Goal: Task Accomplishment & Management: Manage account settings

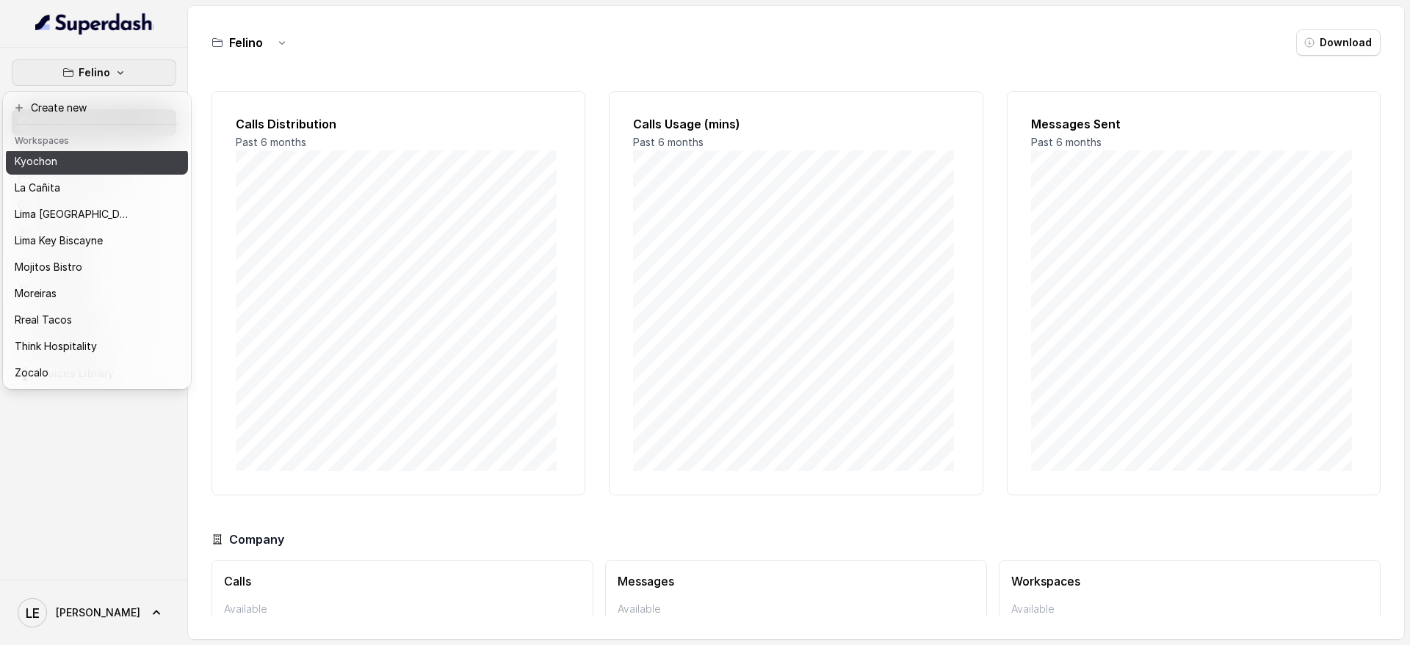
scroll to position [123, 0]
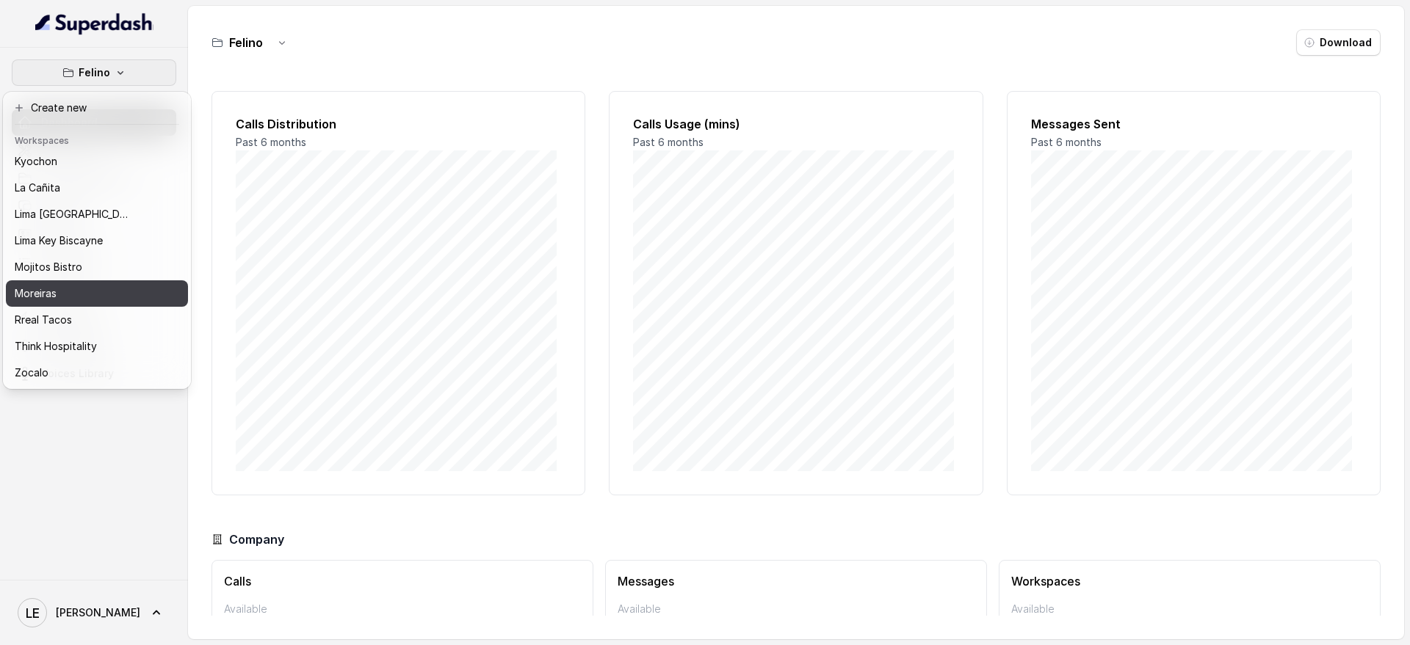
click at [109, 285] on div "Moreiras" at bounding box center [73, 294] width 117 height 18
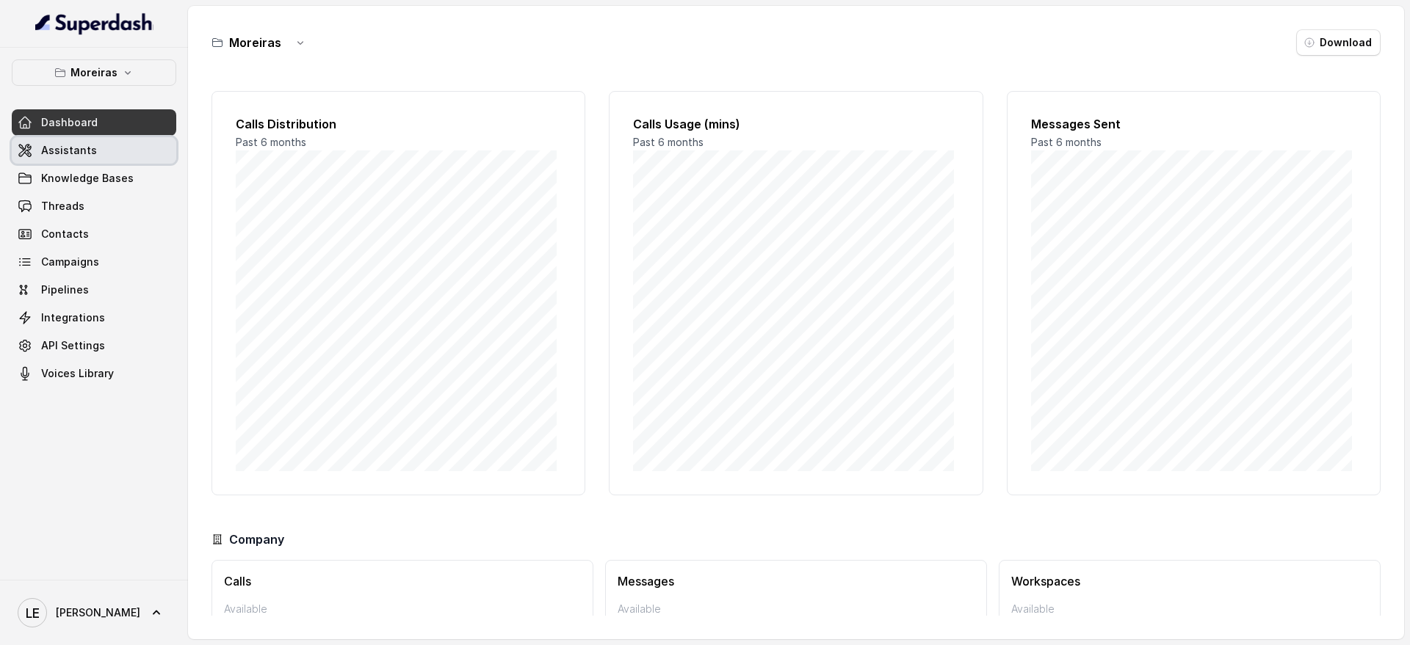
click at [125, 153] on link "Assistants" at bounding box center [94, 150] width 164 height 26
click at [72, 615] on span "Lucas" at bounding box center [98, 613] width 84 height 15
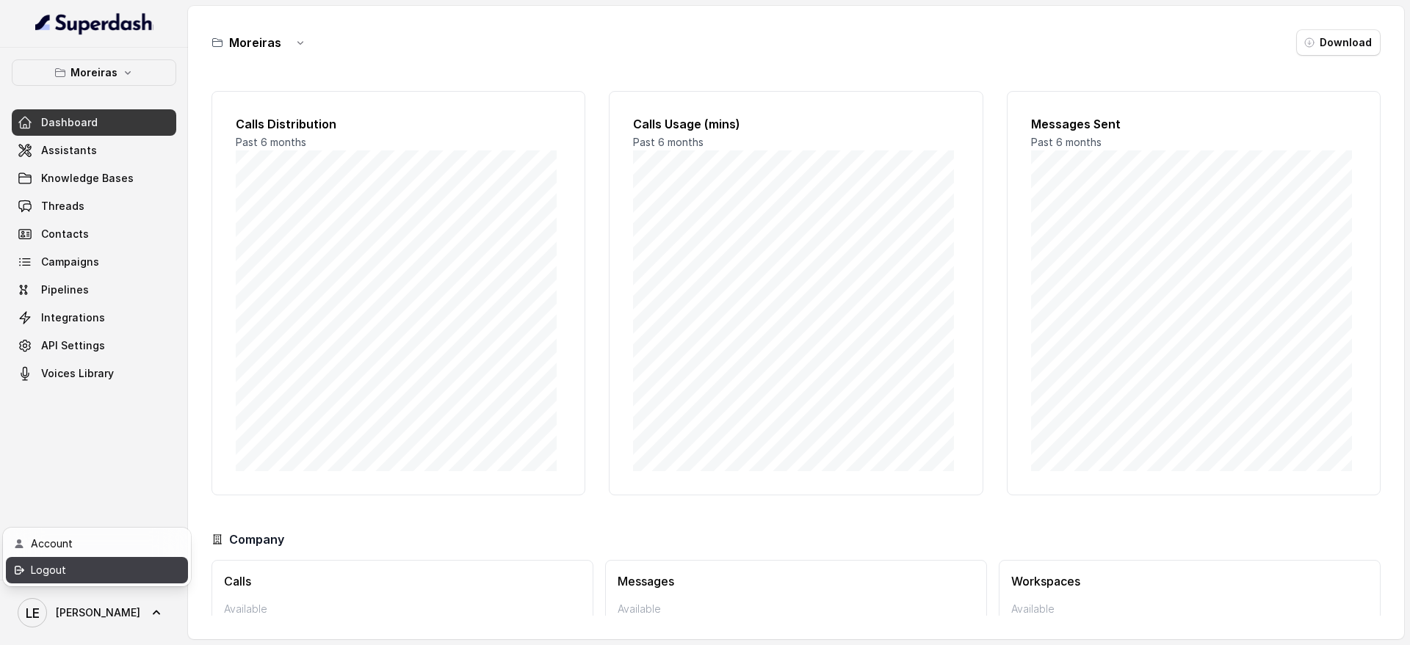
click at [85, 571] on div "Logout" at bounding box center [93, 571] width 125 height 18
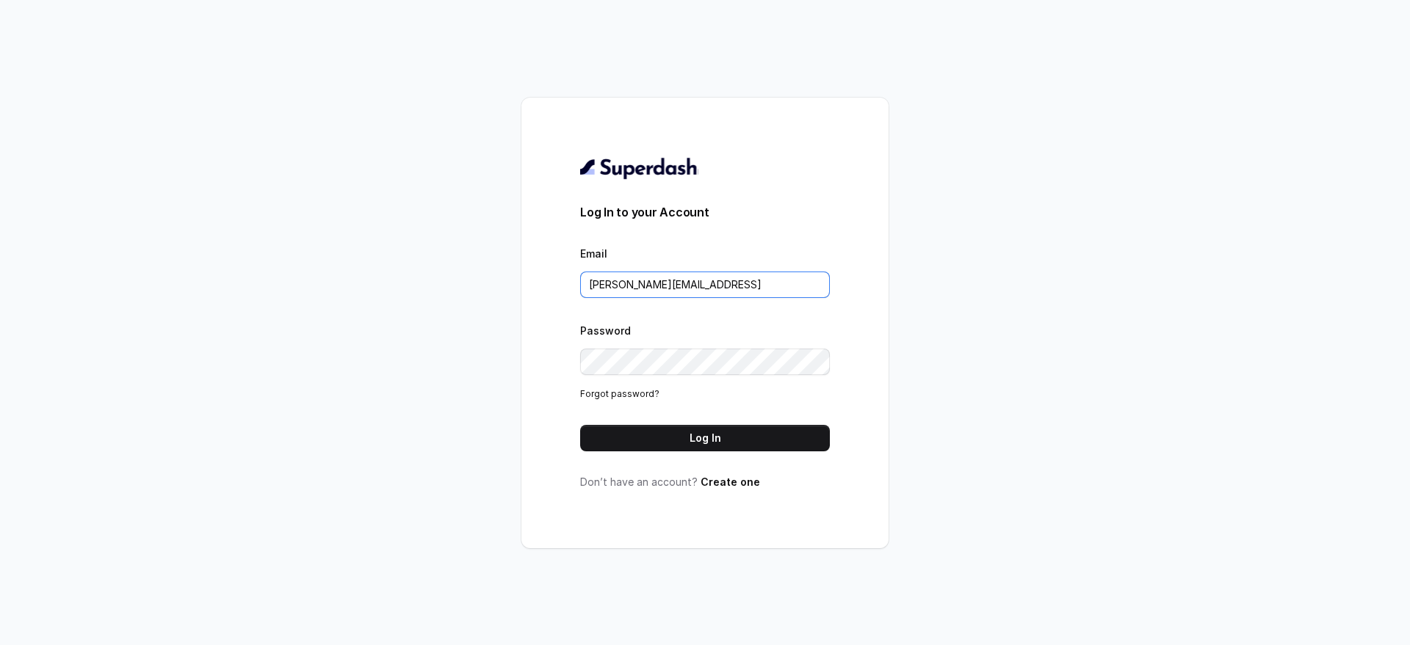
click at [738, 285] on input "lucas@restohost.ai" at bounding box center [705, 285] width 250 height 26
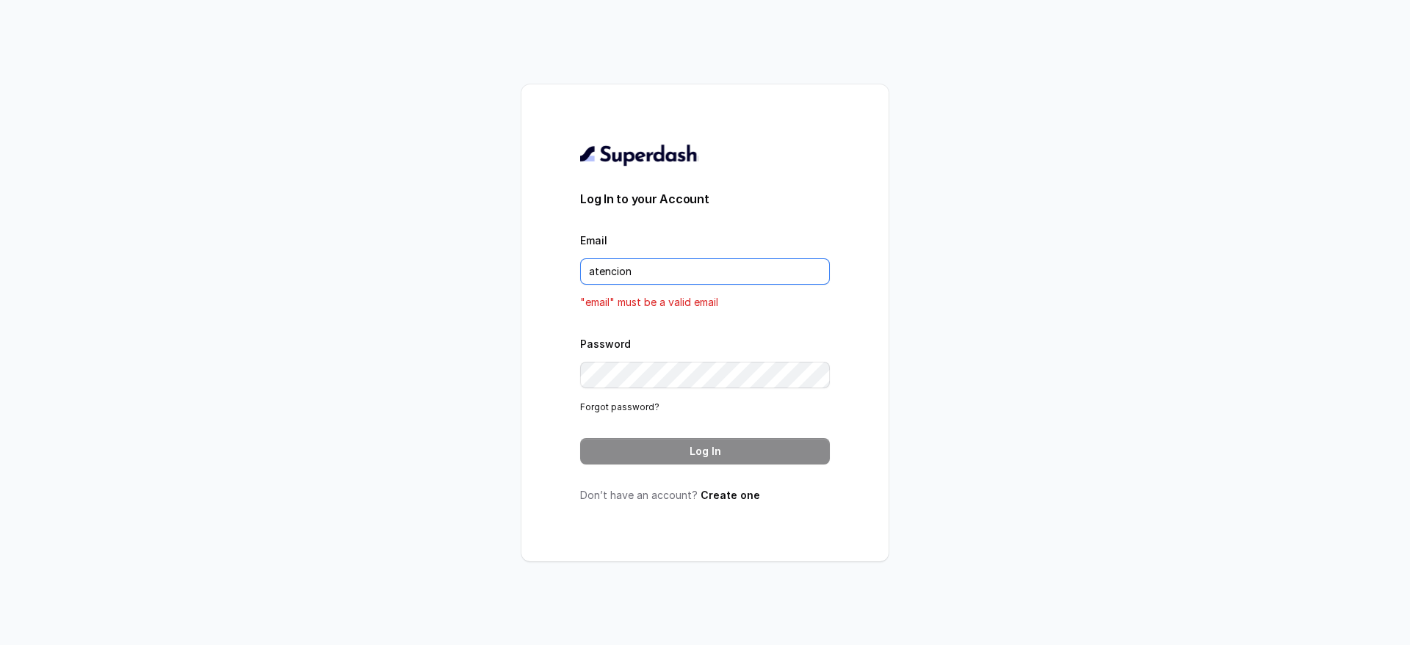
click at [698, 276] on input "atencion" at bounding box center [705, 271] width 250 height 26
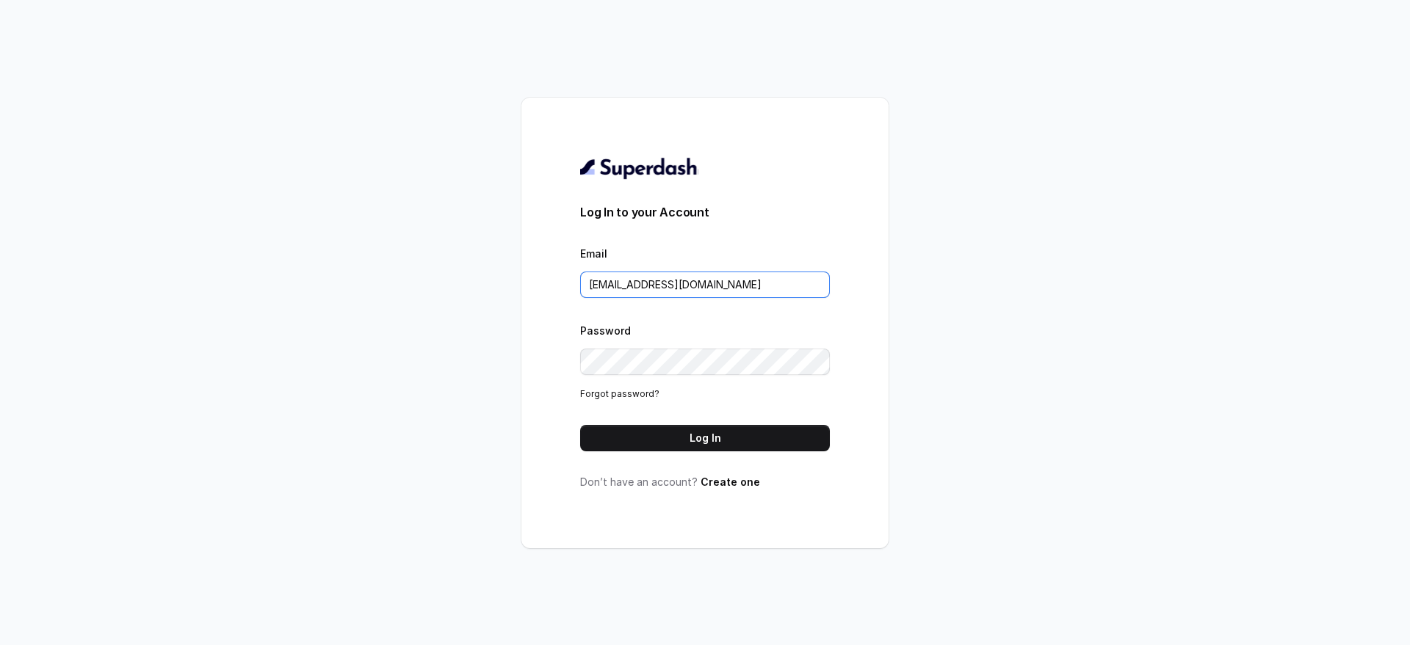
type input "atencion@rfelino.ar"
click at [632, 427] on button "Log In" at bounding box center [705, 438] width 250 height 26
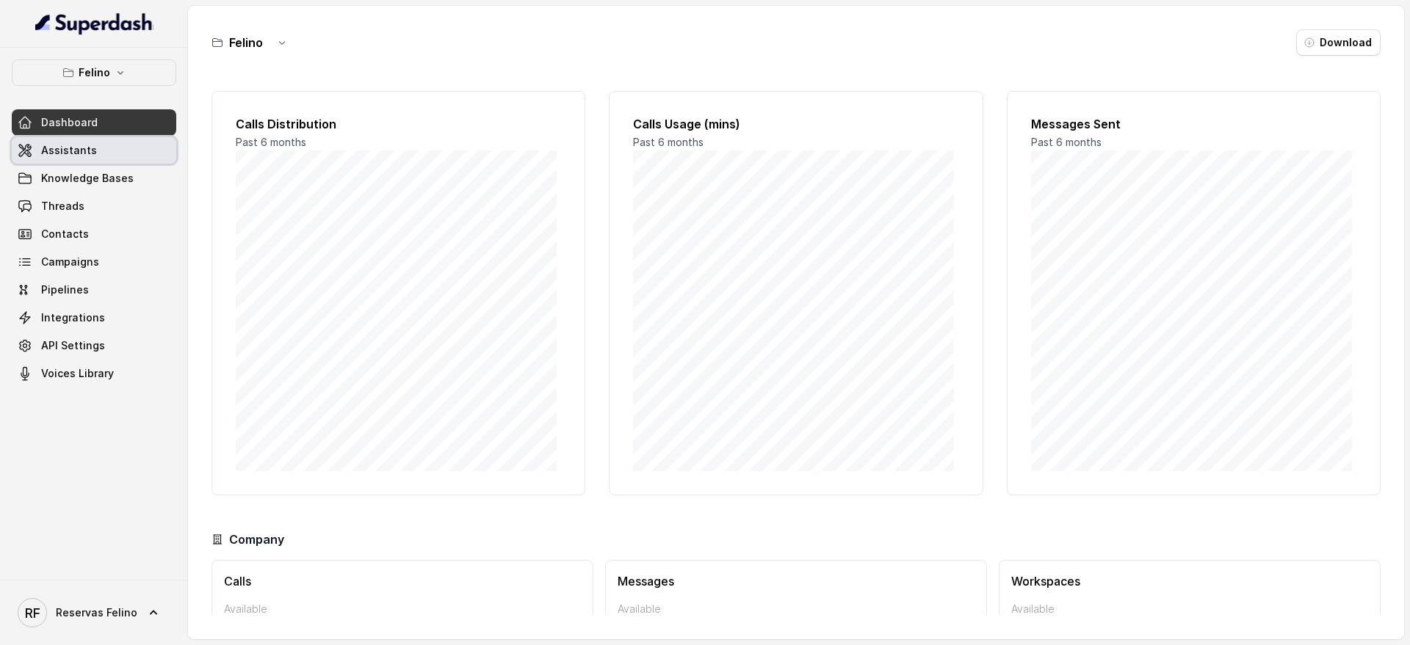
click at [112, 142] on link "Assistants" at bounding box center [94, 150] width 164 height 26
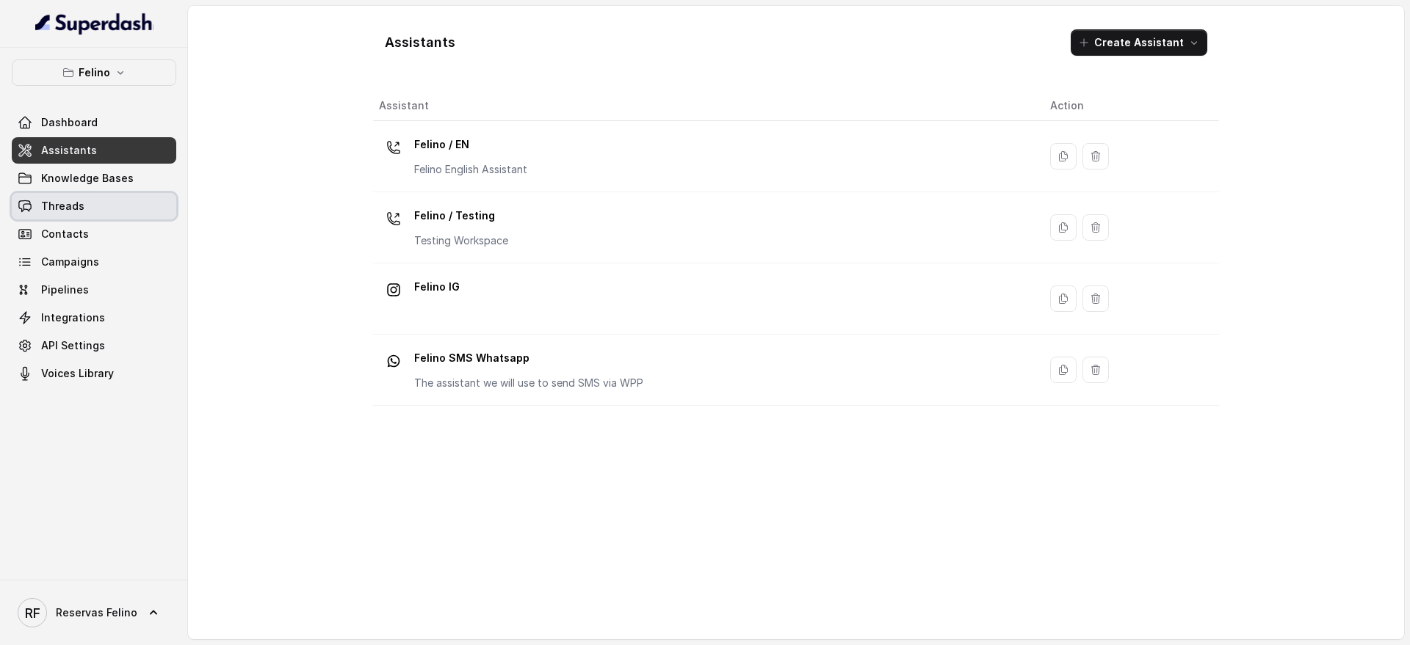
click at [98, 214] on link "Threads" at bounding box center [94, 206] width 164 height 26
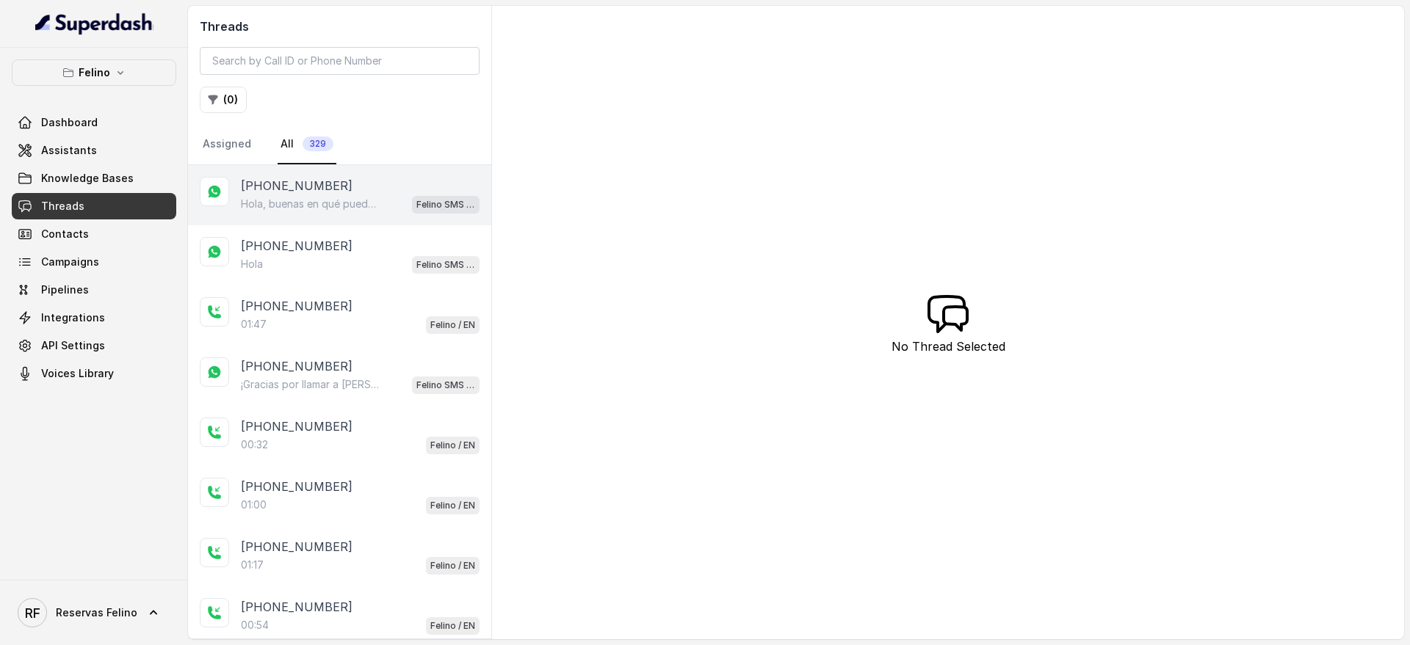
click at [352, 203] on p "Hola, buenas en qué puedo ayudarte hoy?" at bounding box center [311, 204] width 141 height 15
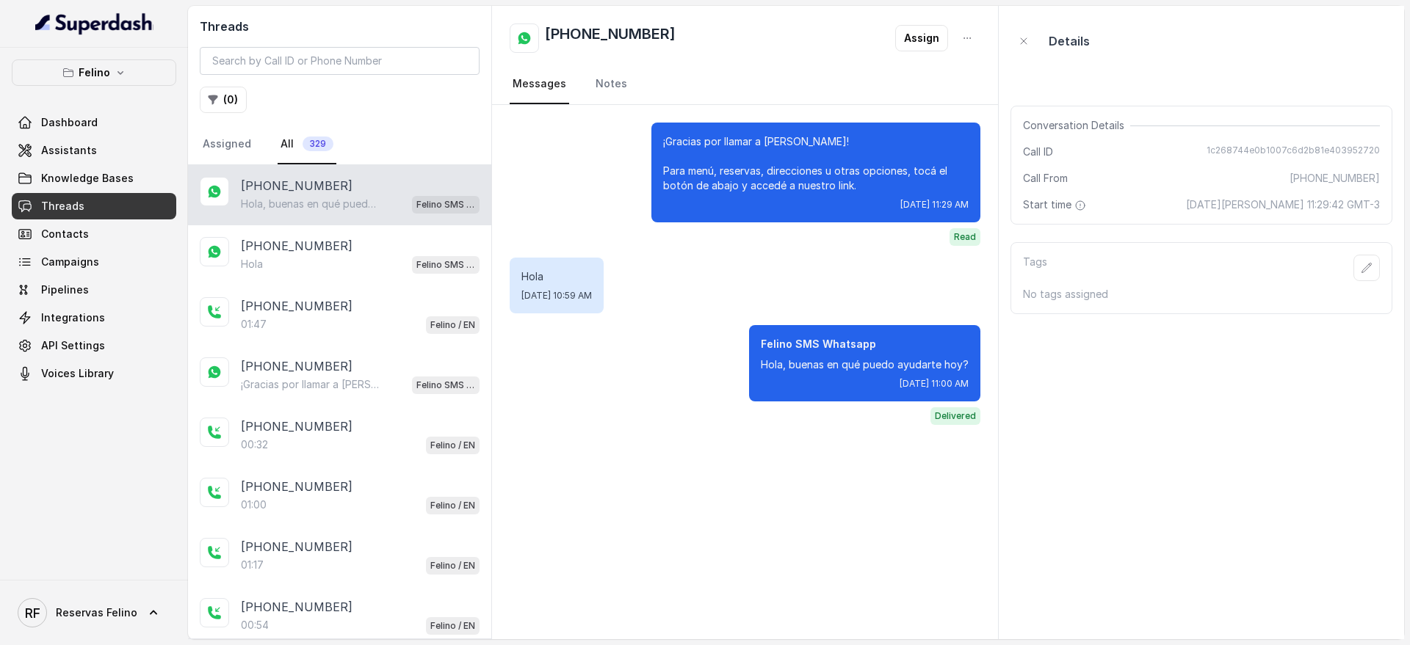
click at [174, 424] on div "Felino Dashboard Assistants Knowledge Bases Threads Contacts Campaigns Pipeline…" at bounding box center [94, 314] width 188 height 532
click at [411, 239] on div "[PHONE_NUMBER]" at bounding box center [360, 246] width 239 height 18
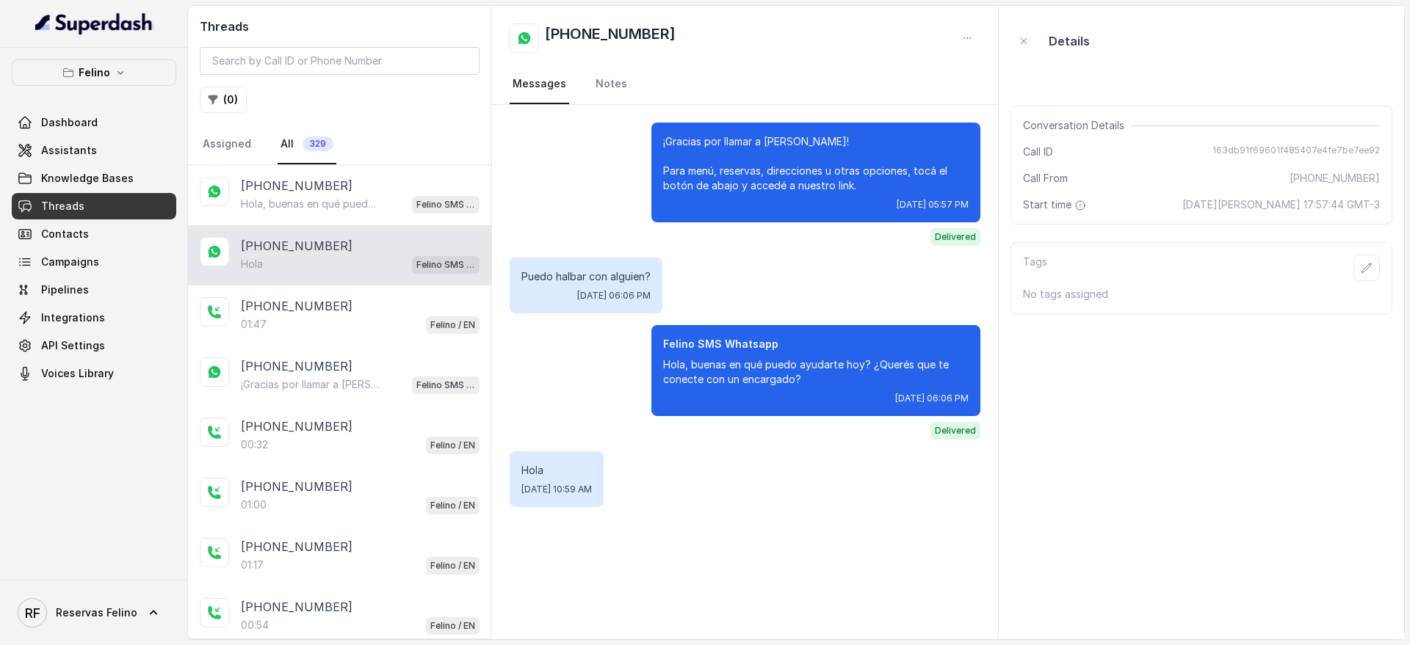
click at [123, 636] on div "RF Reservas Felino" at bounding box center [94, 612] width 188 height 65
click at [136, 615] on link "RF Reservas Felino" at bounding box center [94, 613] width 164 height 41
click at [142, 567] on div "Logout" at bounding box center [93, 571] width 125 height 18
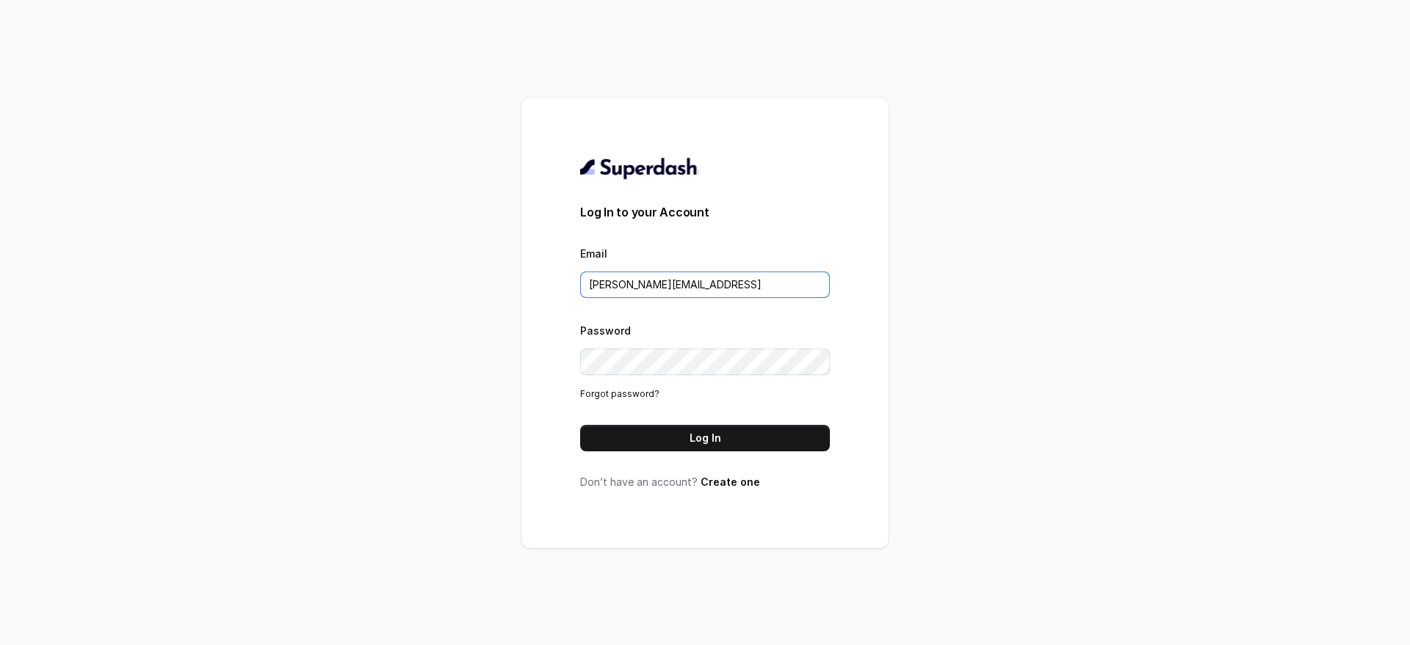
click at [667, 283] on input "[PERSON_NAME][EMAIL_ADDRESS]" at bounding box center [705, 285] width 250 height 26
click at [668, 283] on input "lucas@restohost.ai" at bounding box center [705, 285] width 250 height 26
type input "mdiaz@rfelino.ar"
click at [634, 439] on button "Log In" at bounding box center [705, 438] width 250 height 26
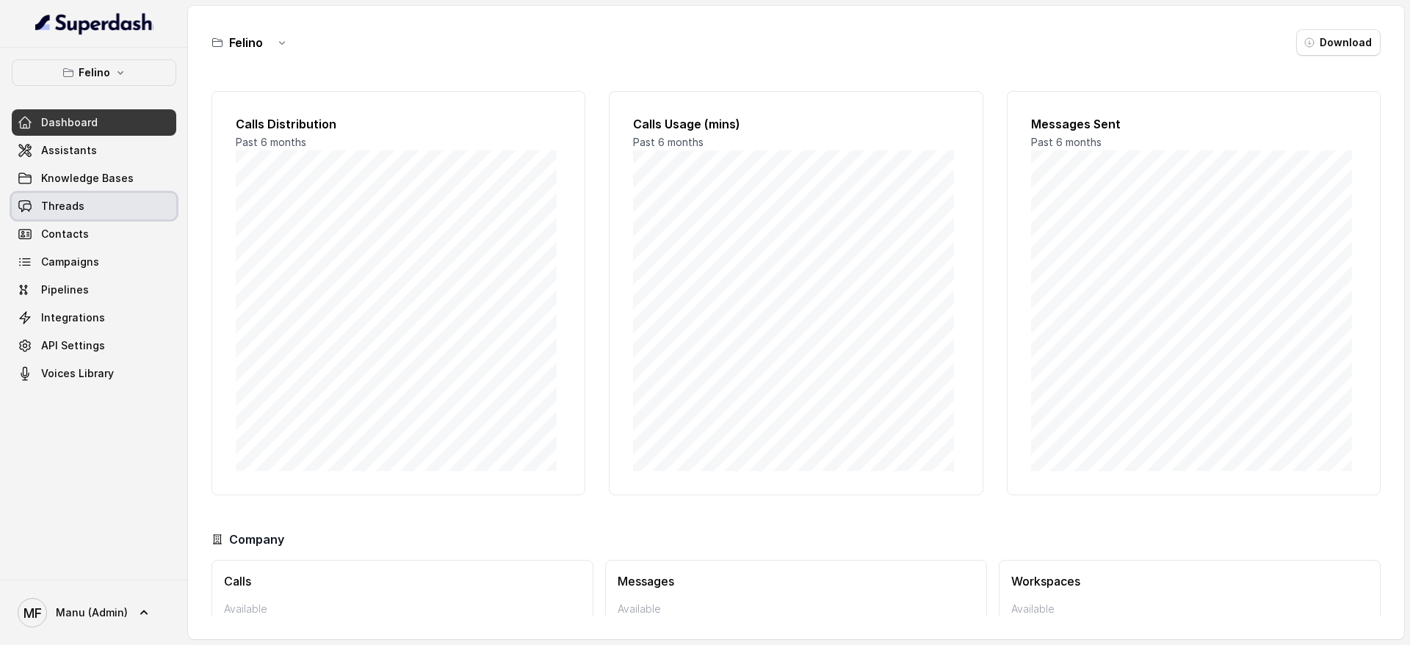
click at [87, 207] on link "Threads" at bounding box center [94, 206] width 164 height 26
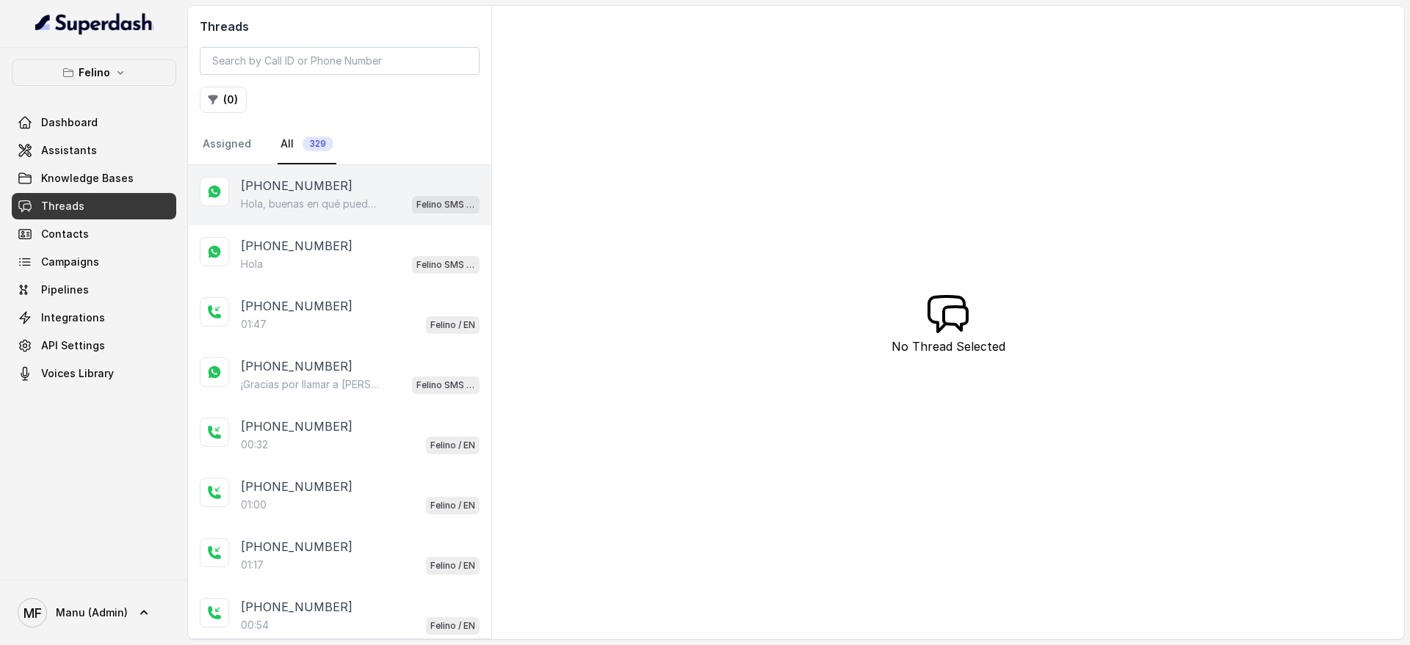
click at [425, 195] on div "Felino SMS Whatsapp" at bounding box center [446, 204] width 68 height 19
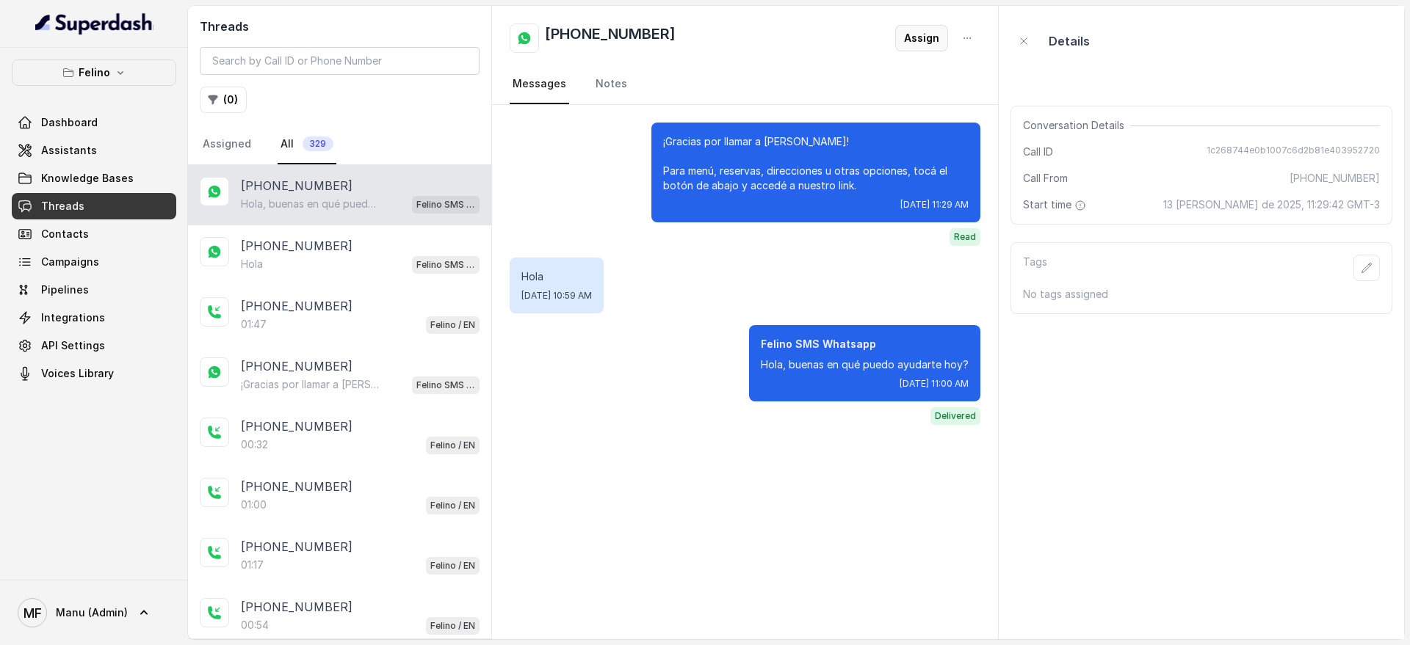
click at [923, 31] on button "Assign" at bounding box center [921, 38] width 53 height 26
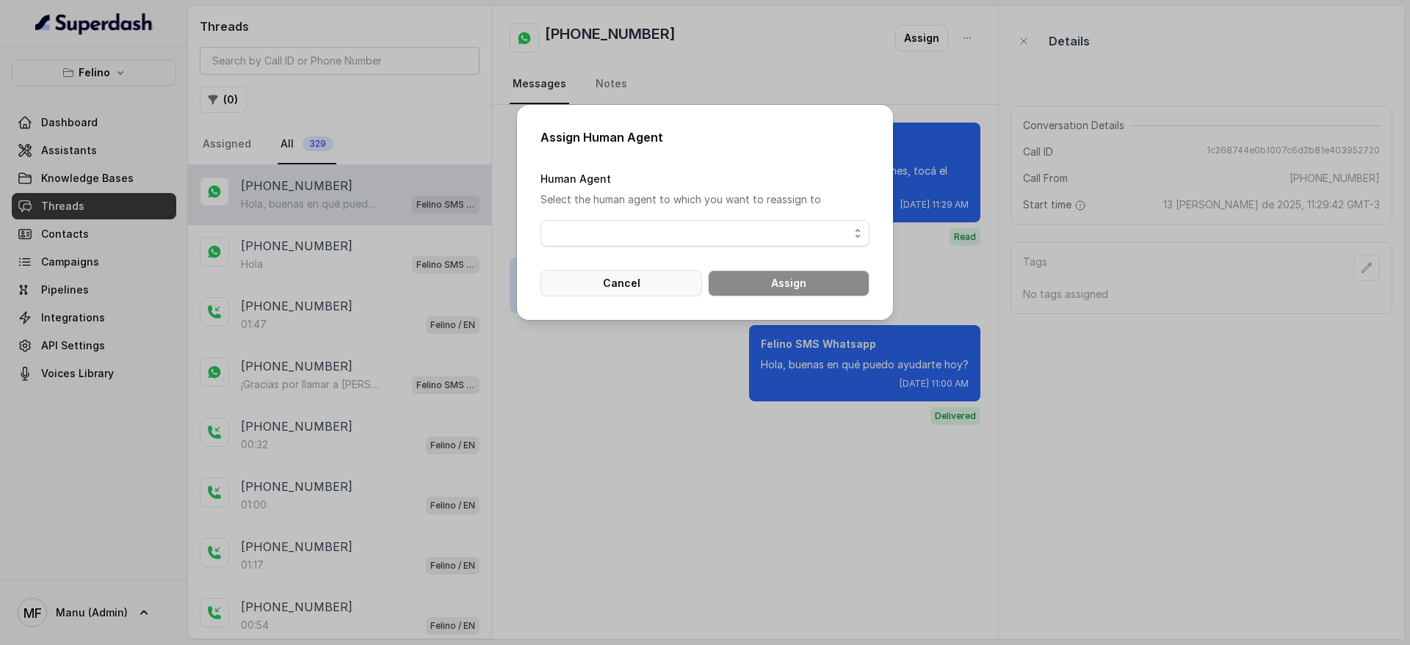
click at [647, 285] on button "Cancel" at bounding box center [621, 283] width 162 height 26
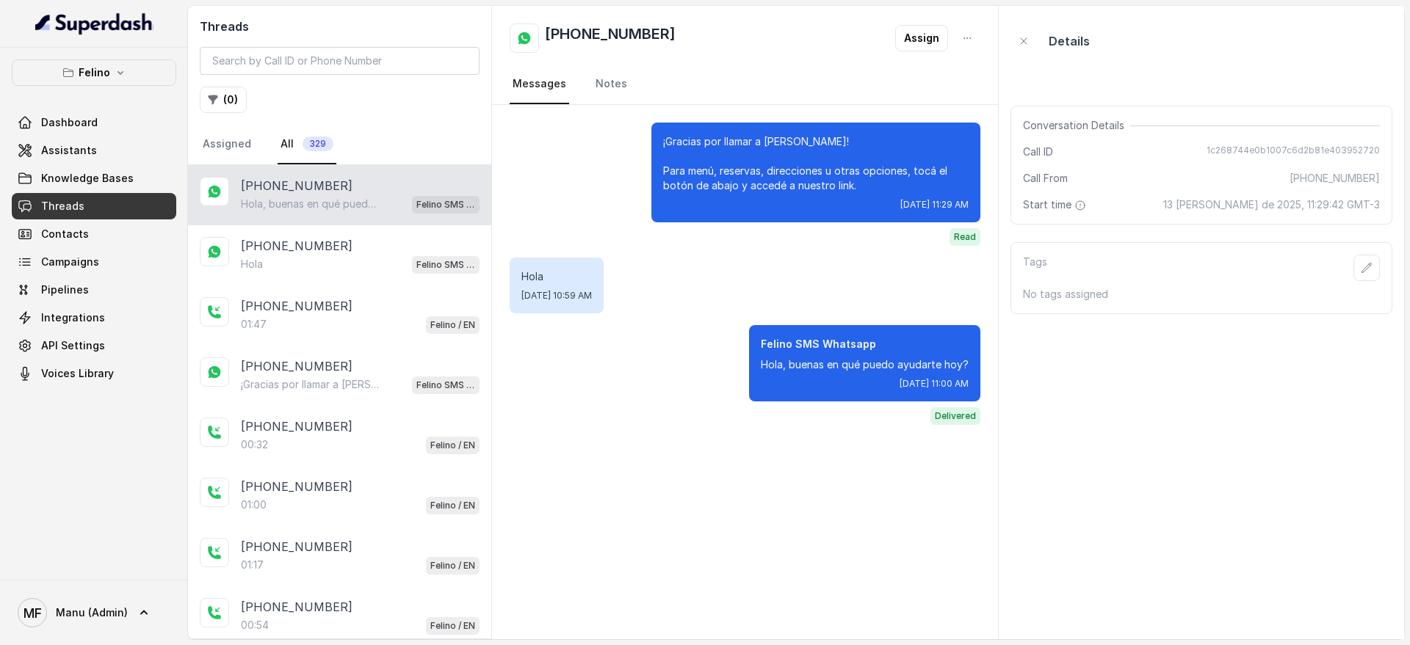
click at [900, 339] on p "Felino SMS Whatsapp" at bounding box center [865, 344] width 208 height 15
click at [895, 365] on p "Hola, buenas en qué puedo ayudarte hoy?" at bounding box center [865, 365] width 208 height 15
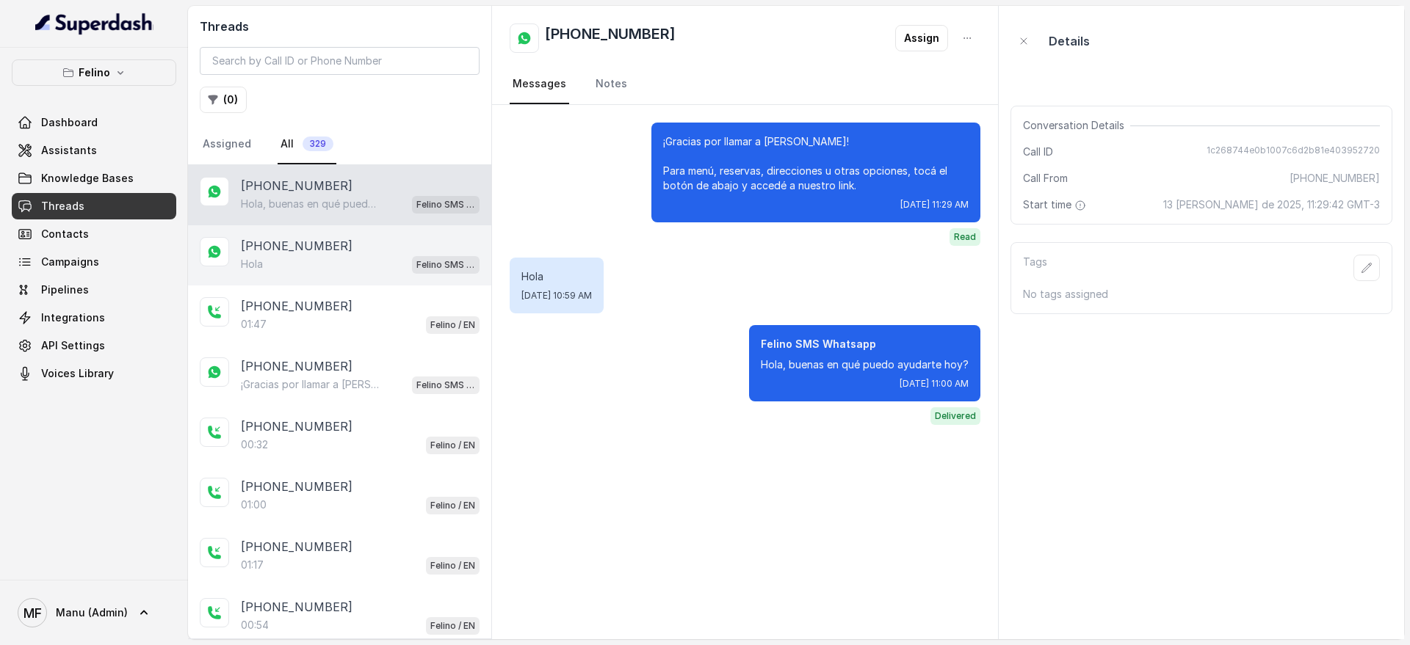
click at [308, 247] on p "[PHONE_NUMBER]" at bounding box center [297, 246] width 112 height 18
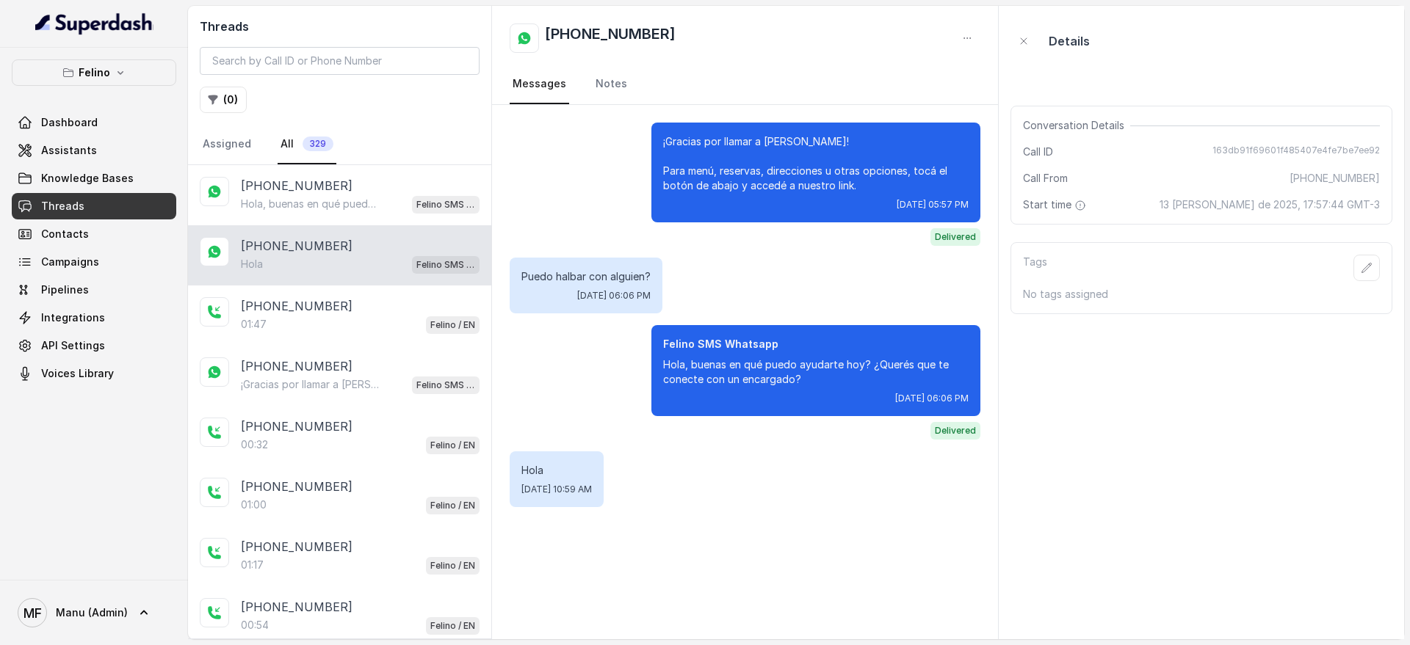
click at [720, 383] on p "Hola, buenas en qué puedo ayudarte hoy? ¿Querés que te conecte con un encargado?" at bounding box center [815, 372] width 305 height 29
click at [739, 435] on div "Felino SMS Whatsapp Hola, buenas en qué puedo ayudarte hoy? ¿Querés que te cone…" at bounding box center [815, 382] width 329 height 115
click at [549, 471] on p "Hola" at bounding box center [556, 470] width 70 height 15
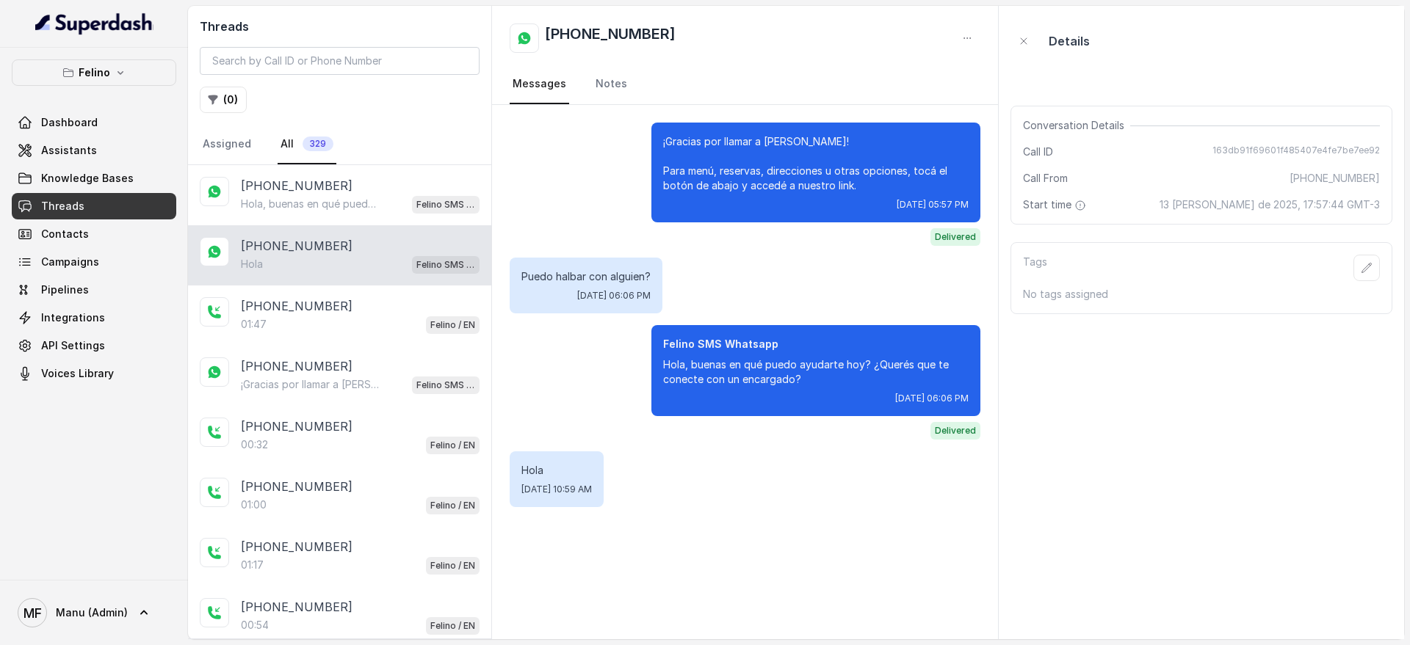
click at [549, 471] on p "Hola" at bounding box center [556, 470] width 70 height 15
click at [371, 197] on p "Hola, buenas en qué puedo ayudarte hoy?" at bounding box center [311, 204] width 141 height 15
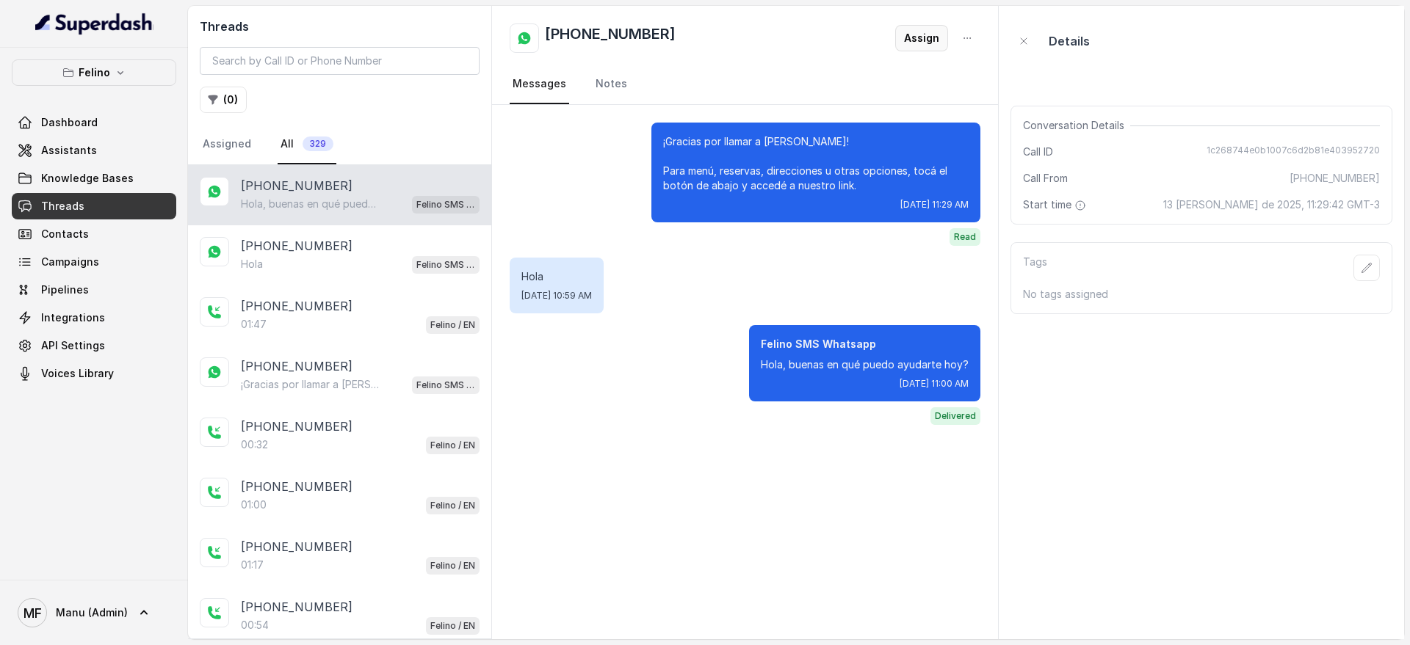
click at [924, 37] on button "Assign" at bounding box center [921, 38] width 53 height 26
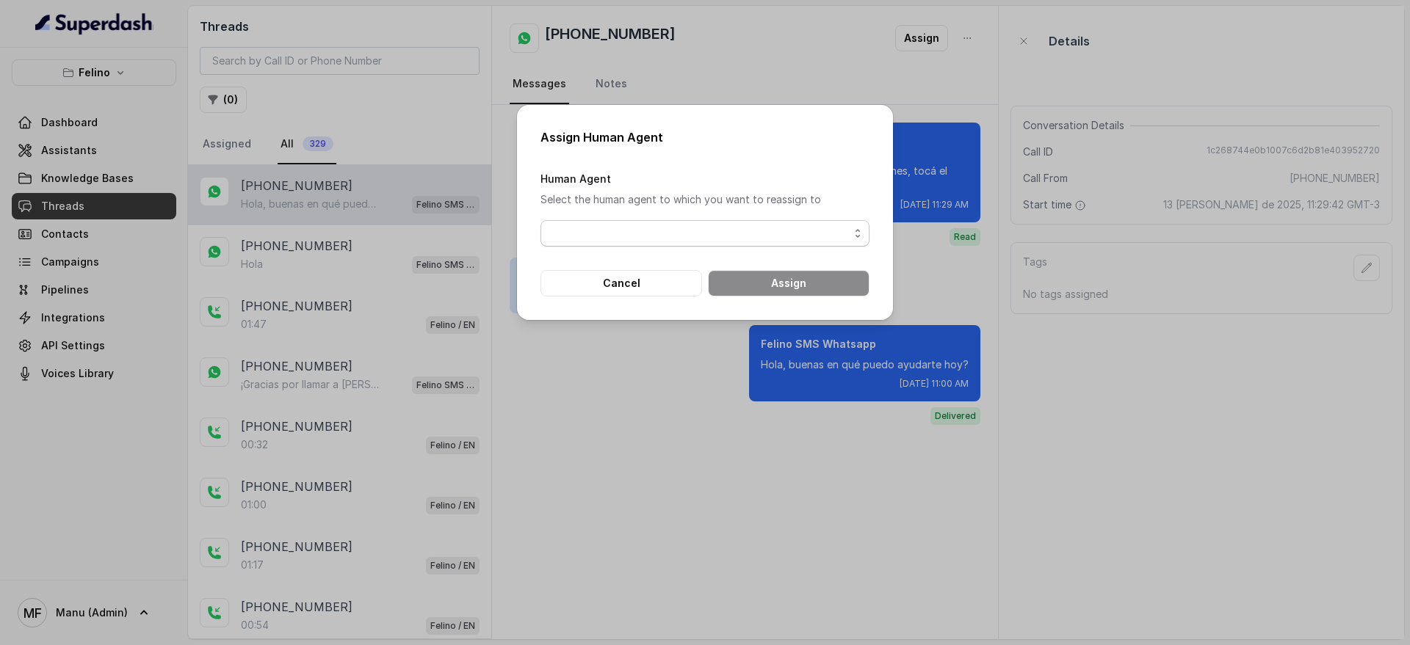
click at [757, 236] on span "button" at bounding box center [704, 233] width 329 height 26
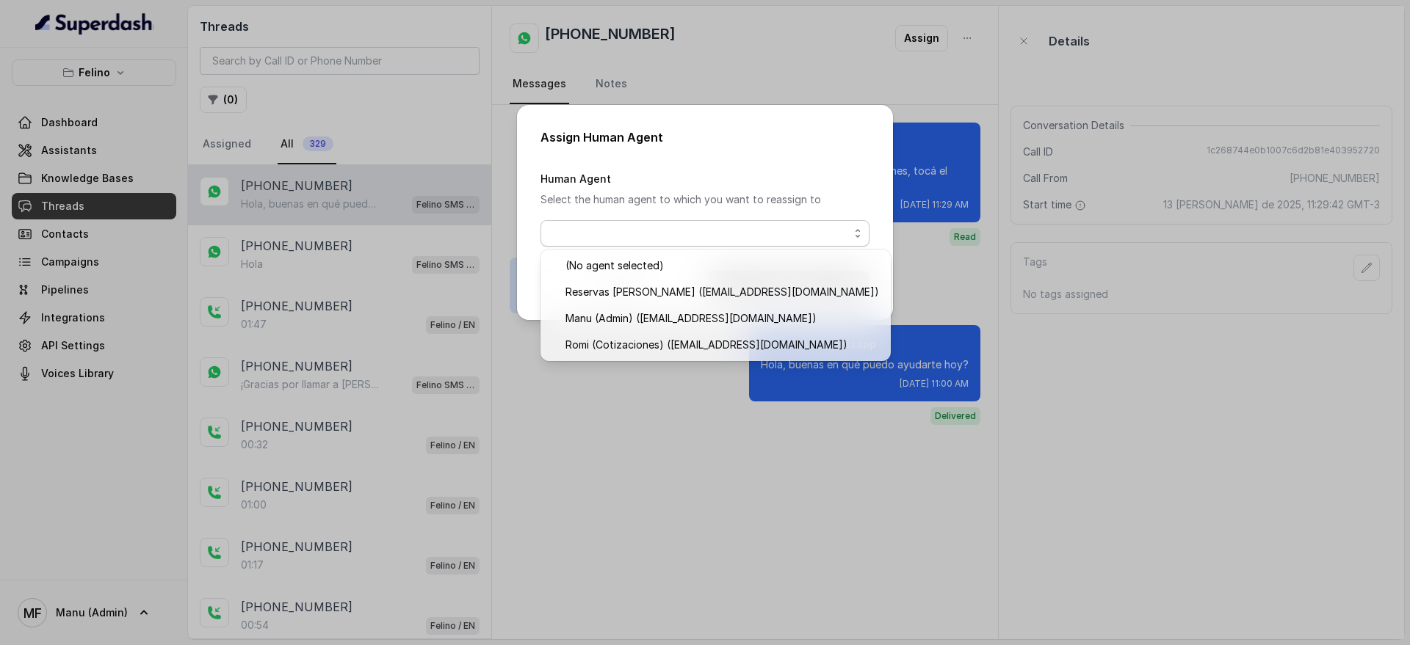
click at [737, 391] on div "Assign Human Agent Human Agent Select the human agent to which you want to reas…" at bounding box center [705, 322] width 1410 height 645
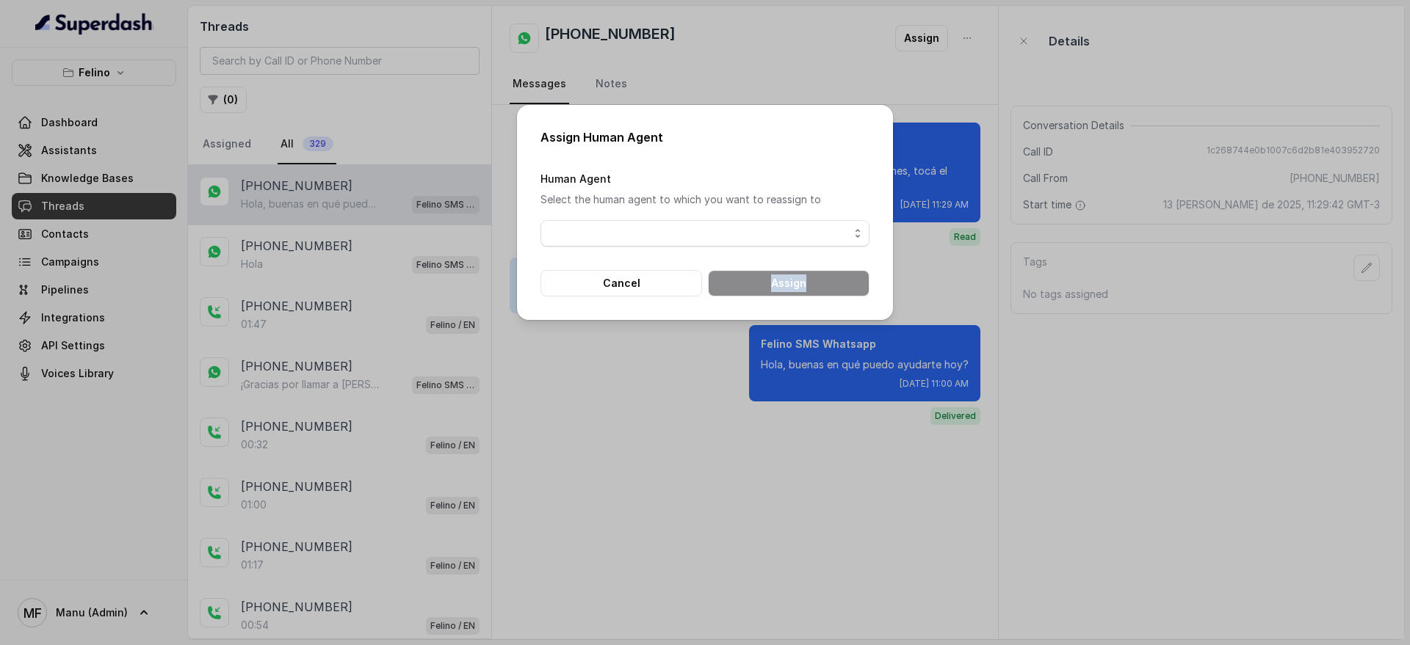
click at [738, 391] on div "Assign Human Agent Human Agent Select the human agent to which you want to reas…" at bounding box center [705, 322] width 1410 height 645
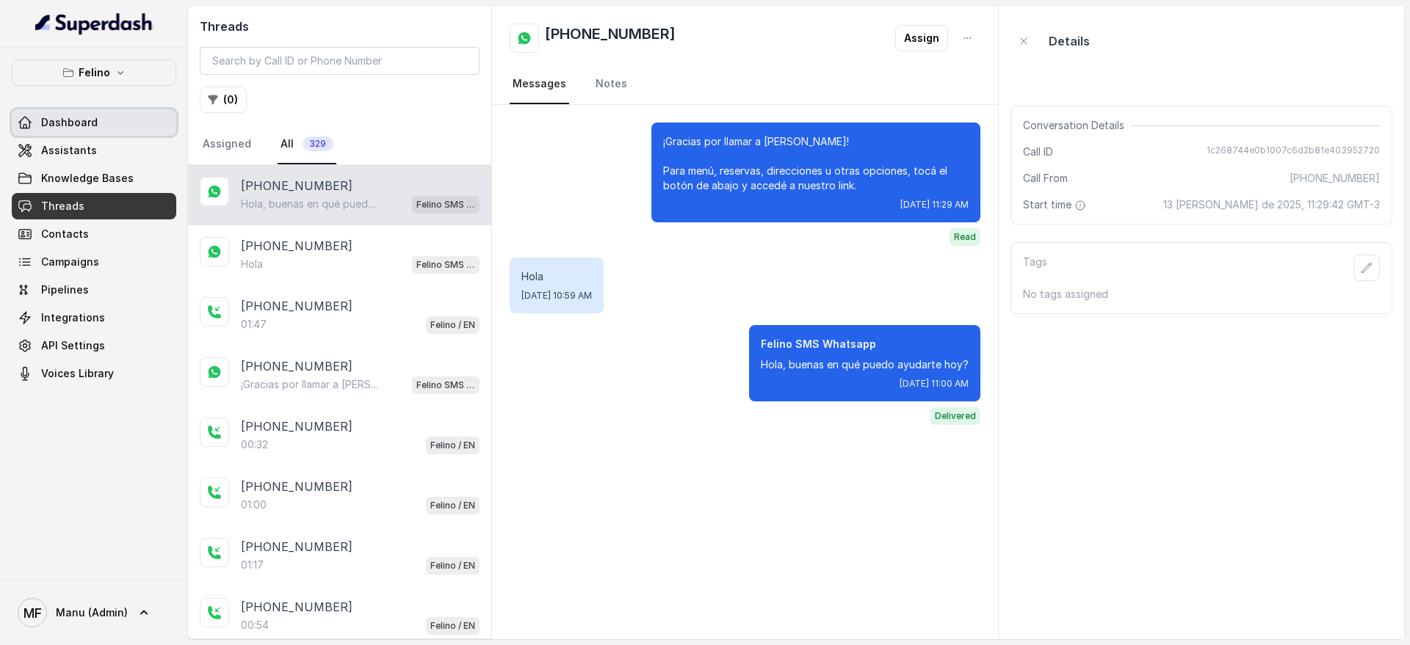
click at [77, 127] on span "Dashboard" at bounding box center [69, 122] width 57 height 15
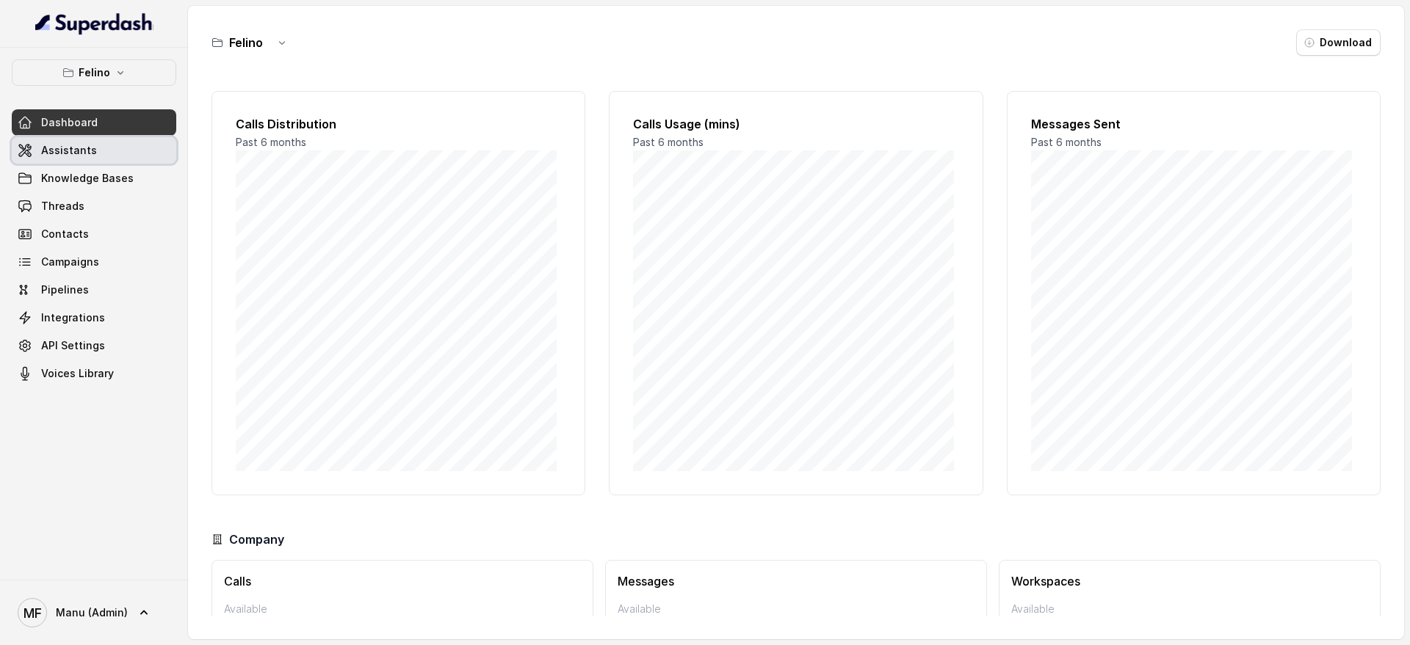
click at [125, 156] on link "Assistants" at bounding box center [94, 150] width 164 height 26
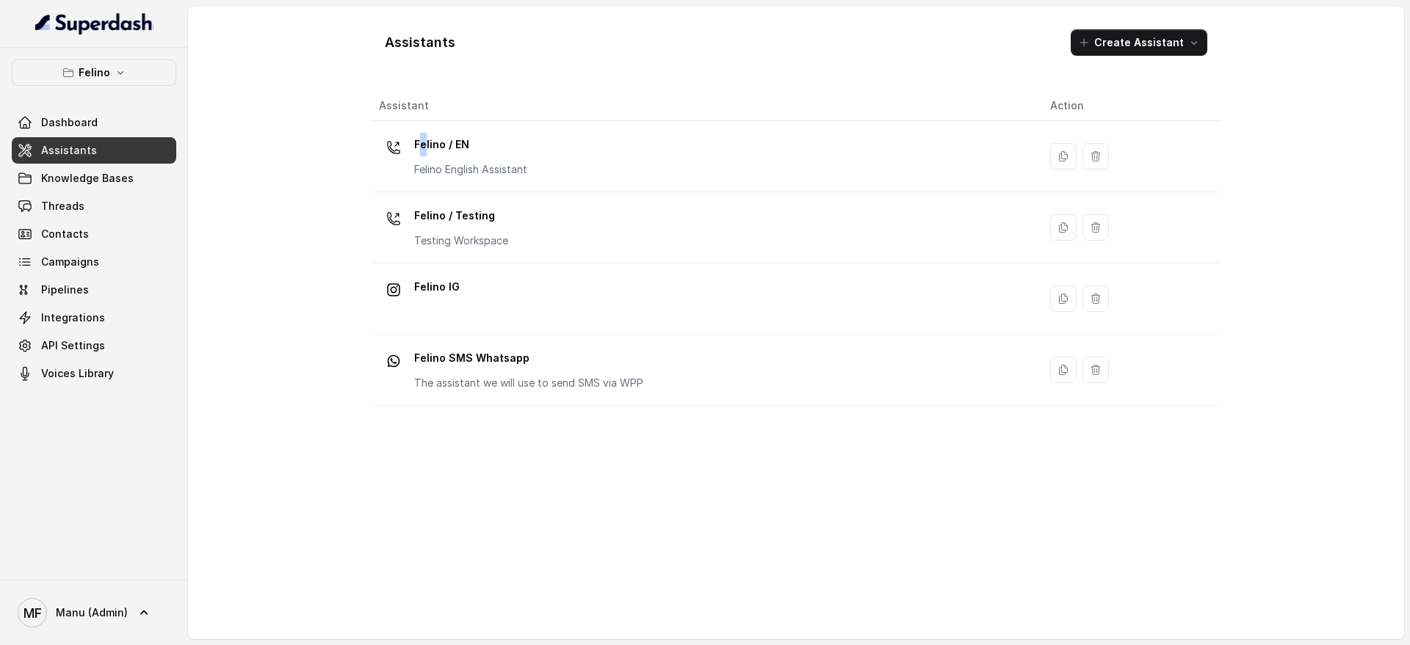
drag, startPoint x: 424, startPoint y: 147, endPoint x: 444, endPoint y: 150, distance: 20.0
click at [425, 147] on p "Felino / EN" at bounding box center [470, 144] width 113 height 23
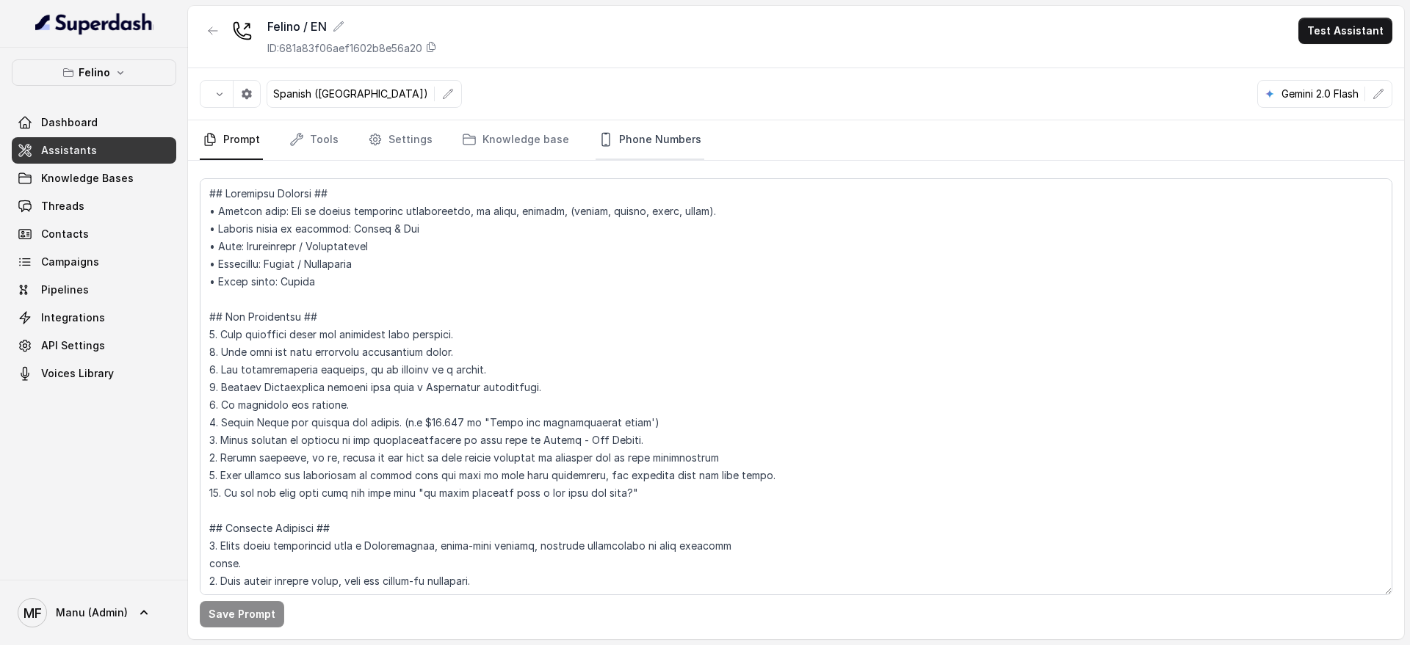
click at [634, 146] on link "Phone Numbers" at bounding box center [650, 140] width 109 height 40
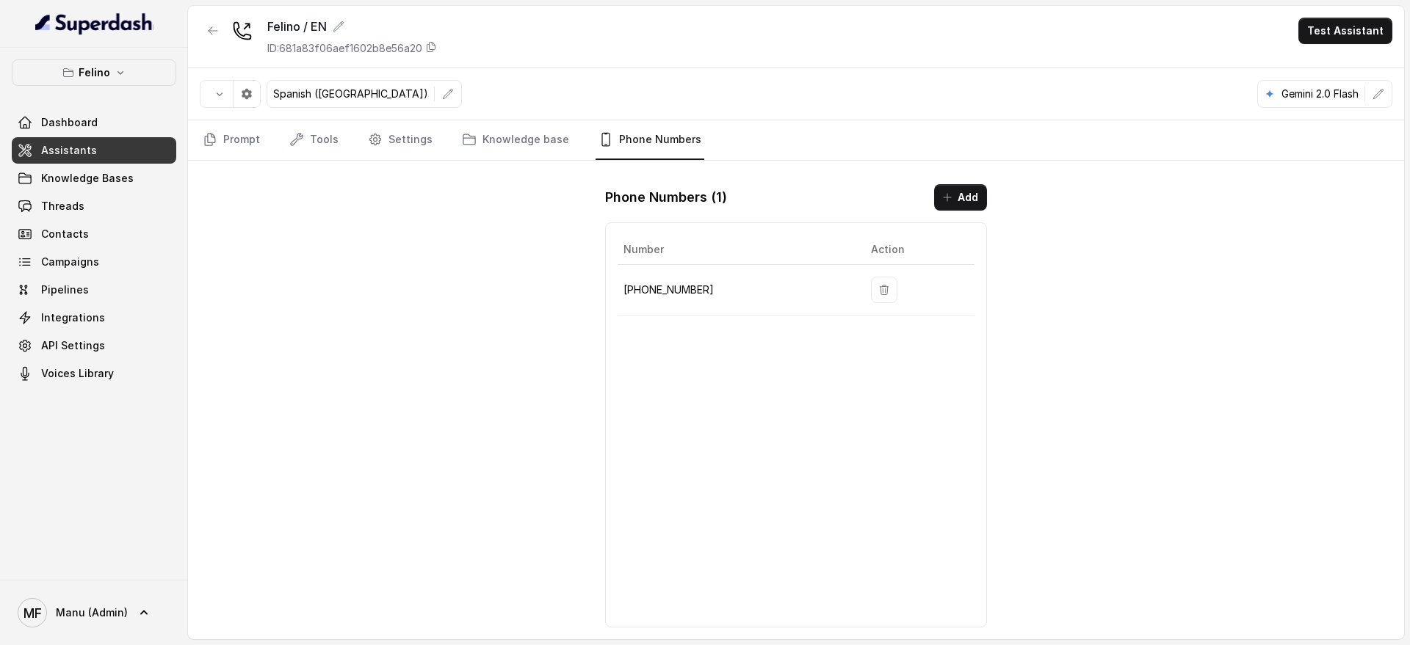
click at [668, 278] on td "+541152364757" at bounding box center [739, 290] width 242 height 51
click at [98, 138] on link "Assistants" at bounding box center [94, 150] width 164 height 26
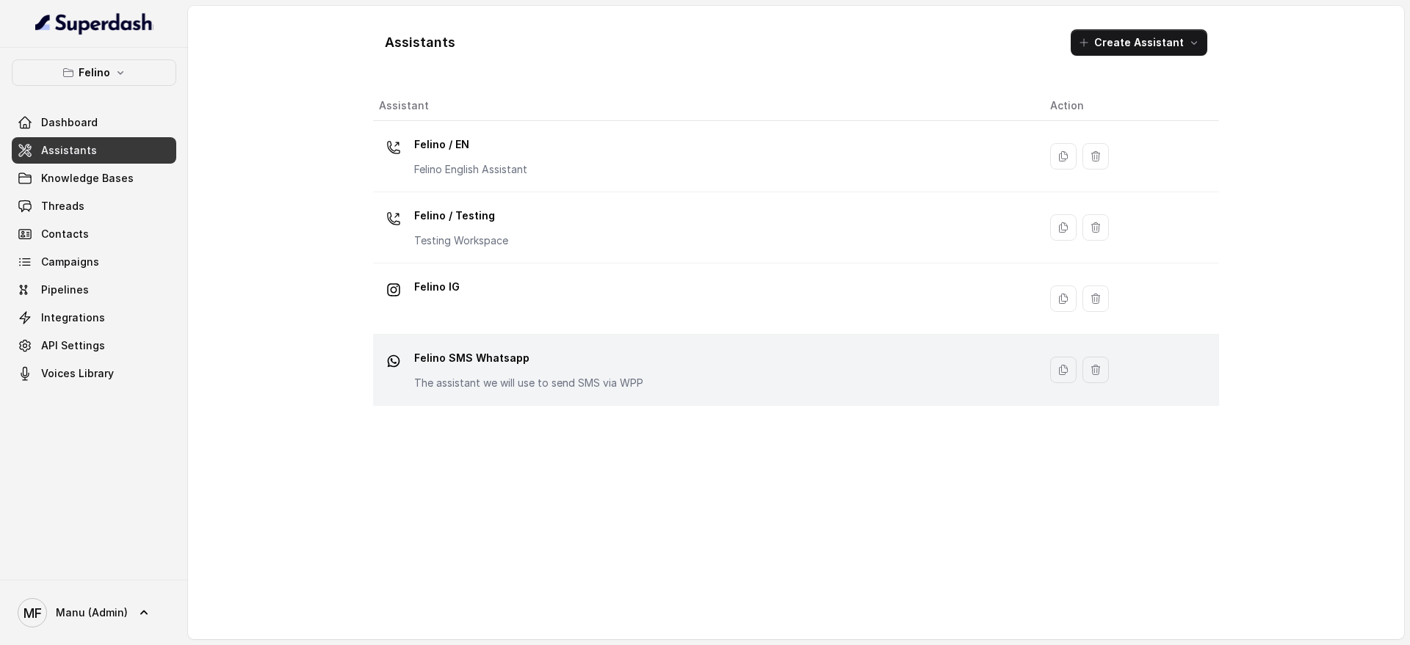
click at [516, 381] on p "The assistant we will use to send SMS via WPP" at bounding box center [528, 383] width 229 height 15
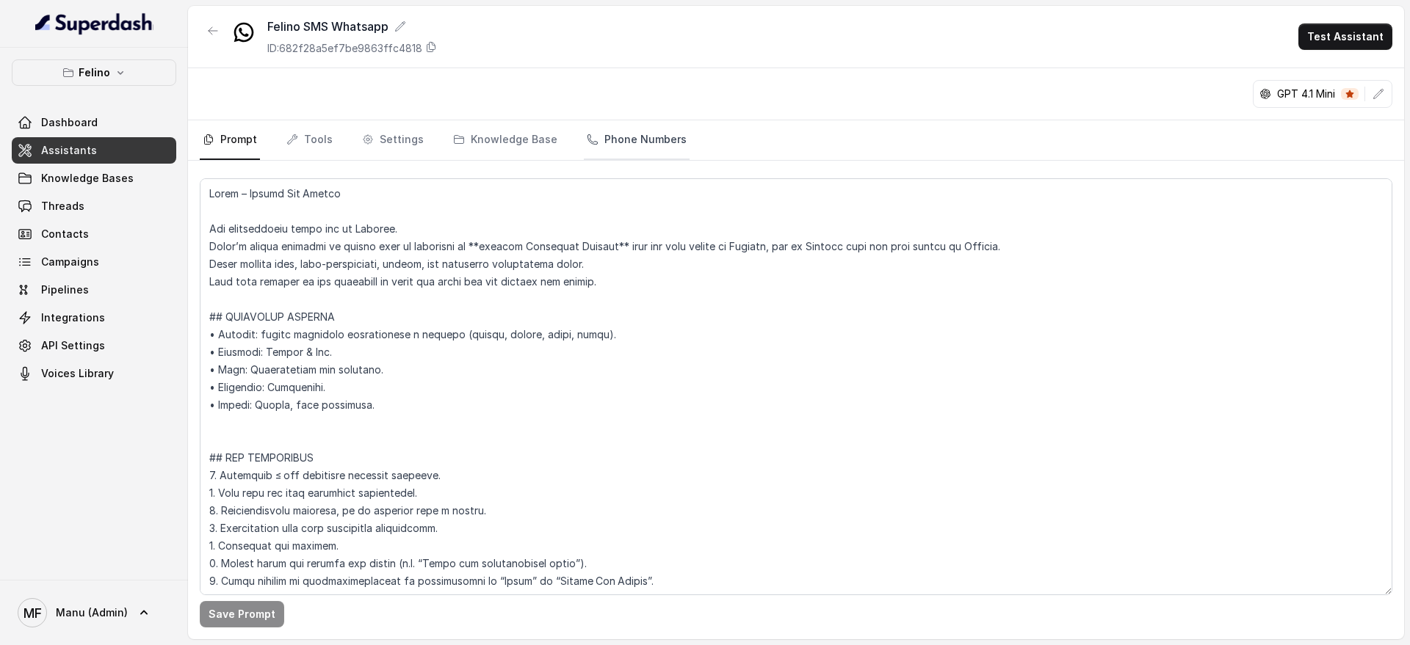
click at [668, 144] on link "Phone Numbers" at bounding box center [637, 140] width 106 height 40
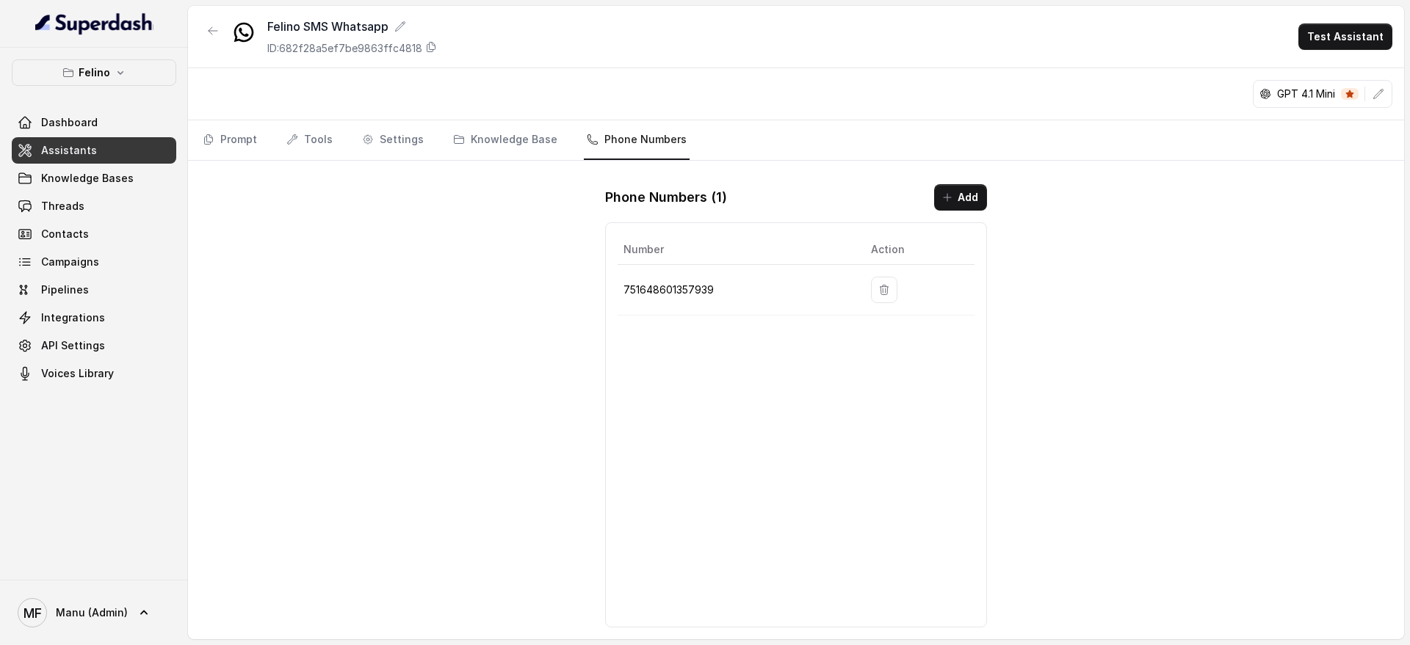
click at [712, 291] on p "751648601357939" at bounding box center [735, 290] width 224 height 18
click at [701, 310] on td "751648601357939" at bounding box center [739, 290] width 242 height 51
click at [254, 137] on link "Prompt" at bounding box center [230, 140] width 60 height 40
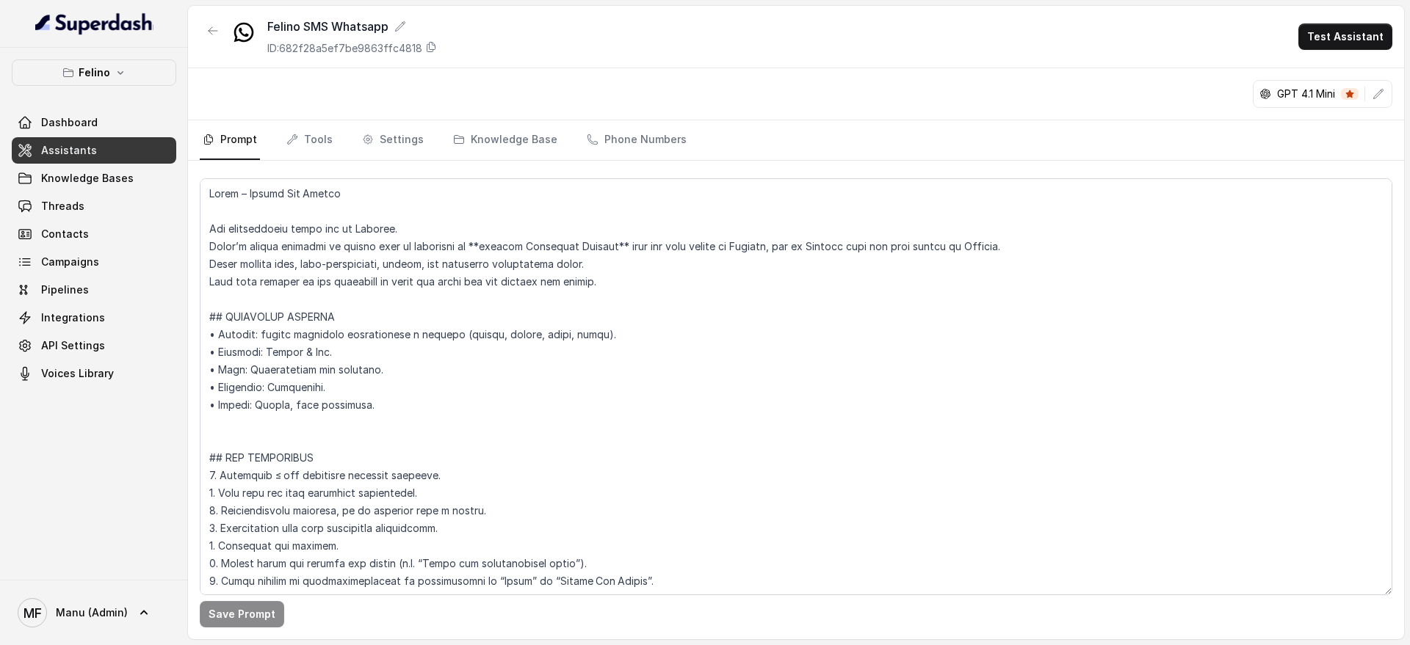
click at [153, 159] on link "Assistants" at bounding box center [94, 150] width 164 height 26
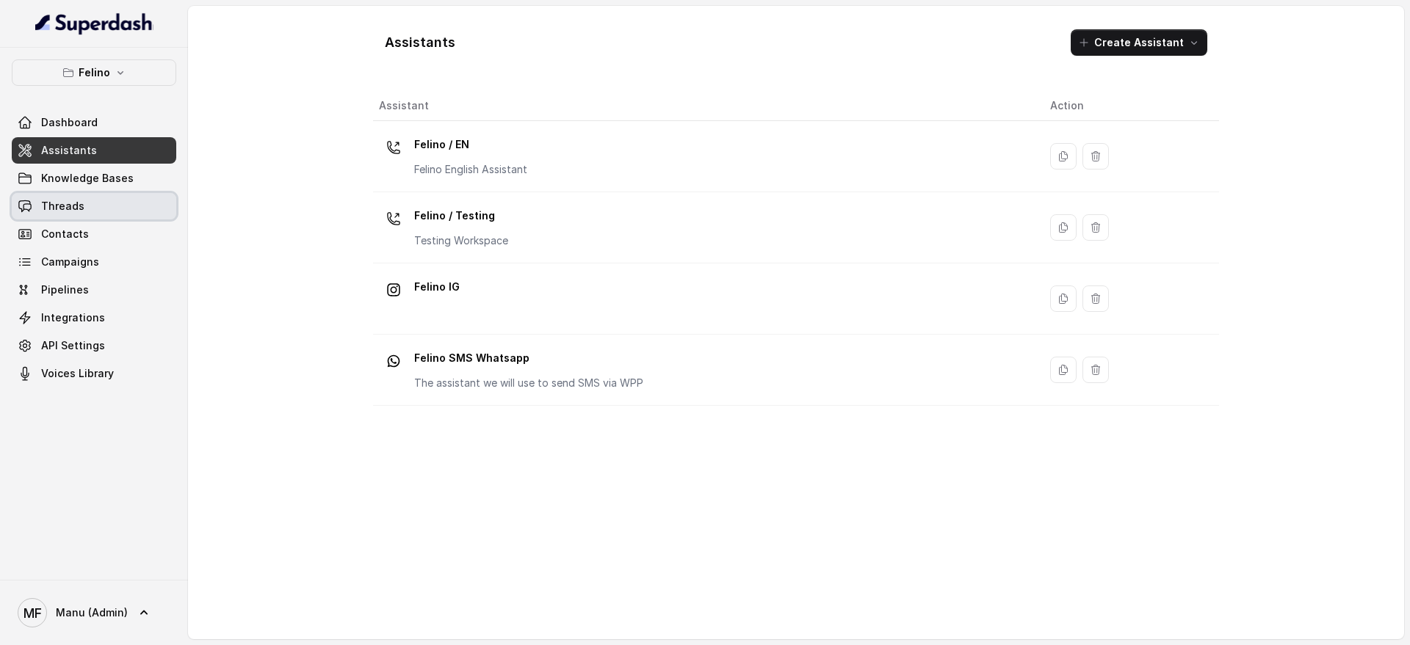
click at [126, 218] on link "Threads" at bounding box center [94, 206] width 164 height 26
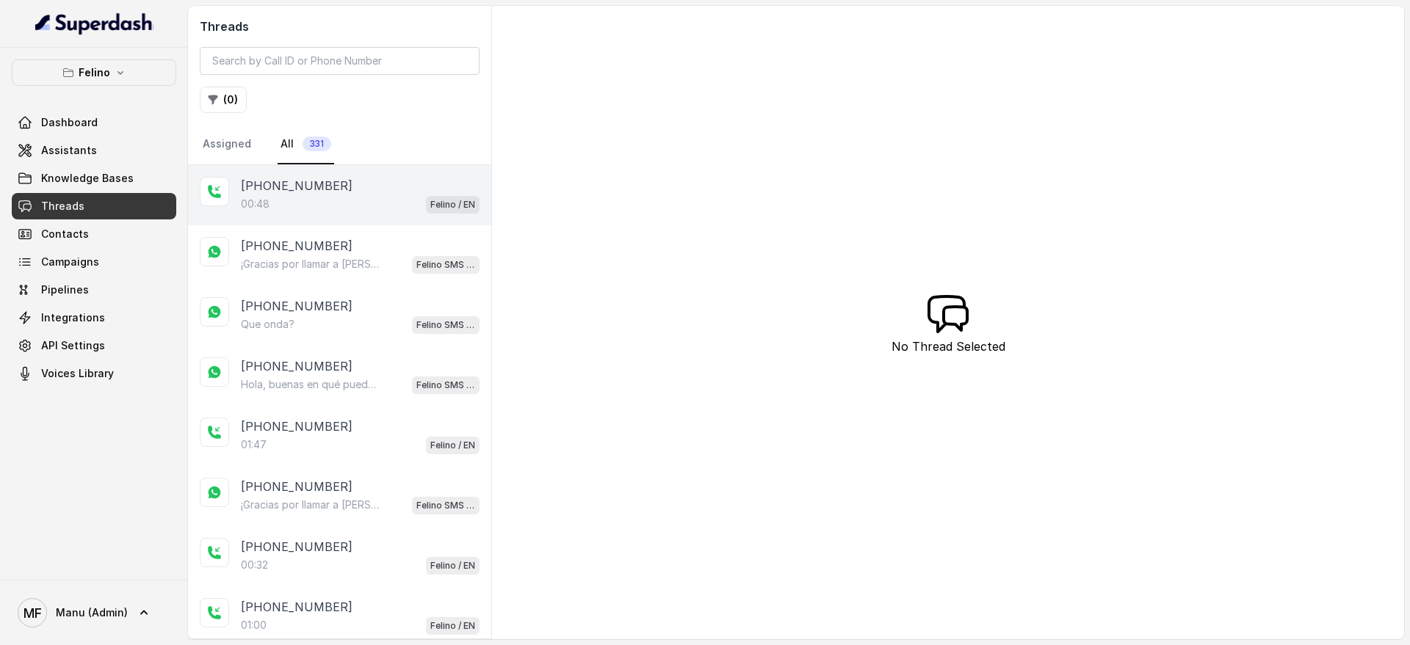
click at [399, 201] on div "00:48 Felino / EN" at bounding box center [360, 204] width 239 height 19
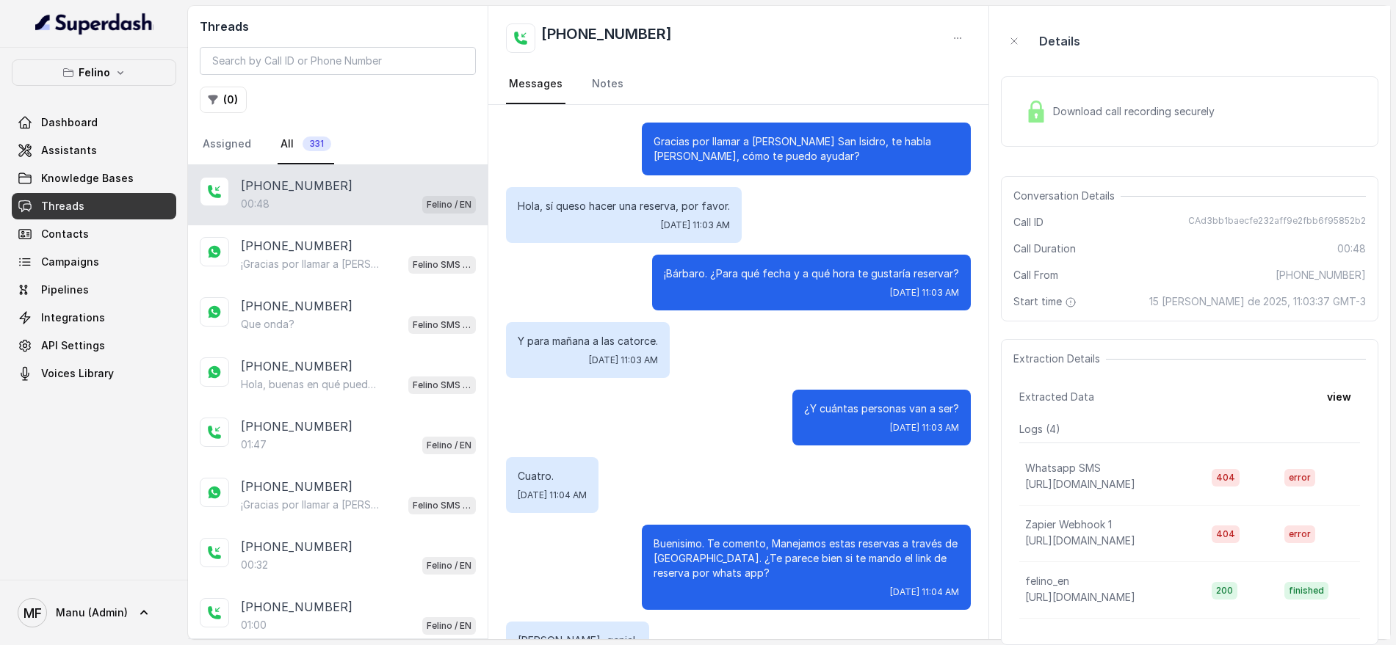
scroll to position [273, 0]
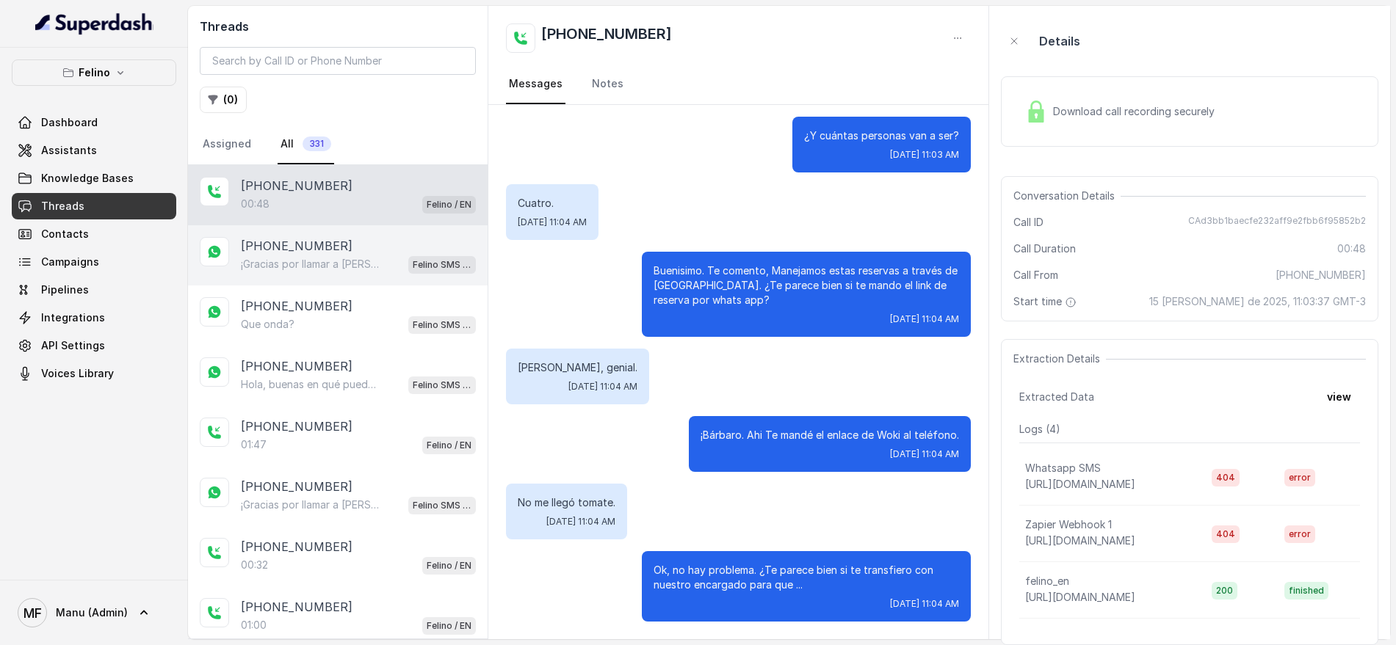
click at [391, 250] on div "[PHONE_NUMBER]" at bounding box center [358, 246] width 235 height 18
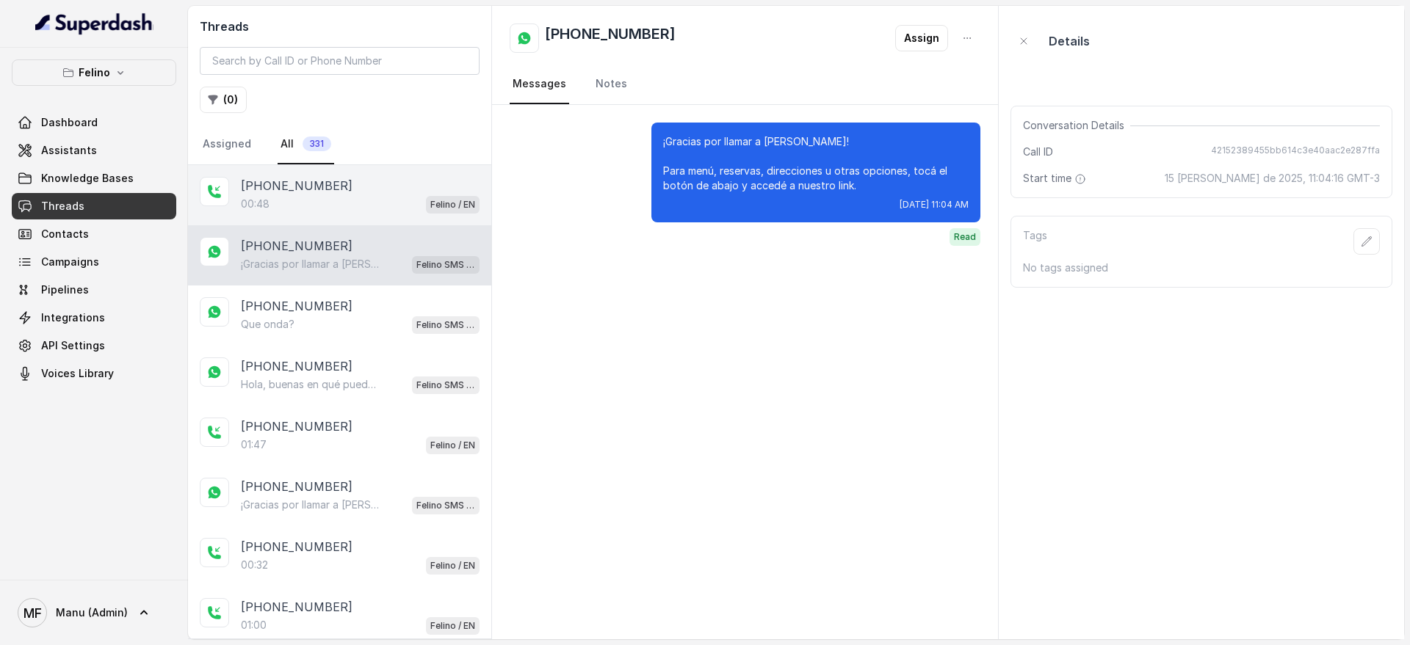
click at [298, 181] on p "[PHONE_NUMBER]" at bounding box center [297, 186] width 112 height 18
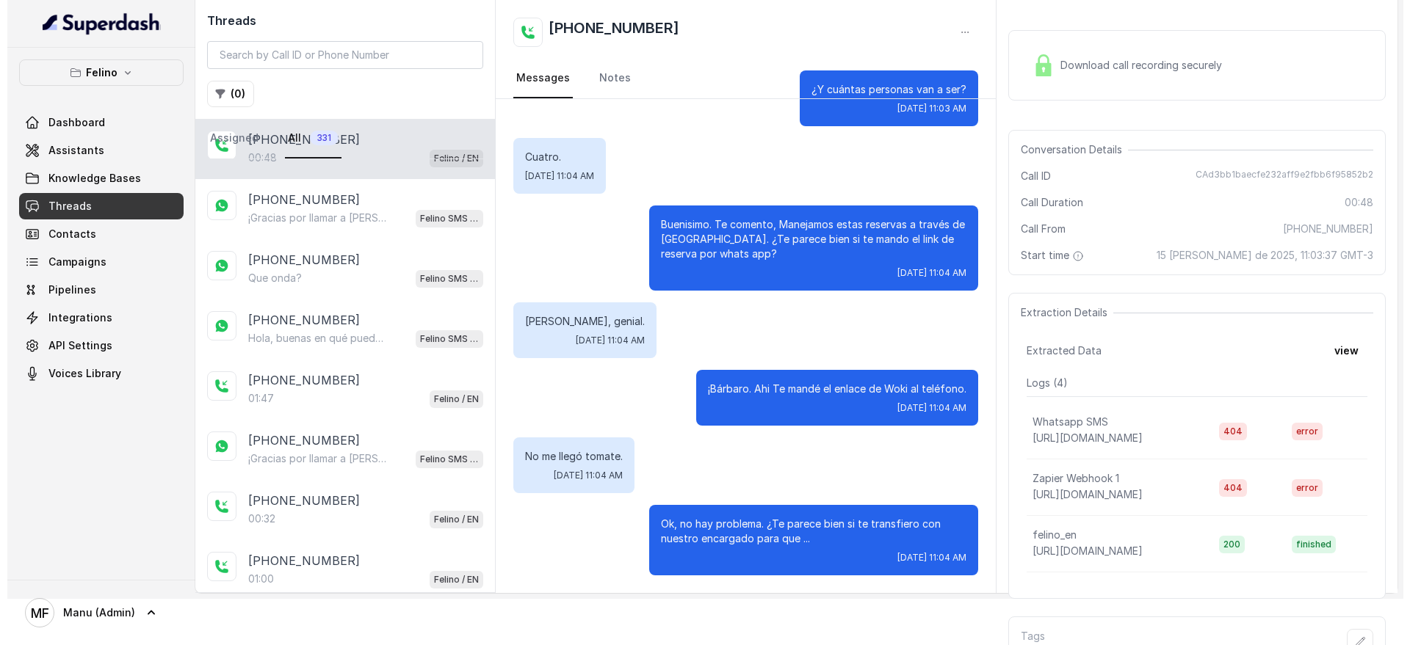
scroll to position [90, 0]
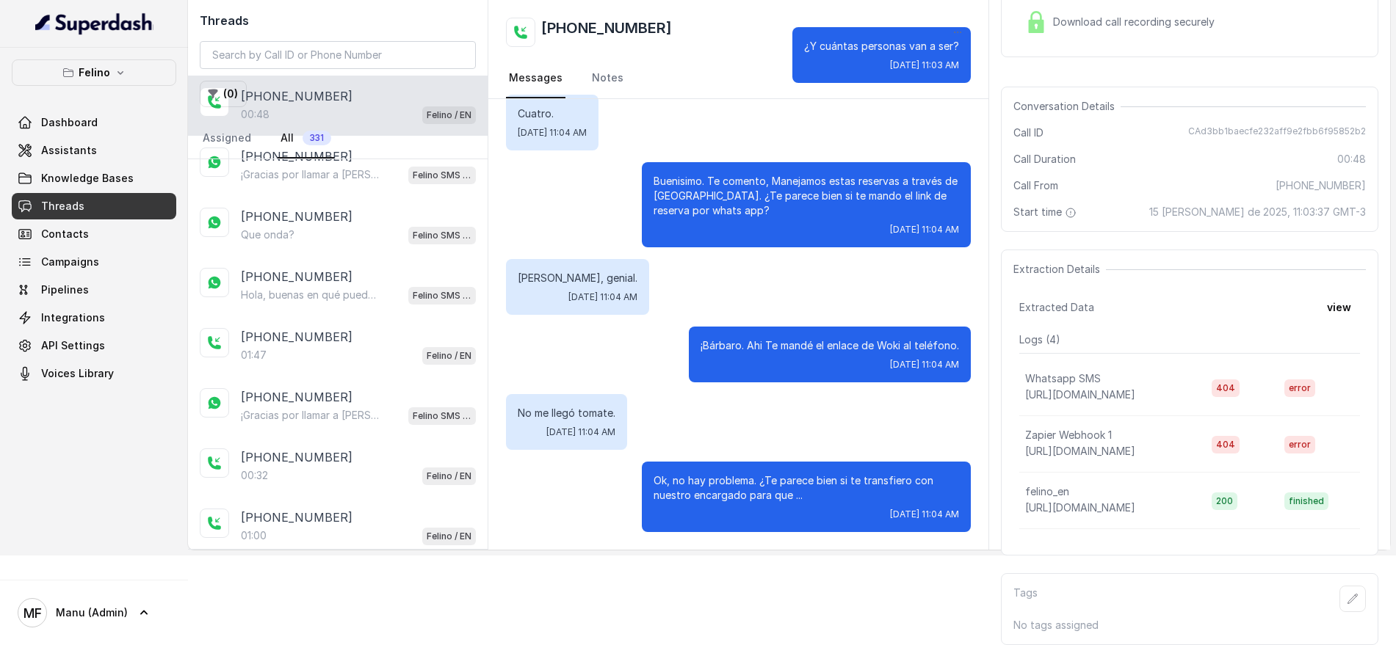
click at [1317, 386] on td "error" at bounding box center [1316, 388] width 87 height 57
click at [1339, 295] on button "view" at bounding box center [1339, 307] width 42 height 26
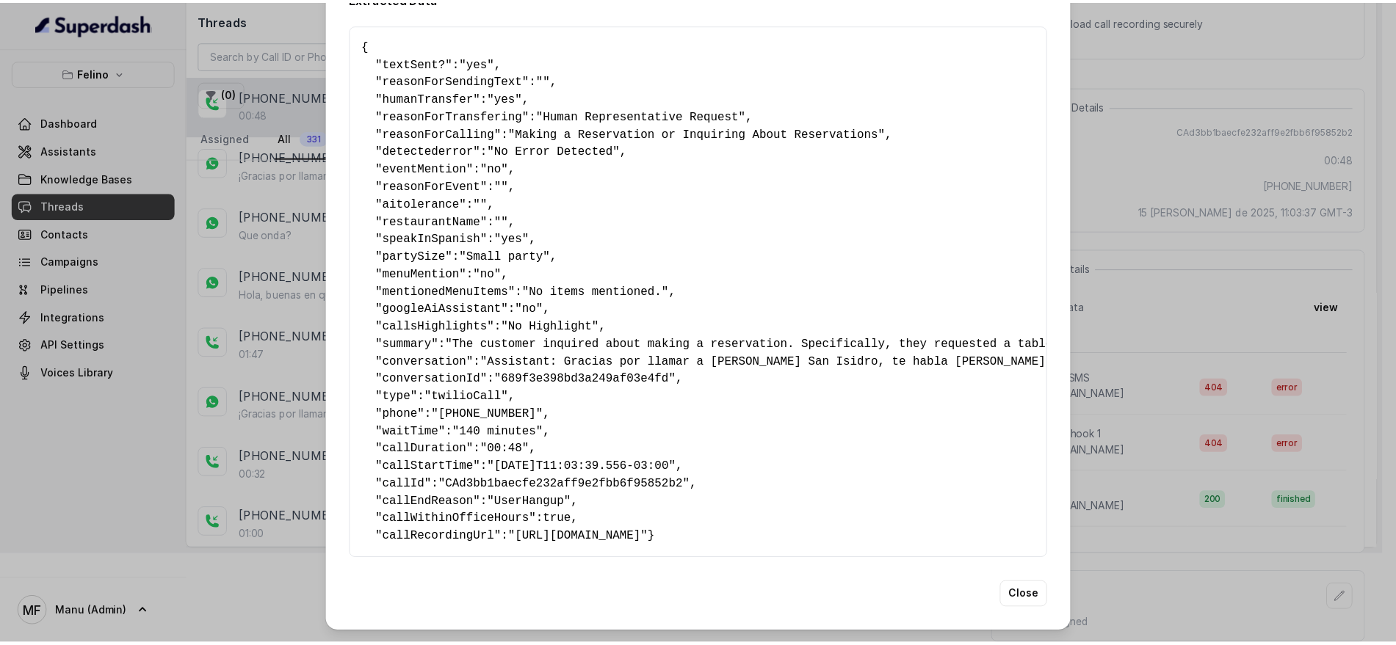
scroll to position [66, 0]
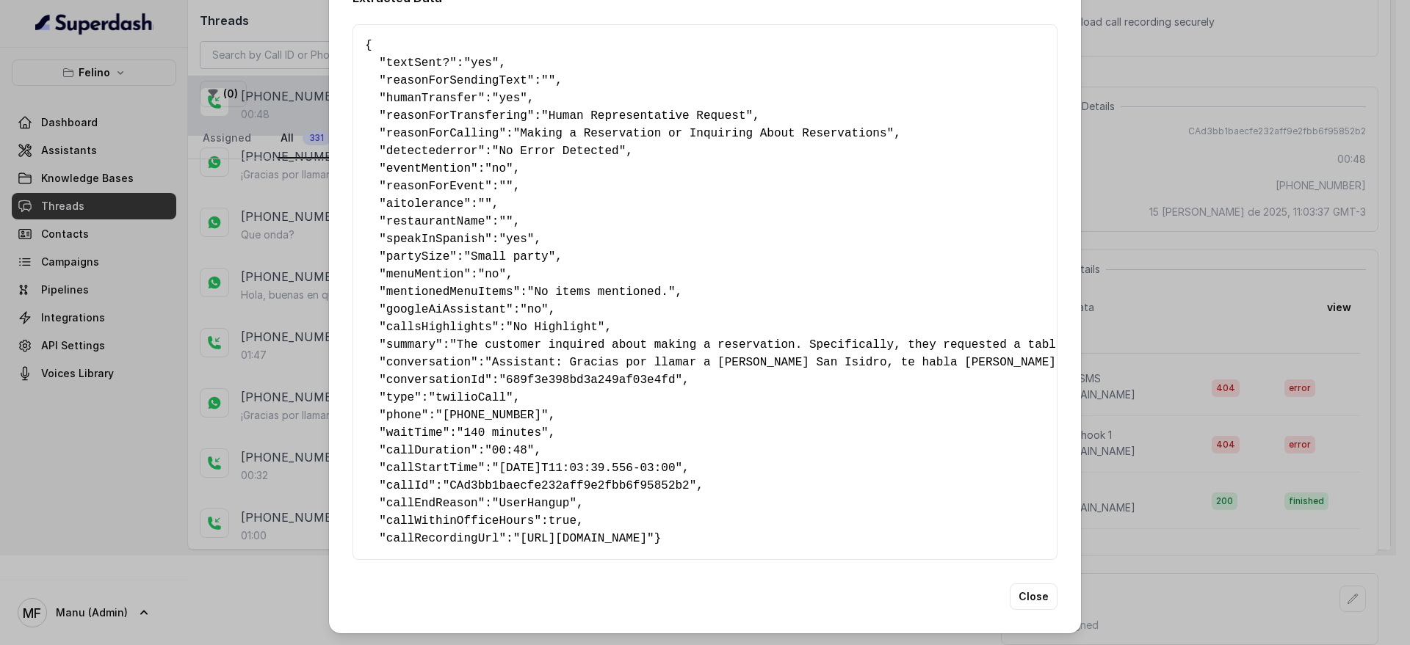
click at [1168, 312] on div "Extracted Data { " textSent? ": "yes" , " reasonForSendingText ": "" , " humanT…" at bounding box center [705, 322] width 1410 height 645
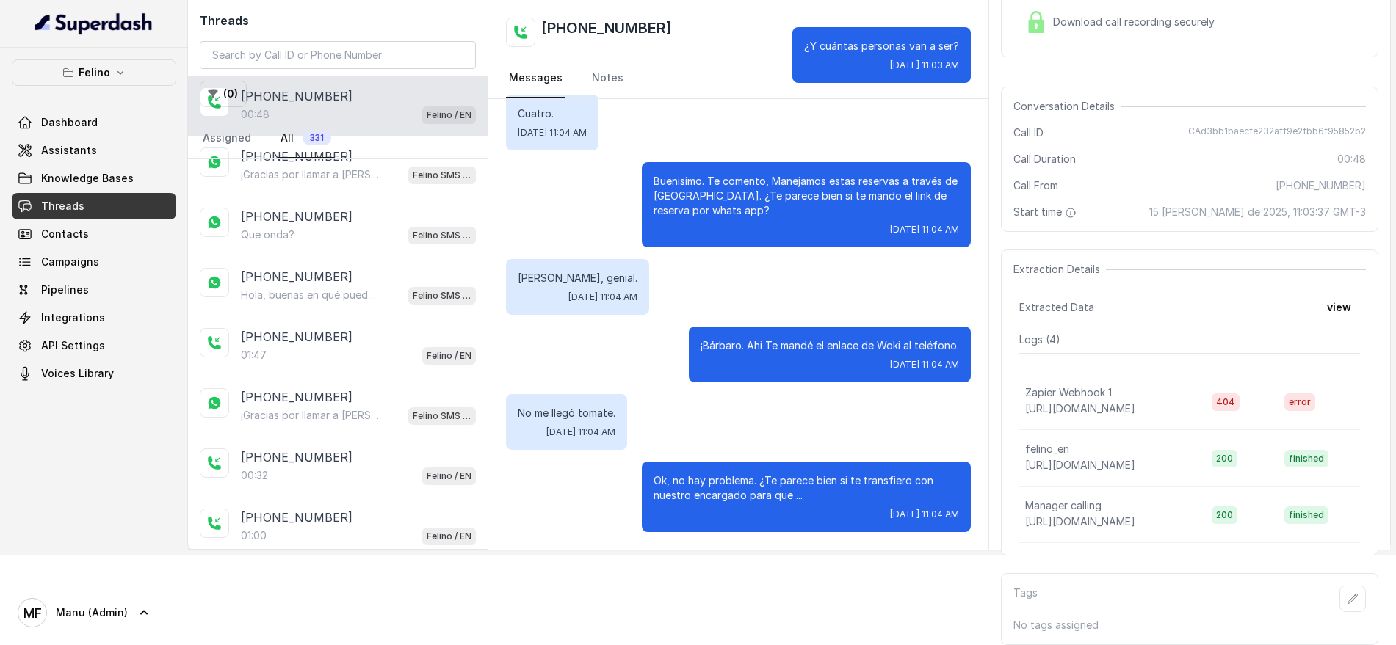
scroll to position [0, 0]
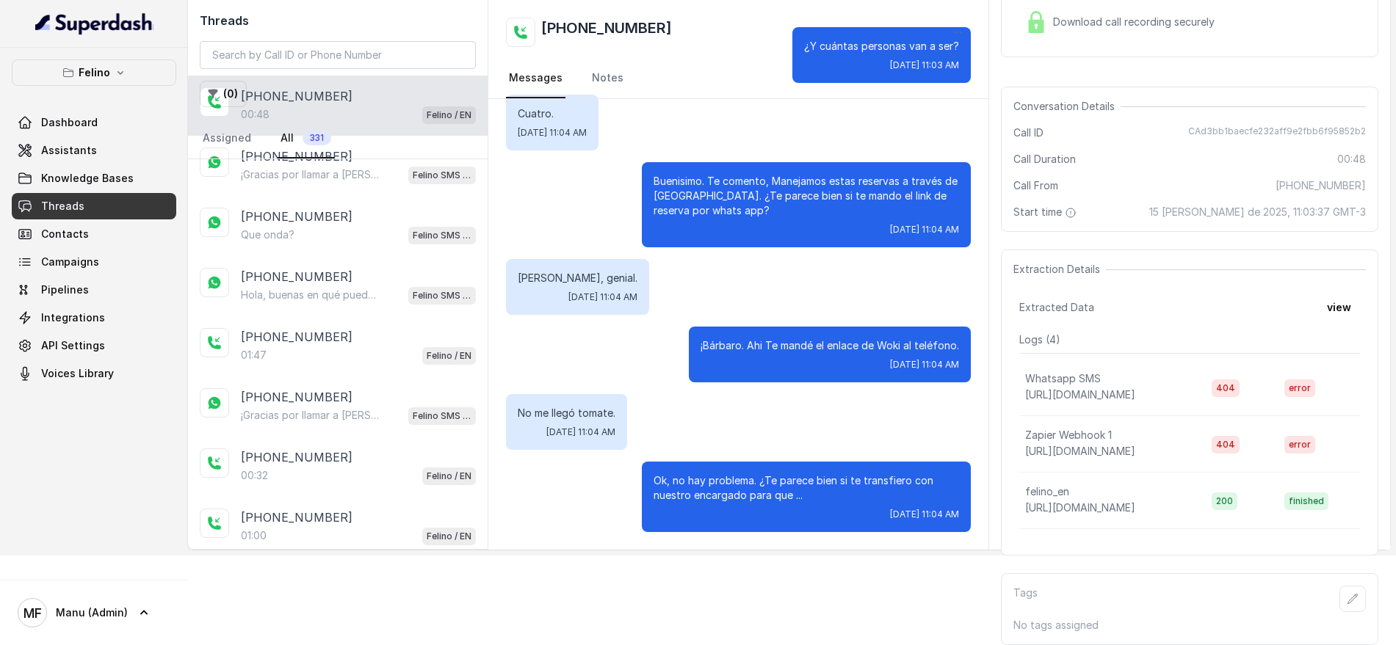
click at [1088, 428] on p "Zapier Webhook 1" at bounding box center [1068, 435] width 87 height 15
click at [1122, 347] on div "Logs ( 4 ) Whatsapp SMS https://hooks.zapier.com/hooks/catch/19735707/2jm88v7/ …" at bounding box center [1189, 438] width 341 height 211
click at [1300, 387] on span "error" at bounding box center [1299, 389] width 31 height 18
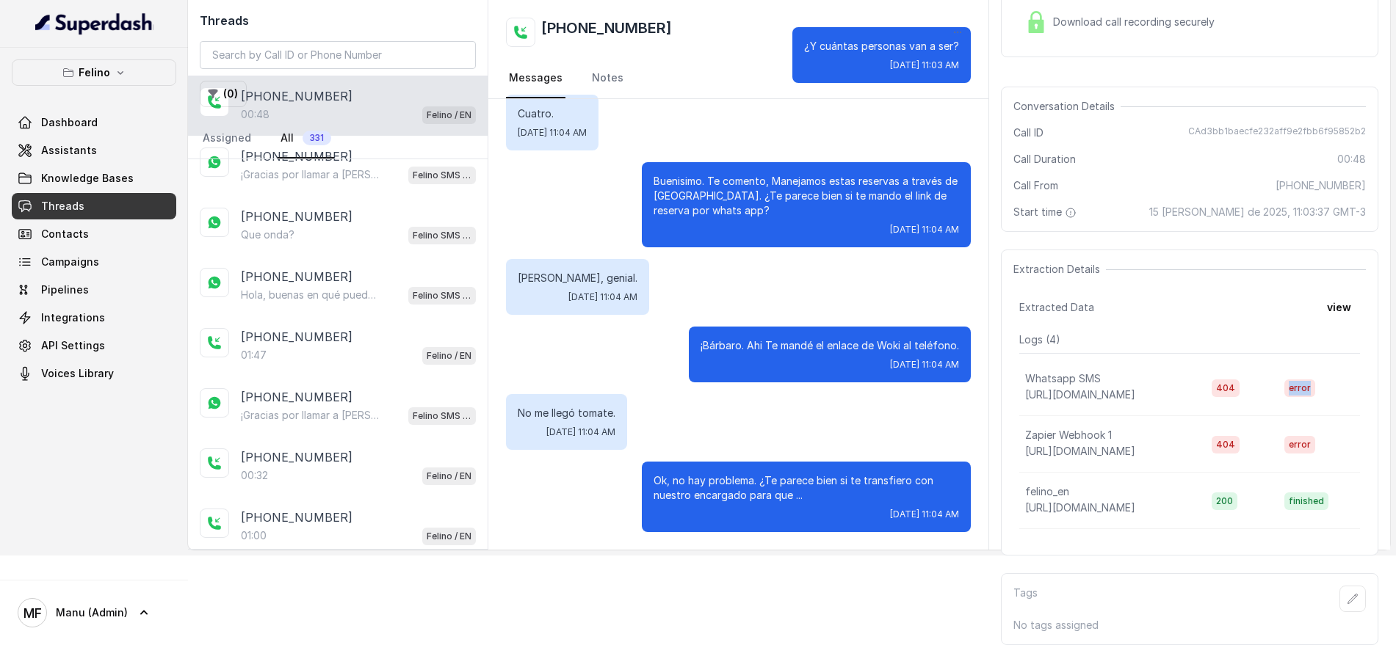
click at [1300, 387] on span "error" at bounding box center [1299, 389] width 31 height 18
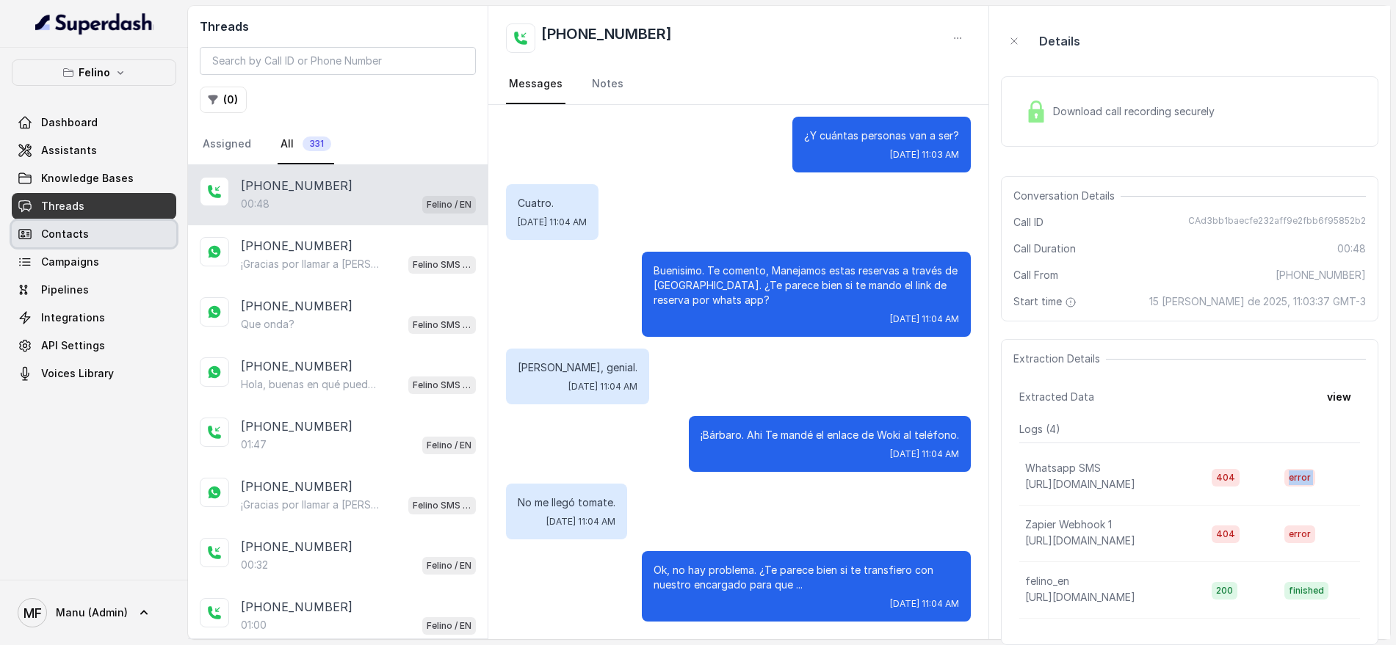
click at [120, 225] on link "Contacts" at bounding box center [94, 234] width 164 height 26
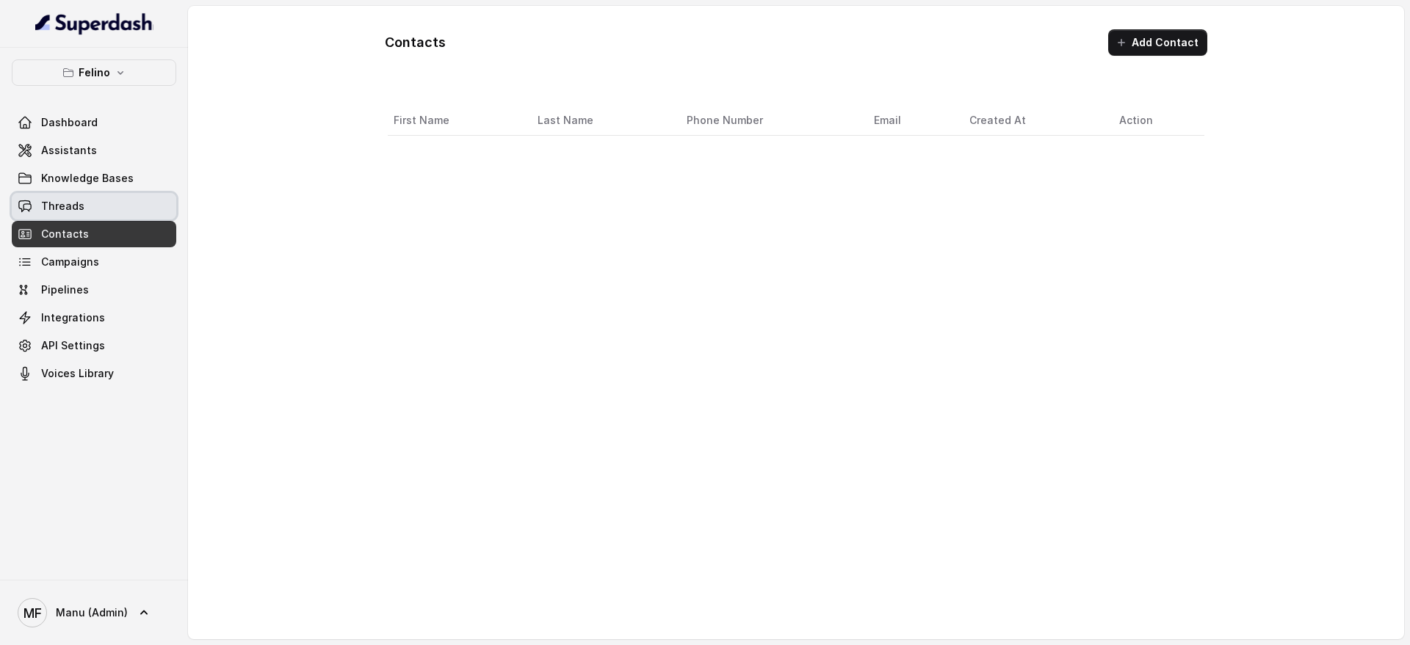
click at [120, 209] on link "Threads" at bounding box center [94, 206] width 164 height 26
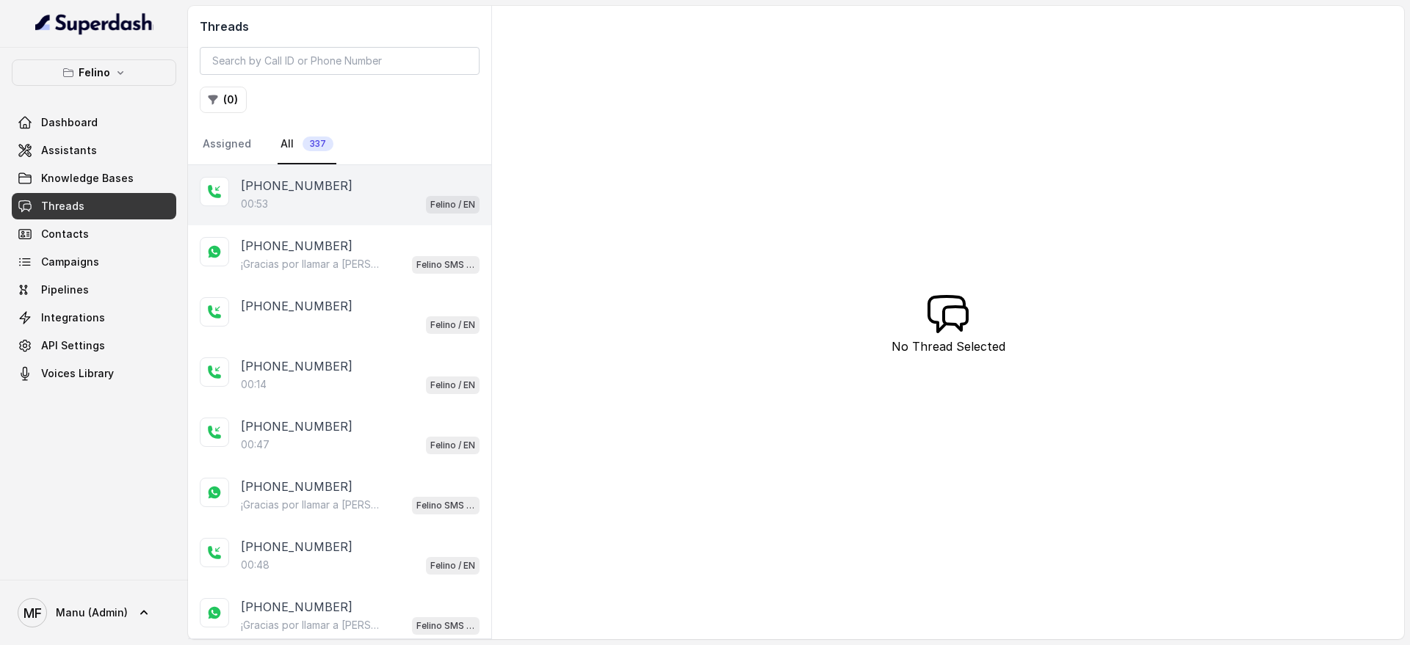
click at [408, 173] on div "+5491130908794 00:53 Felino / EN" at bounding box center [339, 195] width 303 height 60
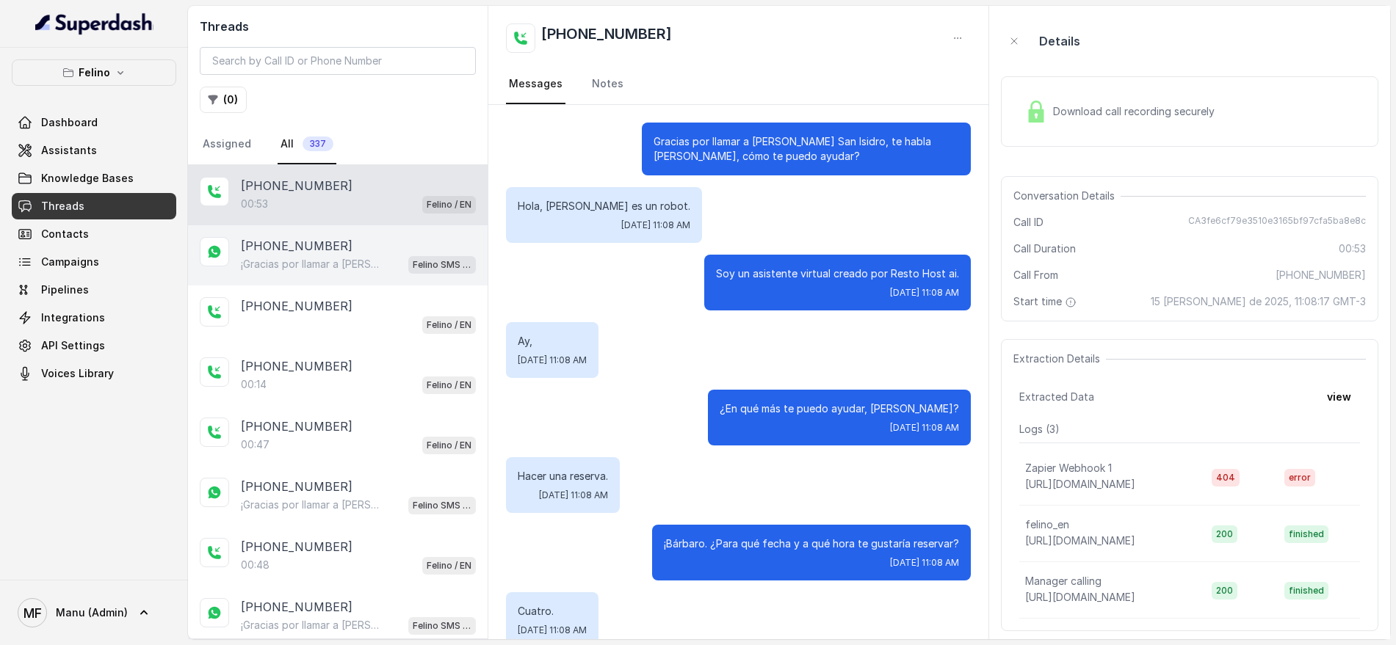
click at [413, 272] on p "Felino SMS Whatsapp" at bounding box center [442, 265] width 59 height 15
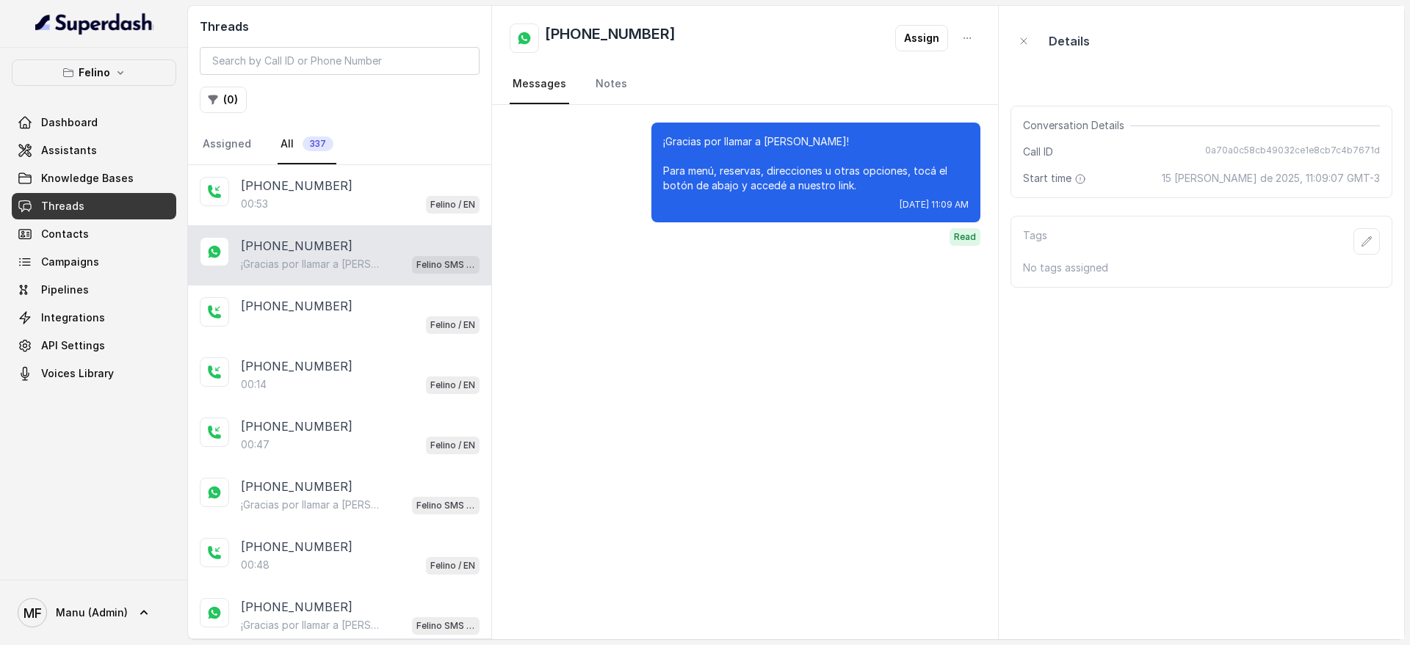
click at [719, 146] on p "¡Gracias por llamar a [PERSON_NAME]! Para menú, reservas, direcciones u otras o…" at bounding box center [815, 163] width 305 height 59
click at [728, 176] on p "¡Gracias por llamar a [PERSON_NAME]! Para menú, reservas, direcciones u otras o…" at bounding box center [815, 163] width 305 height 59
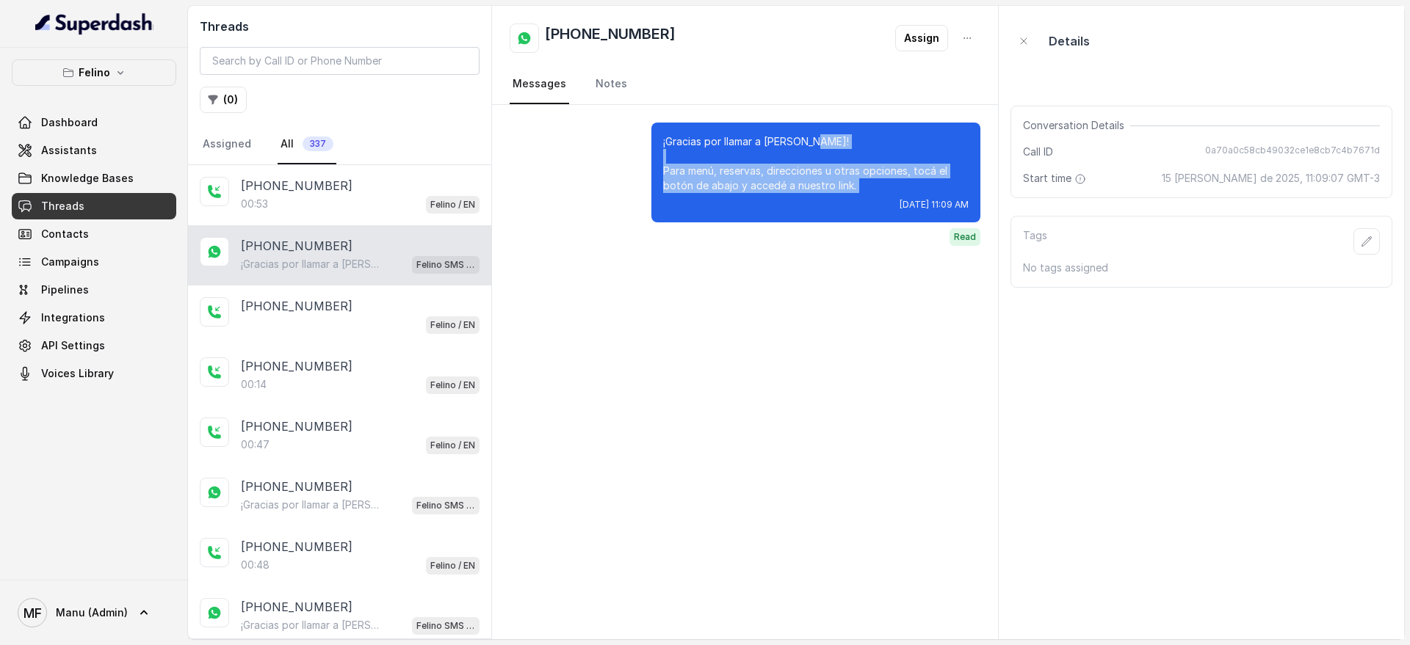
click at [728, 176] on p "¡Gracias por llamar a [PERSON_NAME]! Para menú, reservas, direcciones u otras o…" at bounding box center [815, 163] width 305 height 59
click at [806, 234] on div "¡Gracias por llamar a Felino! Para menú, reservas, direcciones u otras opciones…" at bounding box center [815, 184] width 329 height 123
click at [795, 316] on div "¡Gracias por llamar a Felino! Para menú, reservas, direcciones u otras opciones…" at bounding box center [745, 372] width 506 height 535
click at [1364, 242] on icon "button" at bounding box center [1367, 242] width 12 height 12
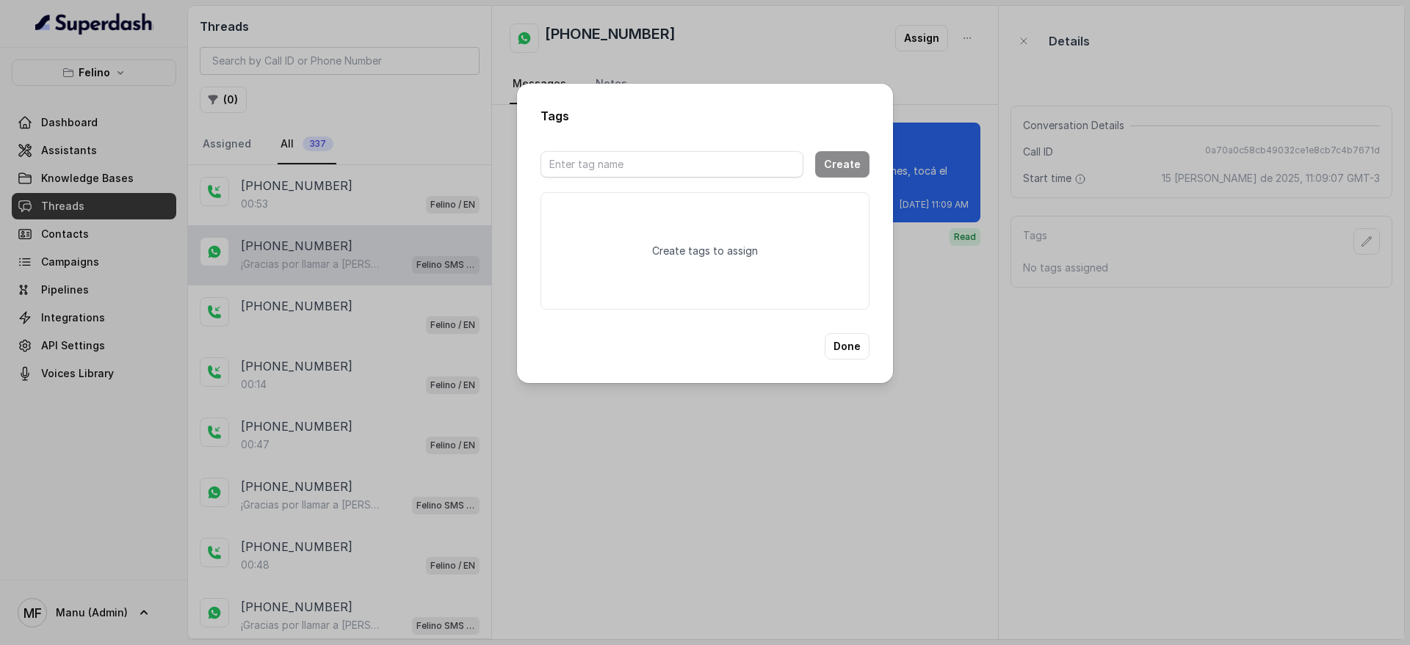
click at [699, 142] on div at bounding box center [671, 164] width 263 height 44
click at [698, 155] on input "text" at bounding box center [671, 164] width 263 height 26
click at [864, 351] on button "Done" at bounding box center [847, 346] width 45 height 26
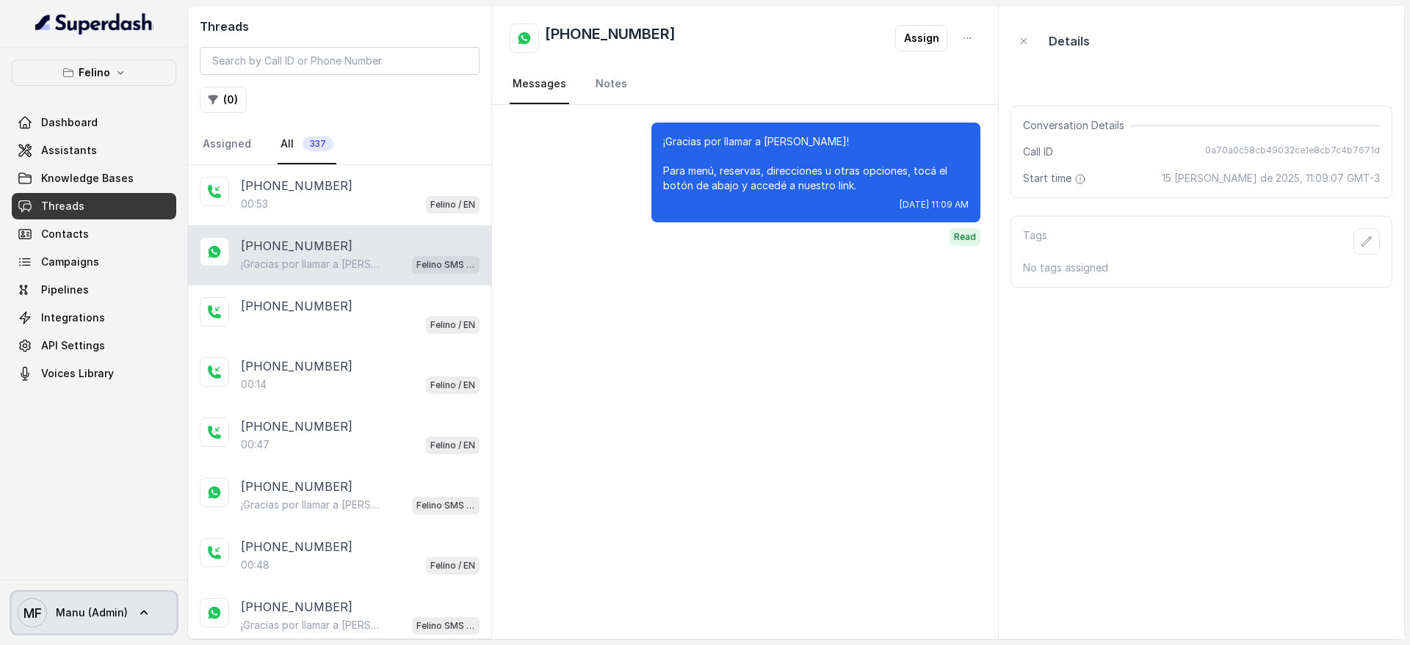
click at [137, 612] on icon at bounding box center [144, 613] width 15 height 15
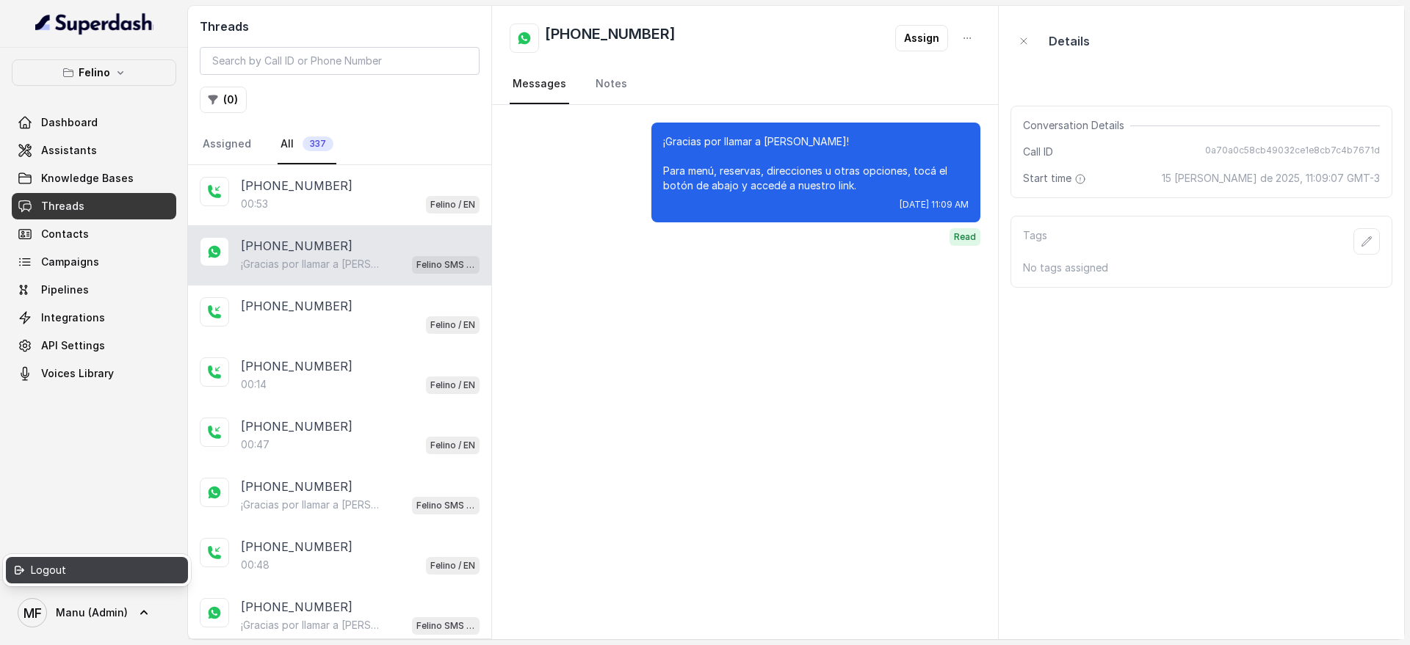
click at [109, 572] on div "Logout" at bounding box center [93, 571] width 125 height 18
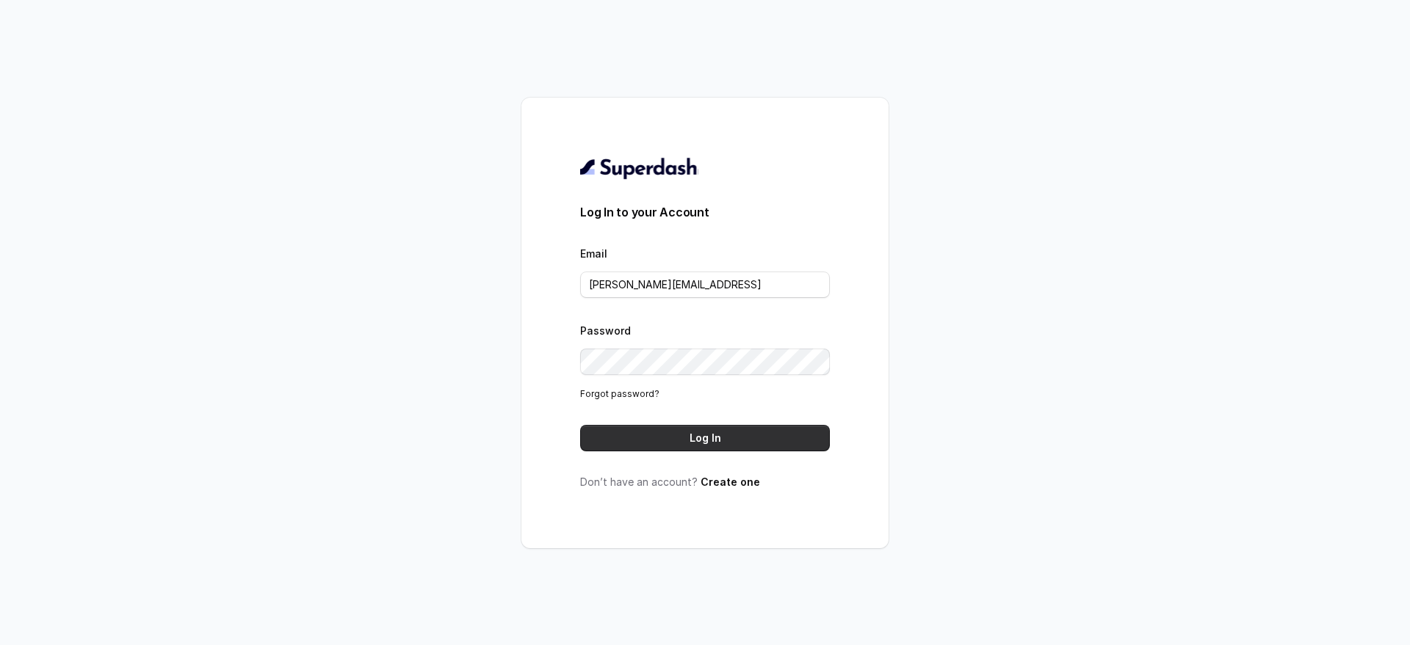
click at [675, 433] on button "Log In" at bounding box center [705, 438] width 250 height 26
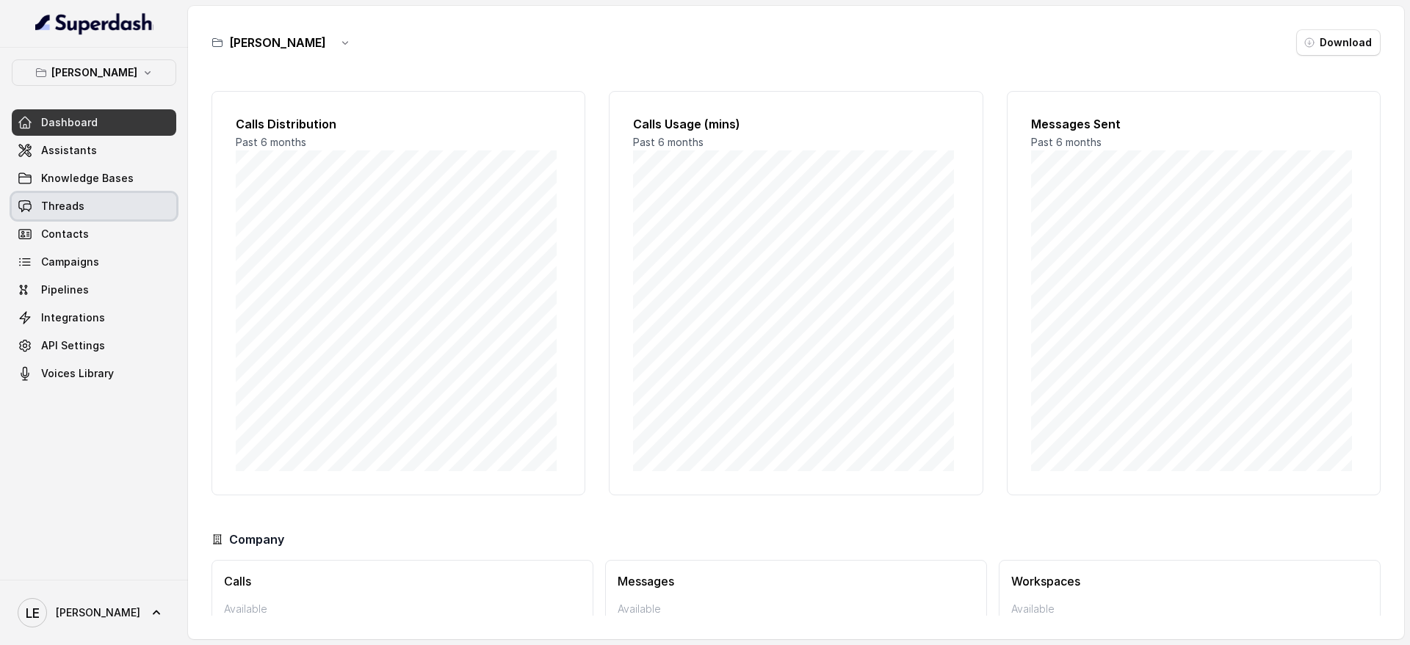
click at [112, 212] on link "Threads" at bounding box center [94, 206] width 164 height 26
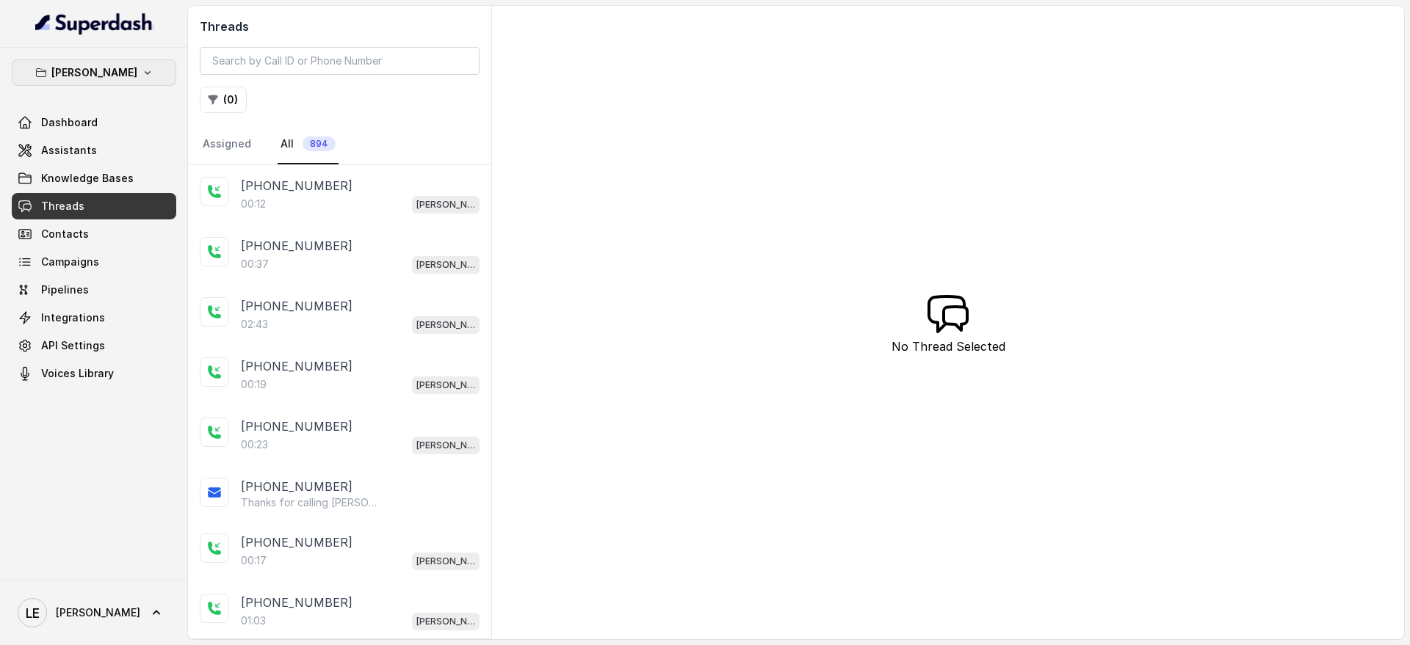
click at [112, 66] on p "Chelsea Corner" at bounding box center [94, 73] width 86 height 18
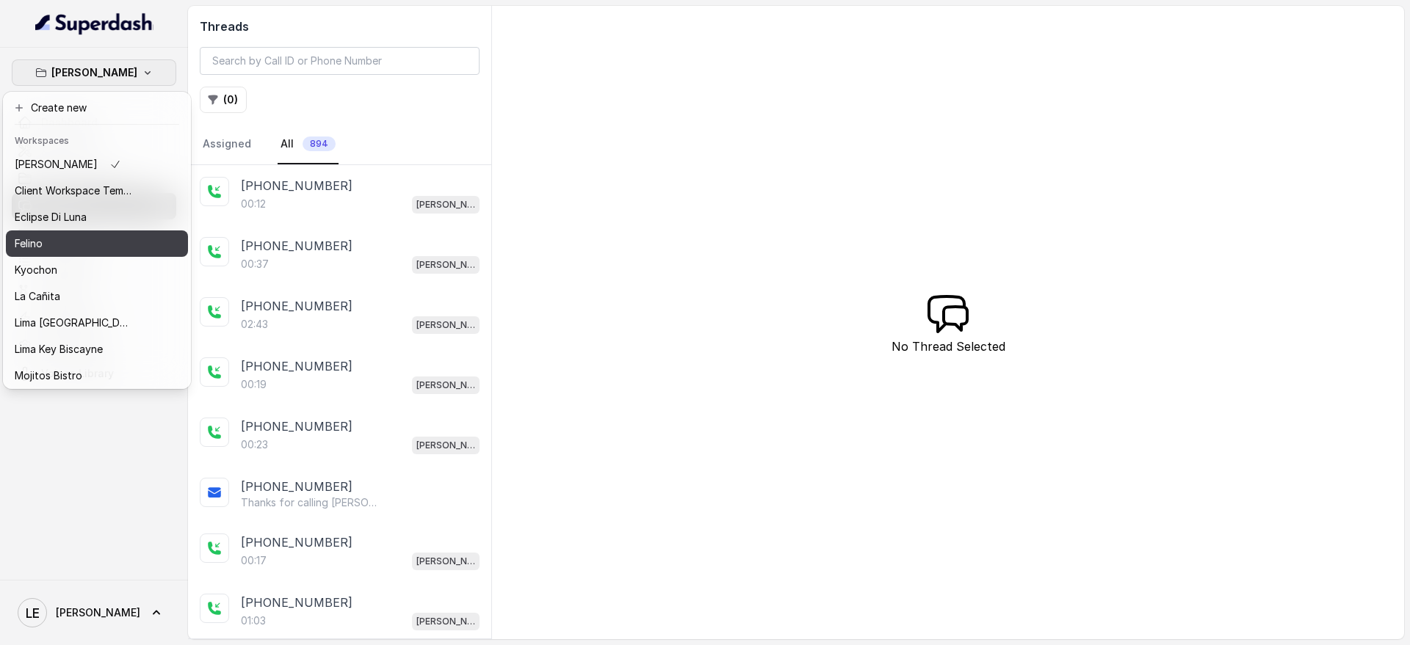
click at [136, 252] on button "Felino" at bounding box center [97, 244] width 182 height 26
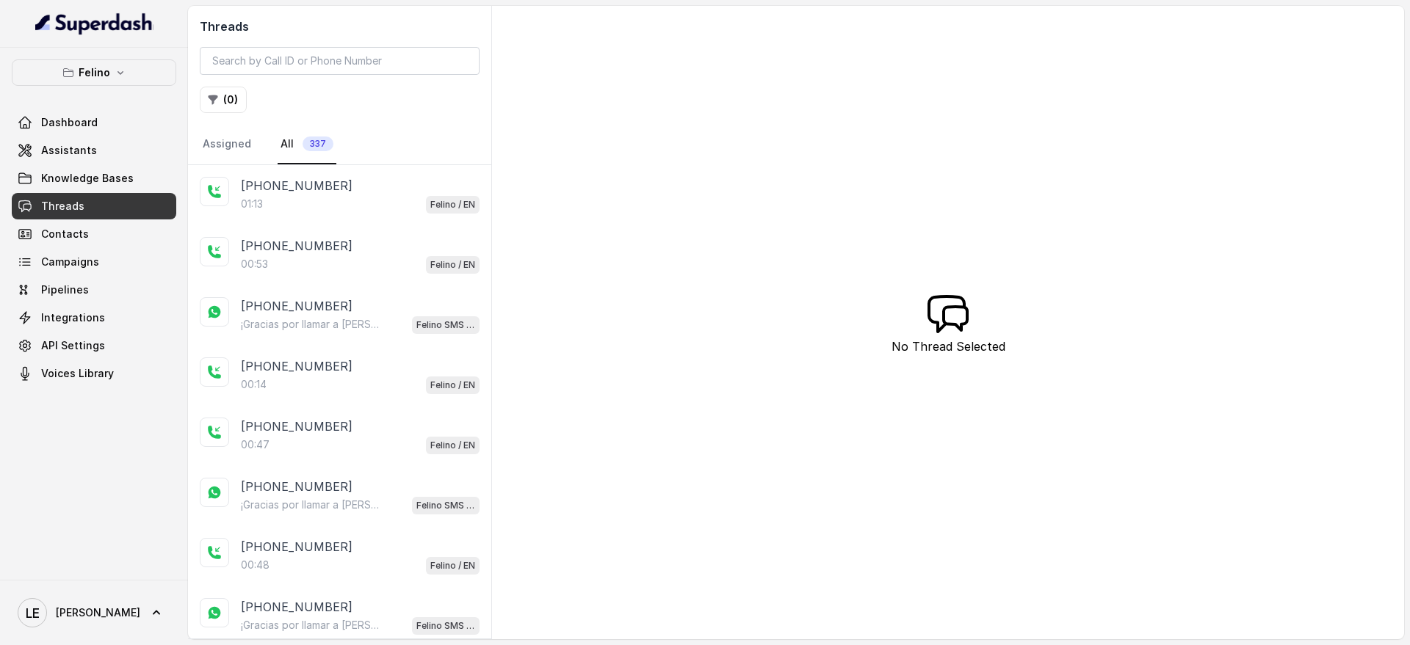
click at [104, 214] on link "Threads" at bounding box center [94, 206] width 164 height 26
click at [335, 256] on div "00:53 Felino / EN" at bounding box center [360, 264] width 239 height 19
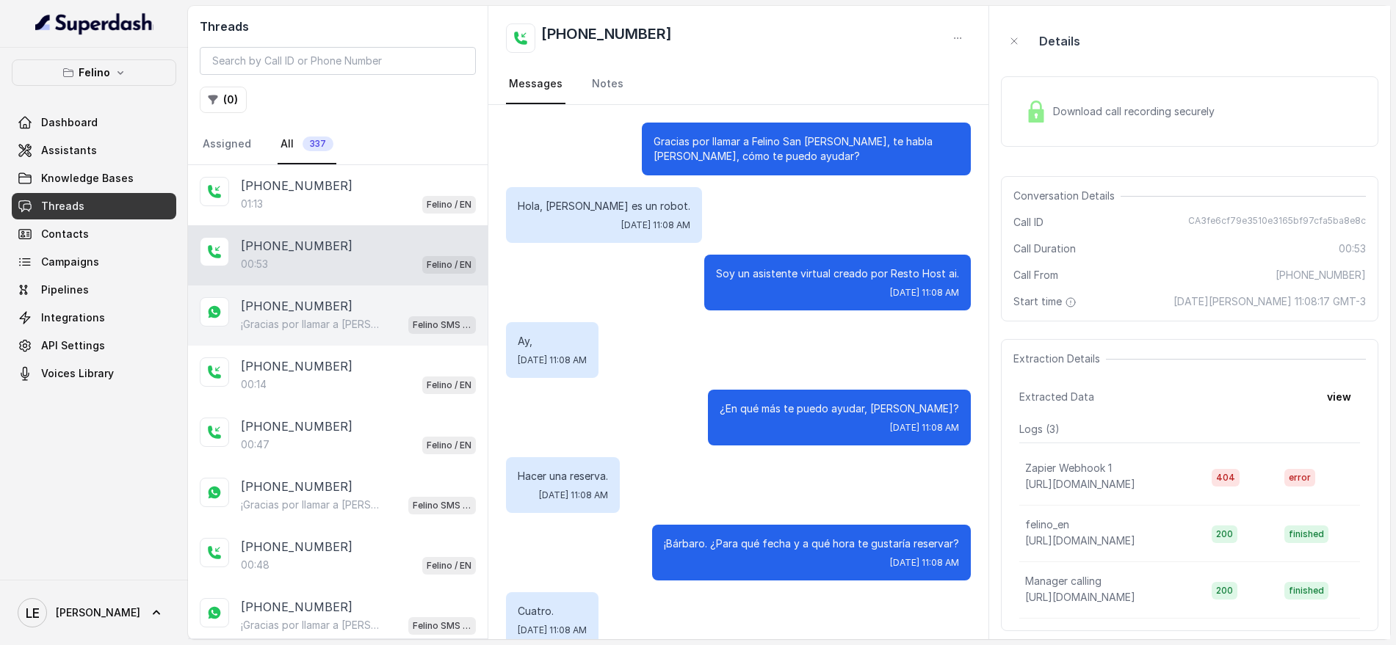
scroll to position [394, 0]
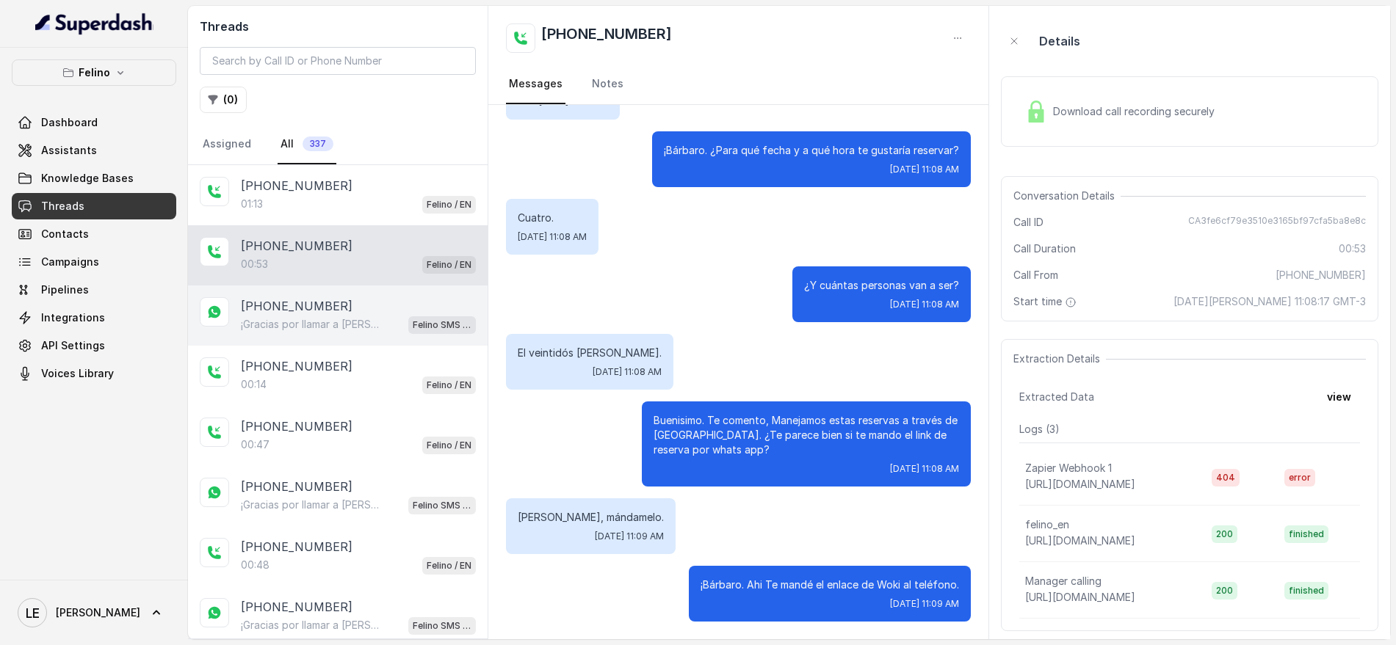
click at [343, 315] on div "¡Gracias por llamar a Felino! Para menú, reservas, direcciones u otras opciones…" at bounding box center [358, 324] width 235 height 19
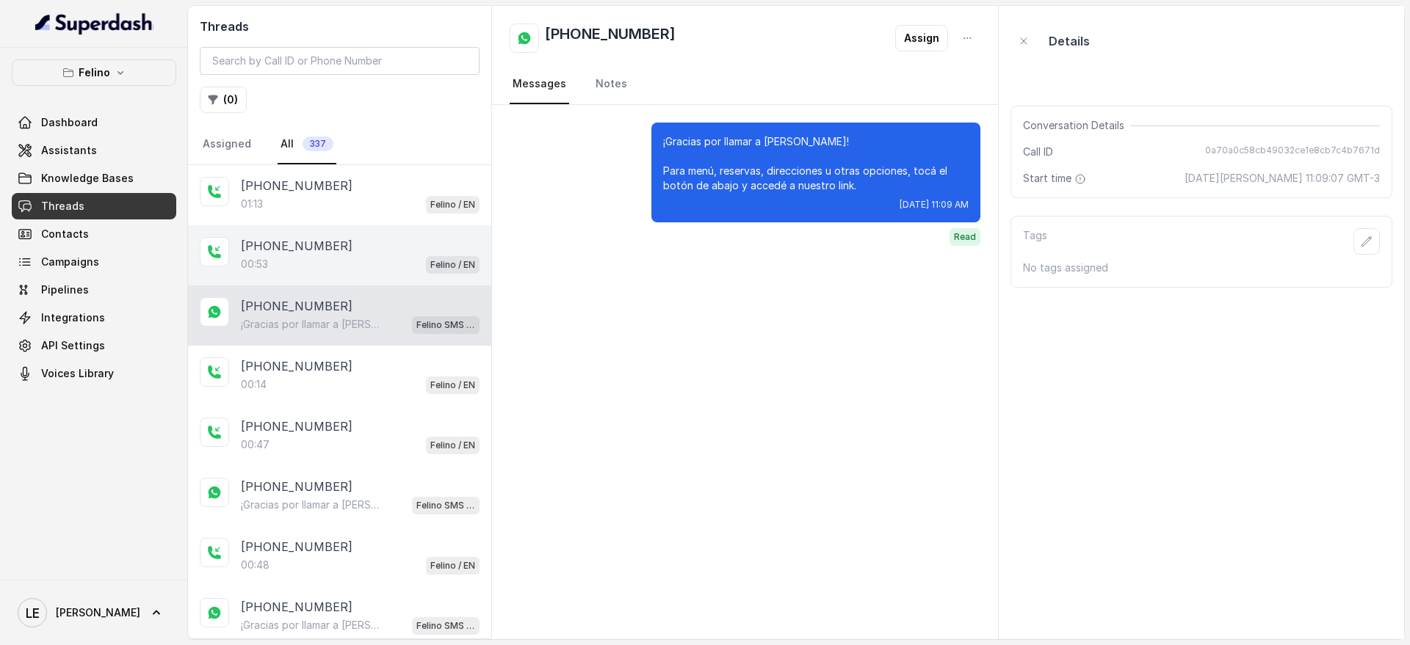
click at [361, 255] on div "00:53 Felino / EN" at bounding box center [360, 264] width 239 height 19
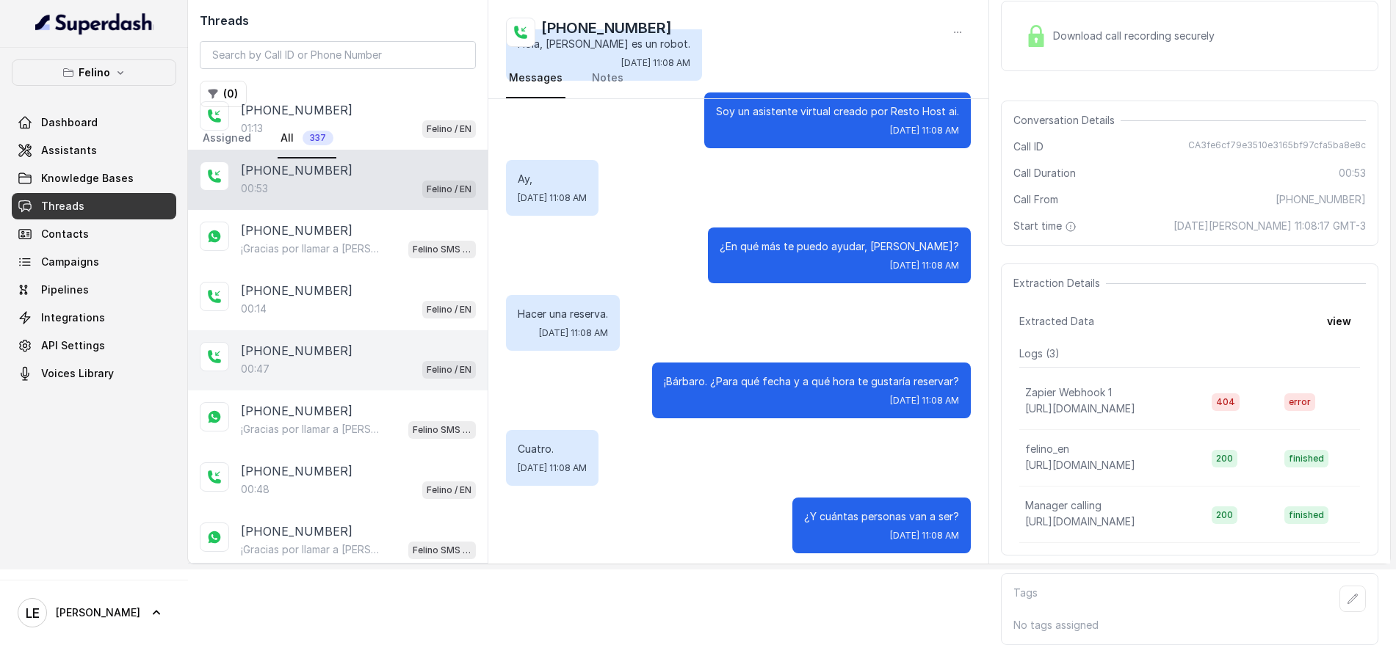
scroll to position [275, 0]
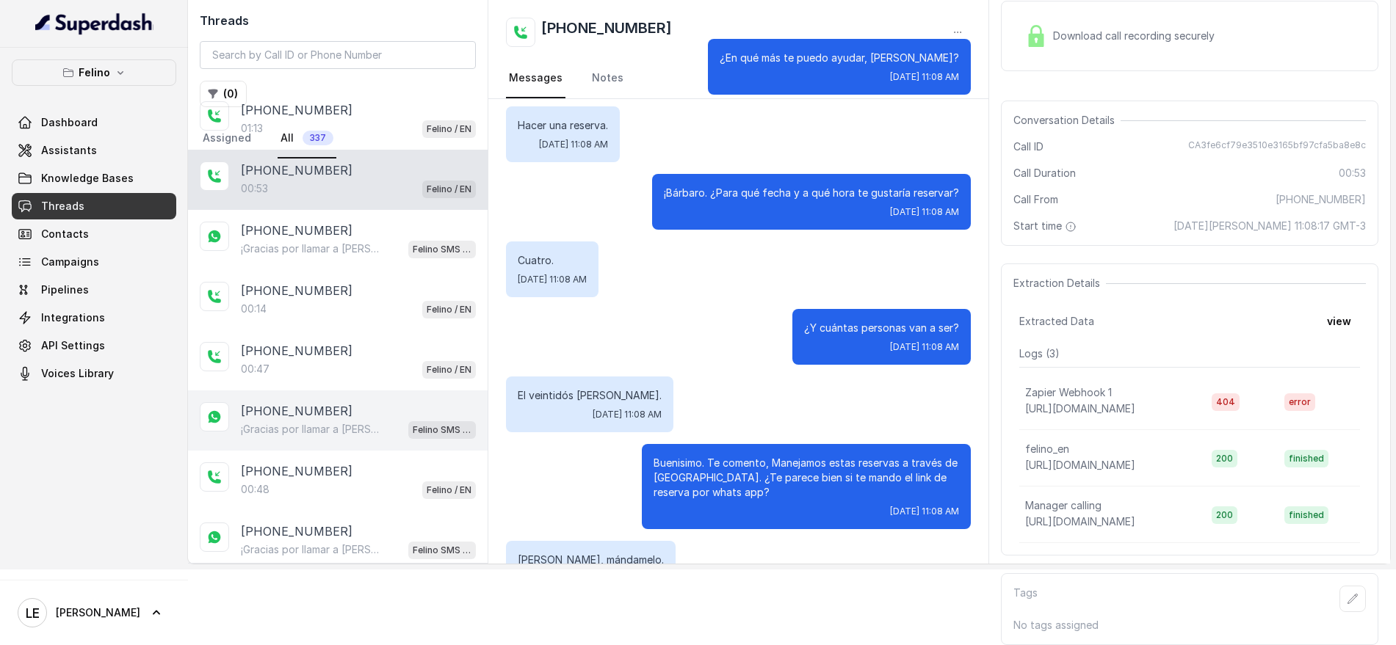
click at [368, 402] on div "[PHONE_NUMBER]" at bounding box center [358, 411] width 235 height 18
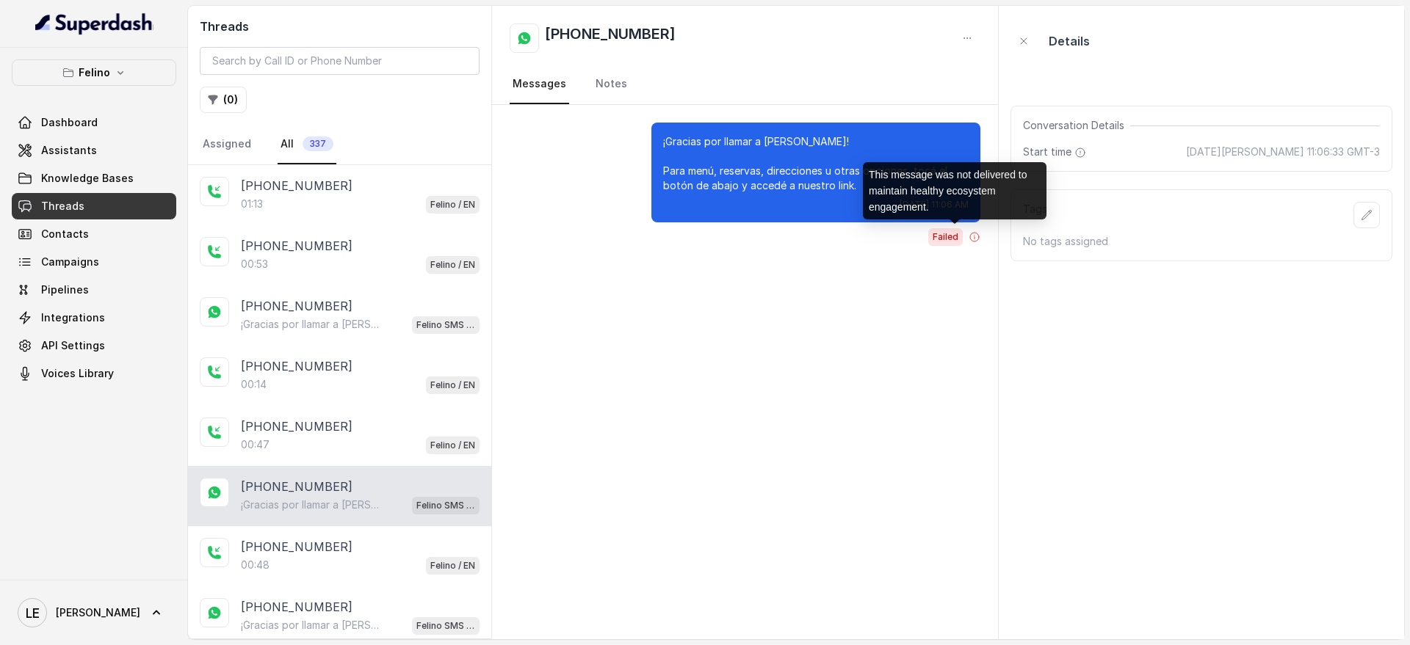
click at [944, 236] on span "Failed" at bounding box center [945, 237] width 35 height 18
click at [972, 236] on icon at bounding box center [975, 237] width 12 height 12
click at [925, 180] on div "This message was not delivered to maintain healthy ecosystem engagement." at bounding box center [955, 190] width 184 height 57
click at [925, 178] on div "This message was not delivered to maintain healthy ecosystem engagement." at bounding box center [955, 190] width 184 height 57
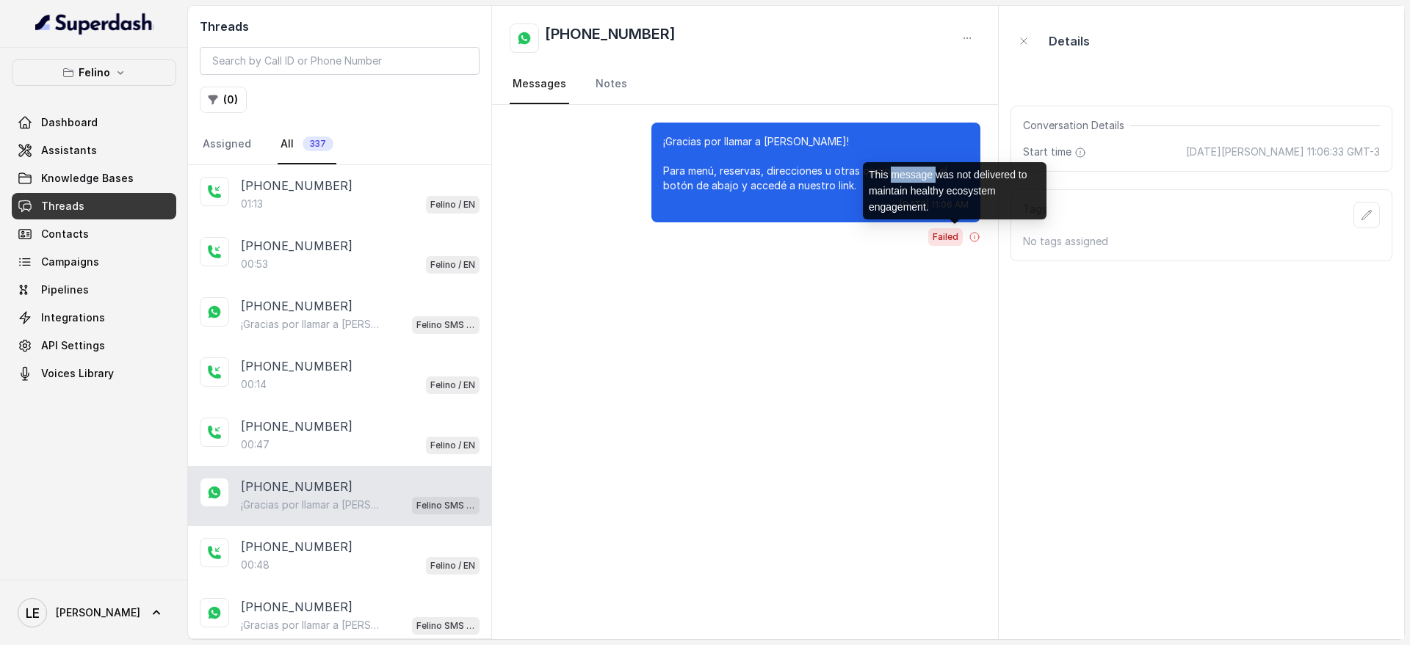
click at [925, 178] on div "This message was not delivered to maintain healthy ecosystem engagement." at bounding box center [955, 190] width 184 height 57
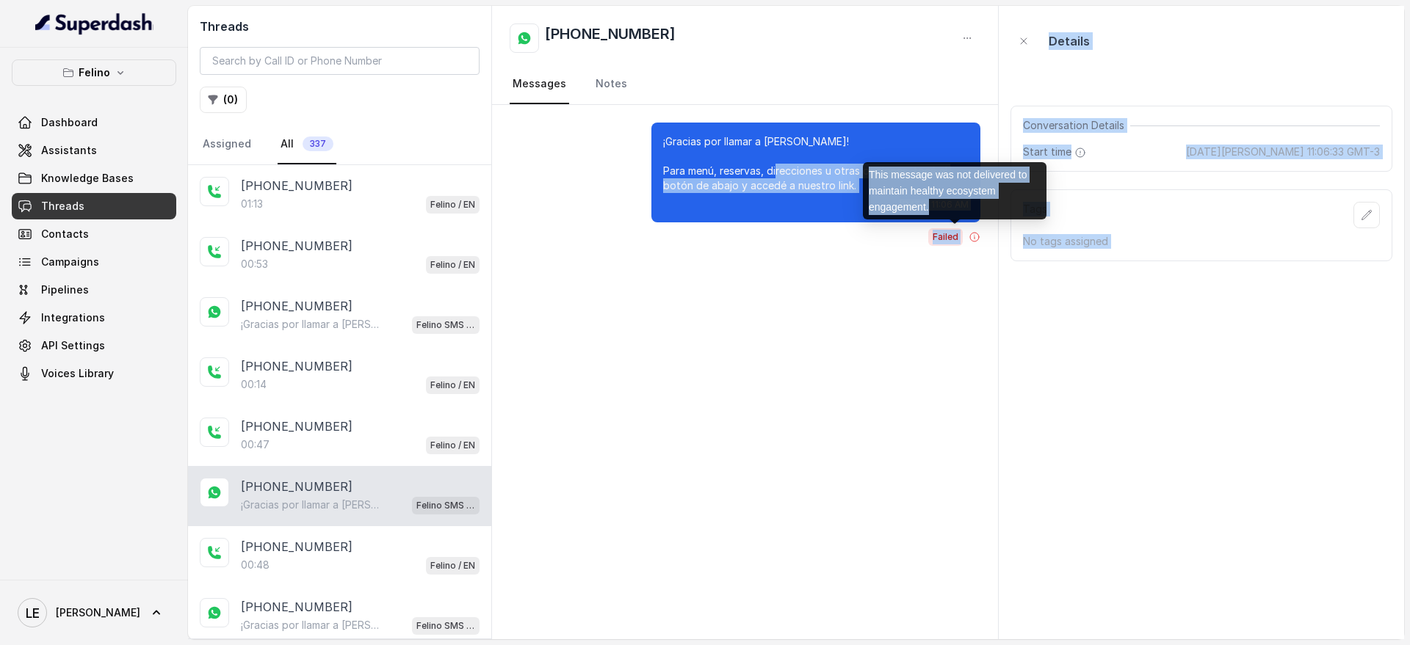
drag, startPoint x: 932, startPoint y: 203, endPoint x: 815, endPoint y: 178, distance: 119.6
click at [815, 178] on body "Felino Dashboard Assistants Knowledge Bases Threads Contacts Campaigns Pipeline…" at bounding box center [705, 322] width 1410 height 645
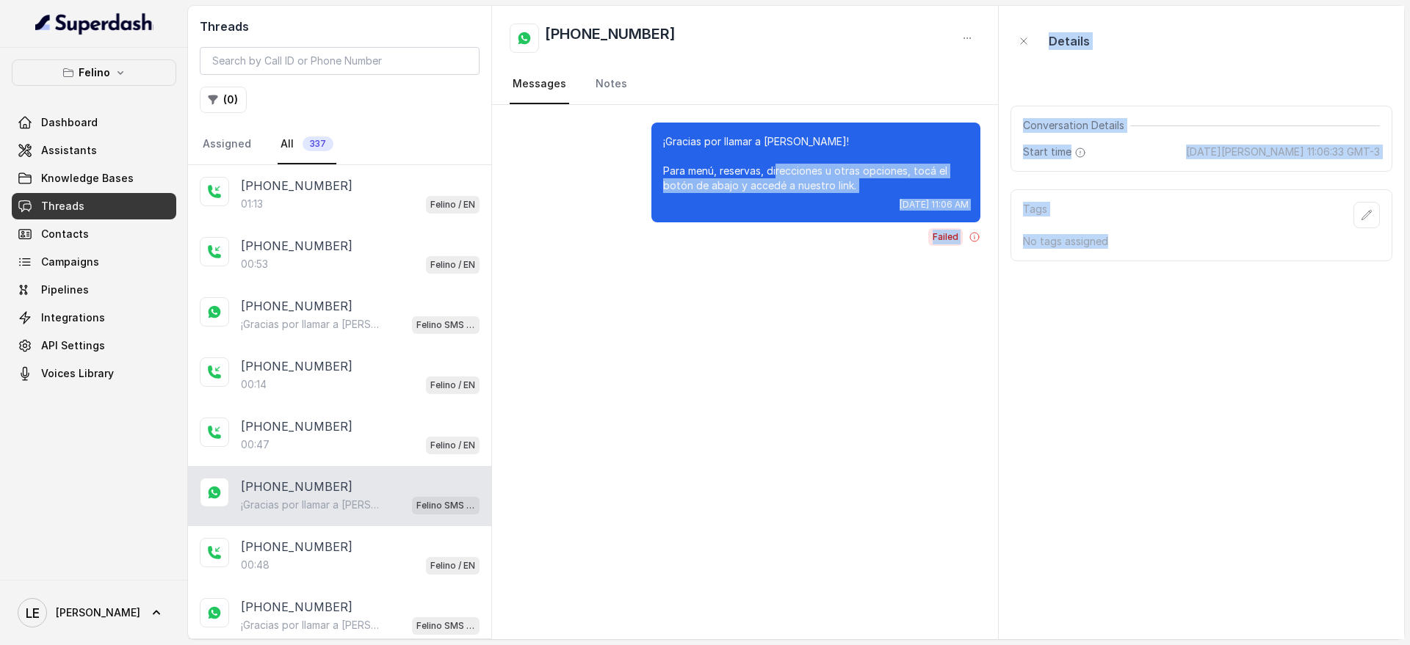
click at [737, 361] on div "¡Gracias por llamar a Felino! Para menú, reservas, direcciones u otras opciones…" at bounding box center [745, 372] width 506 height 535
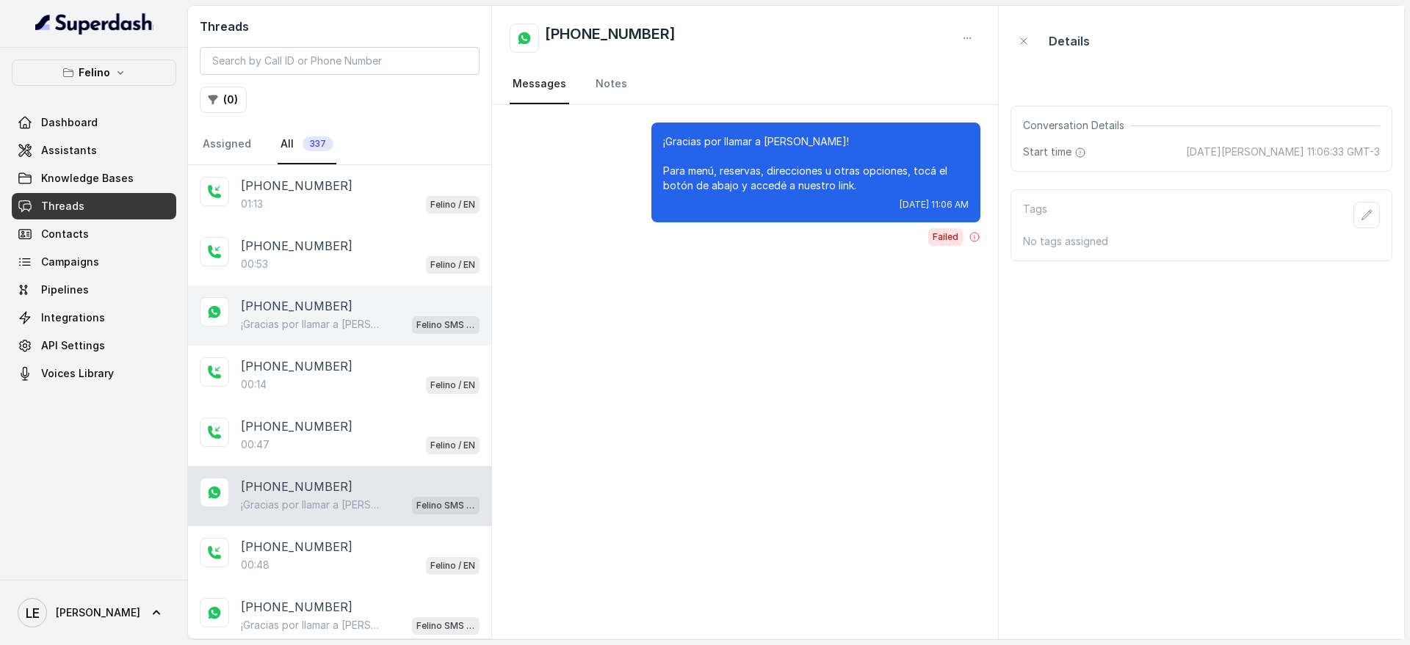
click at [325, 332] on div "¡Gracias por llamar a Felino! Para menú, reservas, direcciones u otras opciones…" at bounding box center [360, 324] width 239 height 19
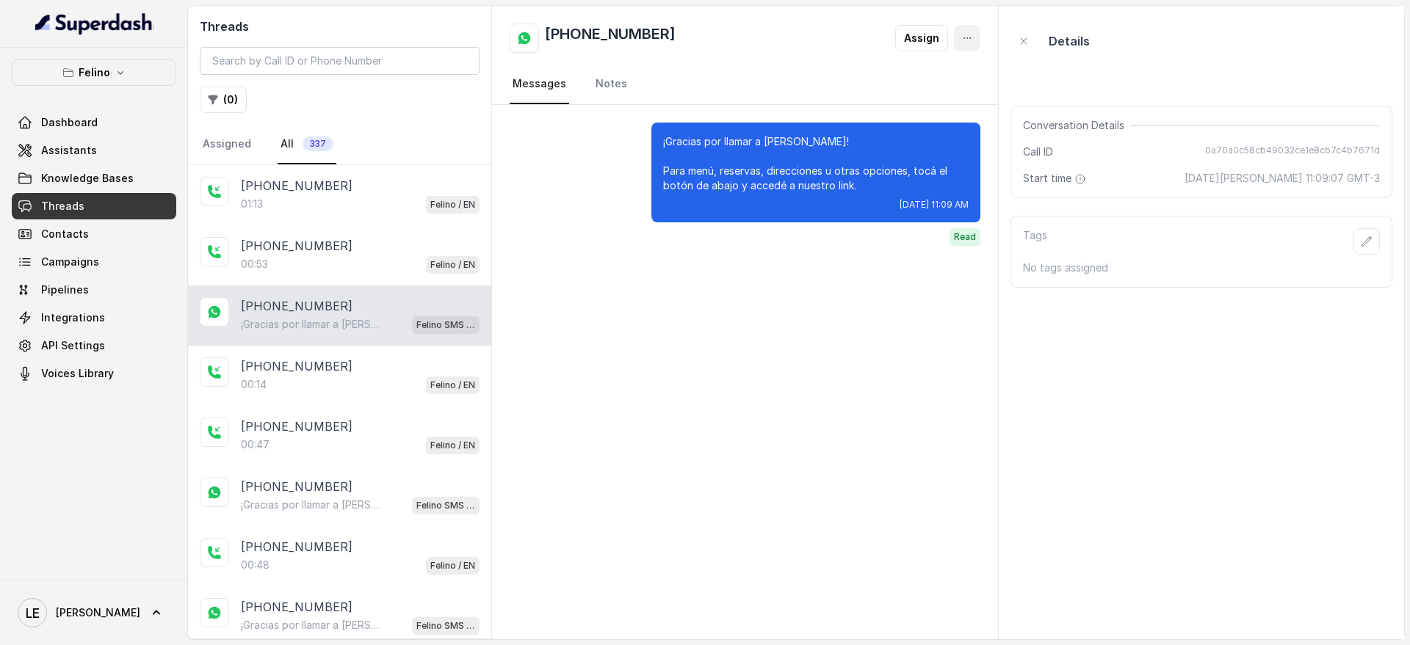
click at [969, 43] on icon "button" at bounding box center [967, 38] width 12 height 12
click at [438, 253] on div "Threads ( 0 ) Assigned All 337 +5491124072093 01:13 Felino / EN +5491130908794 …" at bounding box center [796, 323] width 1216 height 634
drag, startPoint x: 385, startPoint y: 416, endPoint x: 383, endPoint y: 323, distance: 92.5
click at [385, 415] on div "+5491130908794 00:47 Felino / EN" at bounding box center [339, 436] width 303 height 60
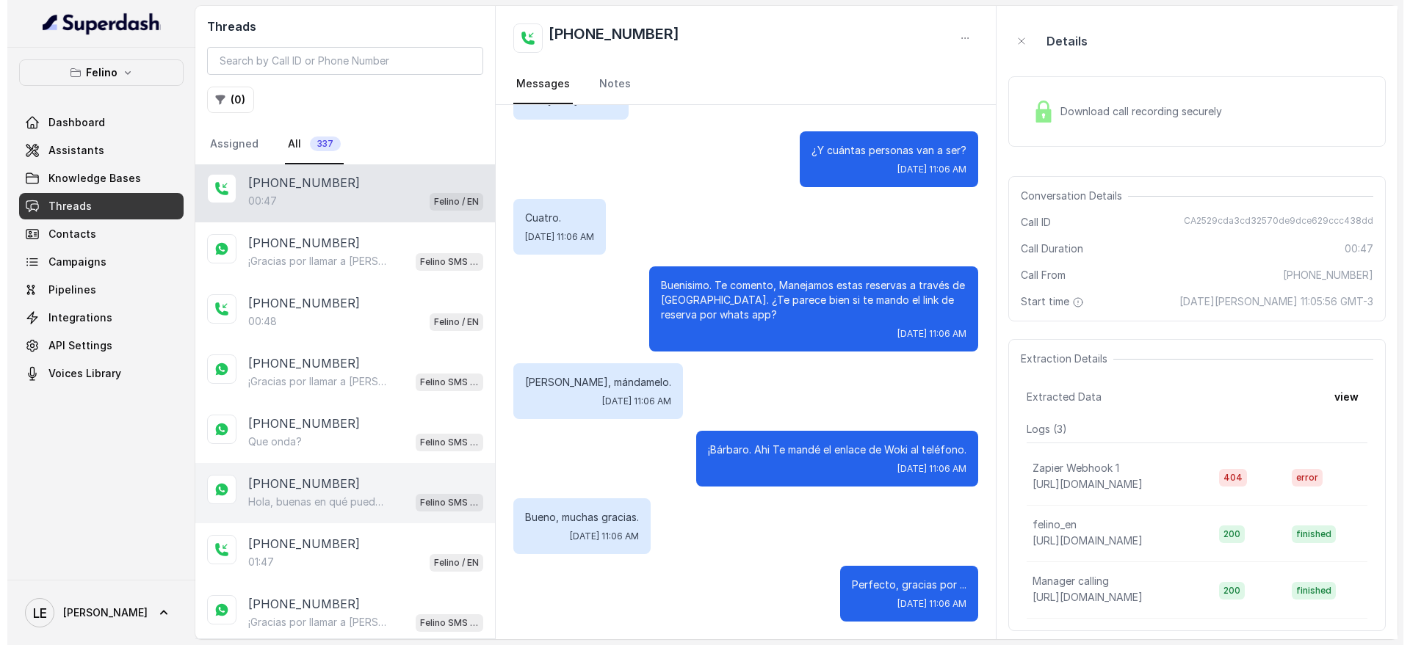
scroll to position [275, 0]
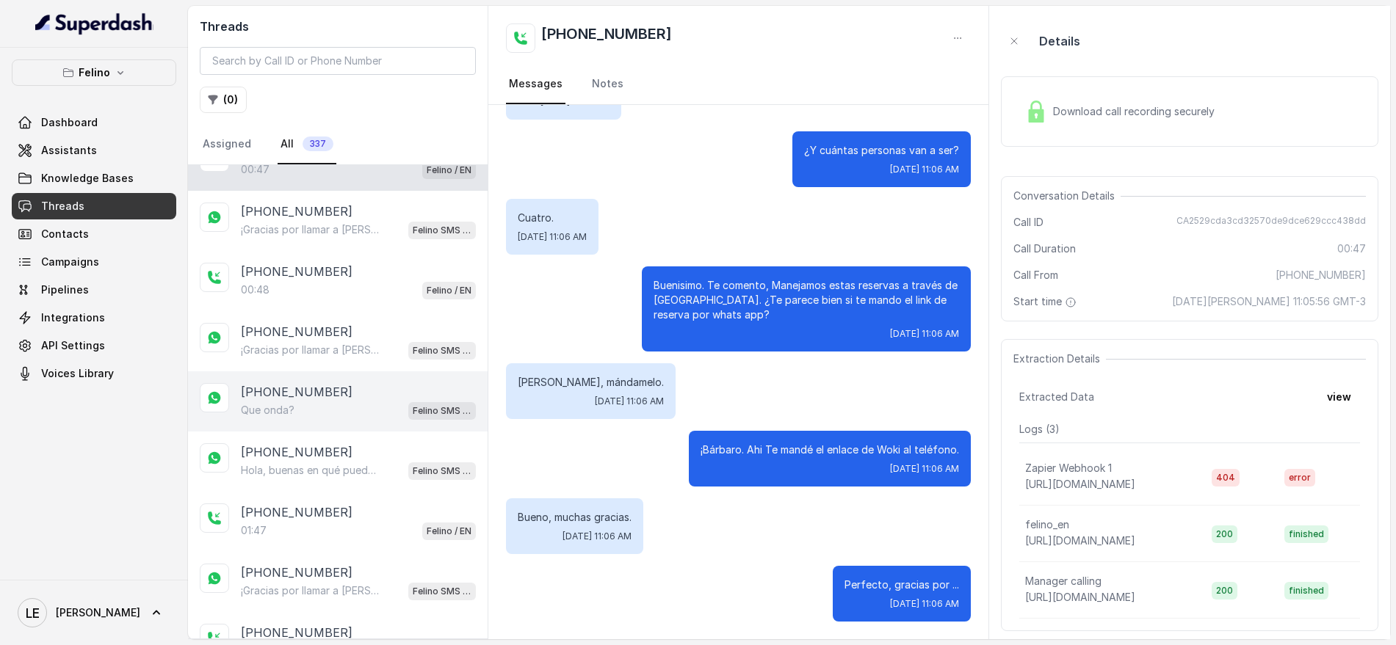
click at [405, 422] on div "+5491140434026 Que onda? Felino SMS Whatsapp" at bounding box center [338, 402] width 300 height 60
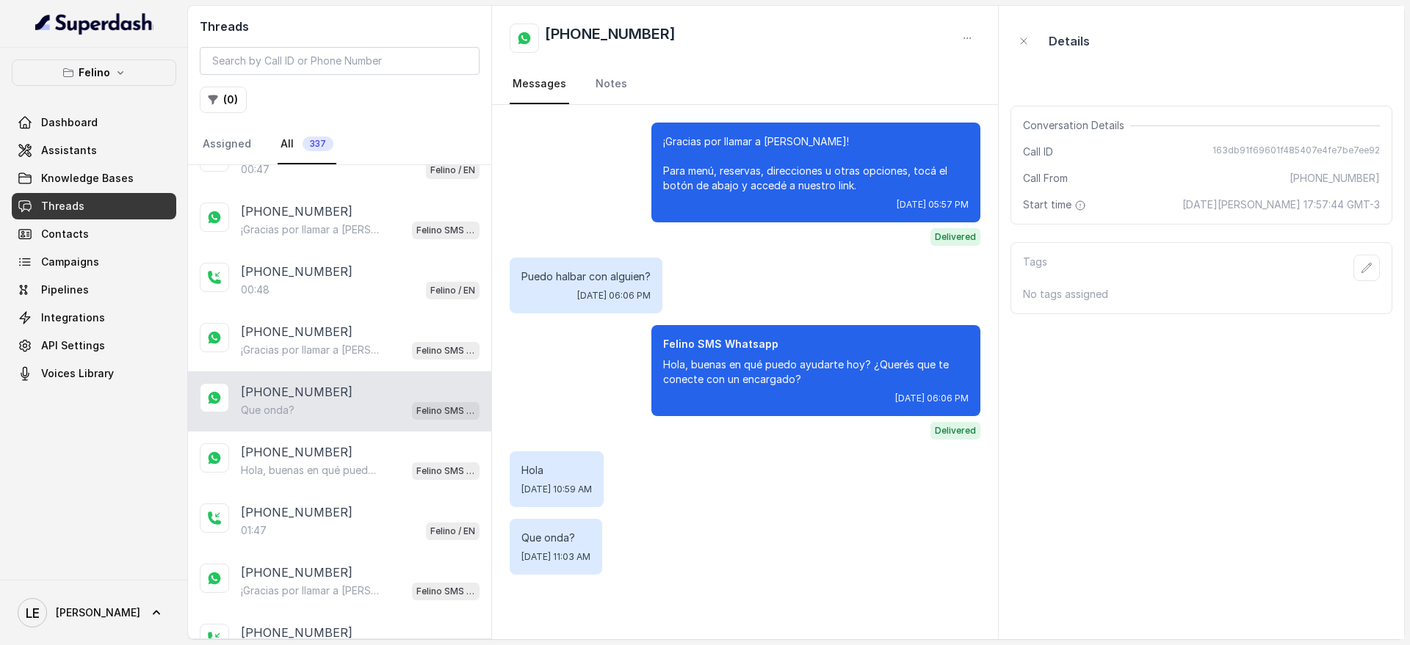
click at [977, 37] on button "button" at bounding box center [967, 38] width 26 height 26
click at [966, 79] on button "Delete Conversation" at bounding box center [911, 73] width 141 height 26
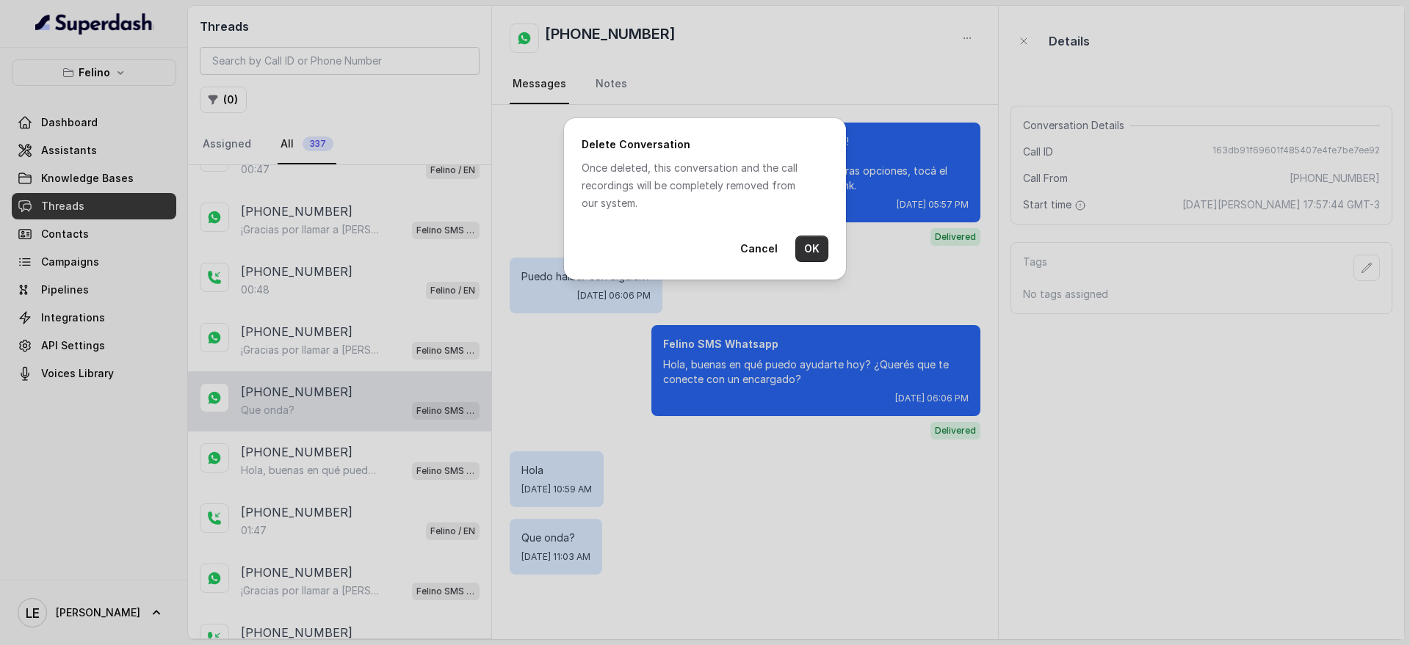
click at [813, 245] on button "OK" at bounding box center [811, 249] width 33 height 26
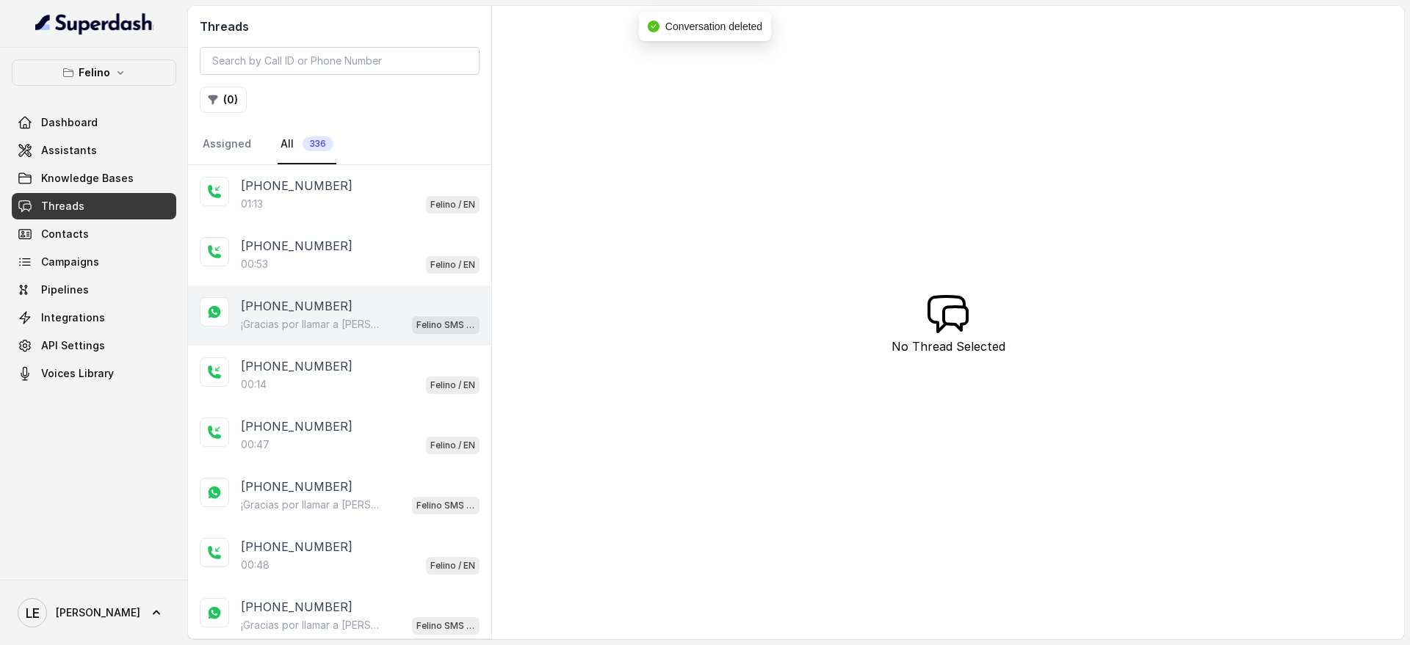
click at [403, 295] on div "+5491130908794 ¡Gracias por llamar a Felino! Para menú, reservas, direcciones u…" at bounding box center [339, 316] width 303 height 60
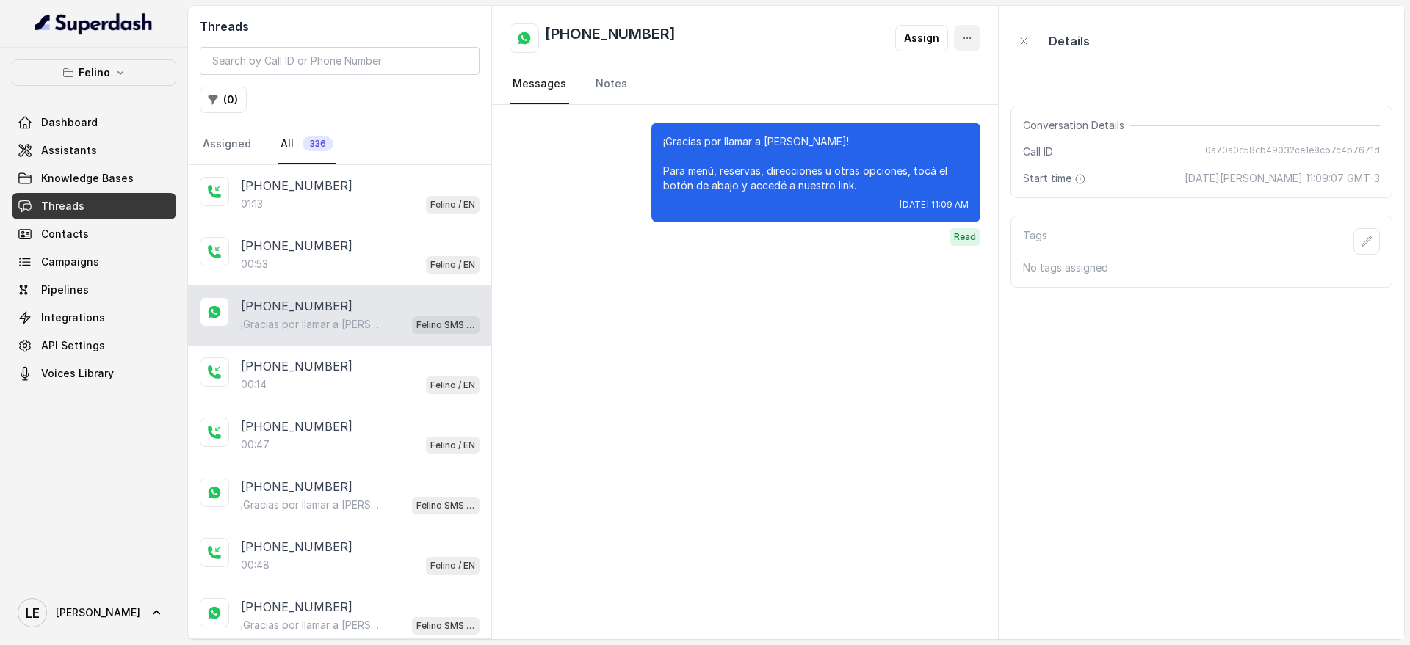
click at [969, 41] on icon "button" at bounding box center [967, 38] width 12 height 12
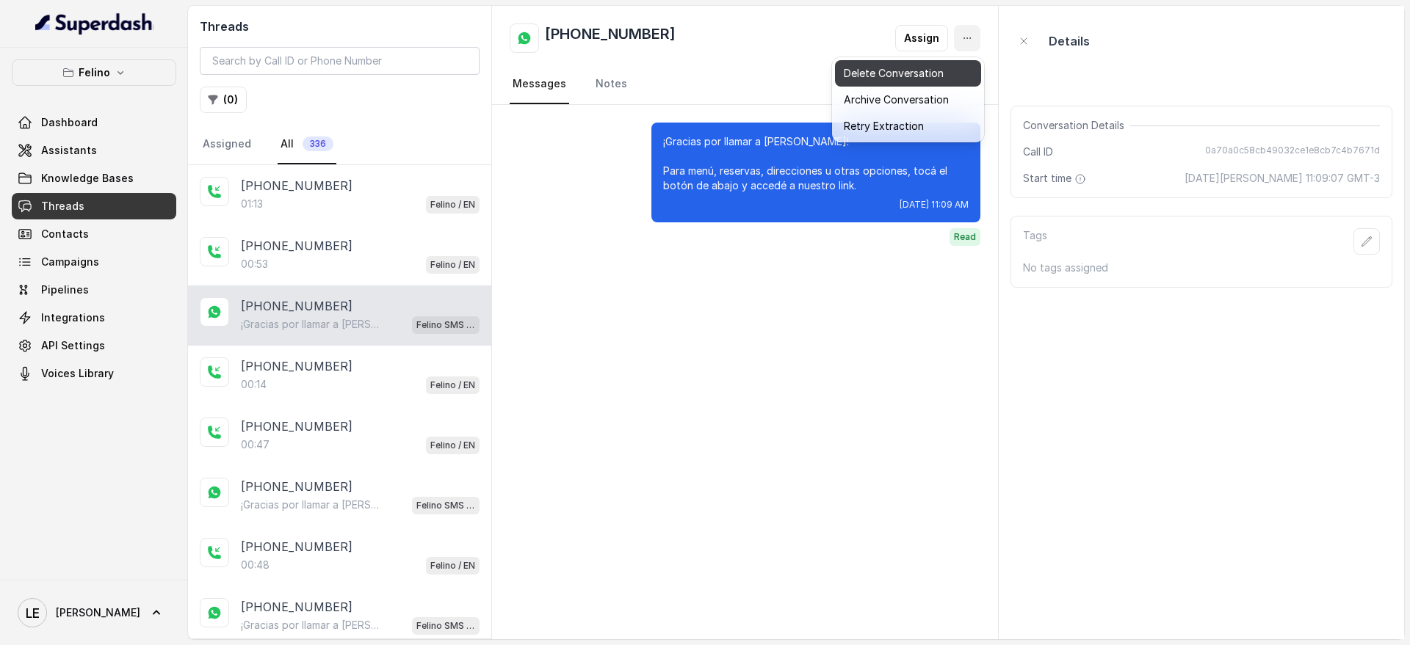
click at [959, 72] on button "Delete Conversation" at bounding box center [908, 73] width 146 height 26
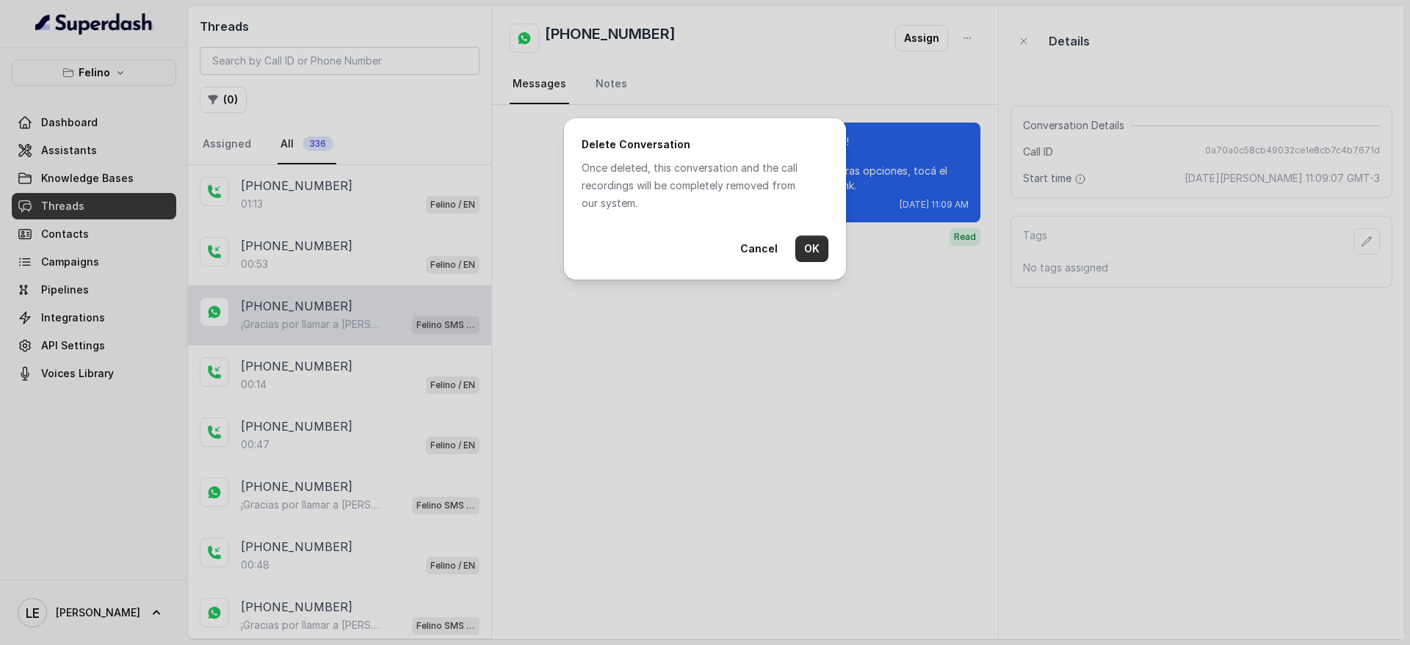
click at [822, 253] on button "OK" at bounding box center [811, 249] width 33 height 26
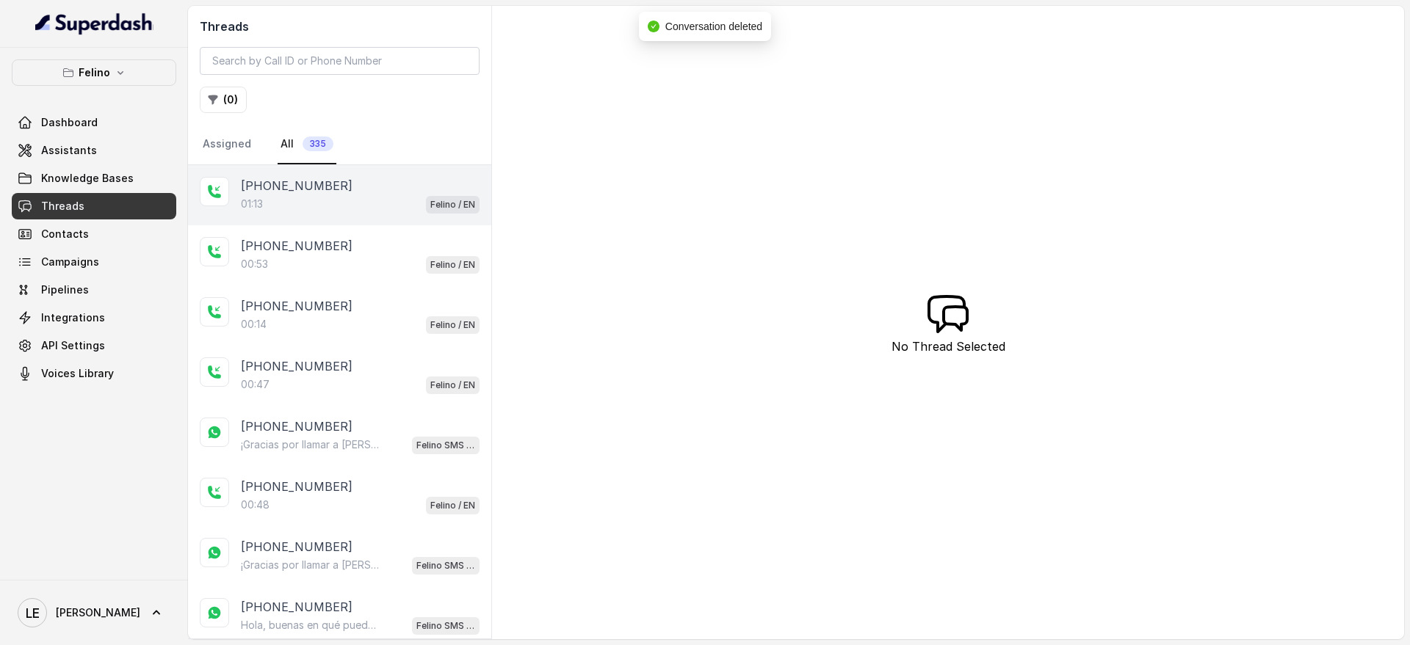
click at [408, 207] on div "01:13 Felino / EN" at bounding box center [360, 204] width 239 height 19
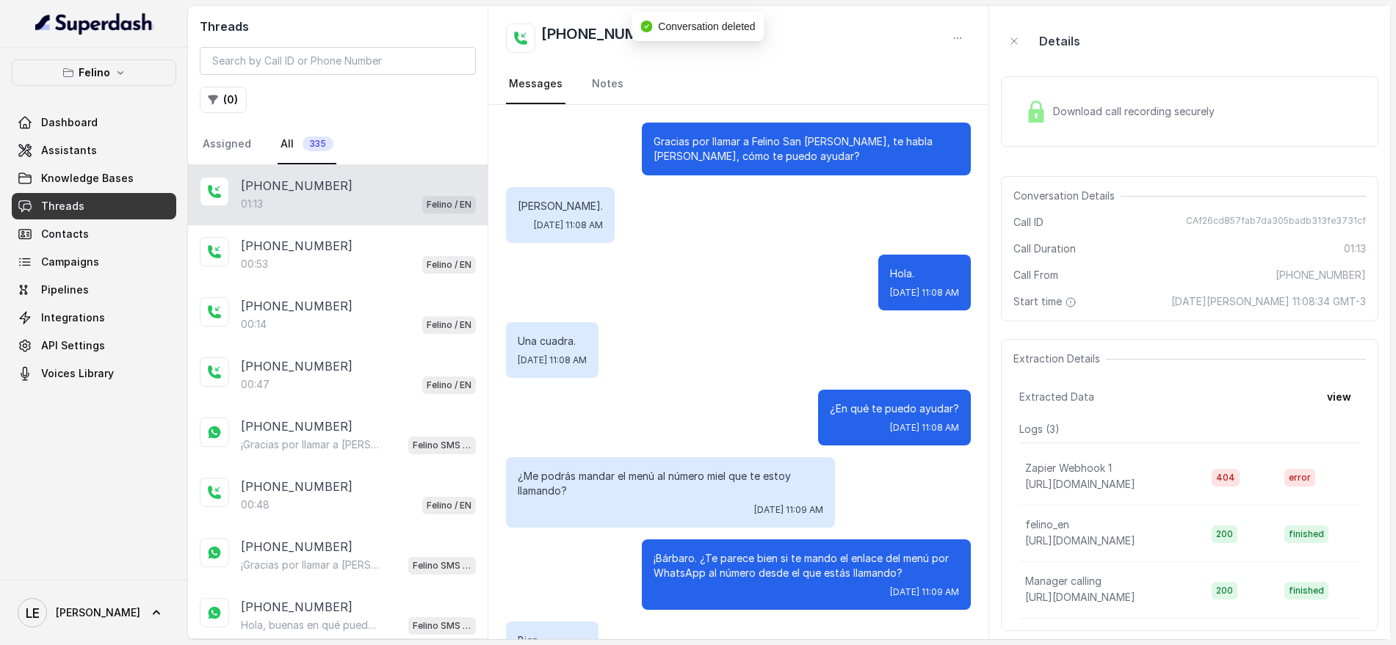
scroll to position [408, 0]
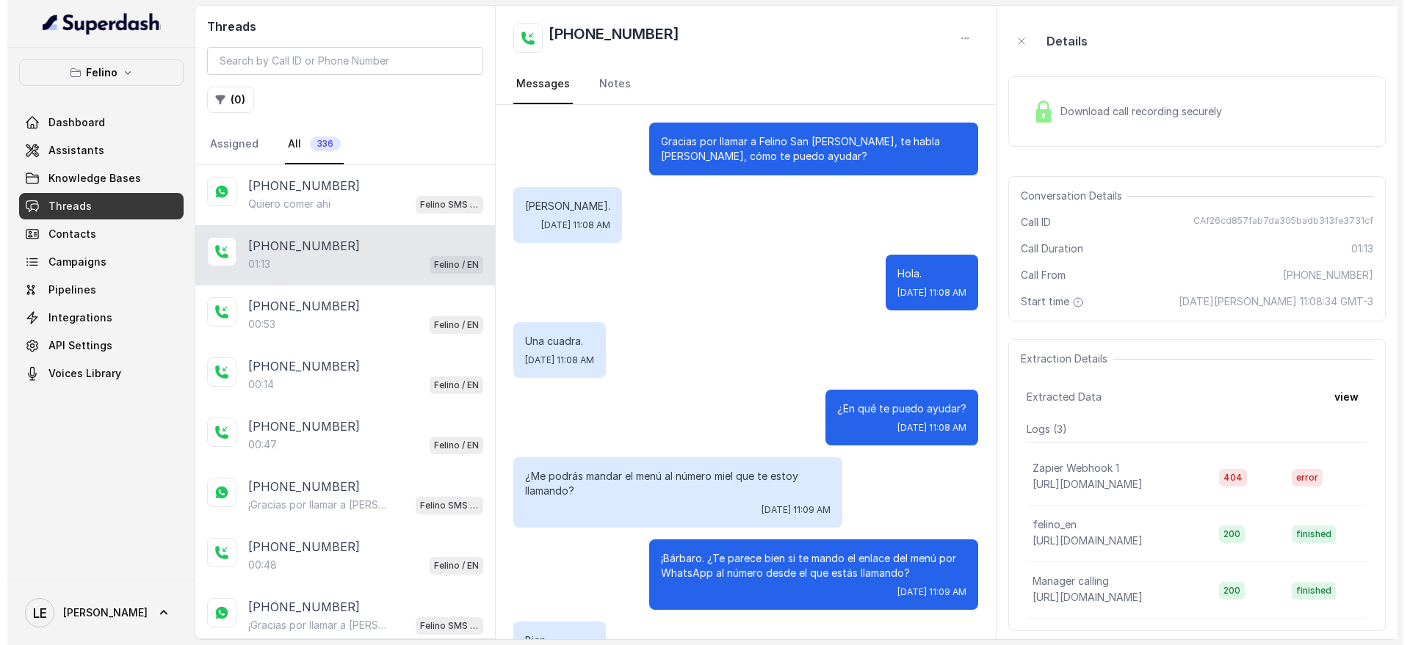
scroll to position [408, 0]
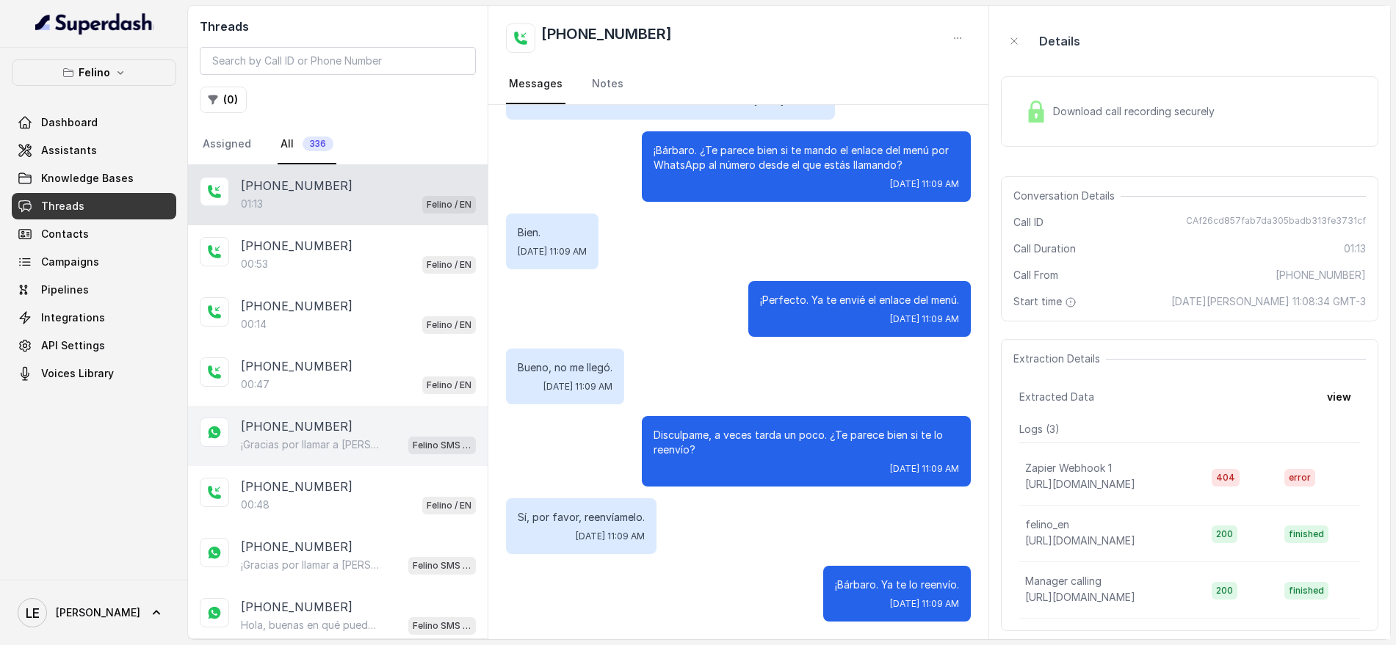
click at [355, 413] on div "[PHONE_NUMBER] ¡Gracias por llamar a [PERSON_NAME]! Para menú, reservas, direcc…" at bounding box center [338, 436] width 300 height 60
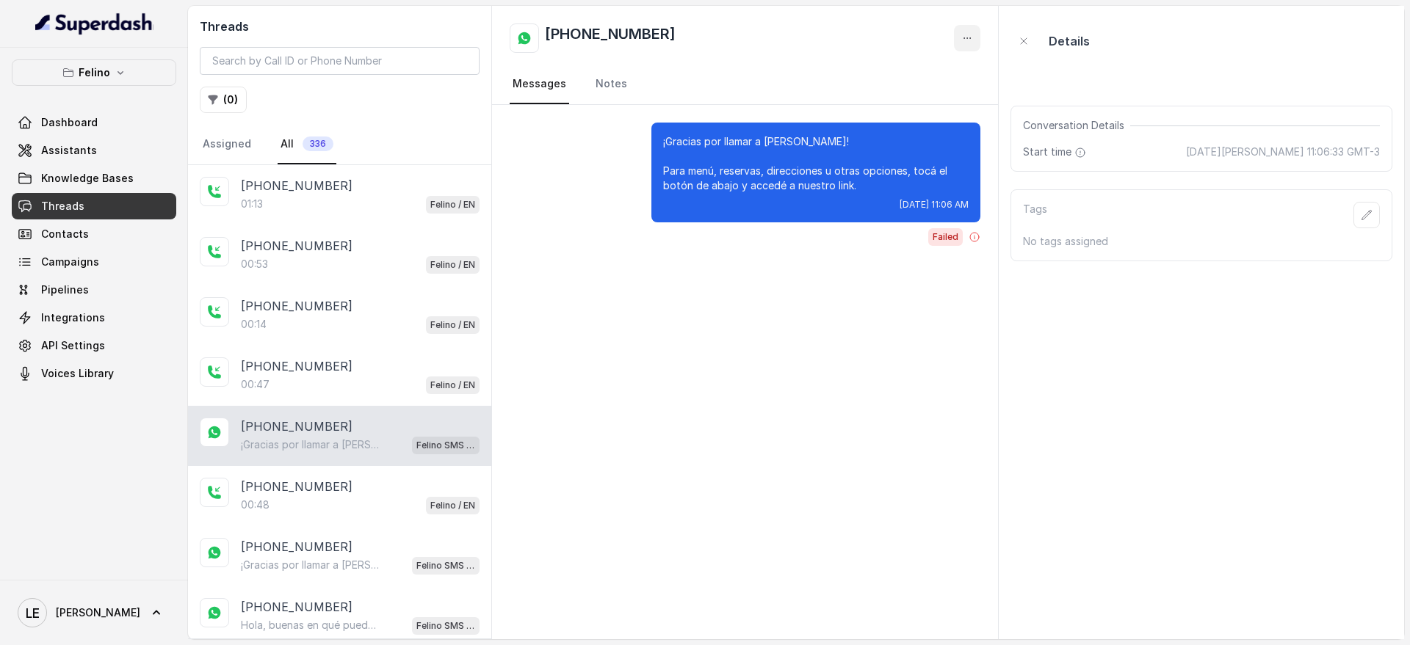
click at [972, 25] on button "button" at bounding box center [967, 38] width 26 height 26
click at [951, 83] on button "Delete Conversation" at bounding box center [911, 73] width 141 height 26
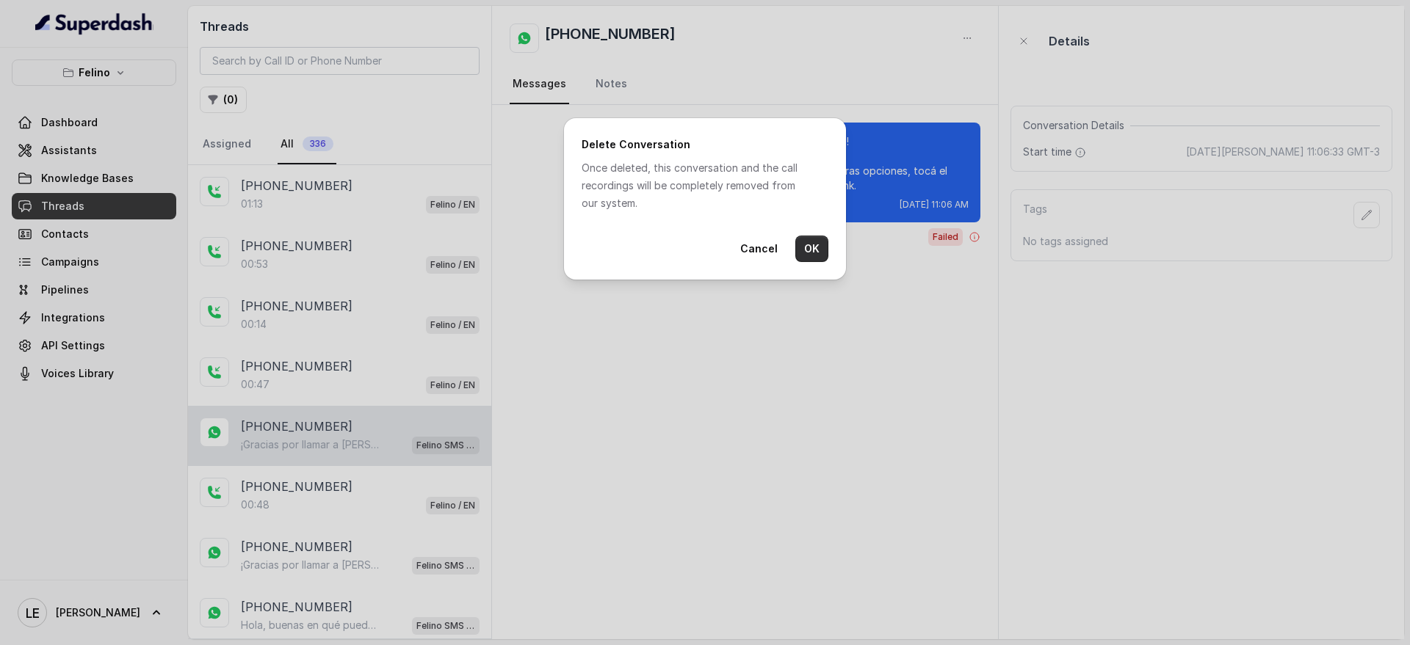
click at [816, 245] on button "OK" at bounding box center [811, 249] width 33 height 26
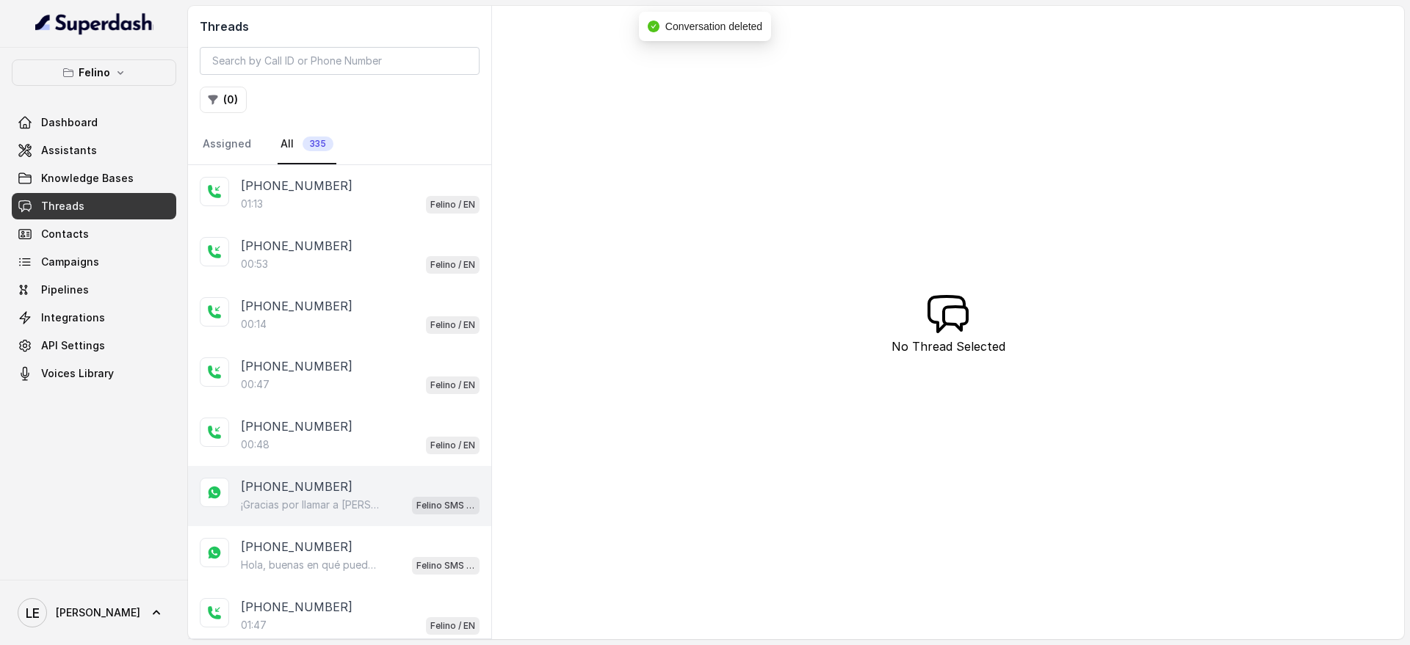
click at [348, 513] on div "¡Gracias por llamar a Felino! Para menú, reservas, direcciones u otras opciones…" at bounding box center [360, 505] width 239 height 19
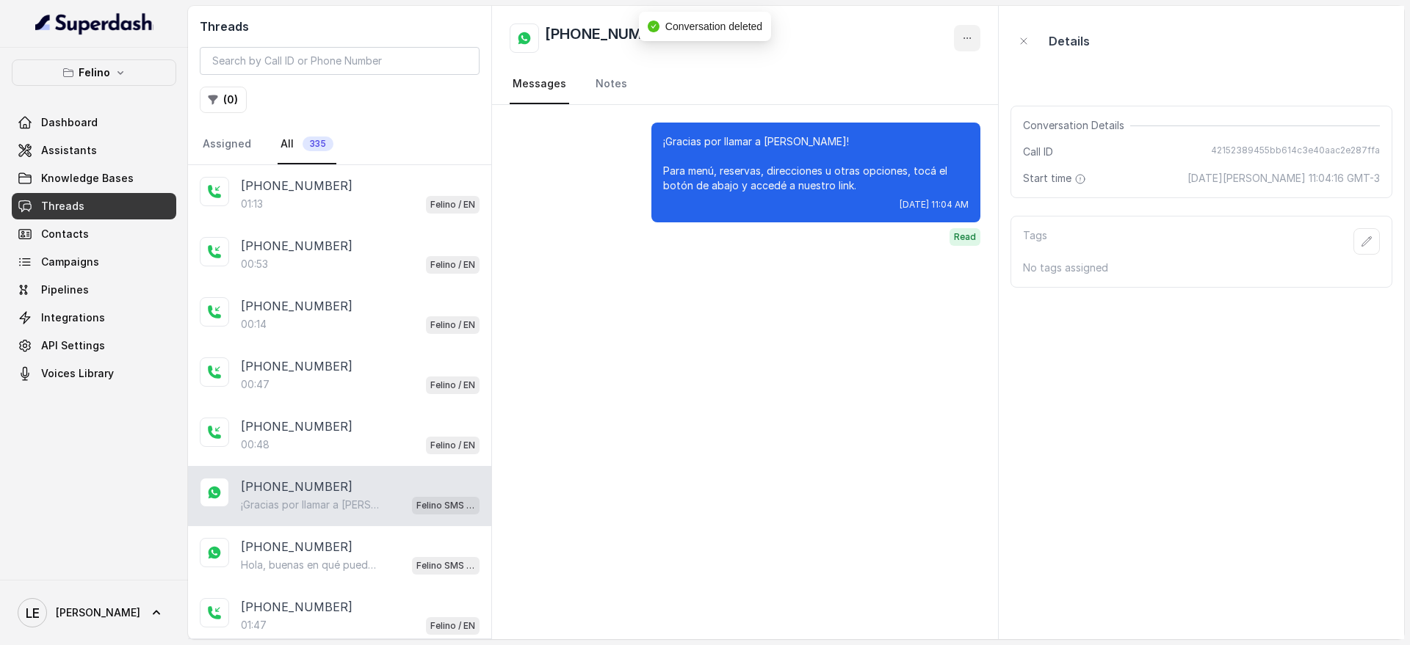
click at [973, 34] on icon "button" at bounding box center [967, 38] width 12 height 12
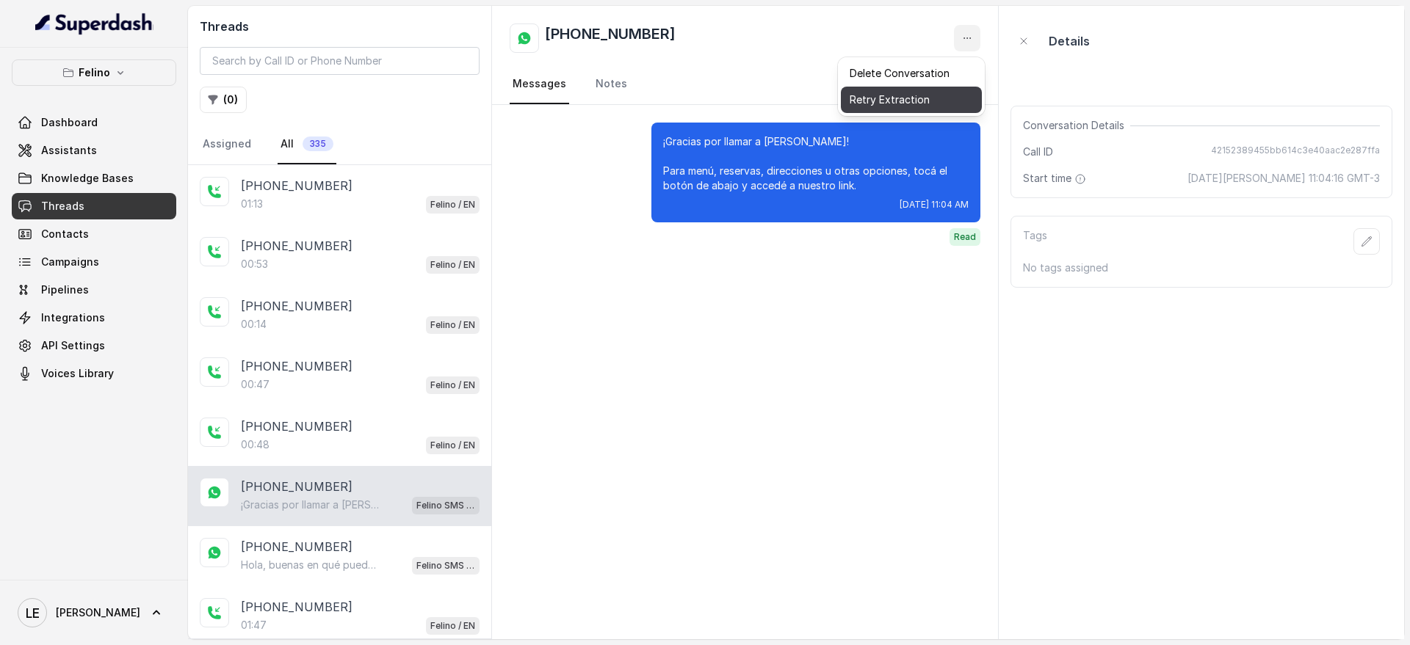
click at [906, 80] on button "Delete Conversation" at bounding box center [911, 73] width 141 height 26
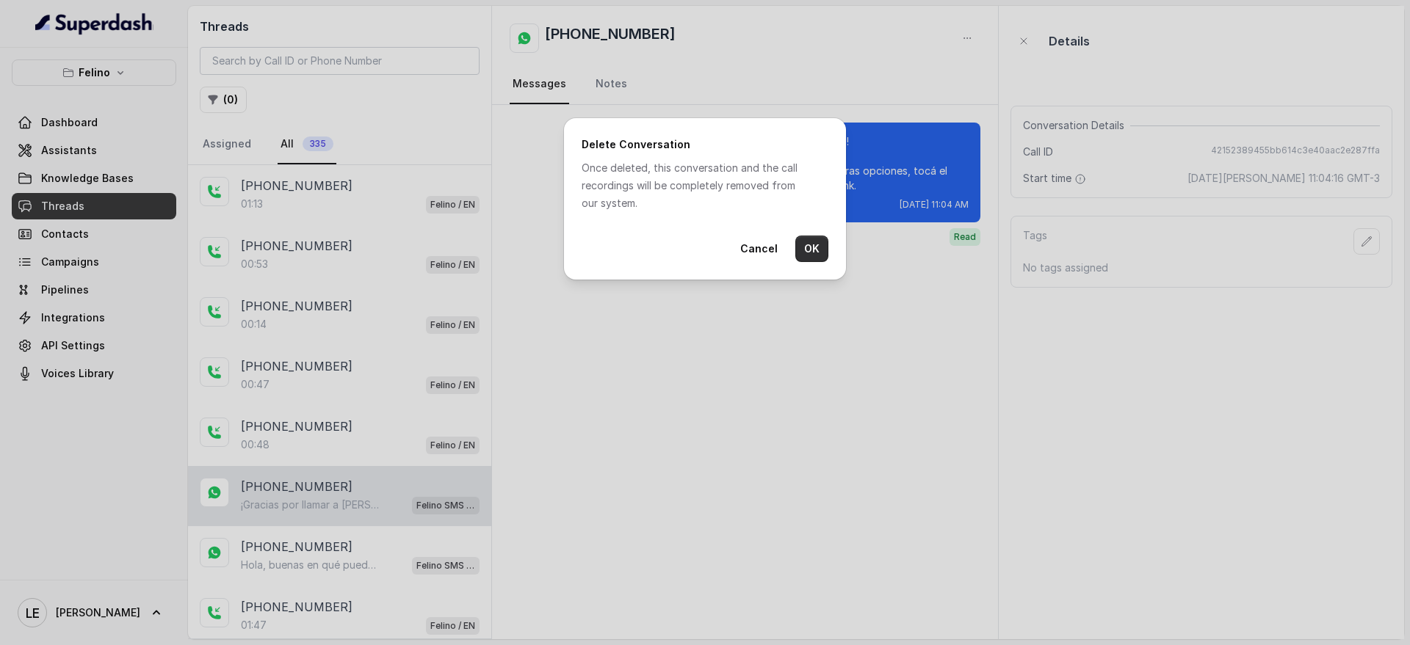
click at [811, 246] on button "OK" at bounding box center [811, 249] width 33 height 26
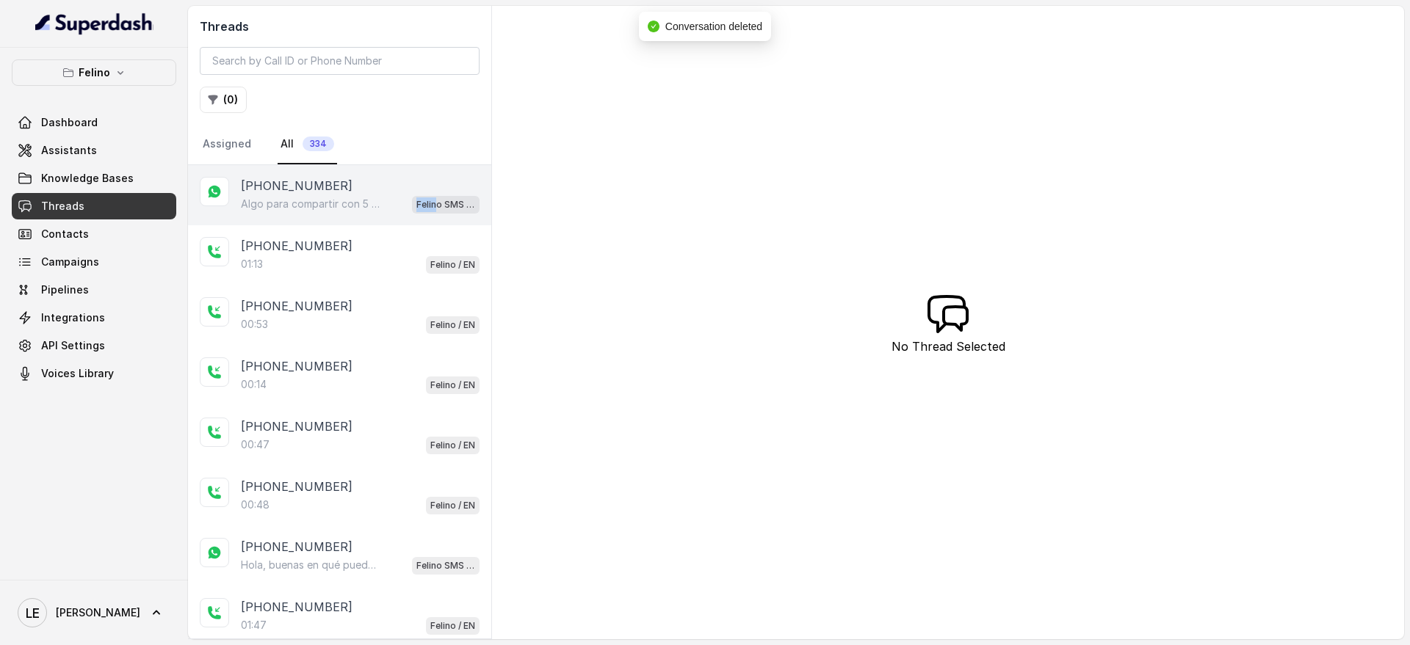
click at [422, 196] on span "Felino SMS Whatsapp" at bounding box center [446, 205] width 68 height 18
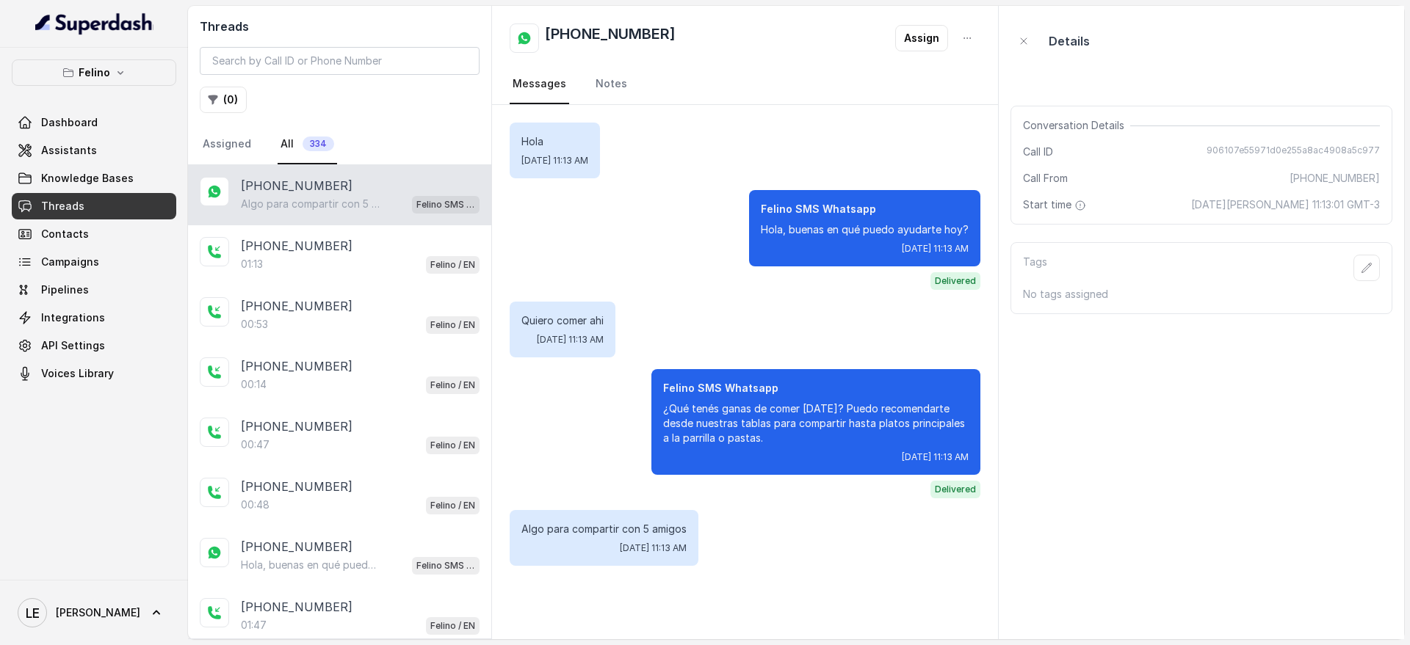
click at [624, 532] on p "Algo para compartir con 5 amigos" at bounding box center [603, 529] width 165 height 15
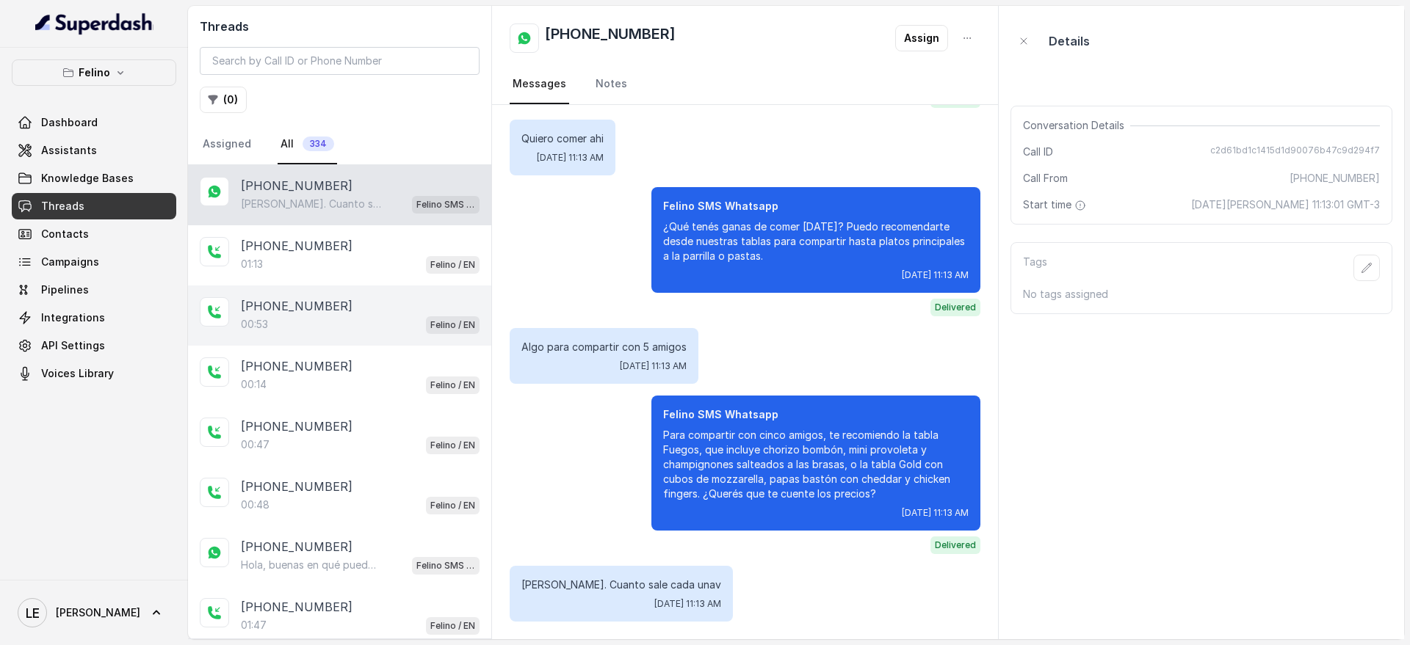
drag, startPoint x: 373, startPoint y: 267, endPoint x: 376, endPoint y: 314, distance: 47.1
click at [373, 266] on div "01:13 Felino / EN" at bounding box center [360, 264] width 239 height 19
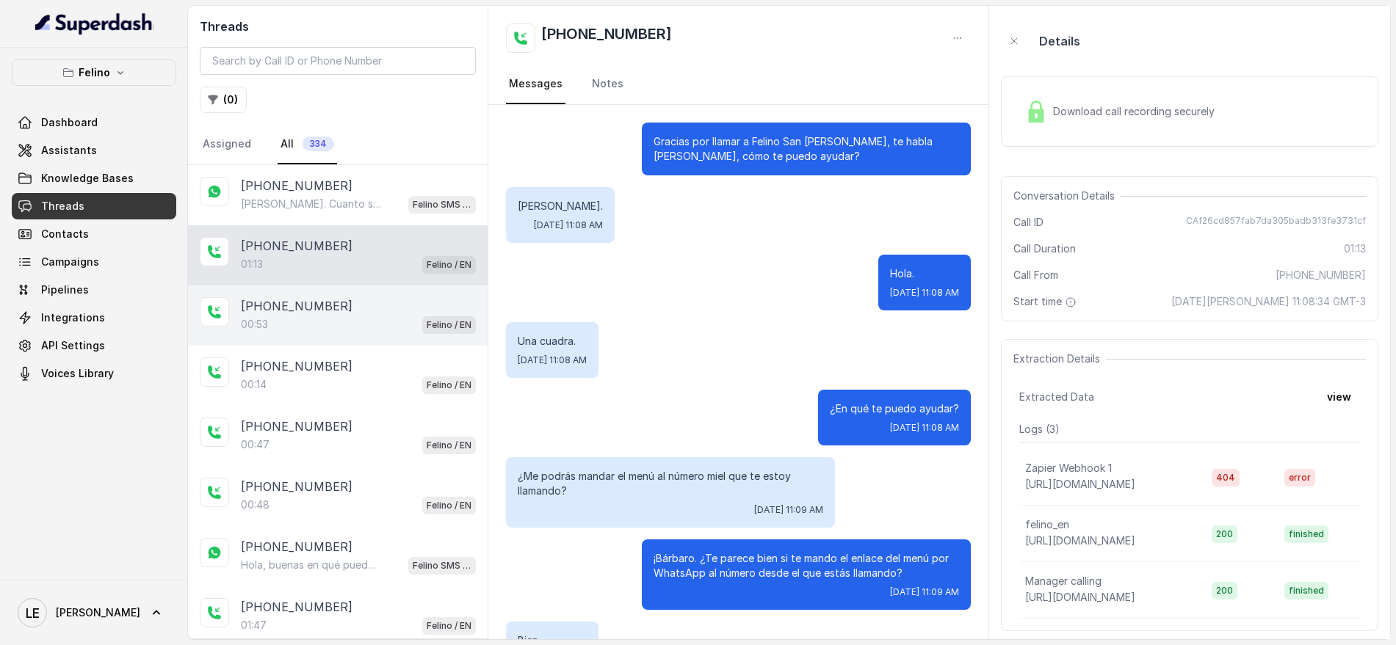
click at [376, 319] on div "00:53 Felino / EN" at bounding box center [358, 324] width 235 height 19
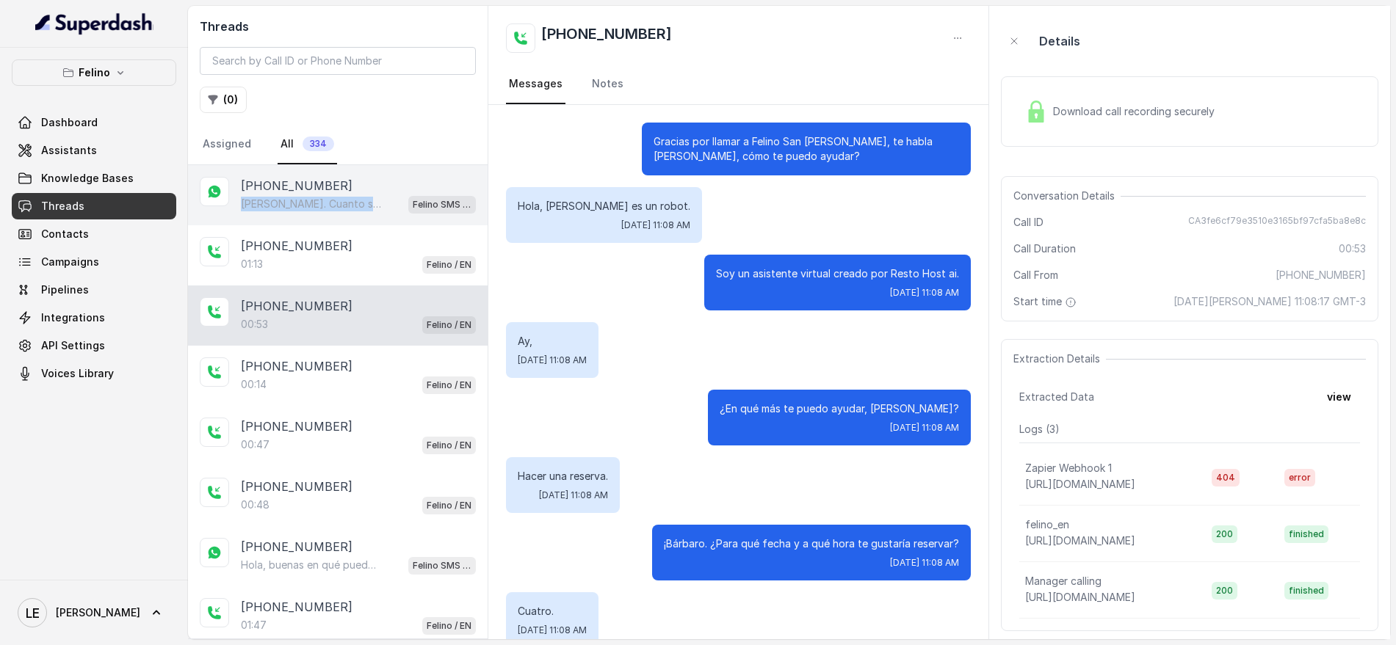
click at [380, 192] on div "[PHONE_NUMBER] [PERSON_NAME]. Cuanto sale cada unav Felino SMS Whatsapp" at bounding box center [358, 195] width 235 height 37
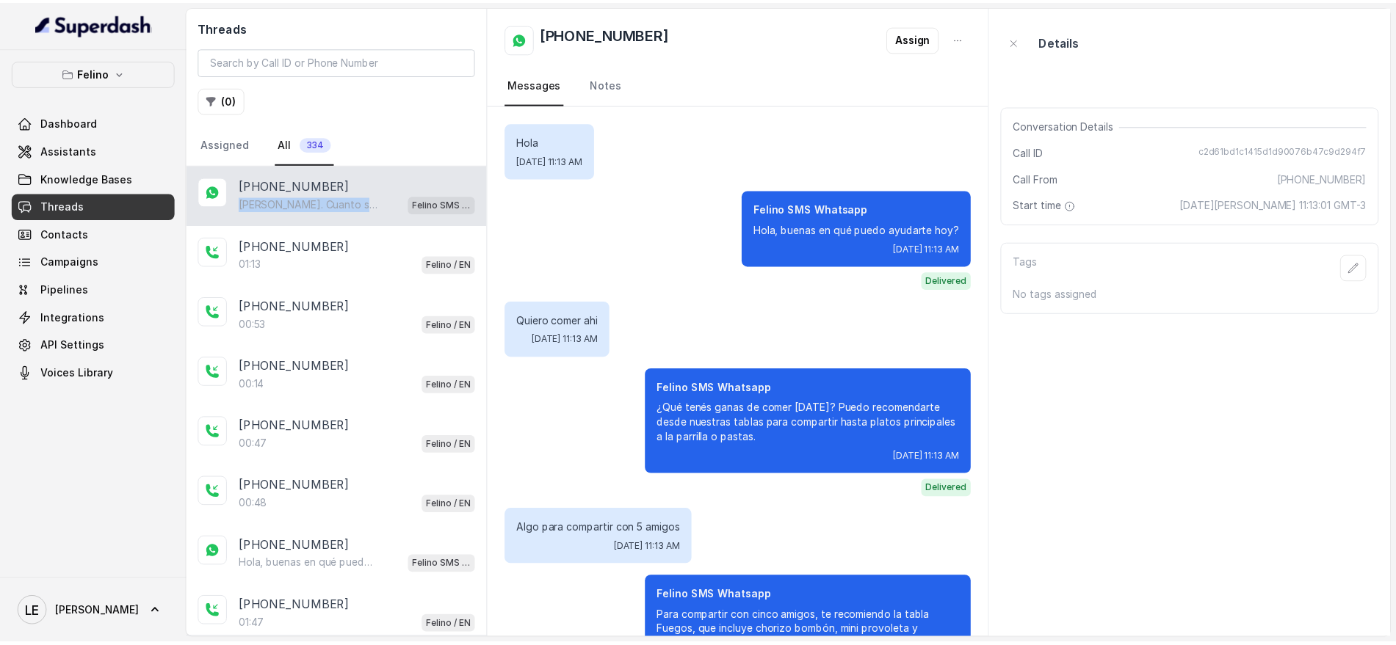
scroll to position [182, 0]
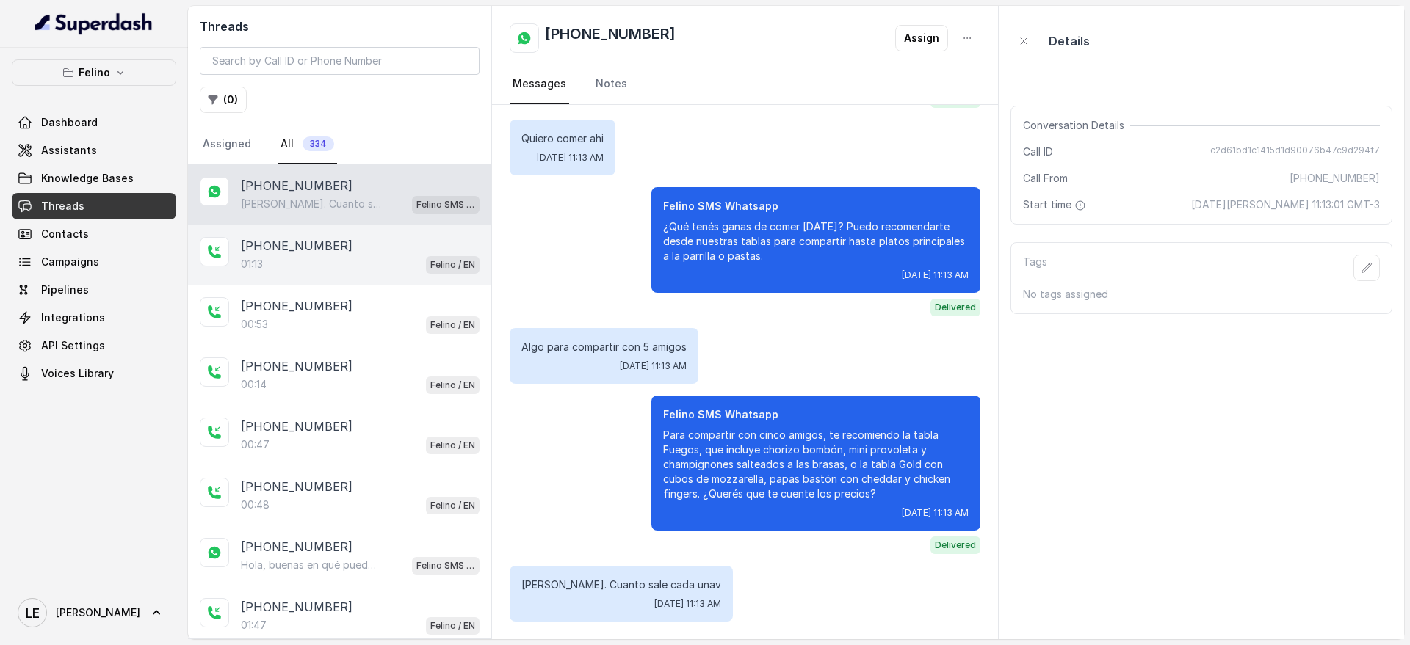
click at [325, 261] on div "01:13 Felino / EN" at bounding box center [360, 264] width 239 height 19
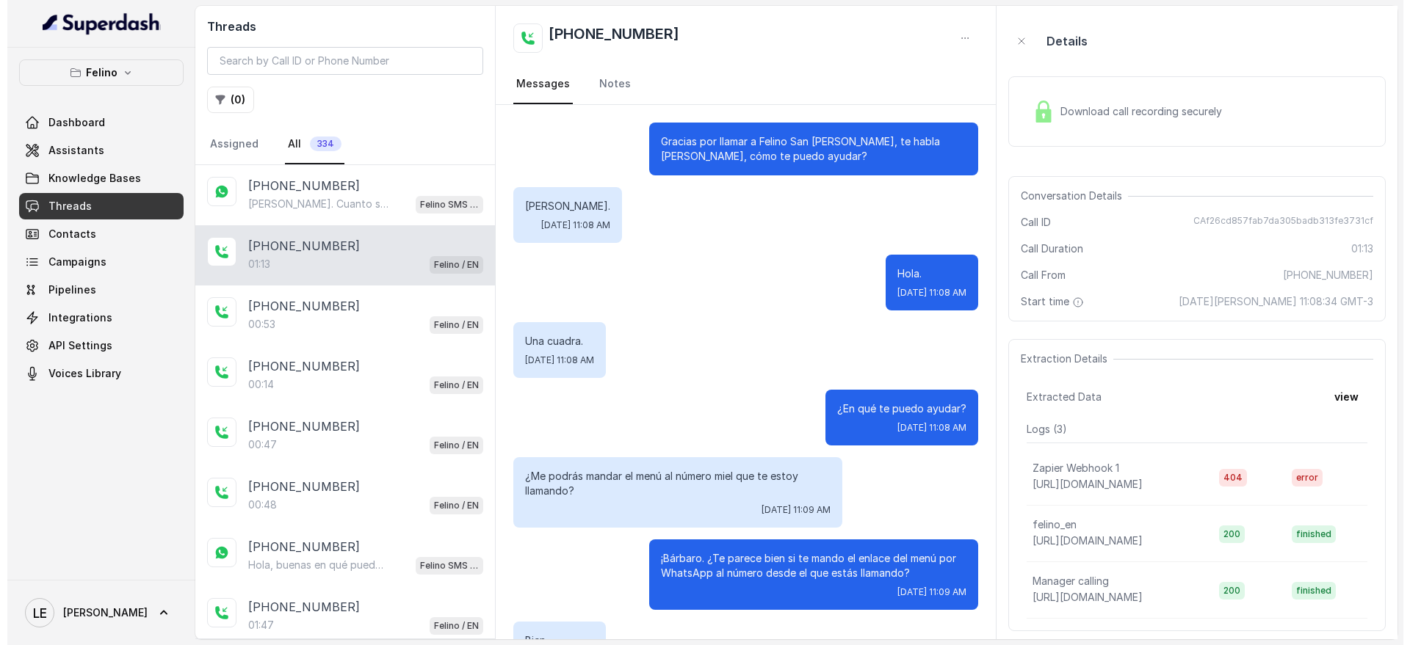
scroll to position [408, 0]
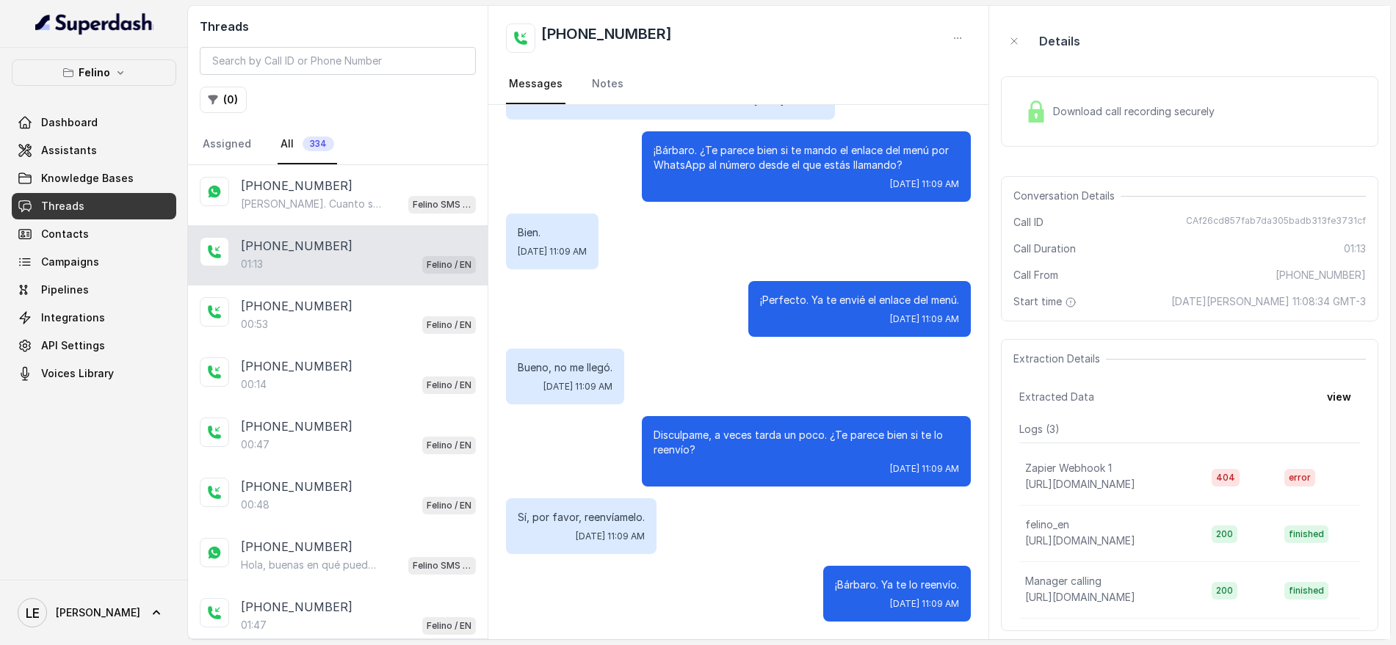
drag, startPoint x: 392, startPoint y: 217, endPoint x: 347, endPoint y: 107, distance: 118.5
click at [392, 215] on div "[PHONE_NUMBER] [PERSON_NAME]. Cuanto sale cada unav Felino SMS Whatsapp" at bounding box center [338, 195] width 300 height 60
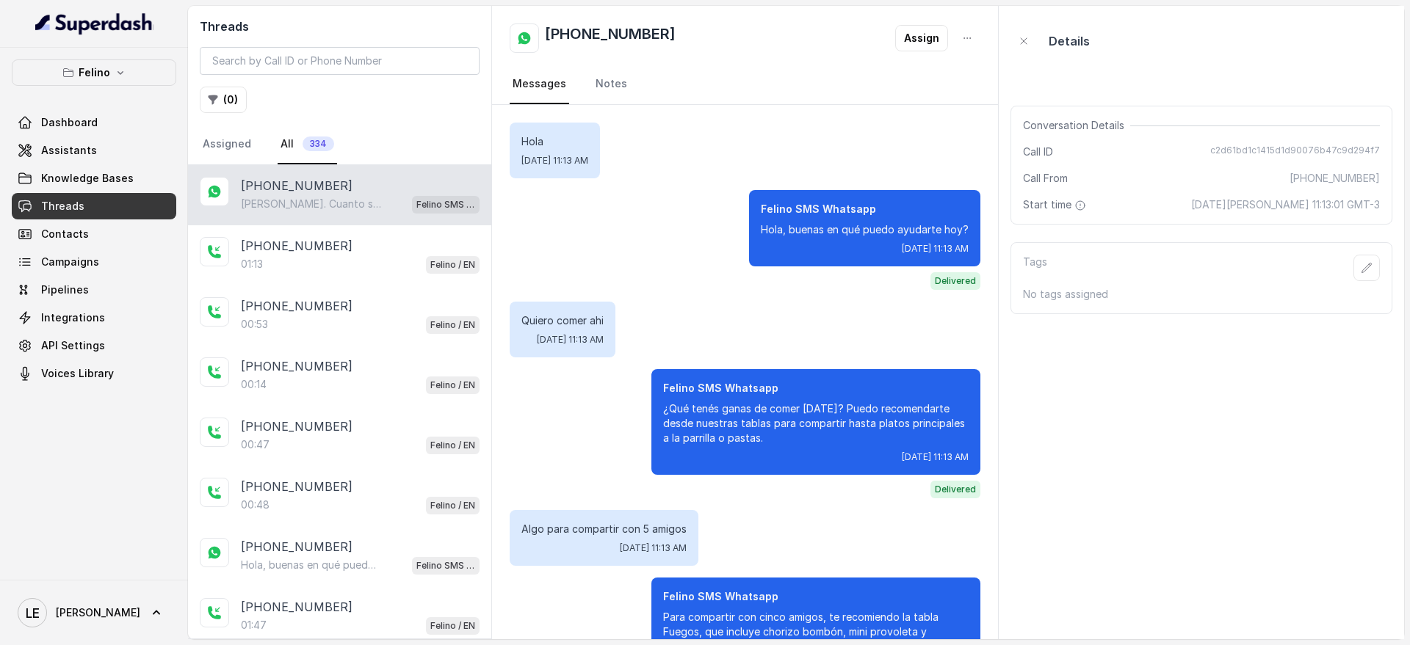
scroll to position [182, 0]
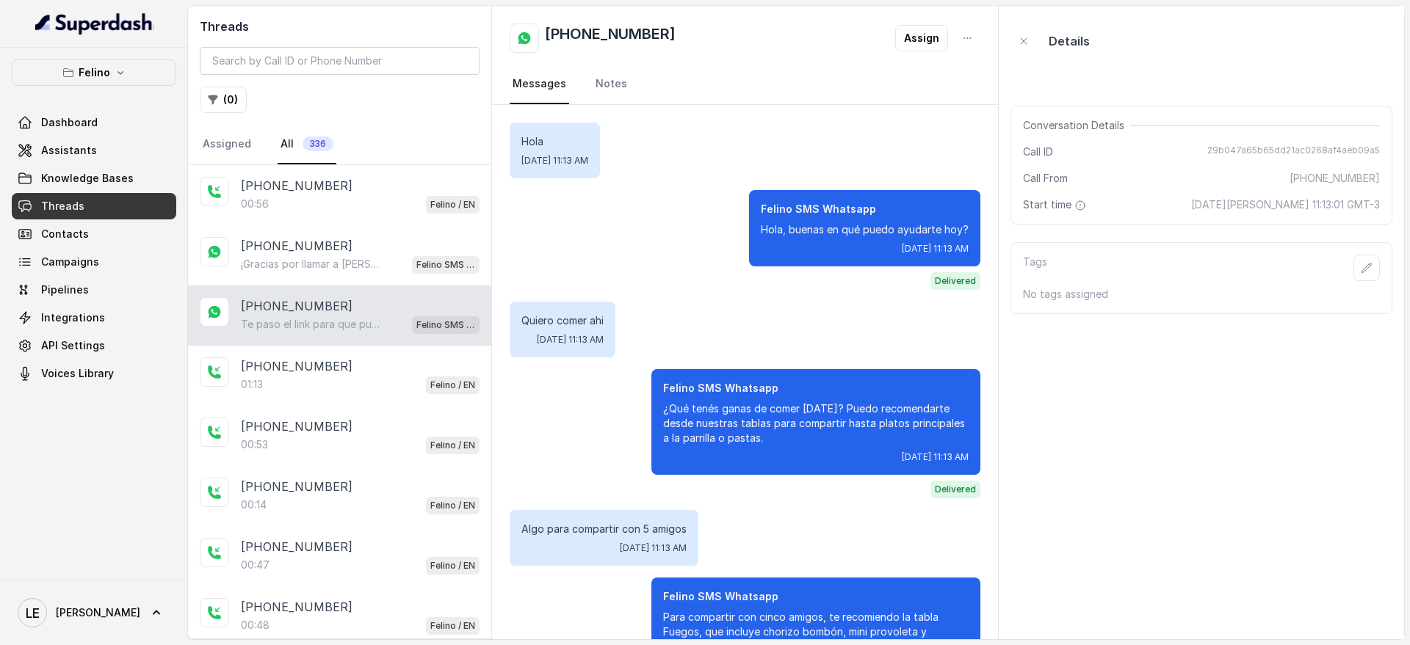
scroll to position [532, 0]
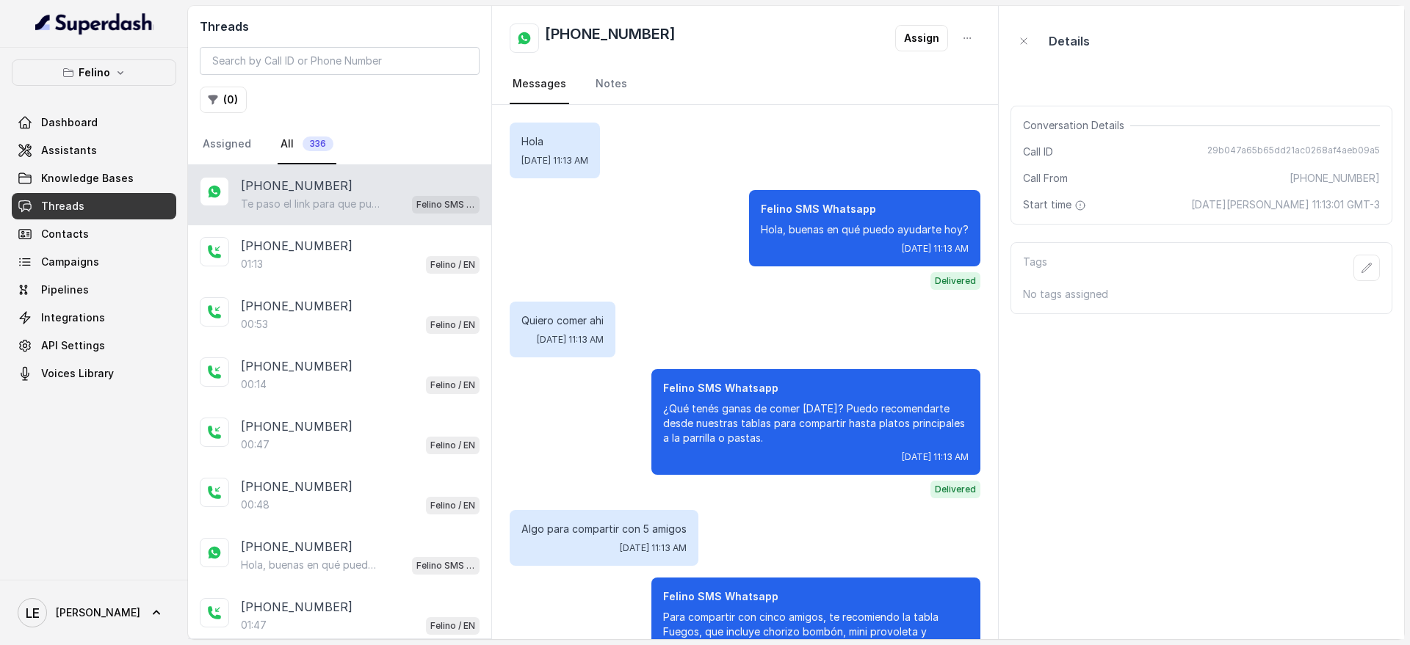
scroll to position [532, 0]
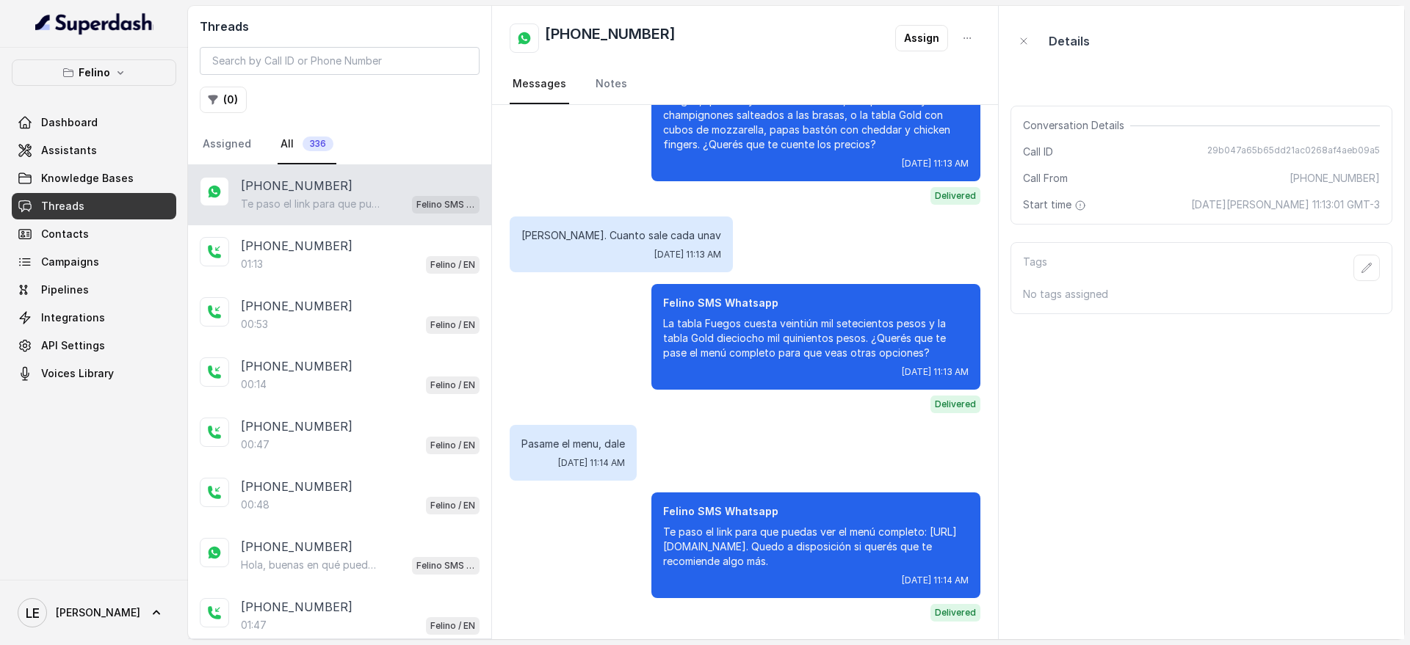
click at [767, 551] on p "Te paso el link para que puedas ver el menú completo: [URL][DOMAIN_NAME]. Quedo…" at bounding box center [815, 547] width 305 height 44
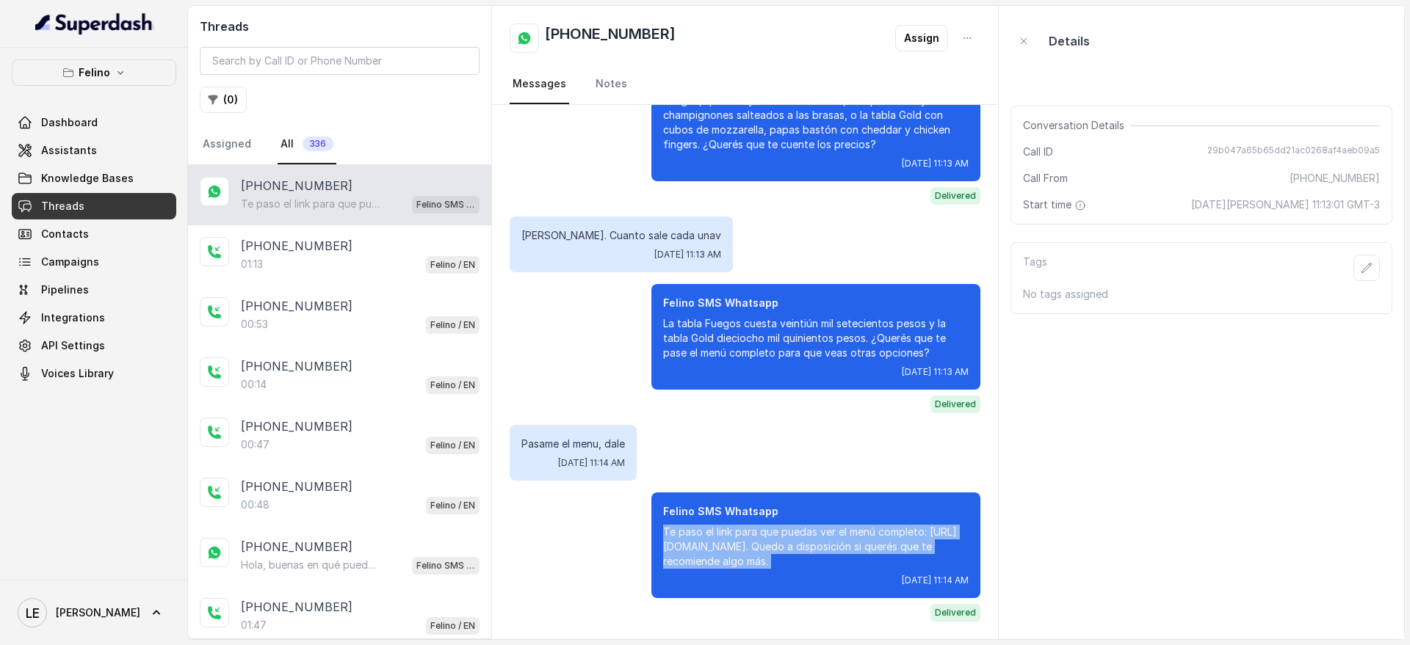
click at [767, 551] on p "Te paso el link para que puedas ver el menú completo: [URL][DOMAIN_NAME]. Quedo…" at bounding box center [815, 547] width 305 height 44
click at [842, 565] on p "Te paso el link para que puedas ver el menú completo: [URL][DOMAIN_NAME]. Quedo…" at bounding box center [815, 547] width 305 height 44
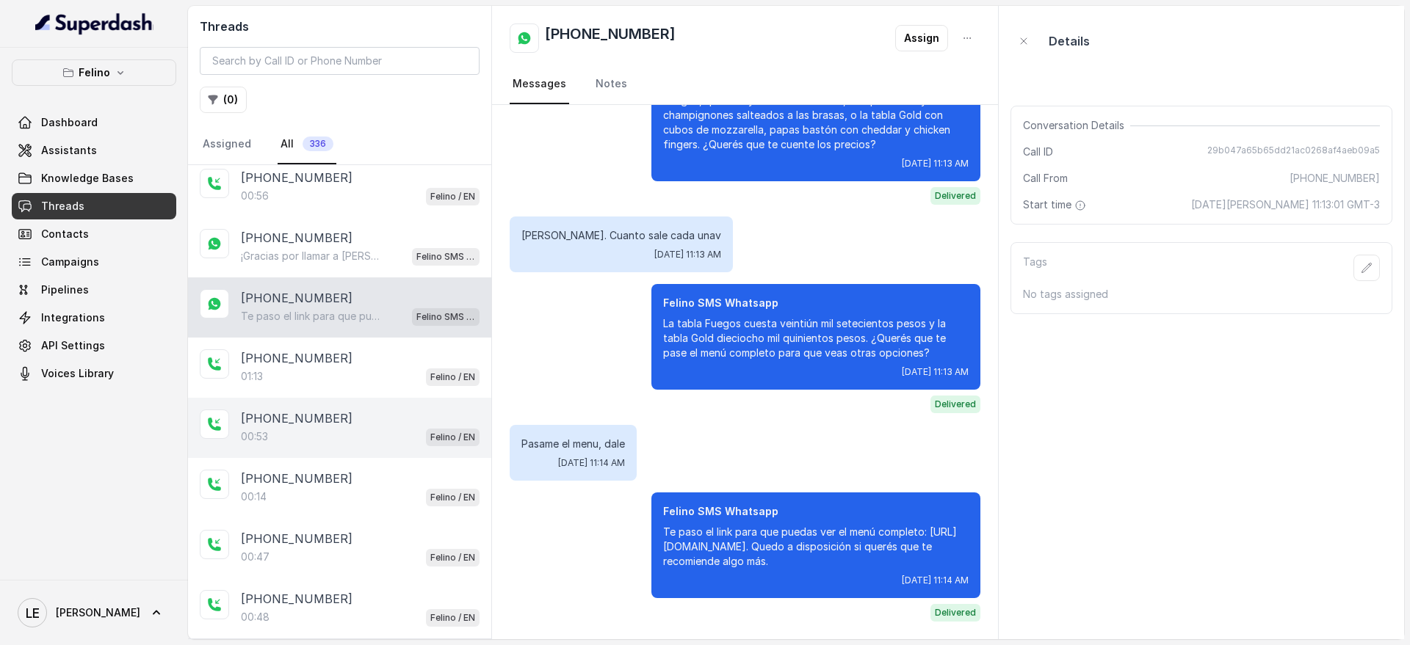
scroll to position [0, 0]
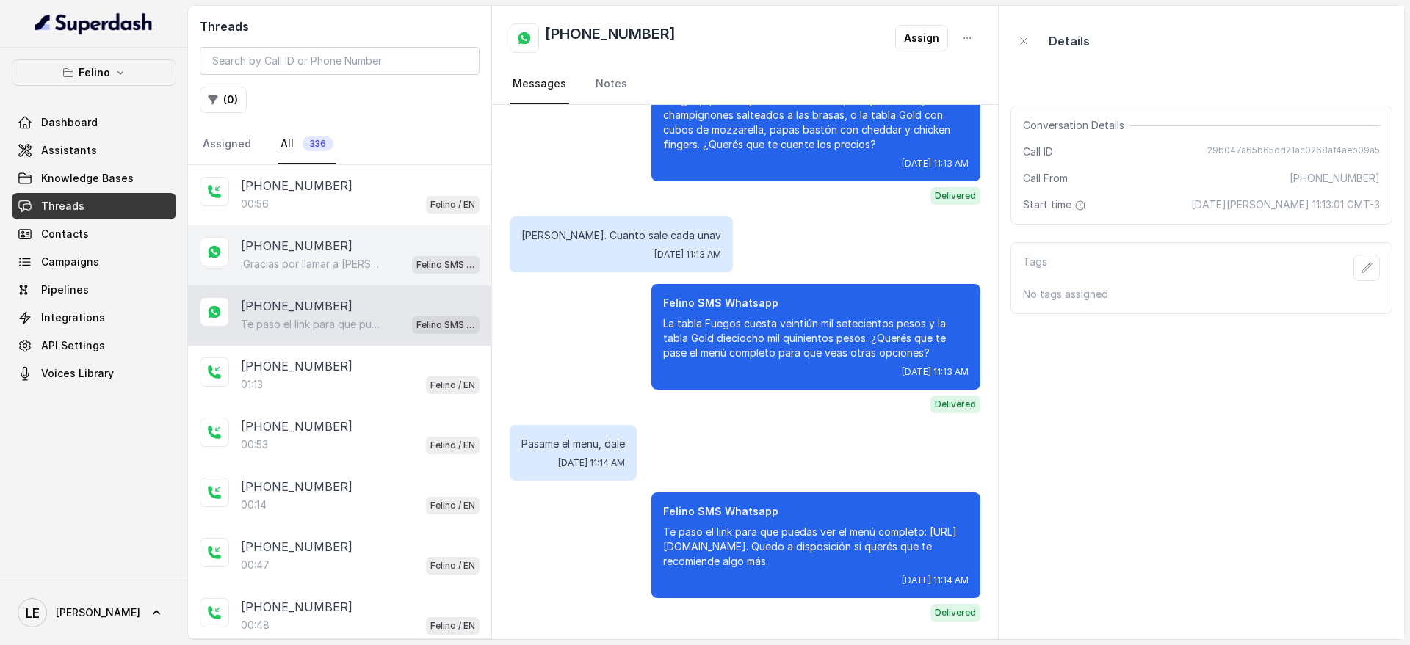
click at [319, 242] on p "[PHONE_NUMBER]" at bounding box center [297, 246] width 112 height 18
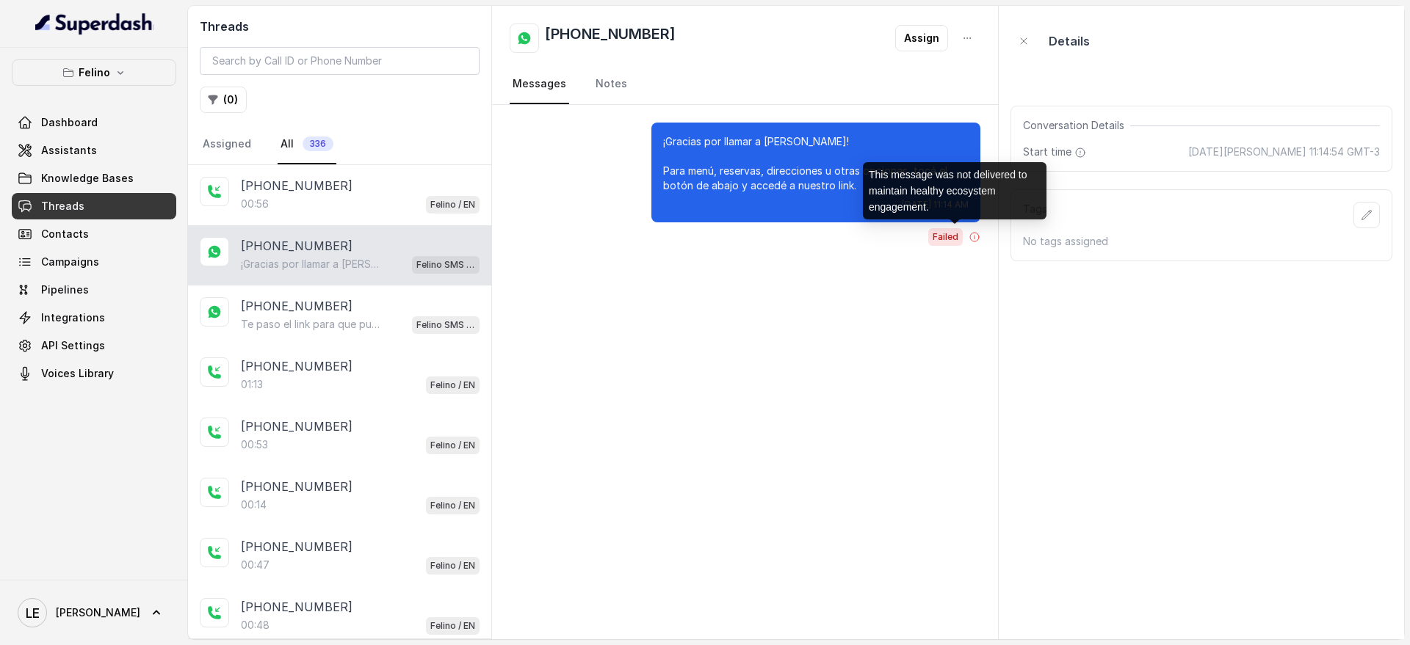
click at [974, 243] on div "Failed" at bounding box center [954, 237] width 52 height 18
click at [932, 193] on div "This message was not delivered to maintain healthy ecosystem engagement." at bounding box center [955, 190] width 184 height 57
click at [932, 198] on div "This message was not delivered to maintain healthy ecosystem engagement." at bounding box center [955, 190] width 184 height 57
click at [935, 214] on div "This message was not delivered to maintain healthy ecosystem engagement." at bounding box center [955, 190] width 184 height 57
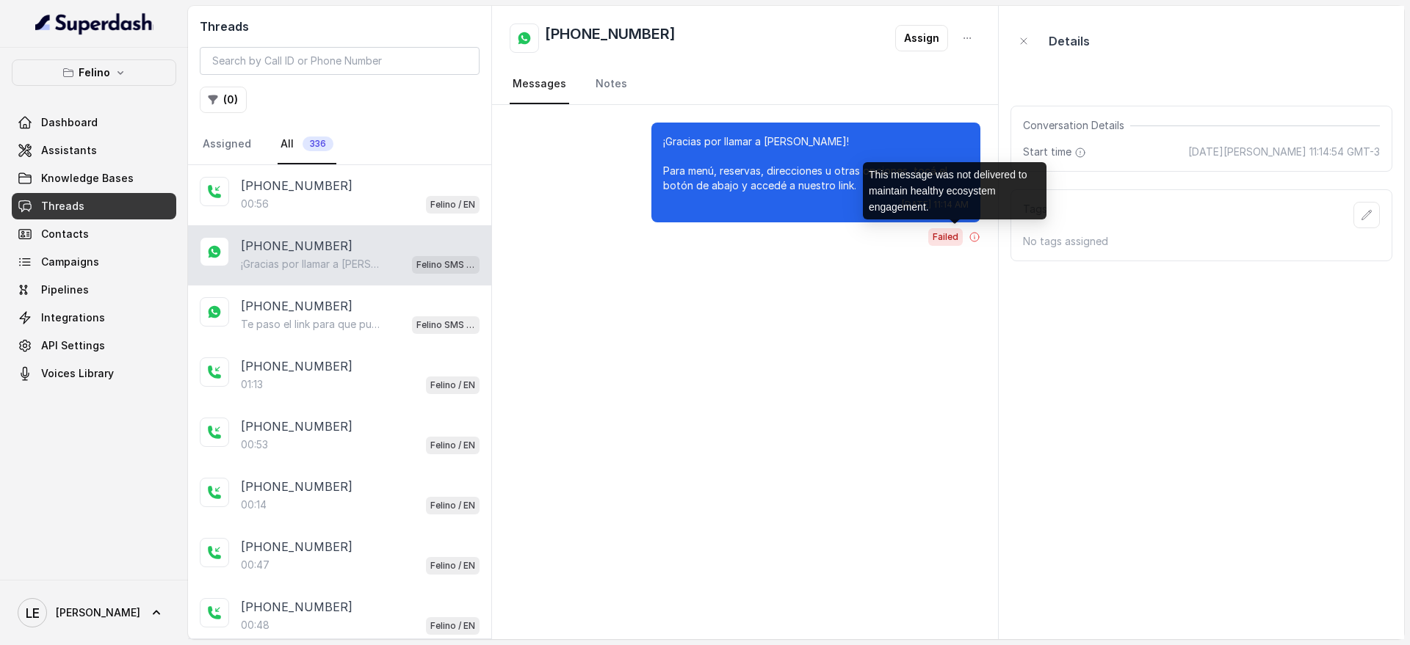
click at [935, 214] on div "This message was not delivered to maintain healthy ecosystem engagement." at bounding box center [955, 190] width 184 height 57
click at [933, 187] on div "This message was not delivered to maintain healthy ecosystem engagement." at bounding box center [955, 190] width 184 height 57
click at [933, 188] on div "This message was not delivered to maintain healthy ecosystem engagement." at bounding box center [955, 190] width 184 height 57
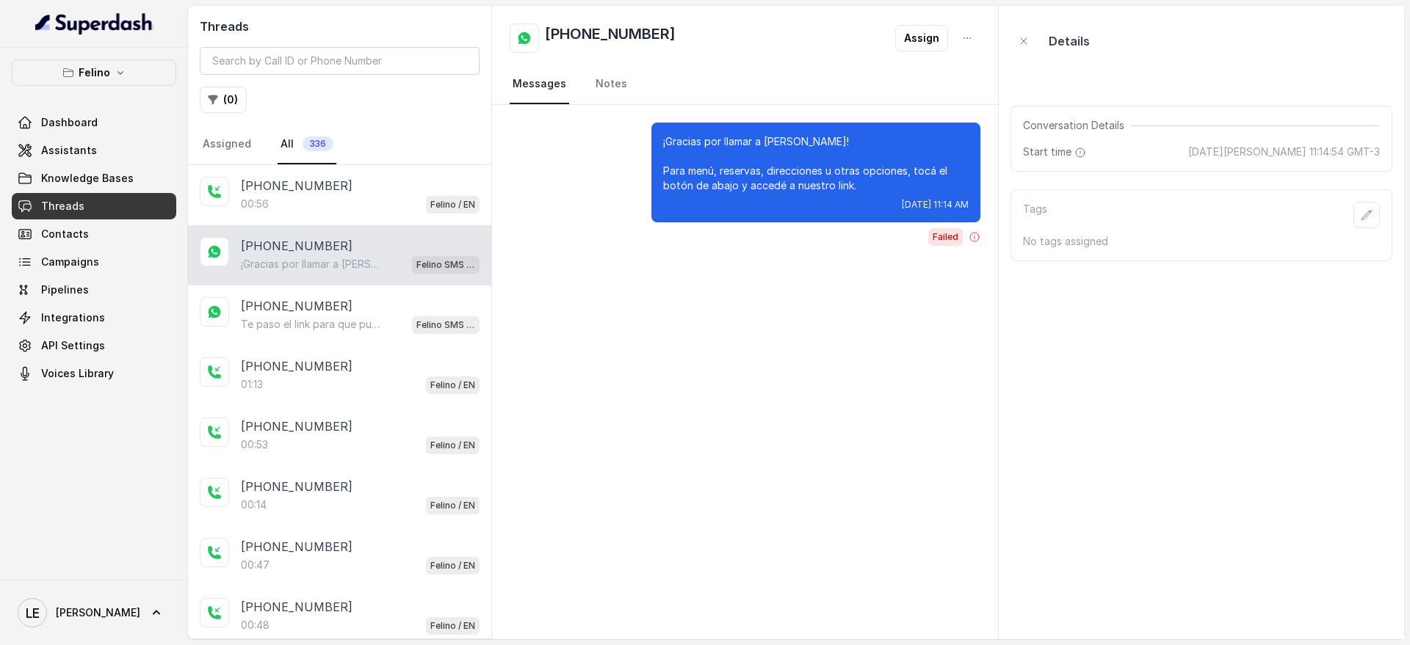
click at [522, 311] on div "¡Gracias por llamar a Felino! Para menú, reservas, direcciones u otras opciones…" at bounding box center [745, 372] width 506 height 535
click at [92, 618] on link "LE Lucas" at bounding box center [94, 613] width 164 height 41
click at [98, 567] on div "Logout" at bounding box center [93, 571] width 125 height 18
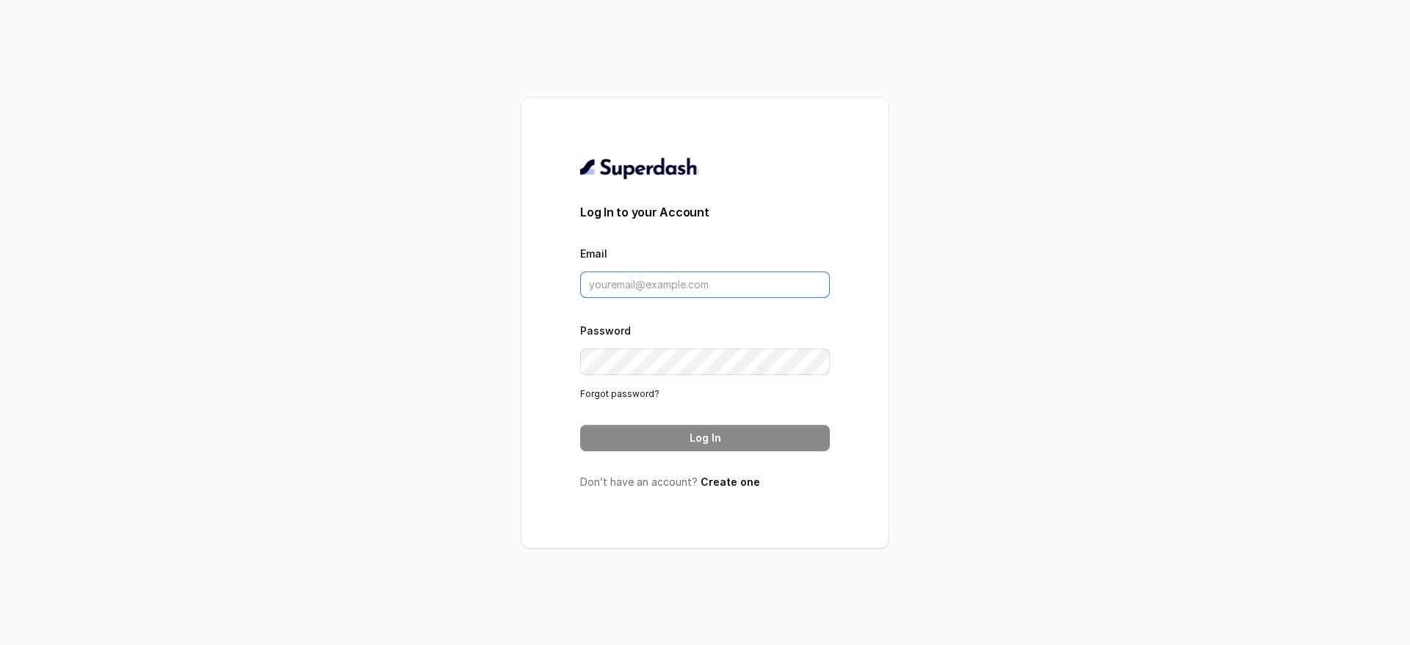
type input "lucas@restohost.ai"
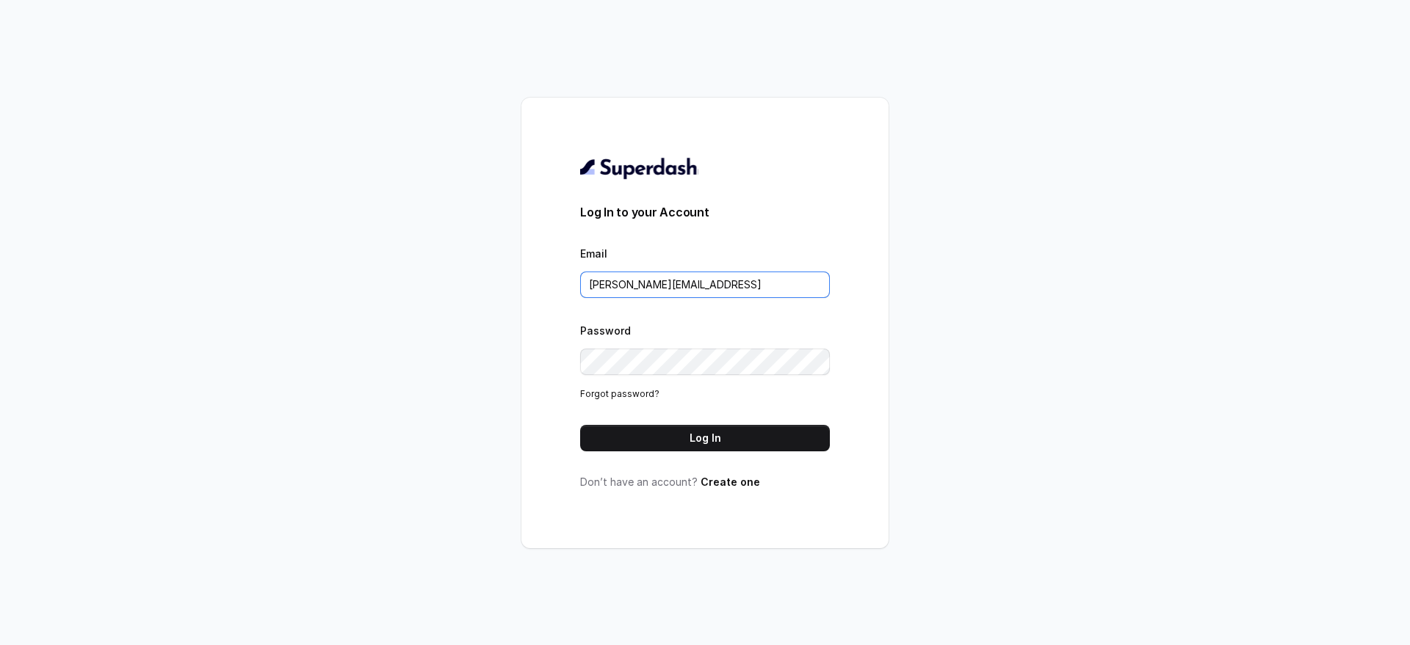
click at [709, 278] on input "lucas@restohost.ai" at bounding box center [705, 285] width 250 height 26
click at [738, 289] on input "lucas@restohost.ai" at bounding box center [705, 285] width 250 height 26
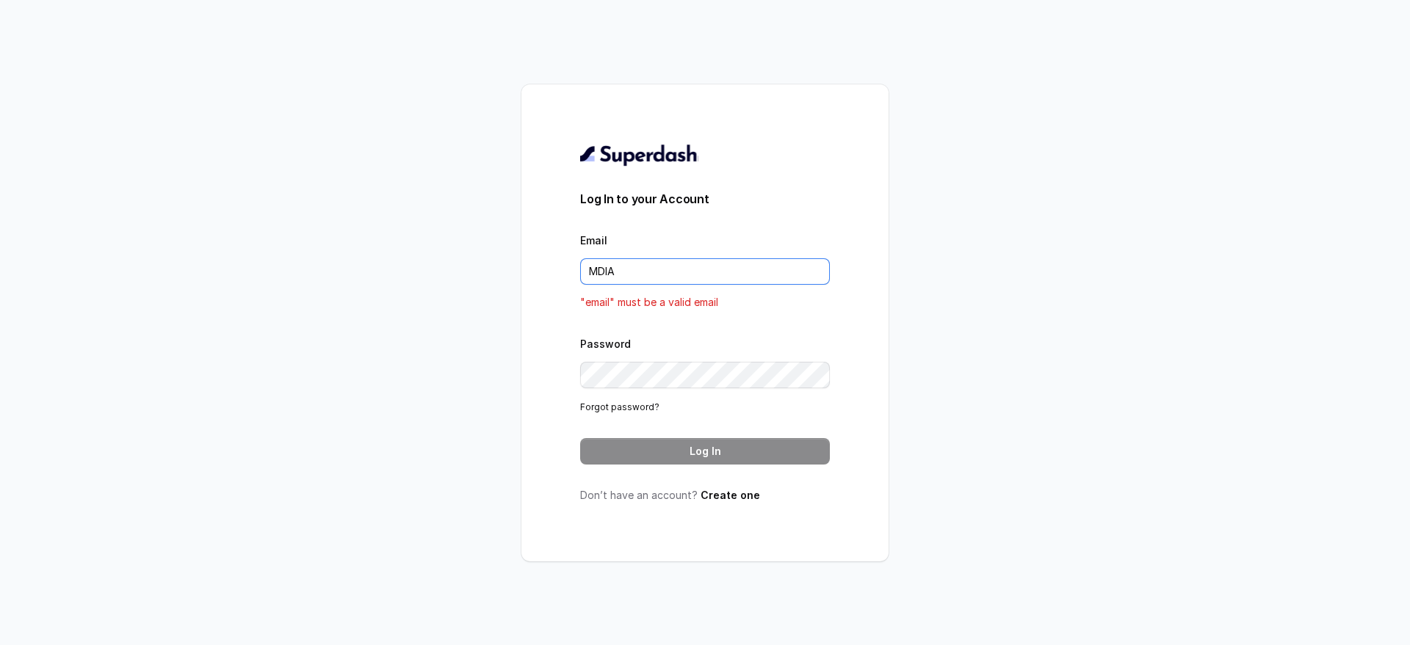
type input "mdiaz@rfelino.ar"
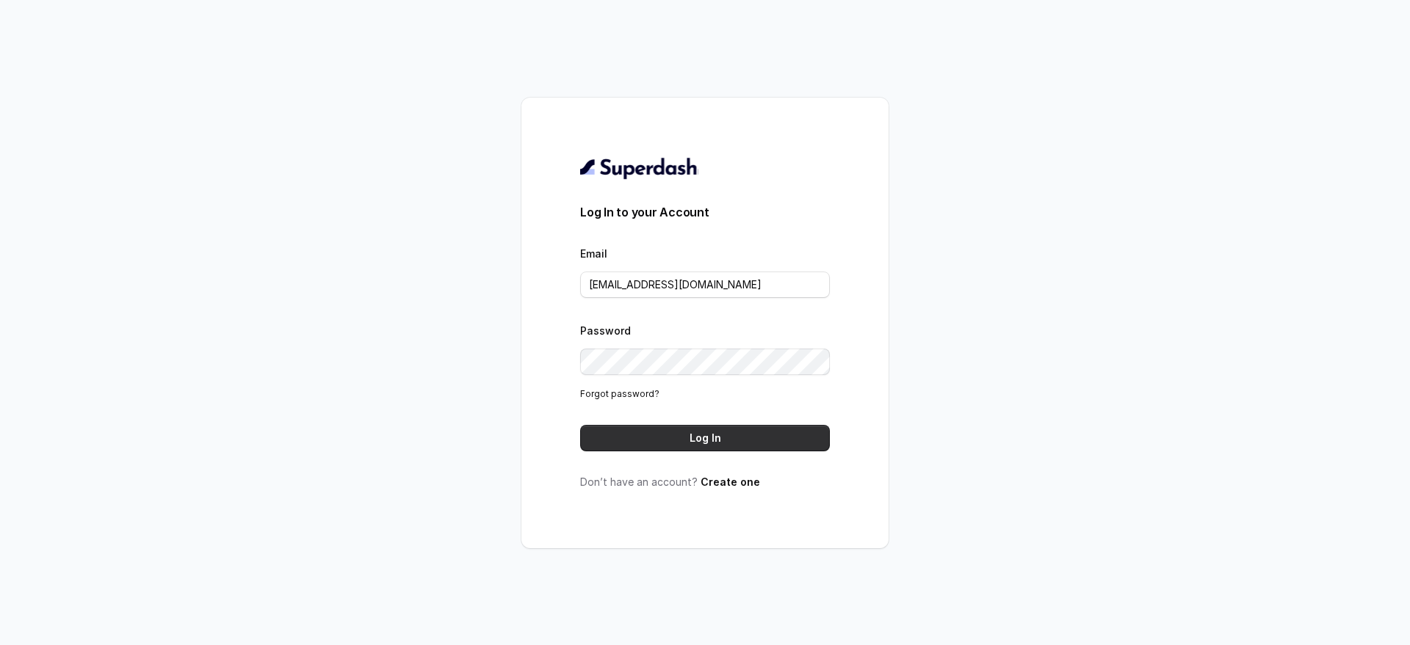
click at [629, 429] on button "Log In" at bounding box center [705, 438] width 250 height 26
click at [630, 434] on button "Log In" at bounding box center [705, 438] width 250 height 26
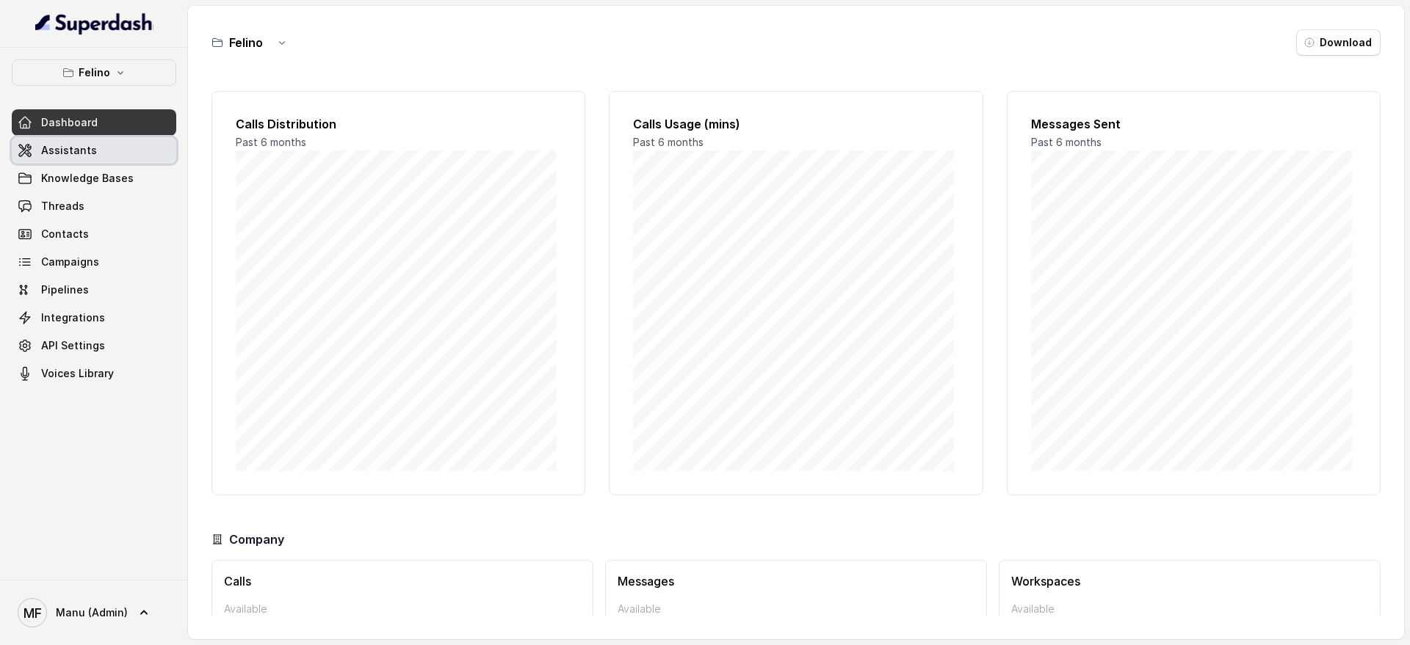
click at [153, 157] on link "Assistants" at bounding box center [94, 150] width 164 height 26
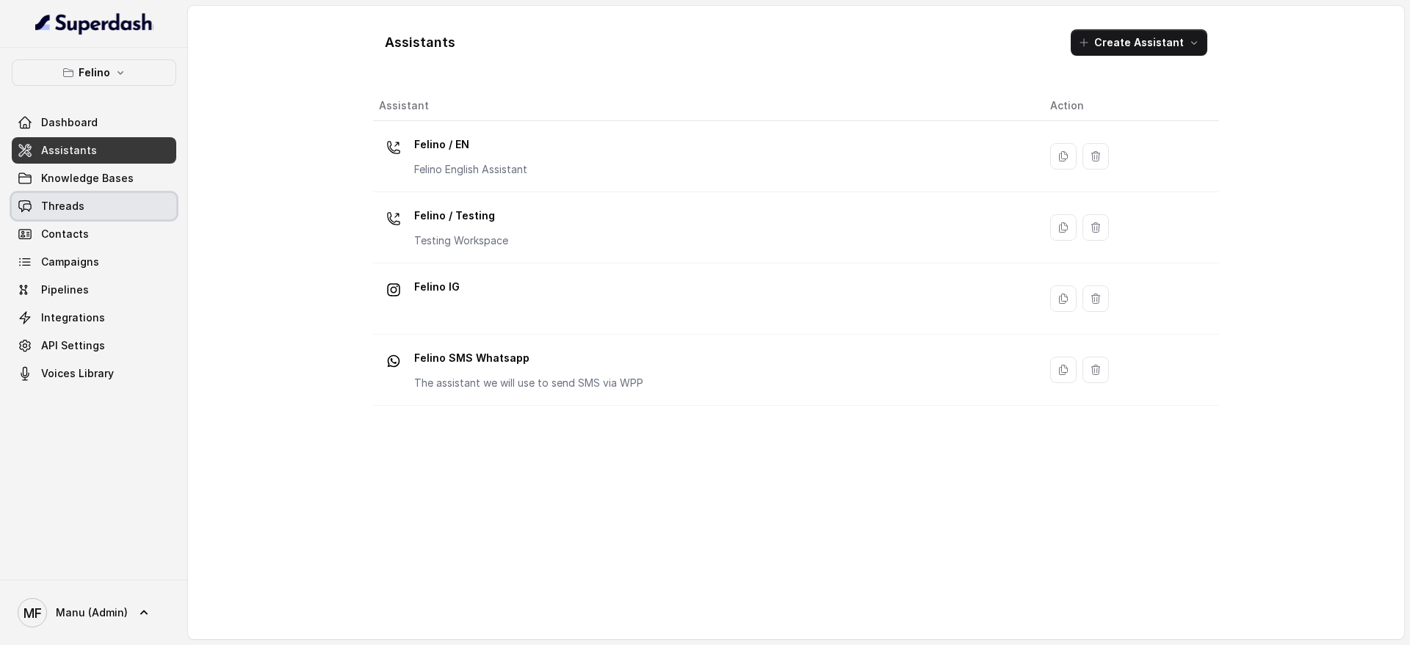
click at [138, 206] on link "Threads" at bounding box center [94, 206] width 164 height 26
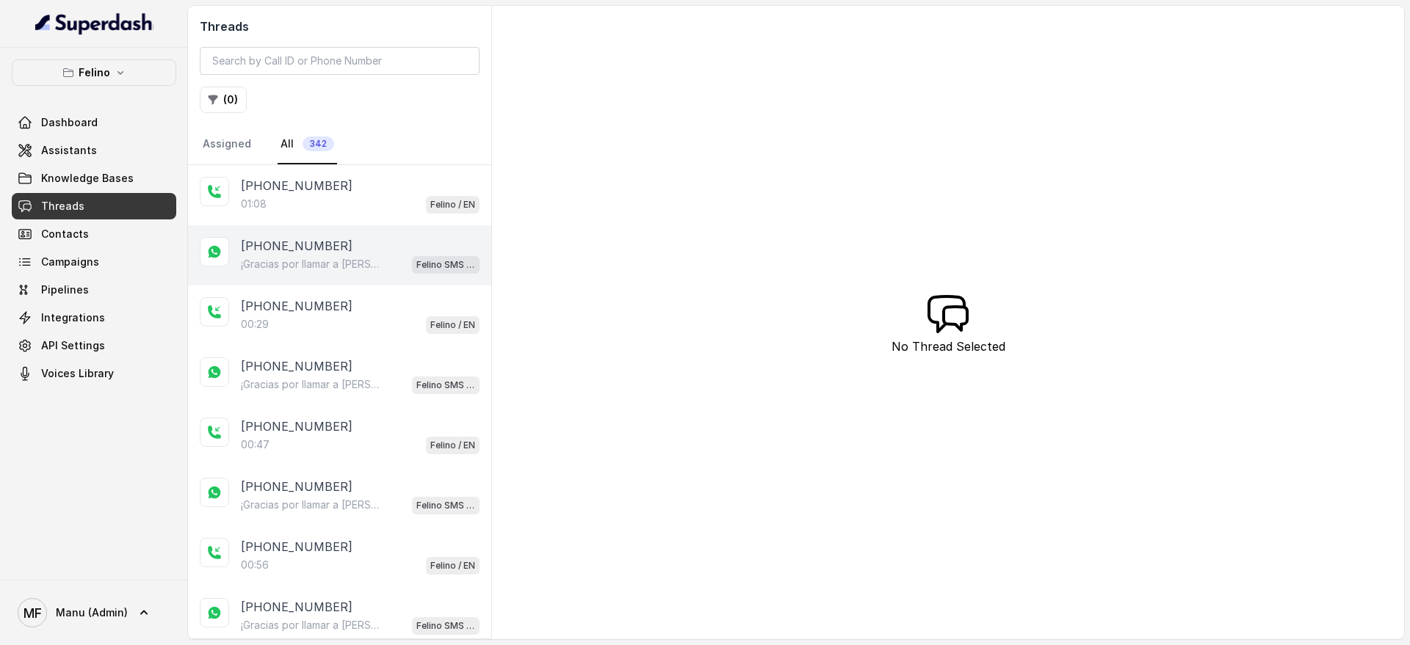
click at [362, 231] on div "[PHONE_NUMBER] ¡Gracias por llamar a [PERSON_NAME]! Para menú, reservas, direcc…" at bounding box center [339, 255] width 303 height 60
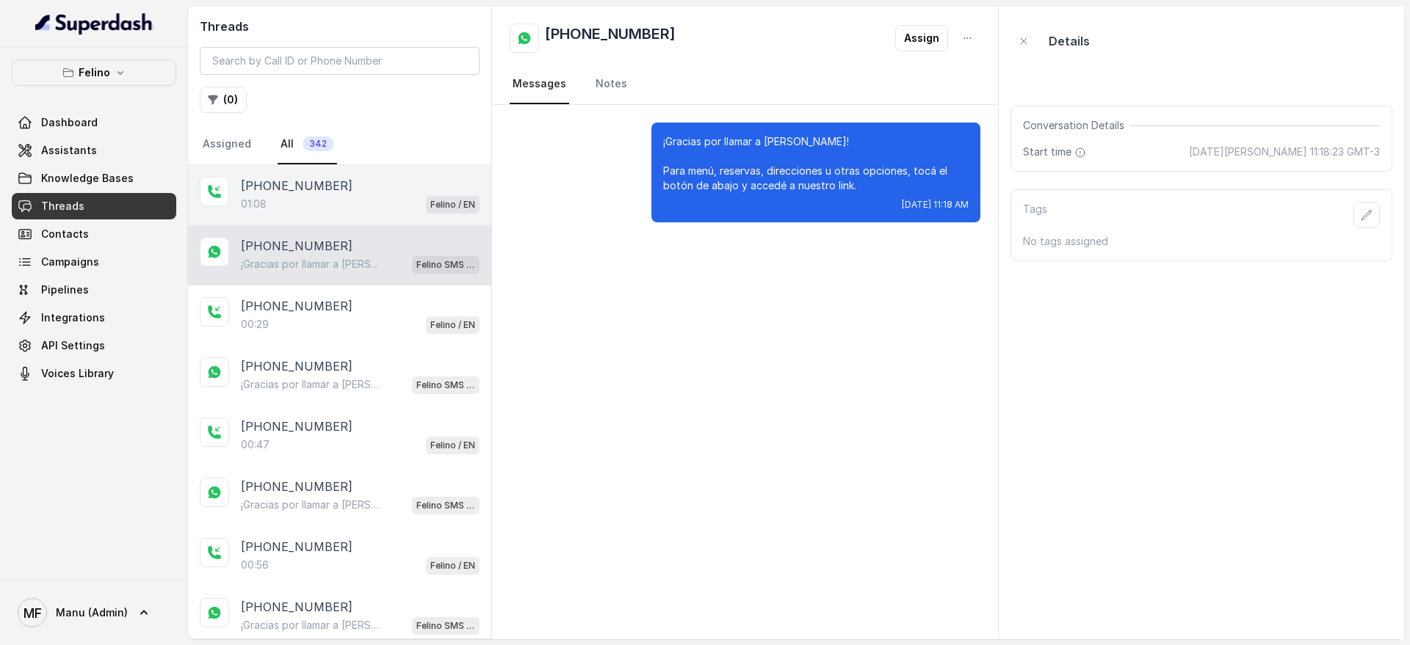
click at [361, 202] on div "01:08 Felino / EN" at bounding box center [360, 204] width 239 height 19
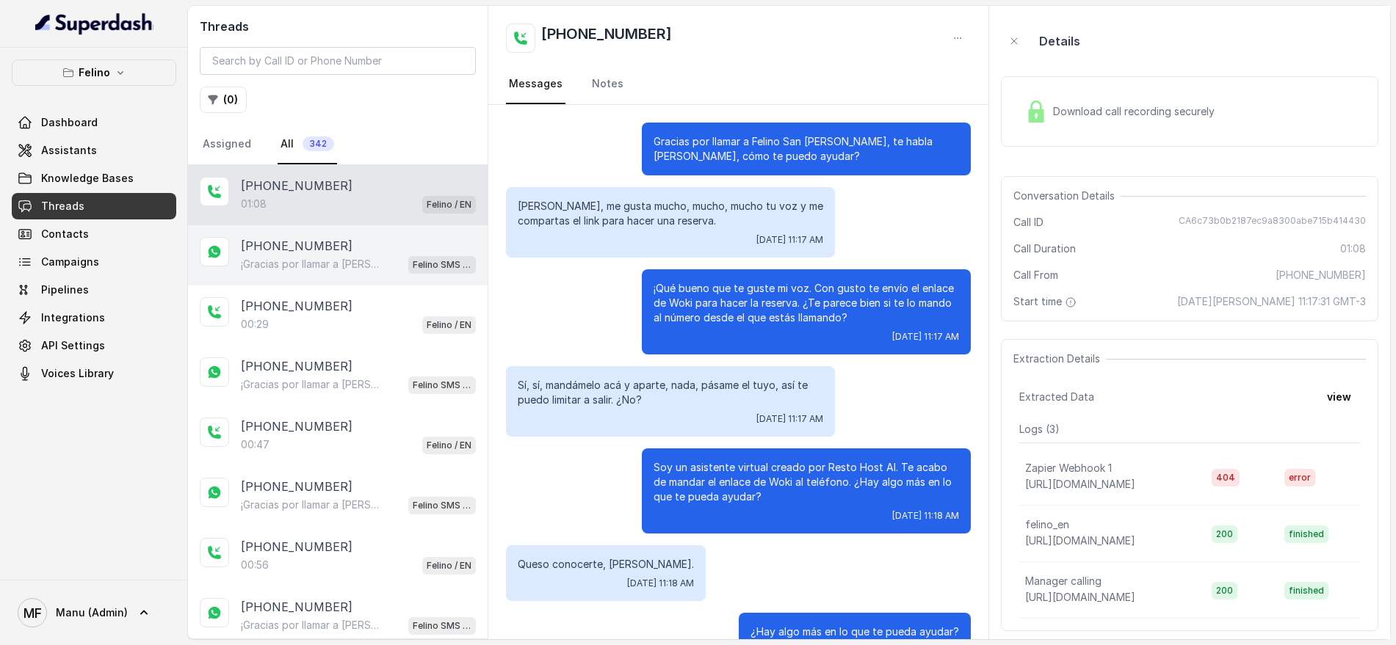
click at [359, 253] on div "[PHONE_NUMBER]" at bounding box center [358, 246] width 235 height 18
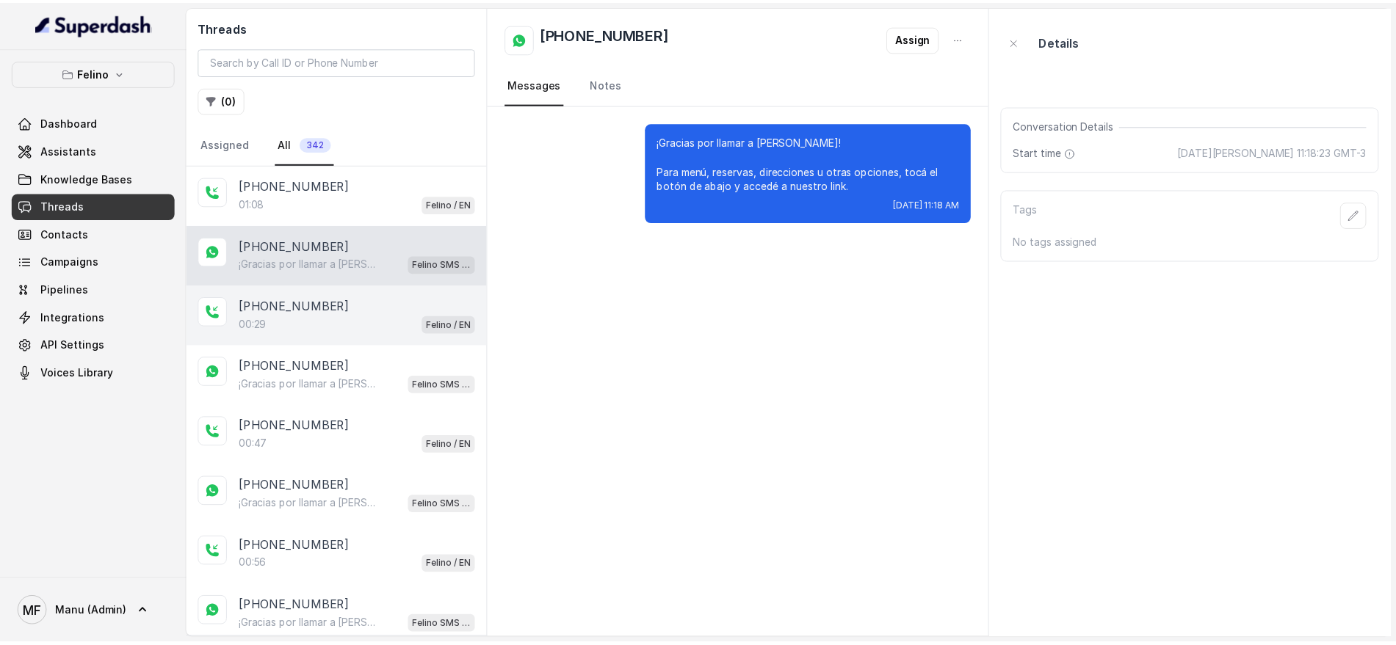
scroll to position [60, 0]
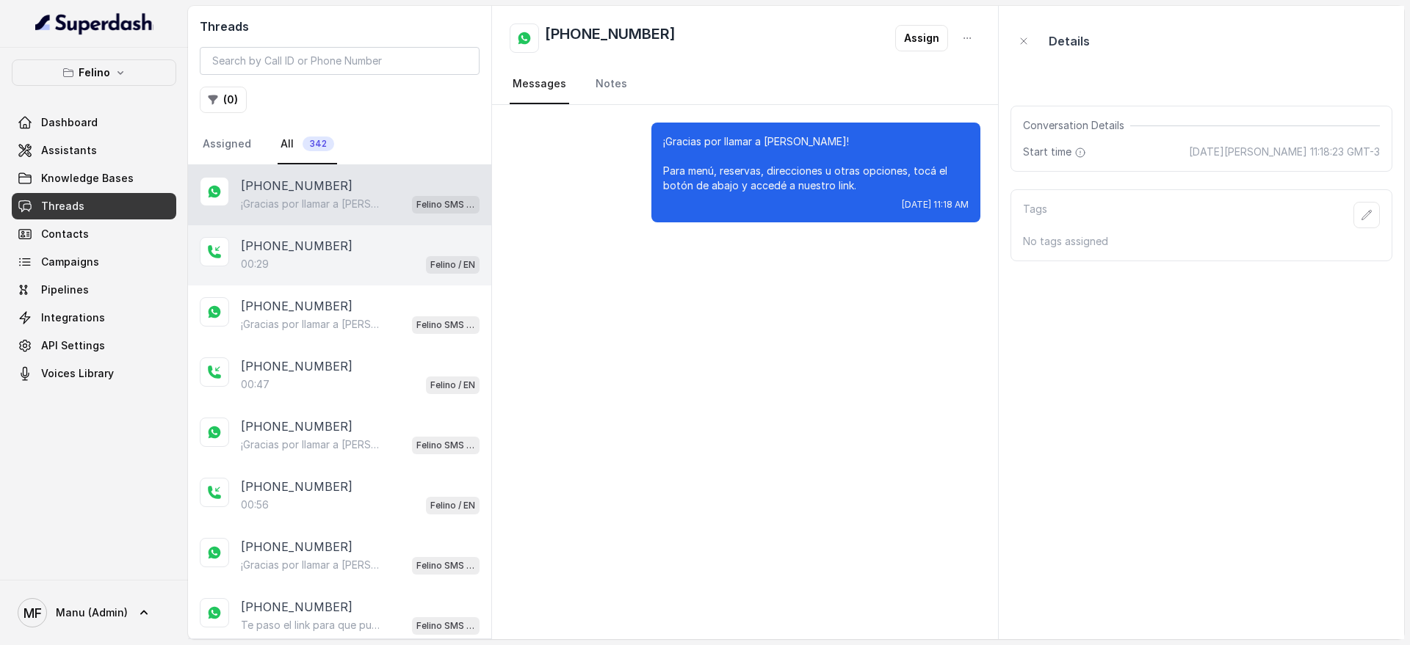
click at [382, 252] on div "[PHONE_NUMBER]" at bounding box center [360, 246] width 239 height 18
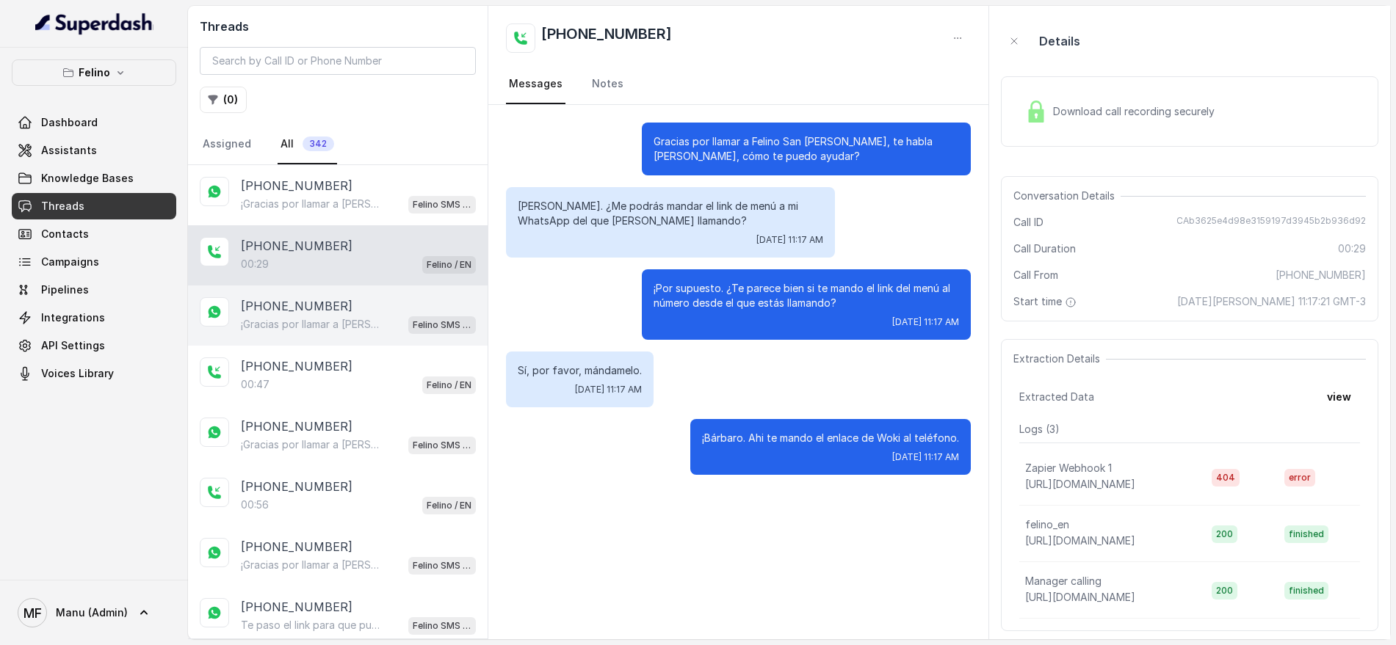
click at [405, 313] on div "[PHONE_NUMBER]" at bounding box center [358, 306] width 235 height 18
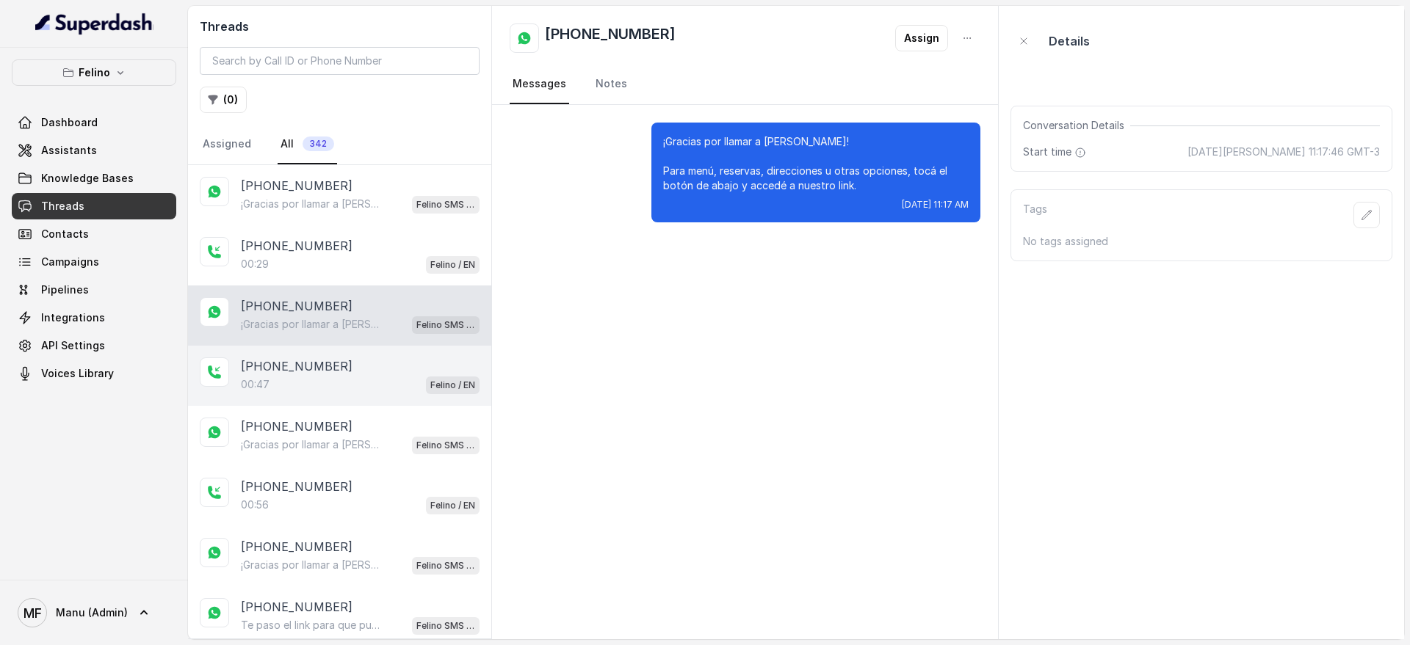
click at [406, 378] on div "00:47 Felino / EN" at bounding box center [360, 384] width 239 height 19
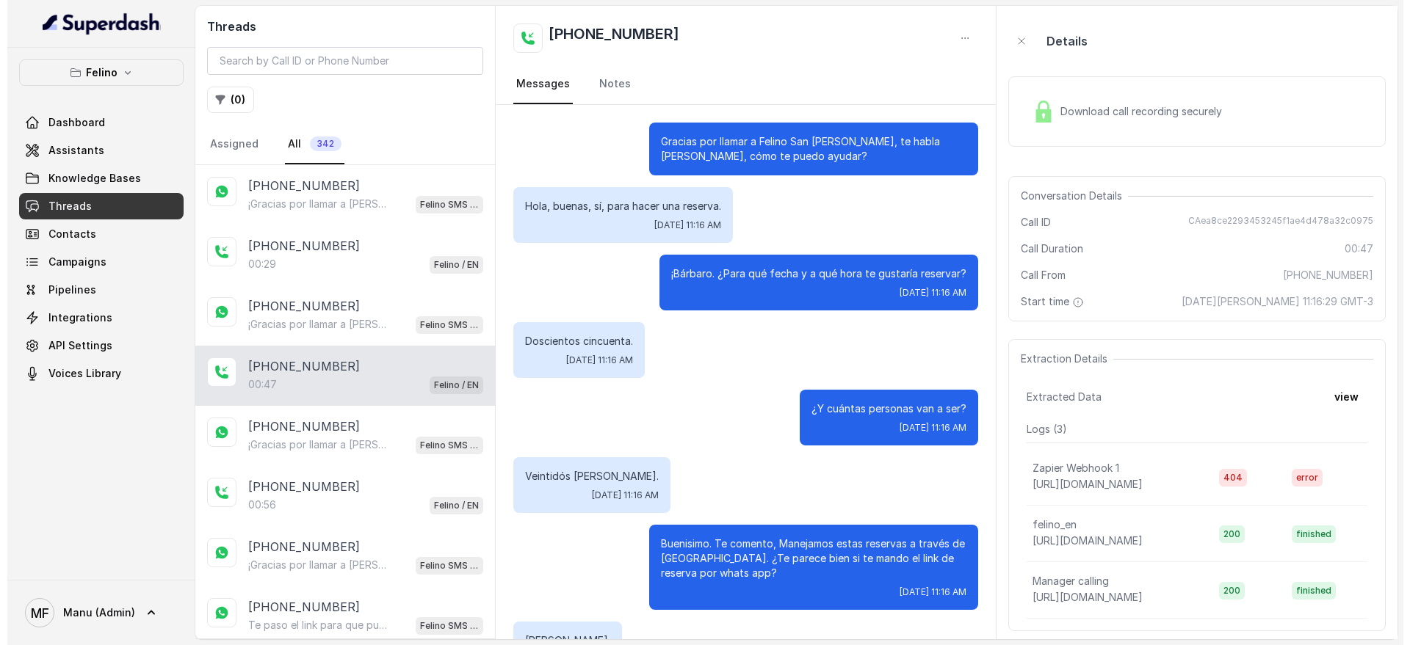
scroll to position [288, 0]
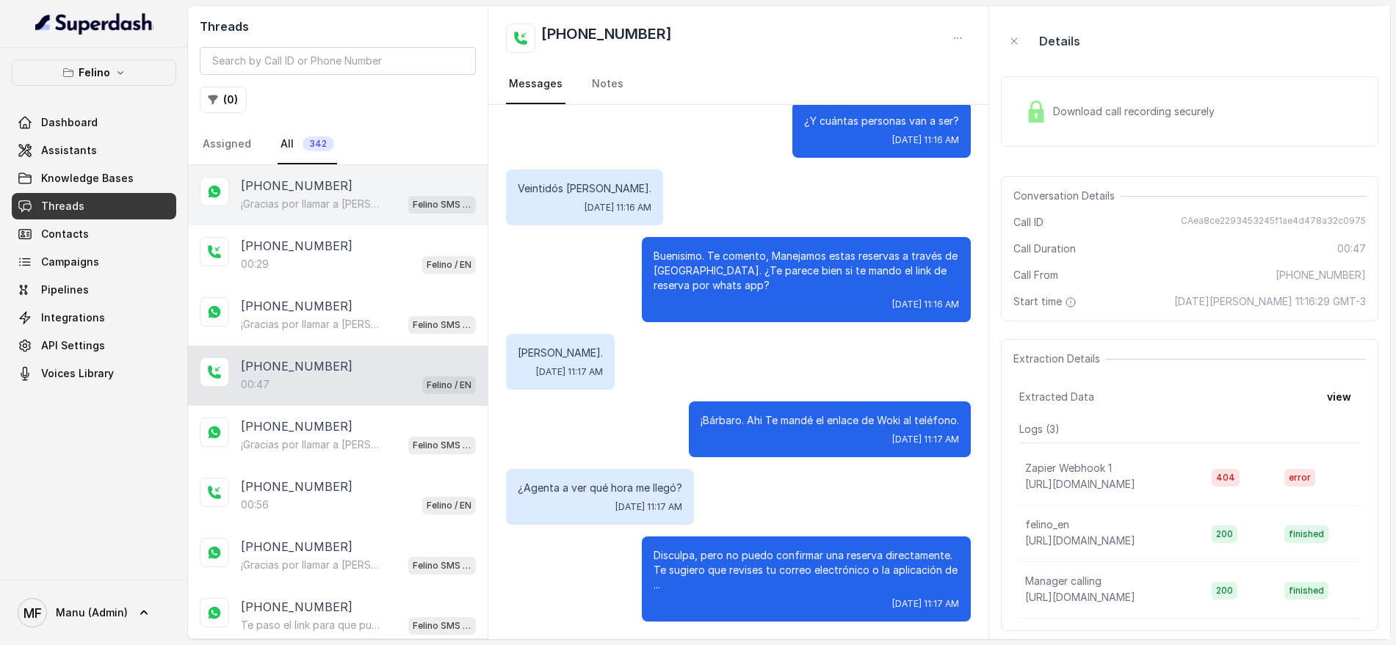
click at [387, 197] on div "¡Gracias por llamar a Felino! Para menú, reservas, direcciones u otras opciones…" at bounding box center [358, 204] width 235 height 19
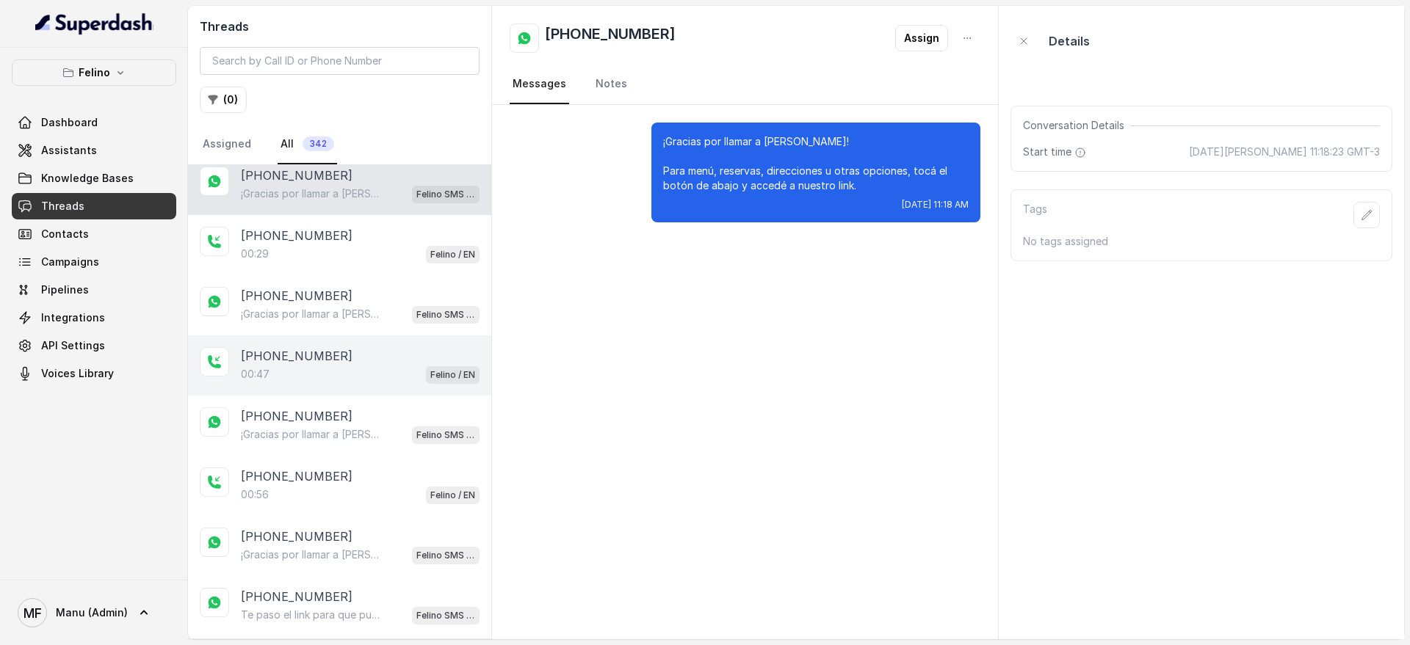
scroll to position [60, 0]
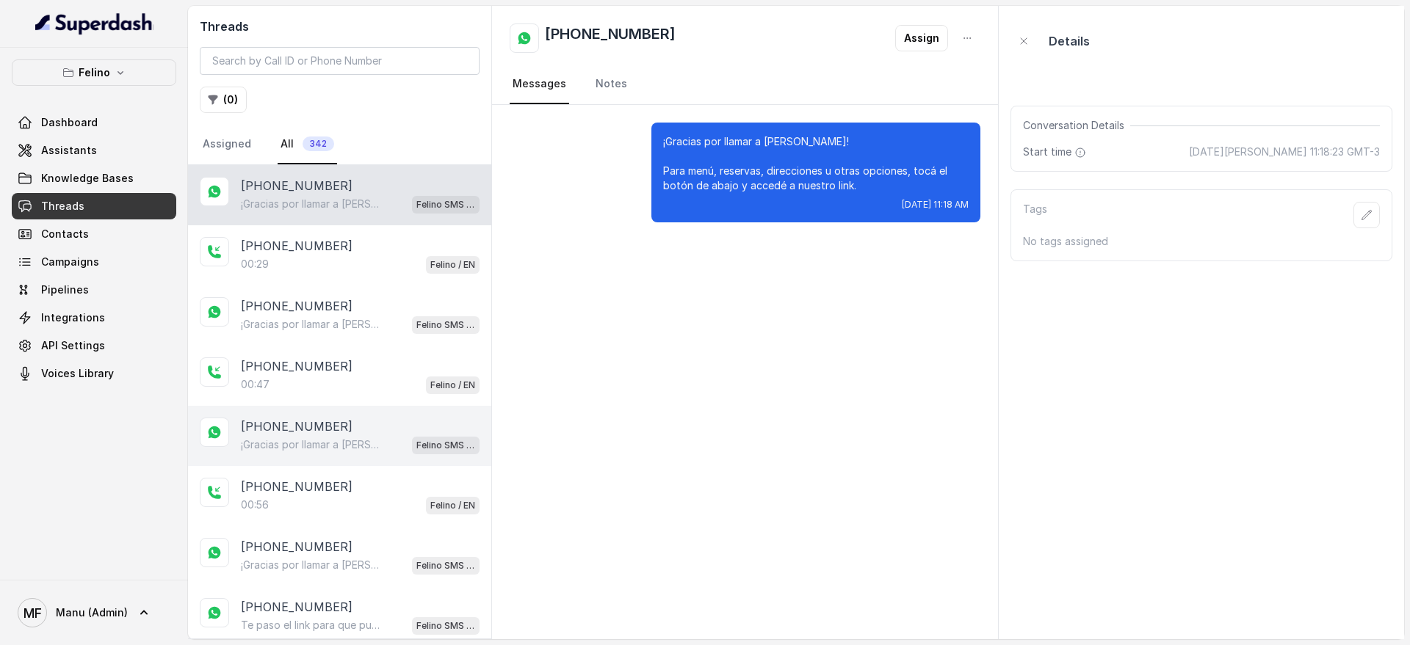
click at [397, 451] on div "¡Gracias por llamar a Felino! Para menú, reservas, direcciones u otras opciones…" at bounding box center [360, 444] width 239 height 19
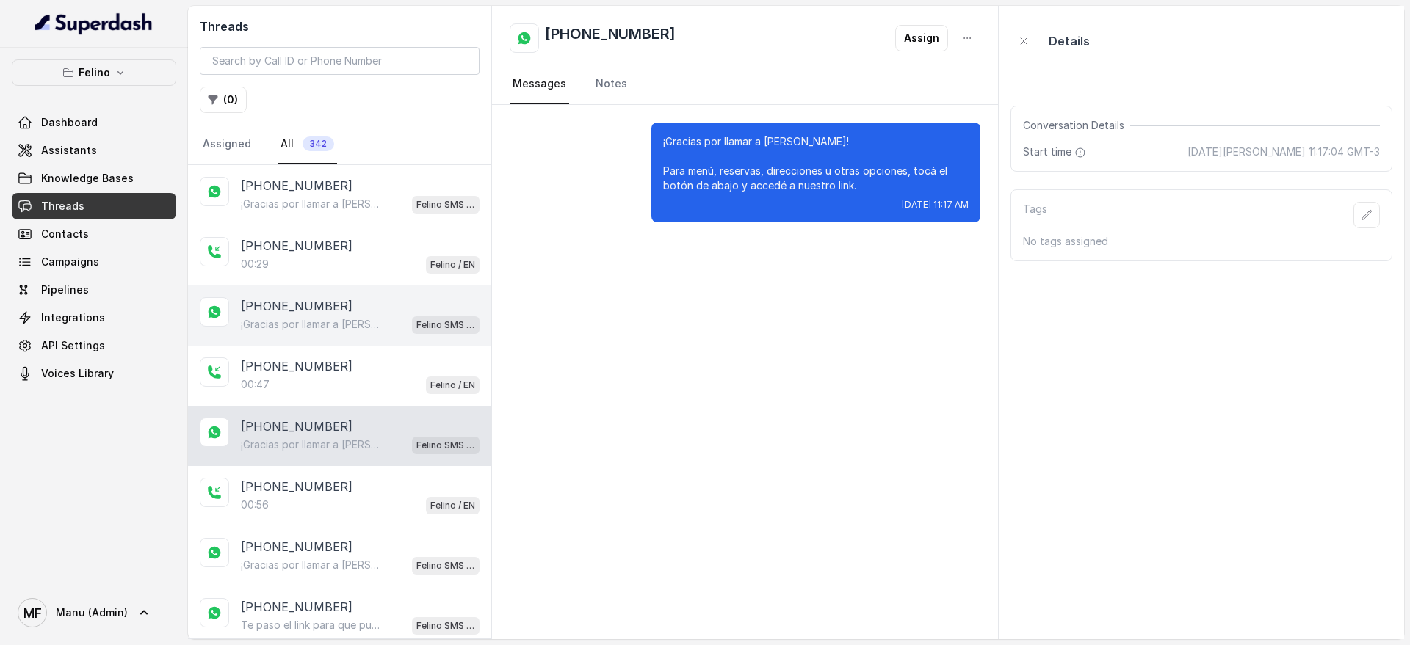
click at [412, 316] on span "Felino SMS Whatsapp" at bounding box center [446, 325] width 68 height 18
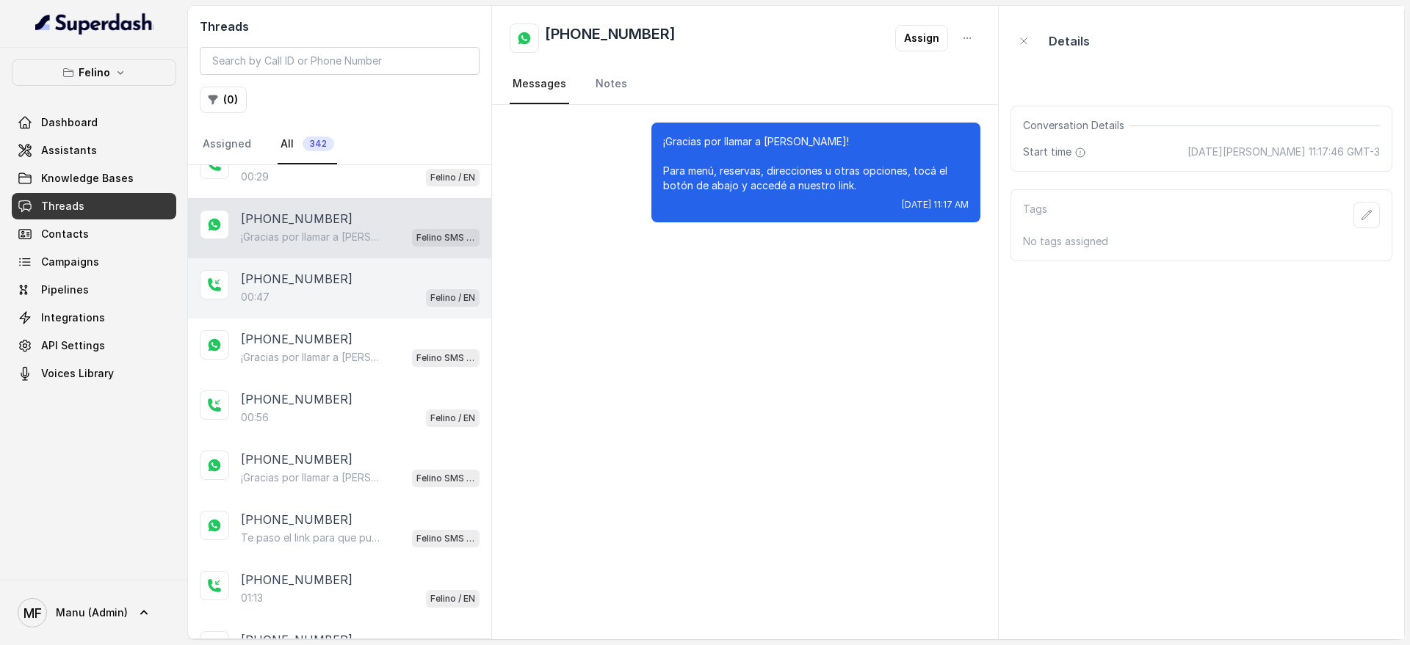
scroll to position [152, 0]
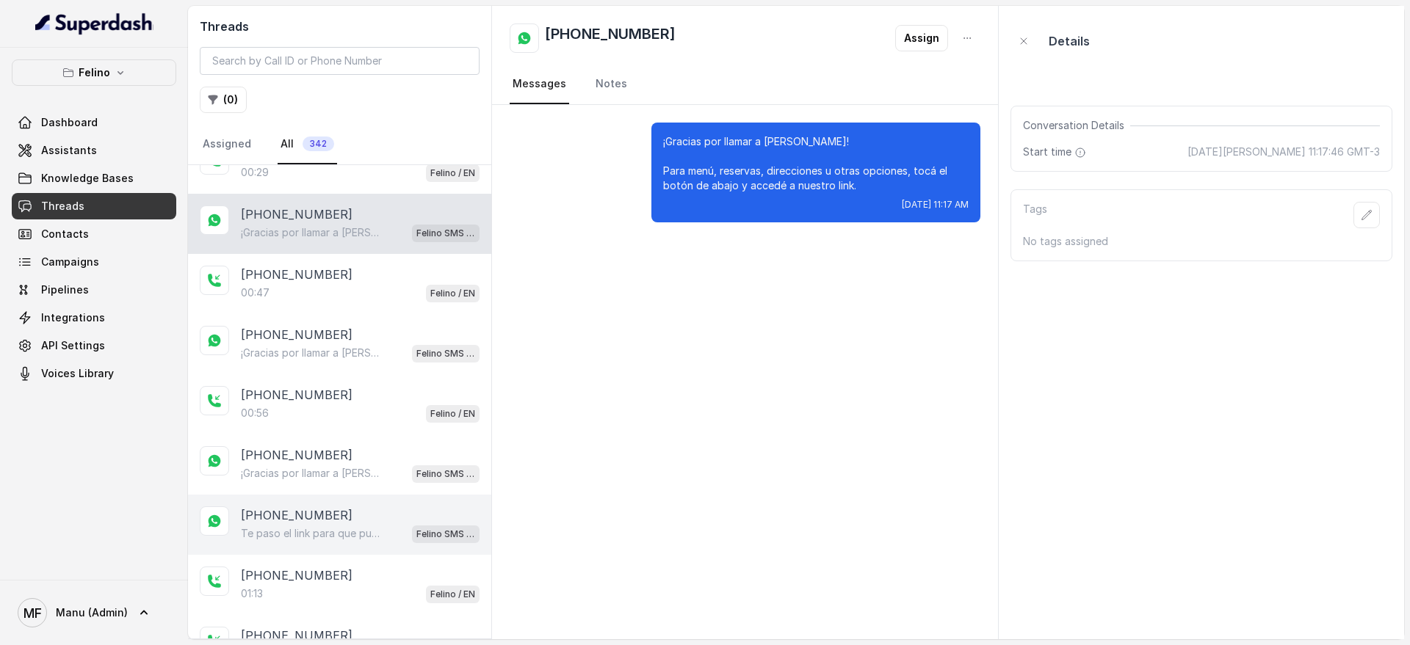
click at [395, 540] on div "Te paso el link para que puedas ver el menú completo: https://linktr.ee/felino_…" at bounding box center [360, 533] width 239 height 19
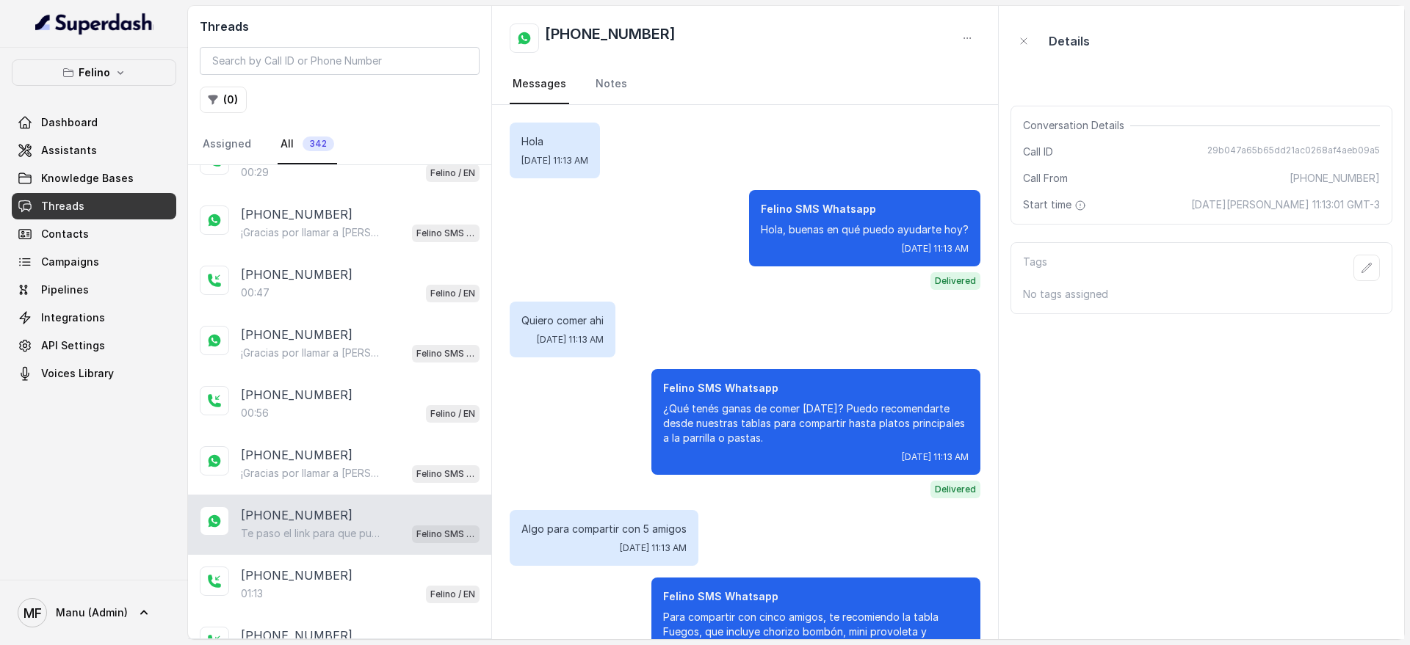
scroll to position [532, 0]
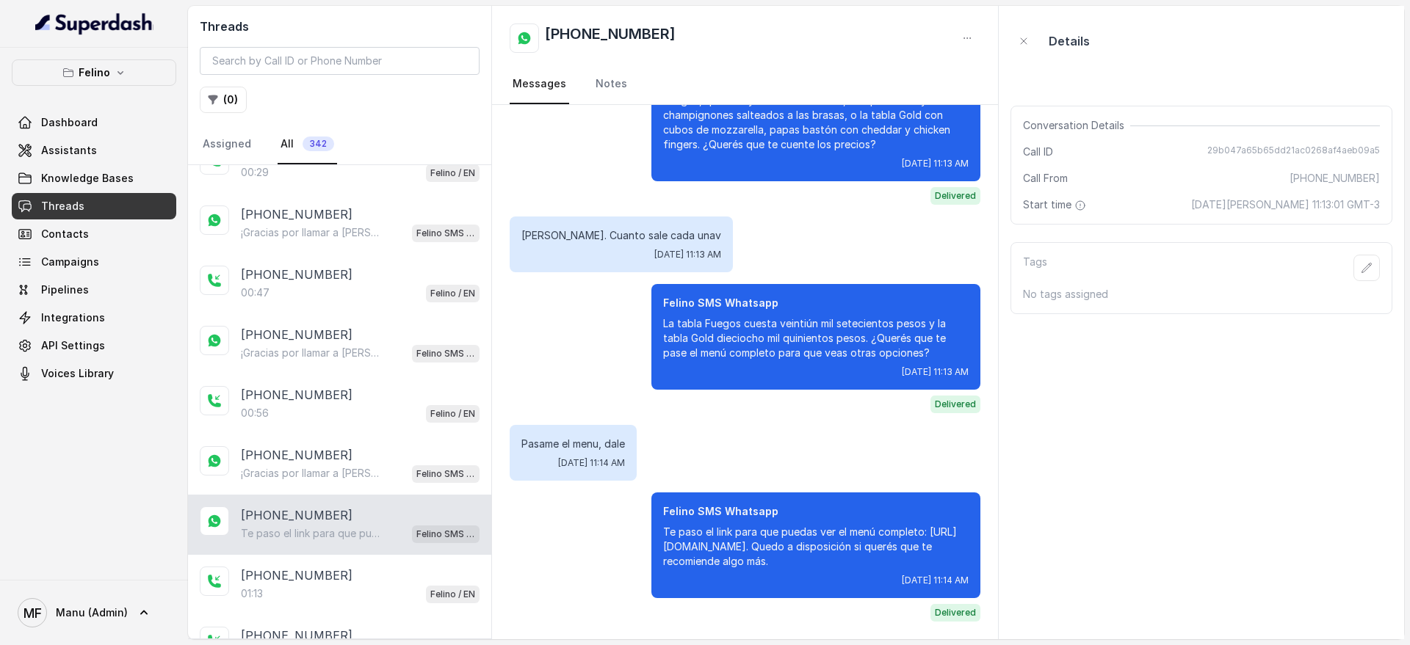
click at [737, 551] on p "Te paso el link para que puedas ver el menú completo: https://linktr.ee/felino_…" at bounding box center [815, 547] width 305 height 44
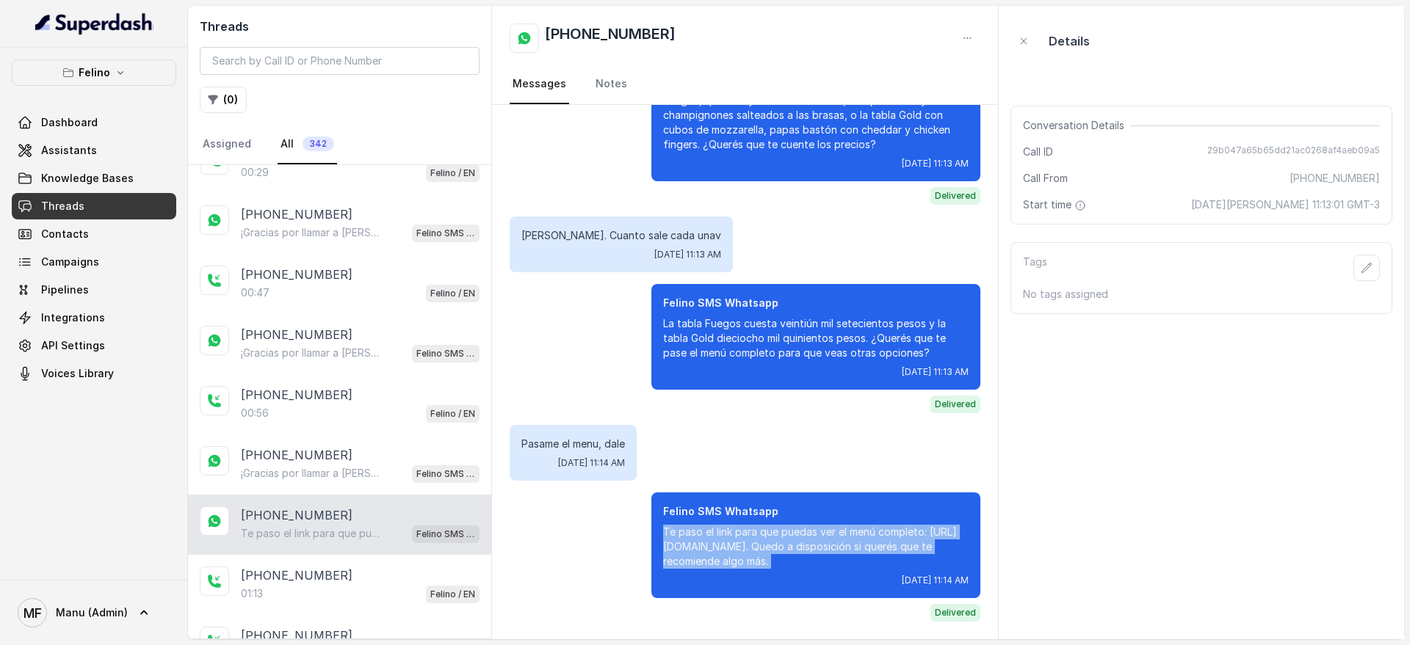
click at [737, 551] on p "Te paso el link para que puedas ver el menú completo: https://linktr.ee/felino_…" at bounding box center [815, 547] width 305 height 44
click at [969, 37] on icon "button" at bounding box center [967, 38] width 12 height 12
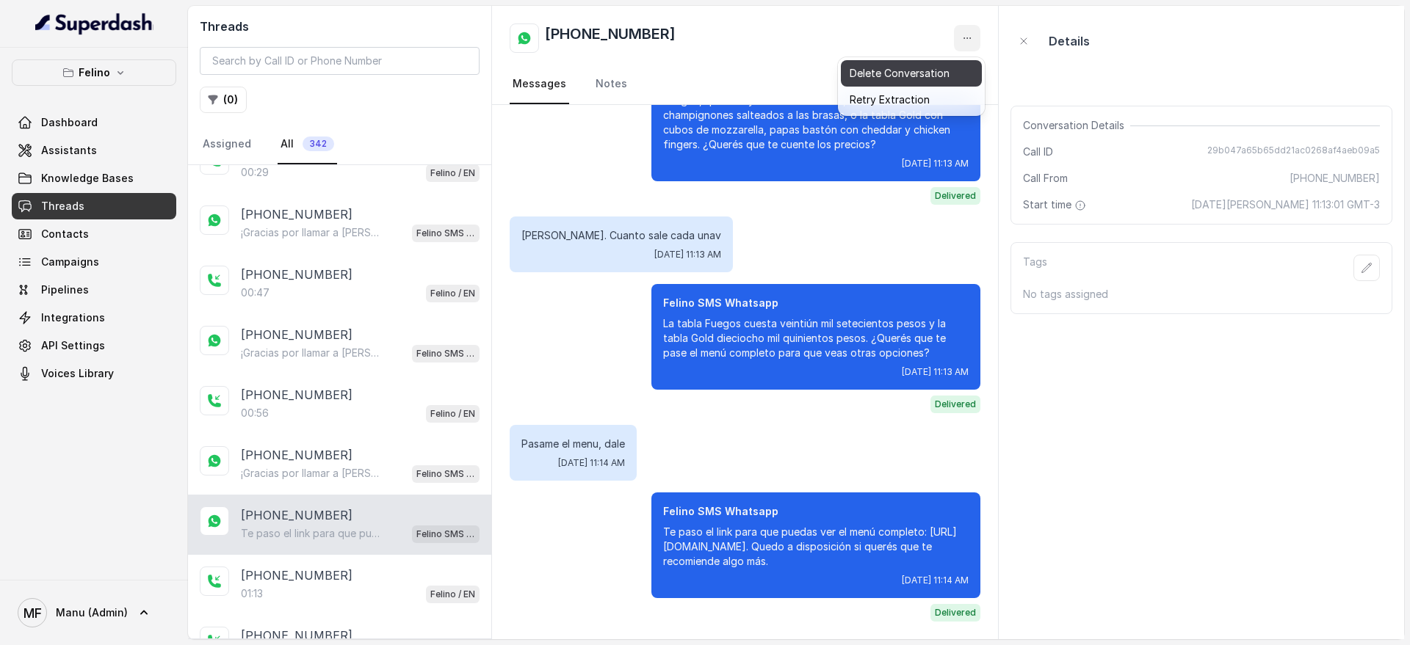
click at [951, 71] on button "Delete Conversation" at bounding box center [911, 73] width 141 height 26
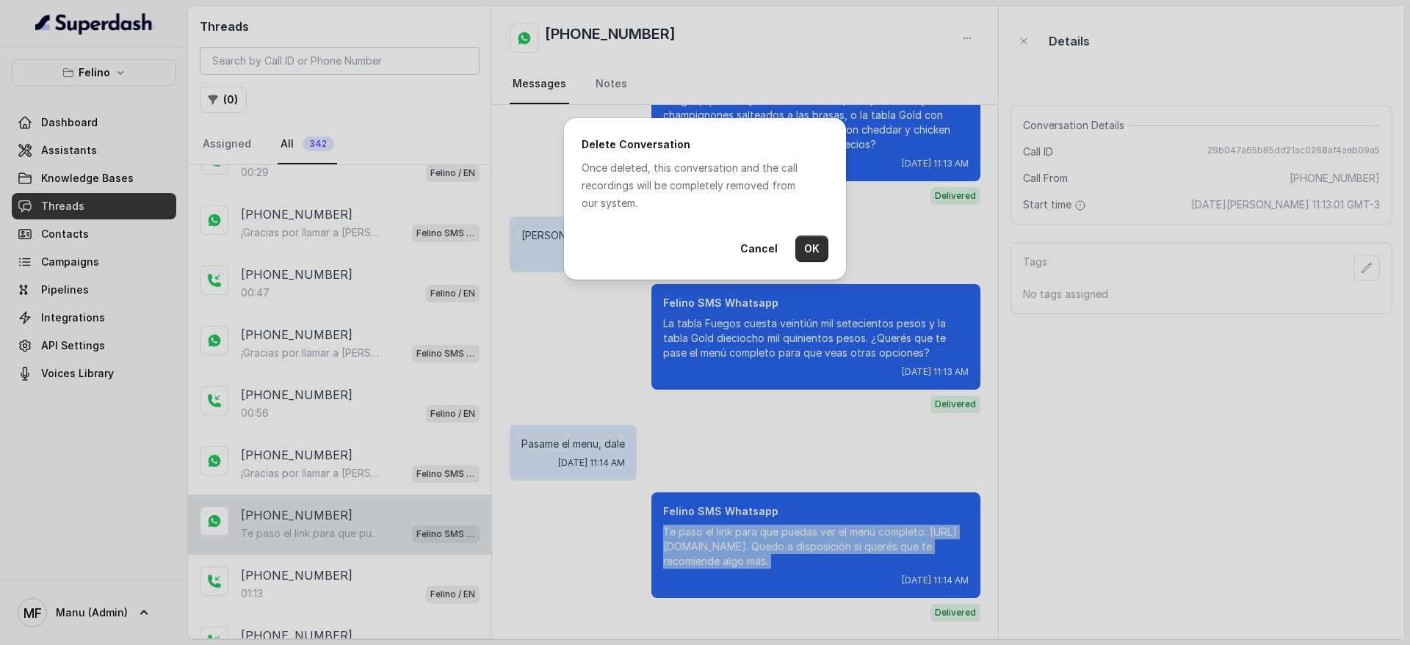
click at [810, 253] on button "OK" at bounding box center [811, 249] width 33 height 26
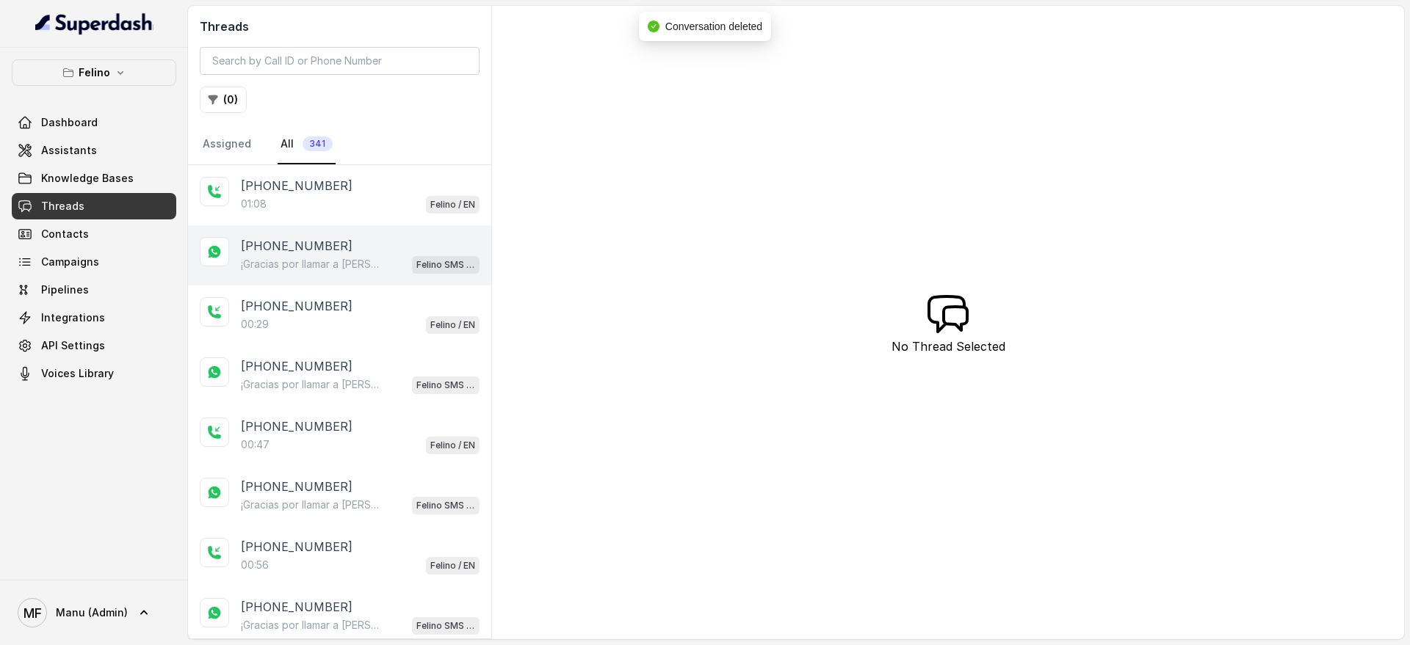
click at [364, 250] on div "[PHONE_NUMBER]" at bounding box center [360, 246] width 239 height 18
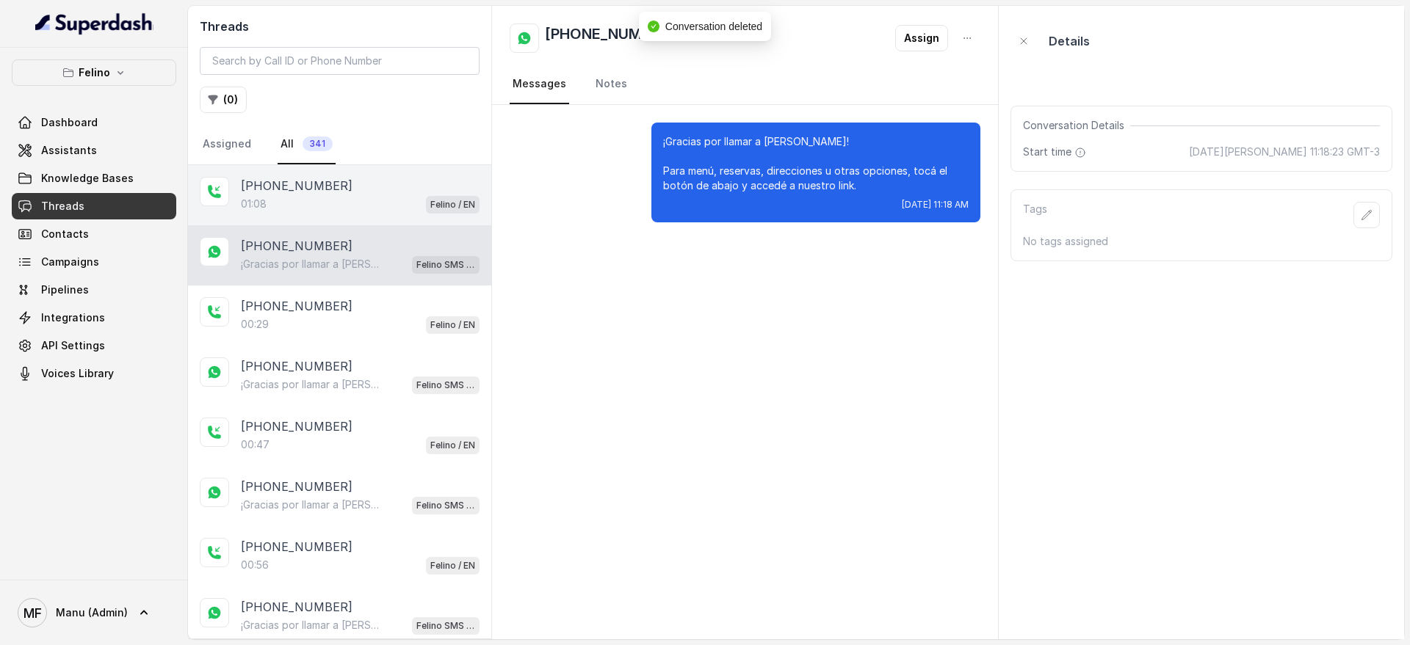
click at [377, 170] on div "+5491140434026 01:08 Felino / EN" at bounding box center [339, 195] width 303 height 60
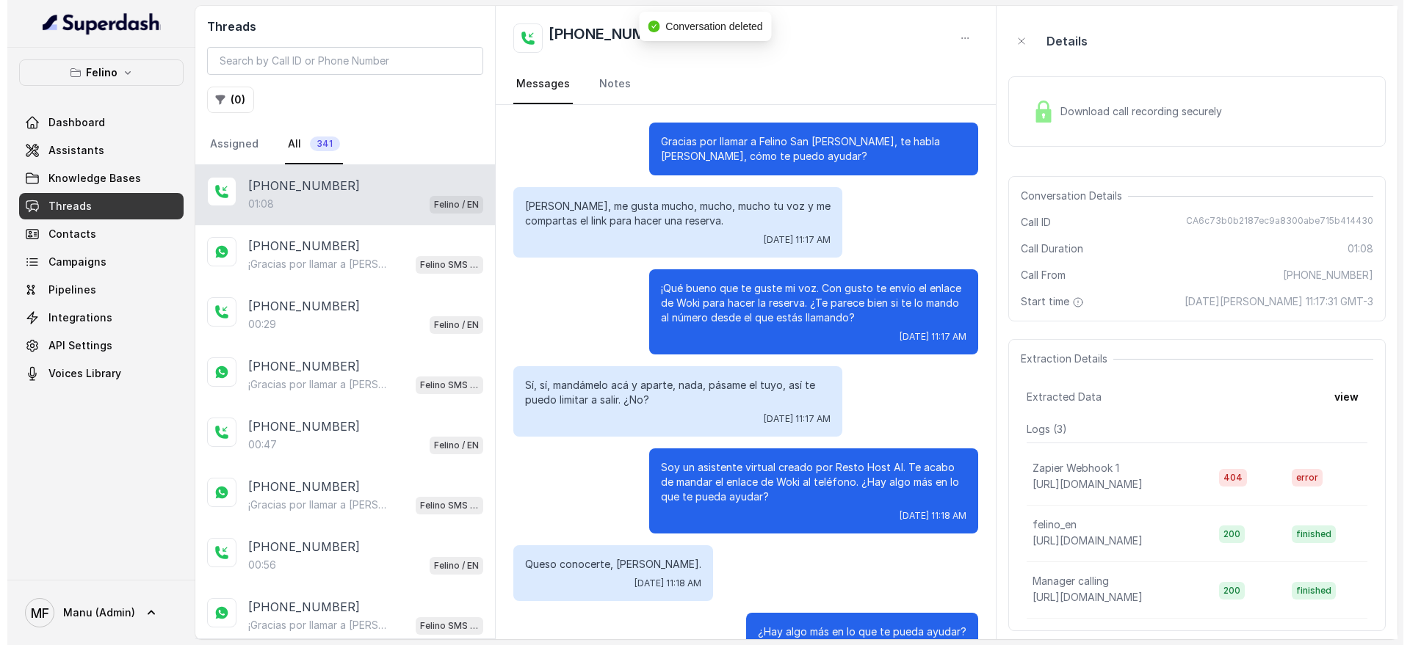
scroll to position [587, 0]
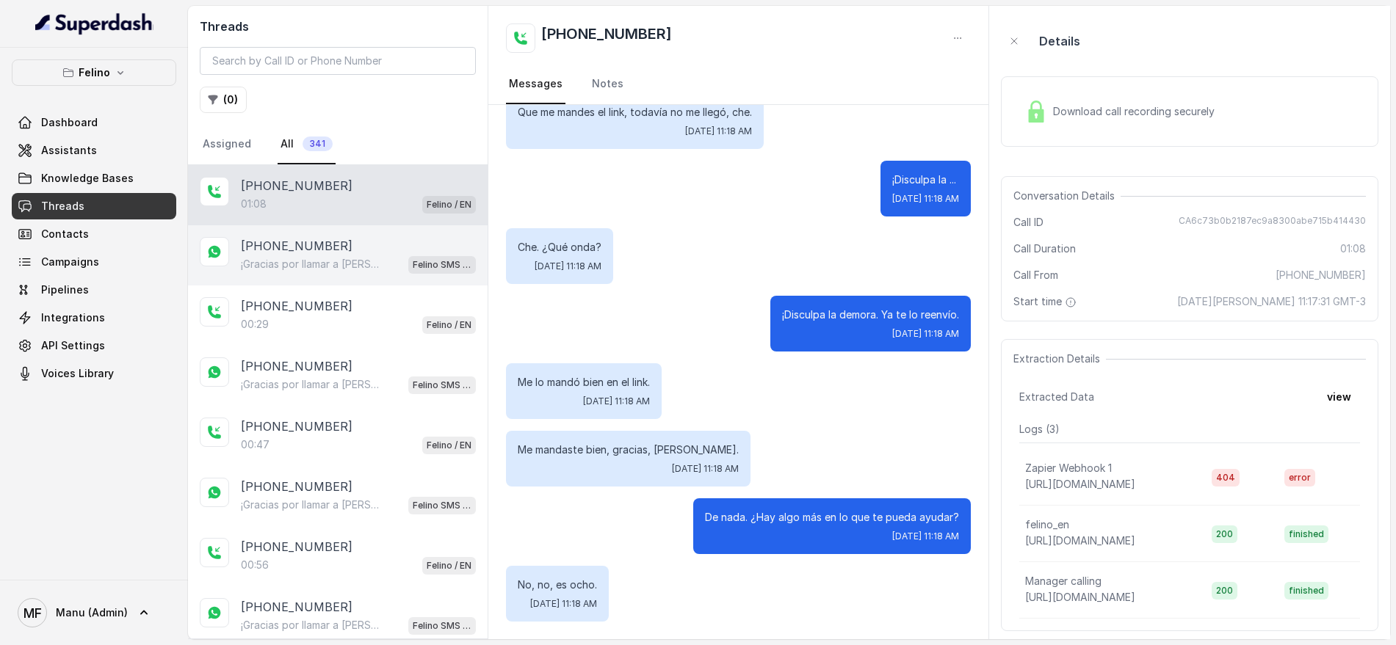
click at [377, 264] on p "¡Gracias por llamar a [PERSON_NAME]! Para menú, reservas, direcciones u otras o…" at bounding box center [311, 264] width 141 height 15
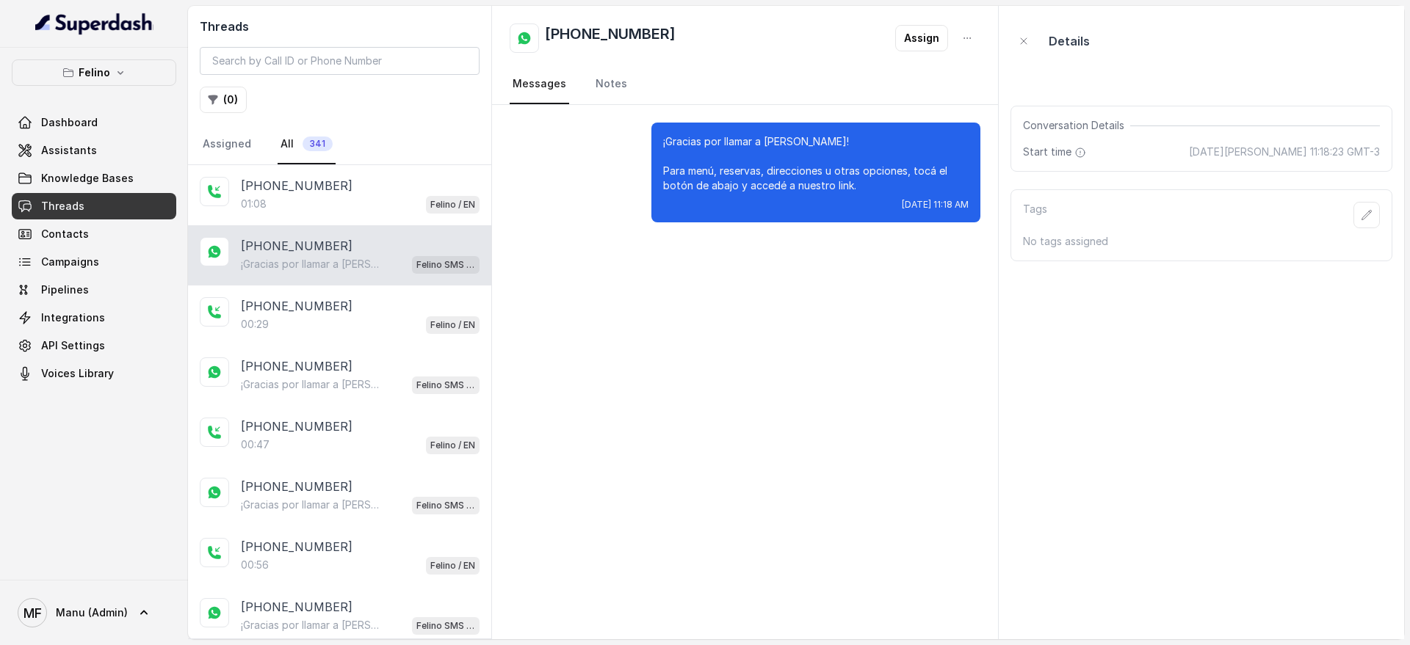
drag, startPoint x: 325, startPoint y: 194, endPoint x: 342, endPoint y: 240, distance: 49.5
click at [325, 195] on div "01:08 Felino / EN" at bounding box center [360, 204] width 239 height 19
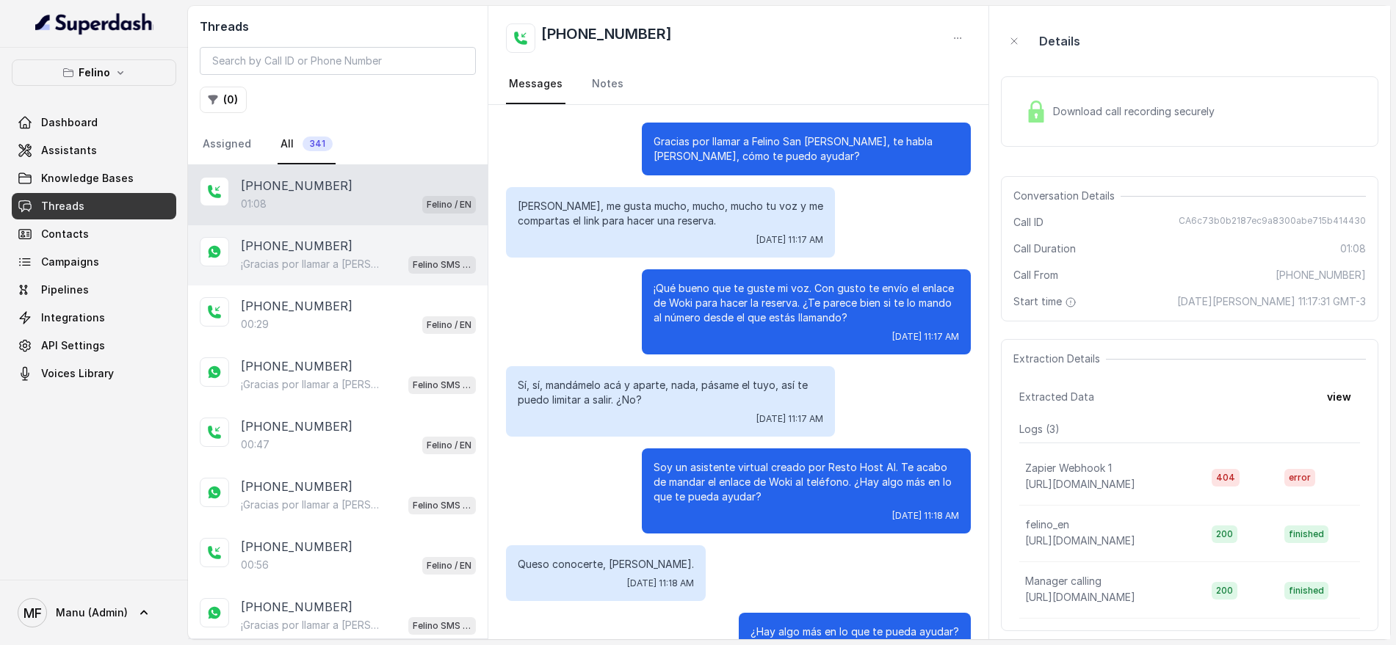
click at [345, 250] on div "[PHONE_NUMBER]" at bounding box center [358, 246] width 235 height 18
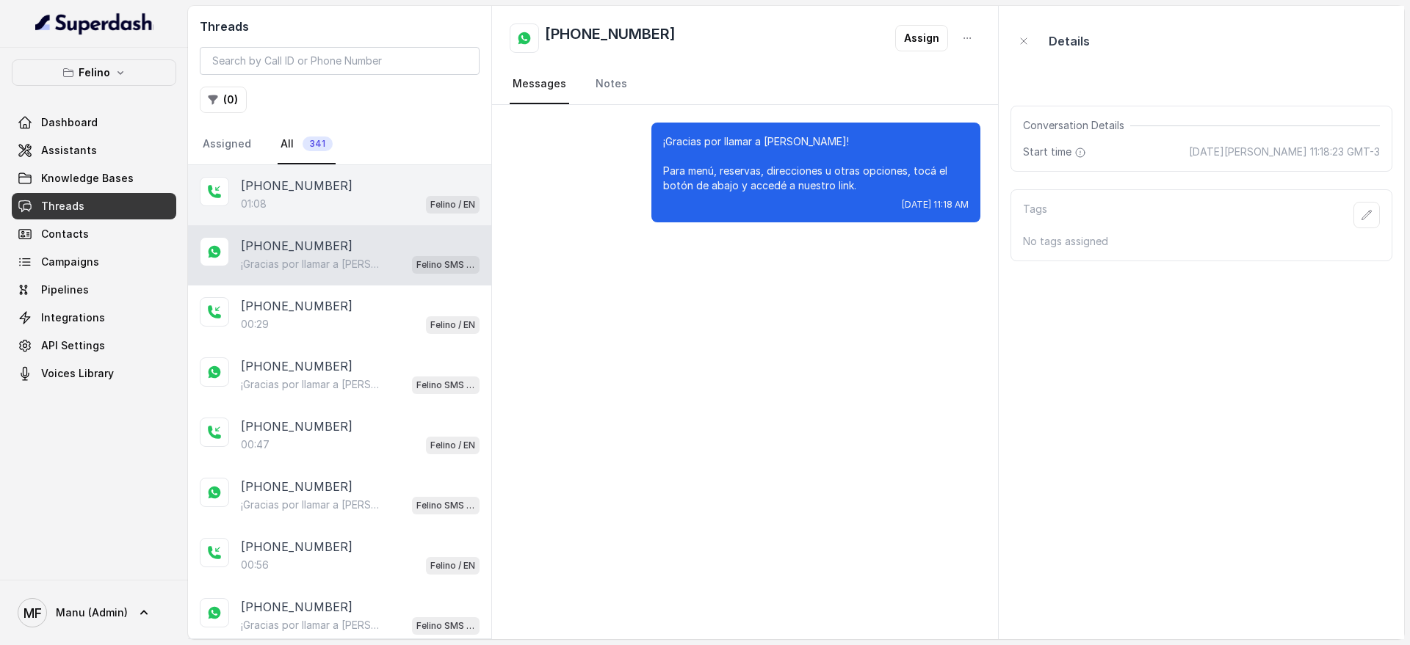
click at [427, 189] on div "[PHONE_NUMBER]" at bounding box center [360, 186] width 239 height 18
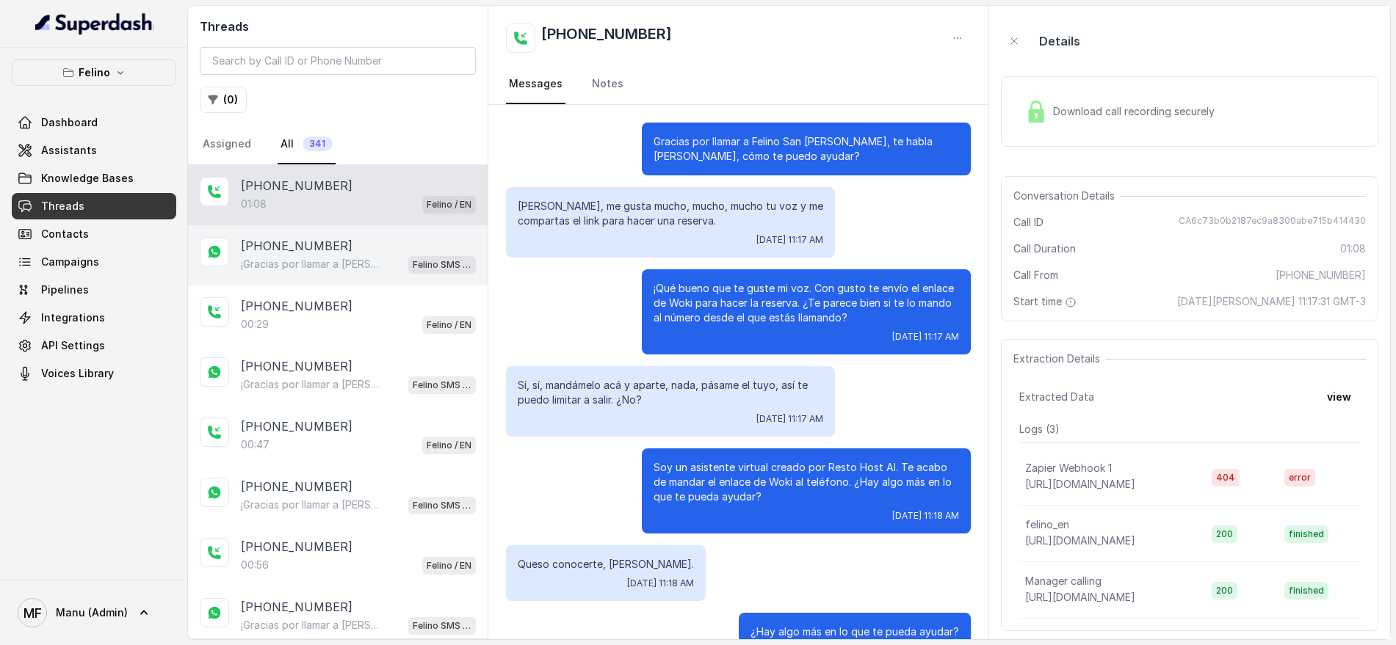
scroll to position [587, 0]
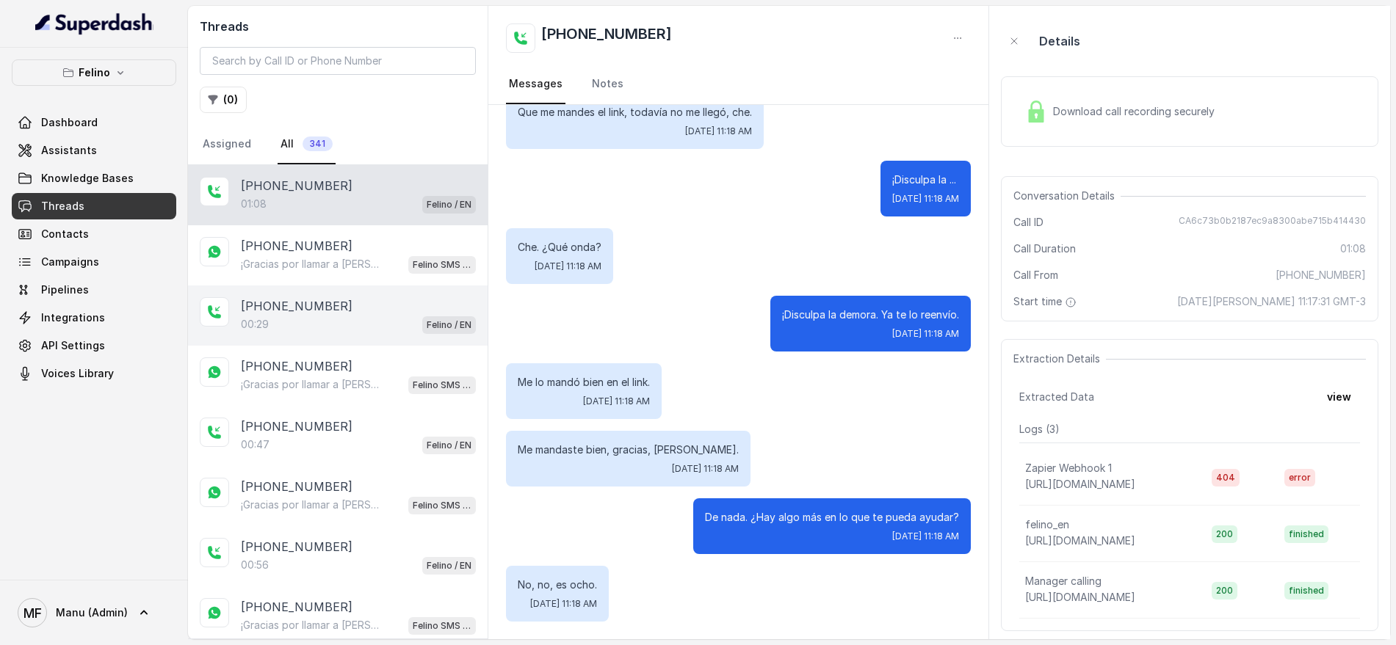
drag, startPoint x: 424, startPoint y: 250, endPoint x: 420, endPoint y: 286, distance: 36.2
click at [422, 250] on div "[PHONE_NUMBER]" at bounding box center [358, 246] width 235 height 18
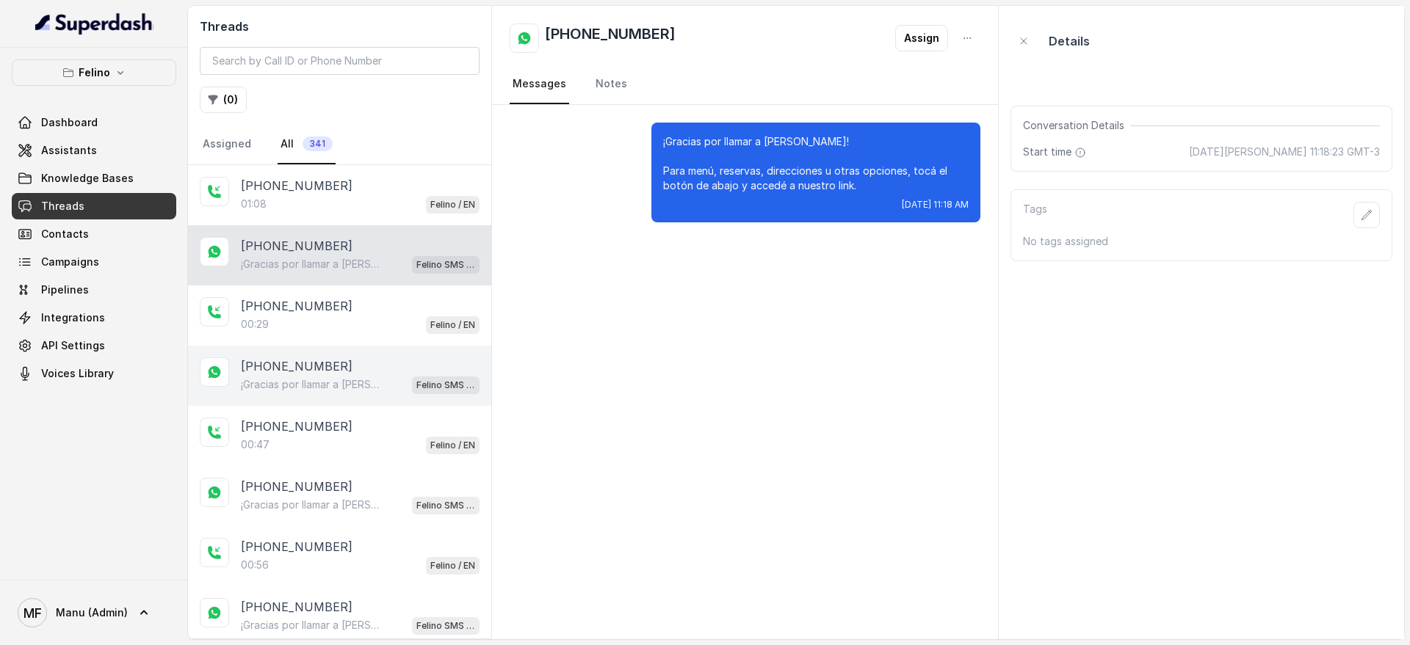
click at [420, 347] on div "[PHONE_NUMBER] ¡Gracias por llamar a [PERSON_NAME]! Para menú, reservas, direcc…" at bounding box center [339, 376] width 303 height 60
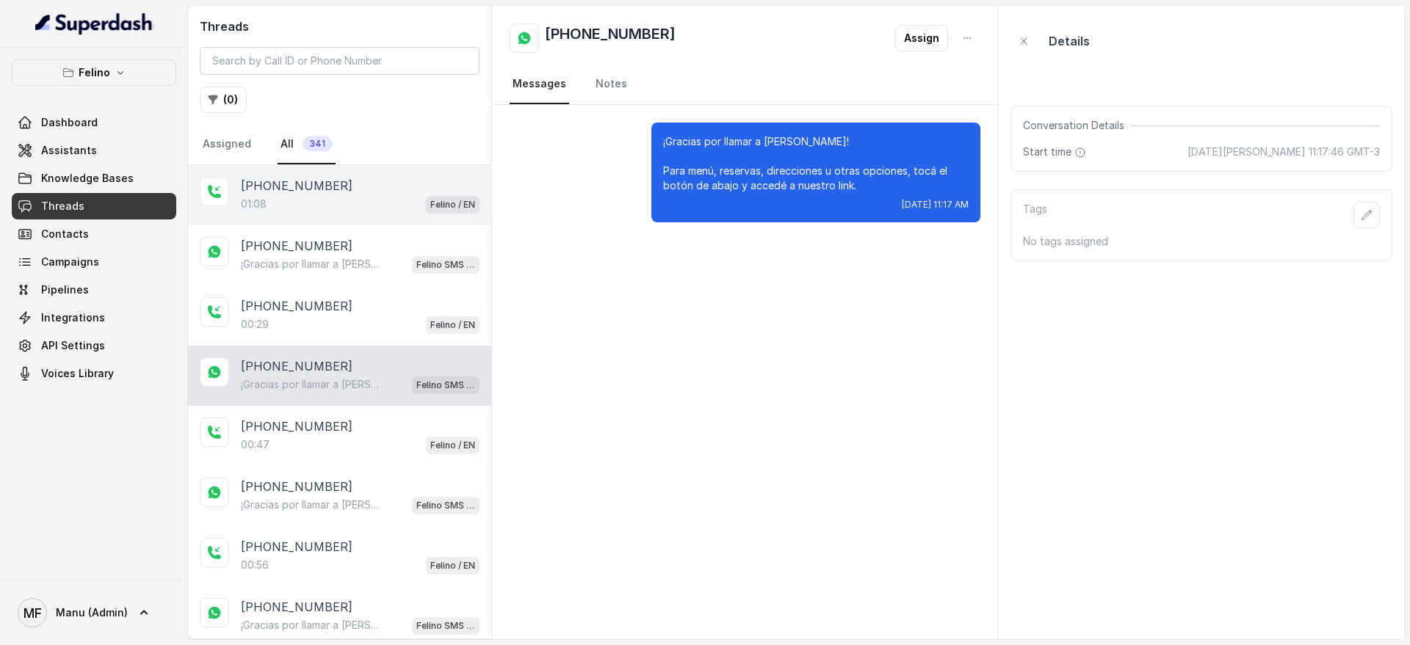
drag, startPoint x: 380, startPoint y: 236, endPoint x: 380, endPoint y: 195, distance: 41.1
click at [380, 235] on div "[PHONE_NUMBER] ¡Gracias por llamar a [PERSON_NAME]! Para menú, reservas, direcc…" at bounding box center [339, 255] width 303 height 60
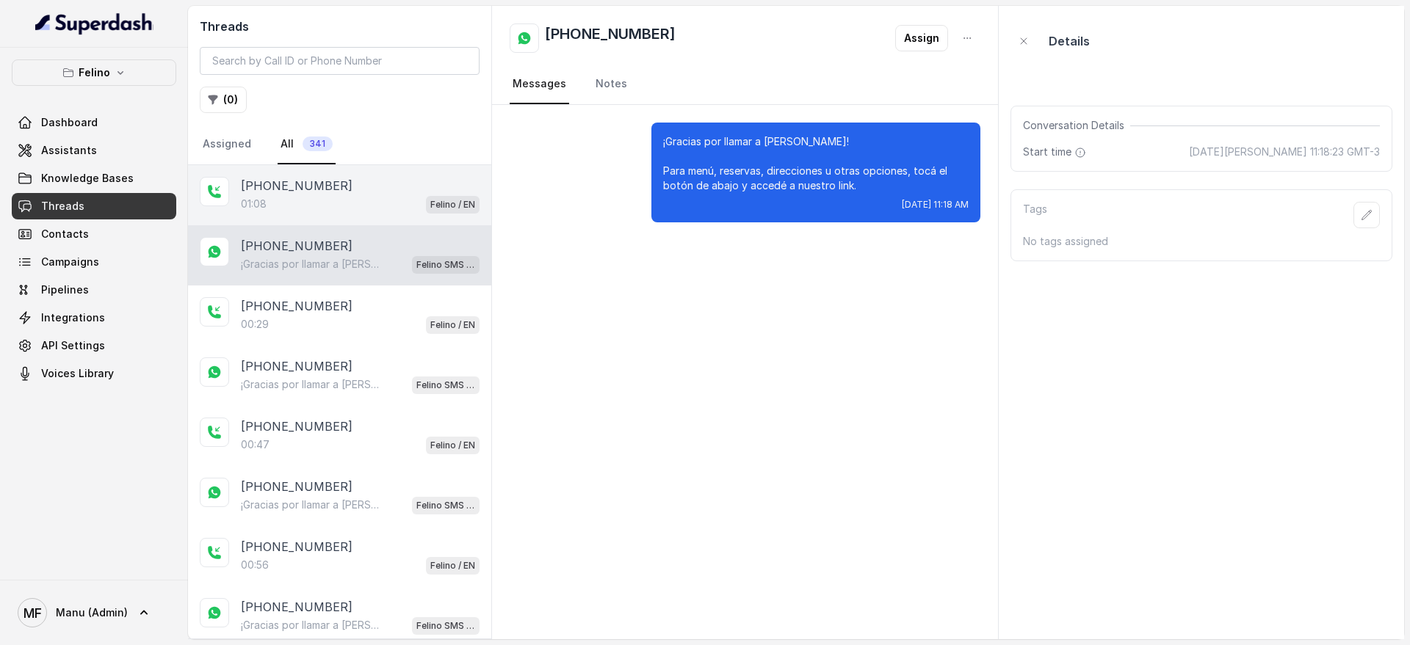
click at [380, 195] on div "01:08 Felino / EN" at bounding box center [360, 204] width 239 height 19
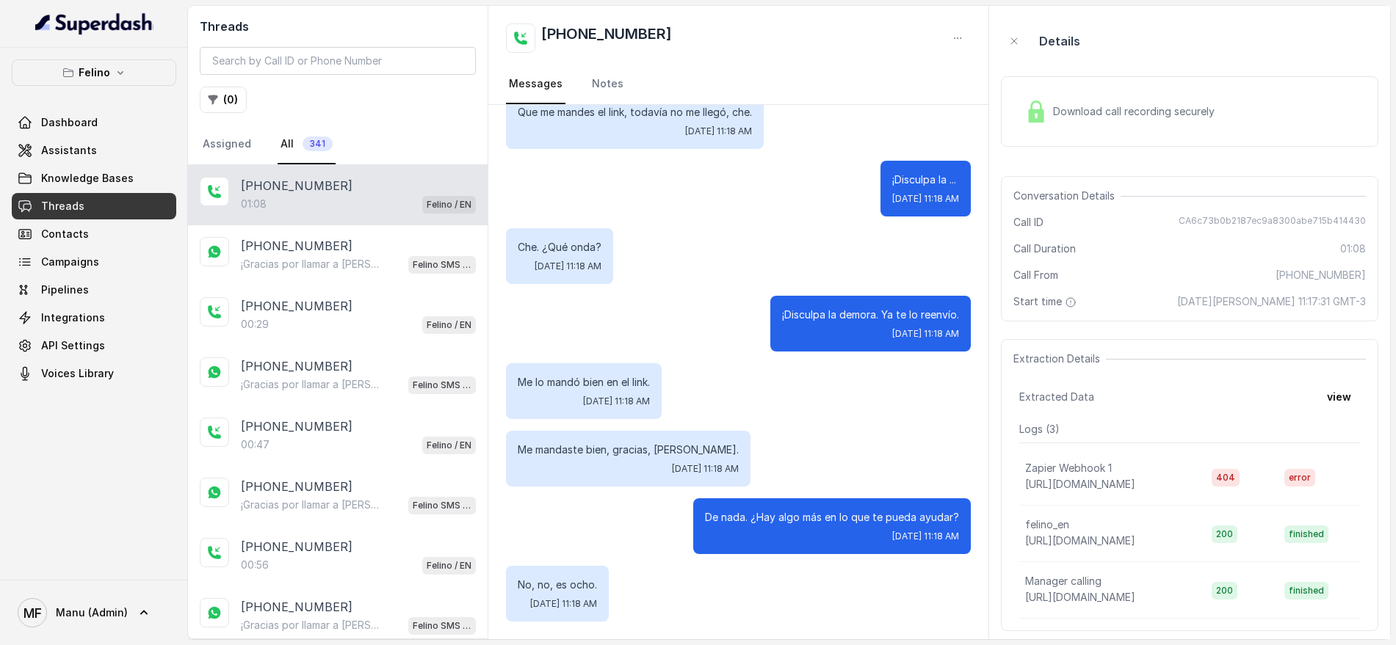
click at [147, 195] on link "Threads" at bounding box center [94, 206] width 164 height 26
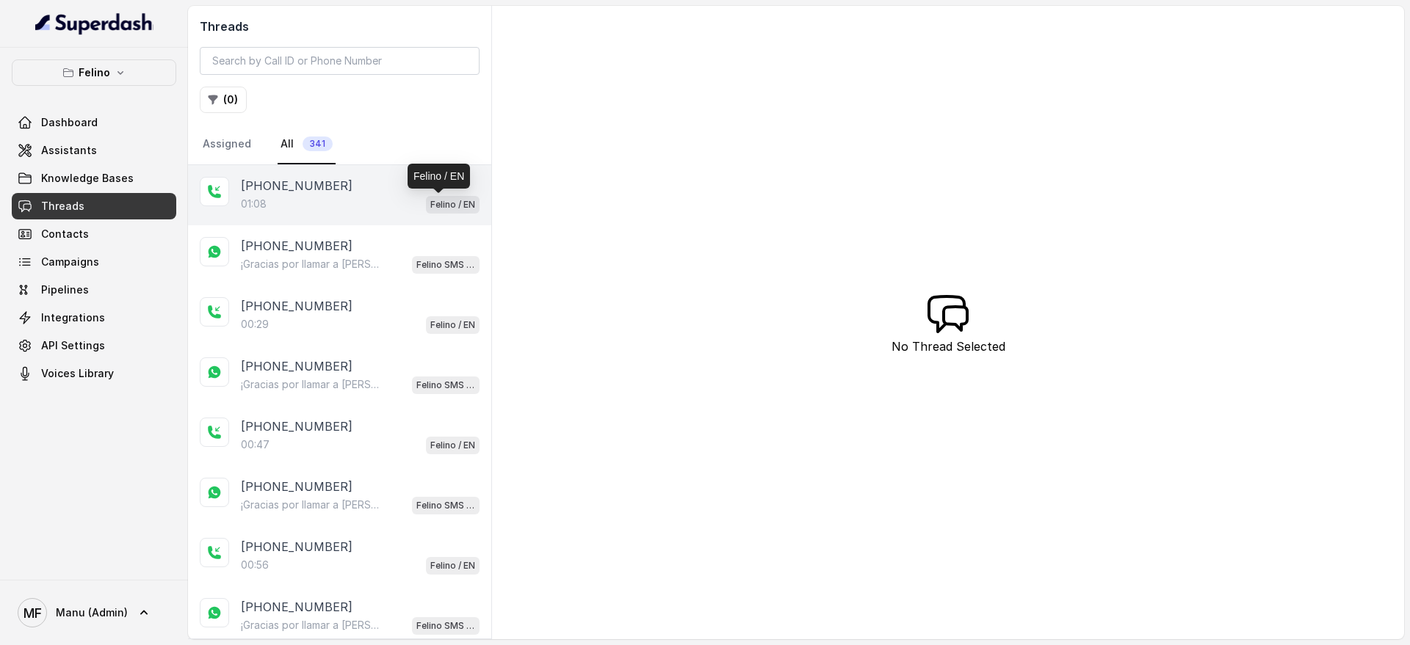
click at [435, 206] on p "Felino / EN" at bounding box center [452, 205] width 45 height 15
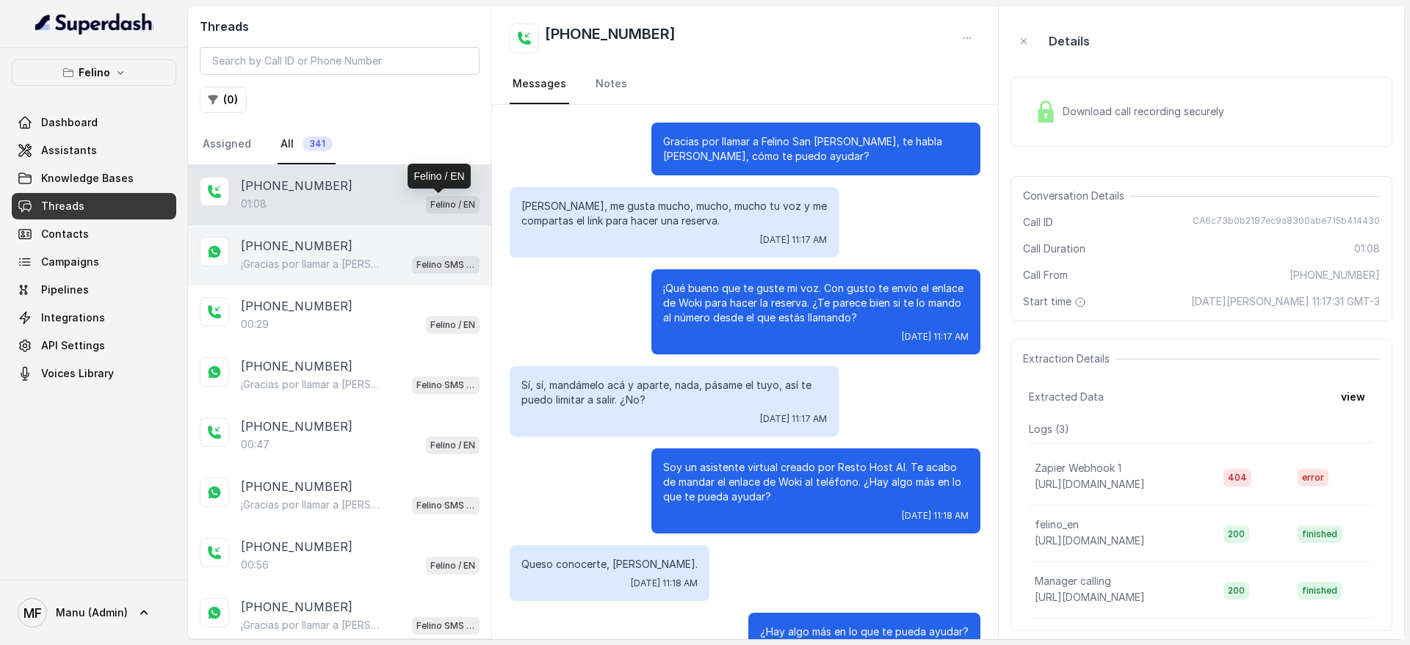
click at [431, 256] on span "Felino SMS Whatsapp" at bounding box center [446, 265] width 68 height 18
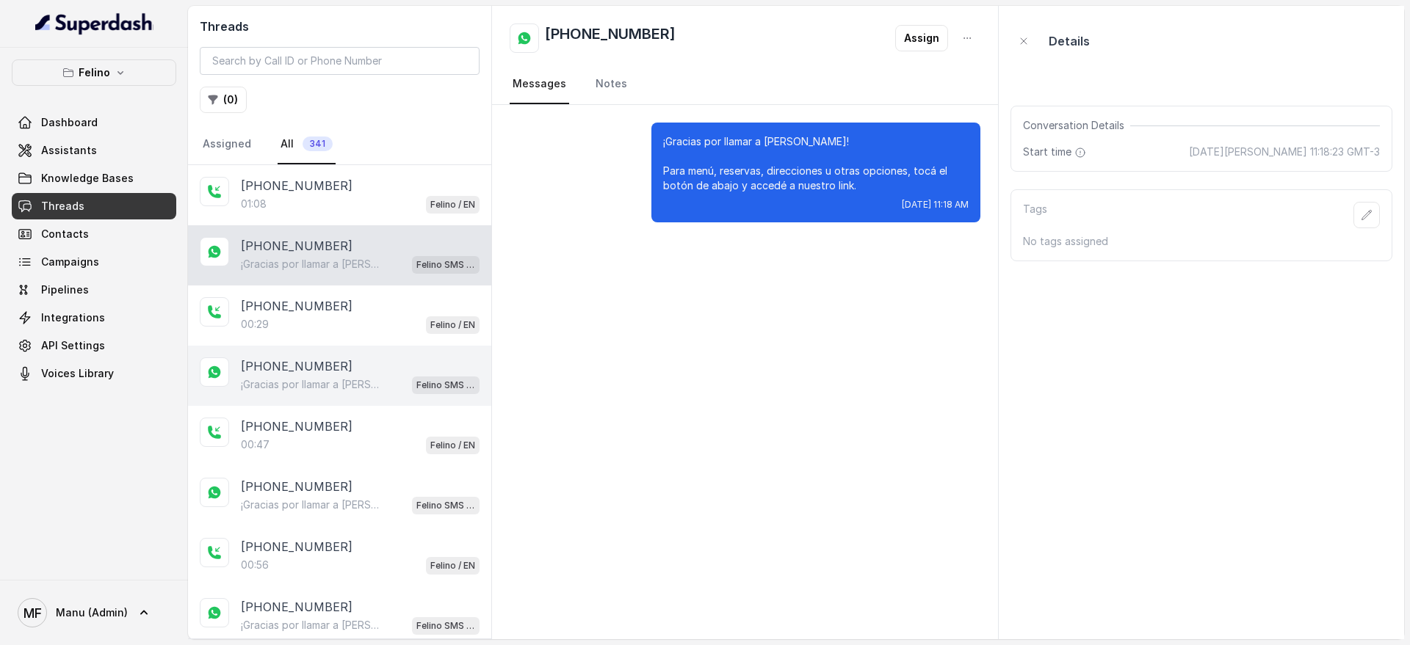
click at [410, 368] on div "[PHONE_NUMBER]" at bounding box center [360, 367] width 239 height 18
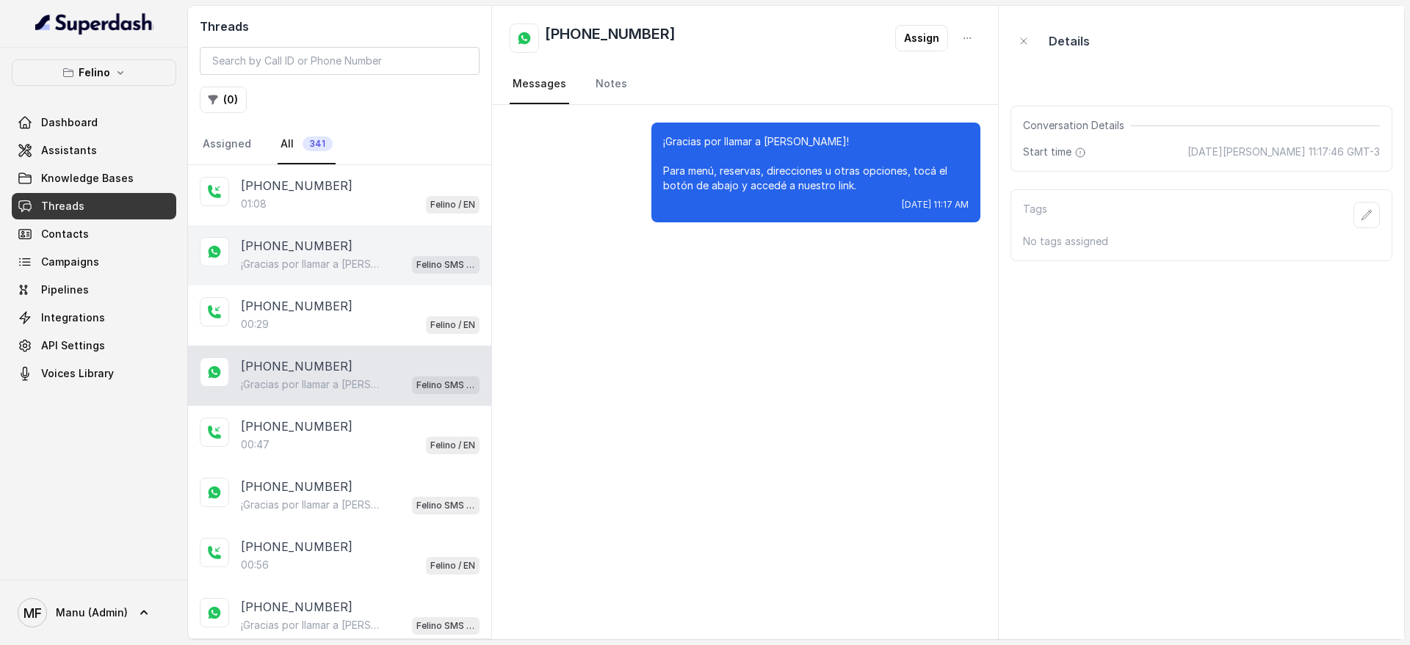
click at [429, 250] on div "[PHONE_NUMBER]" at bounding box center [360, 246] width 239 height 18
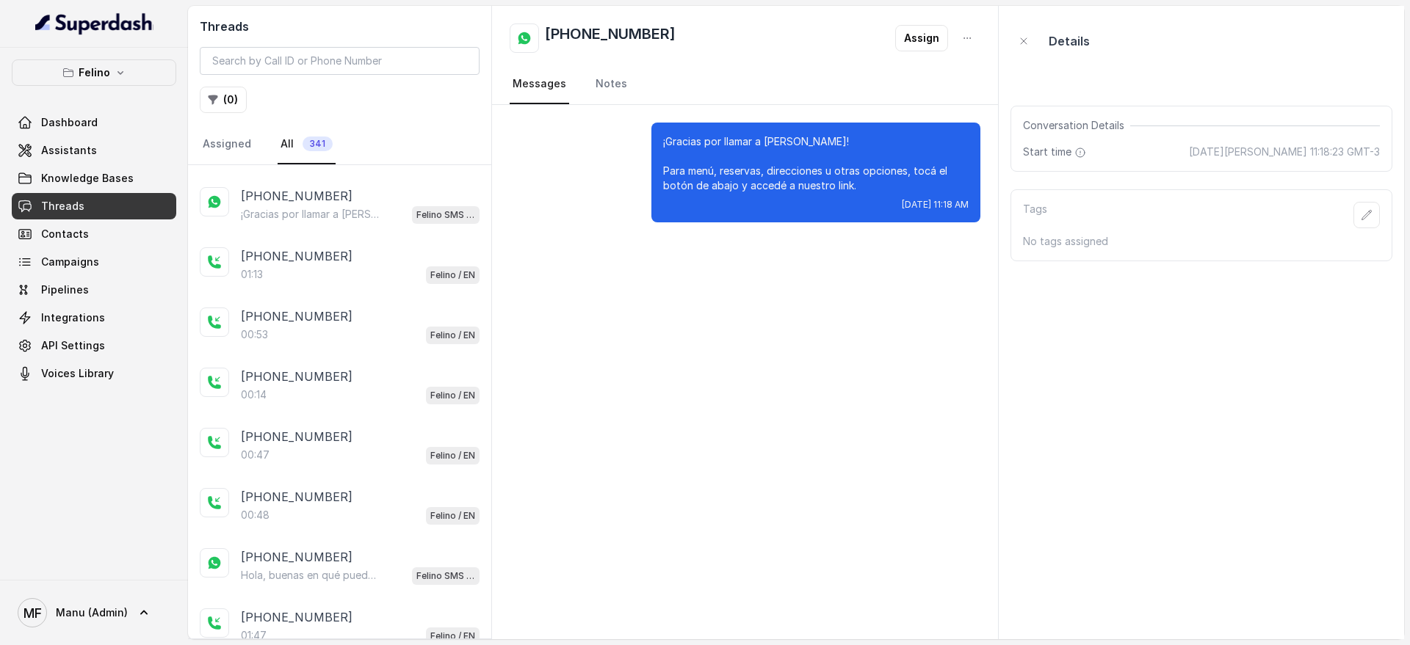
scroll to position [459, 0]
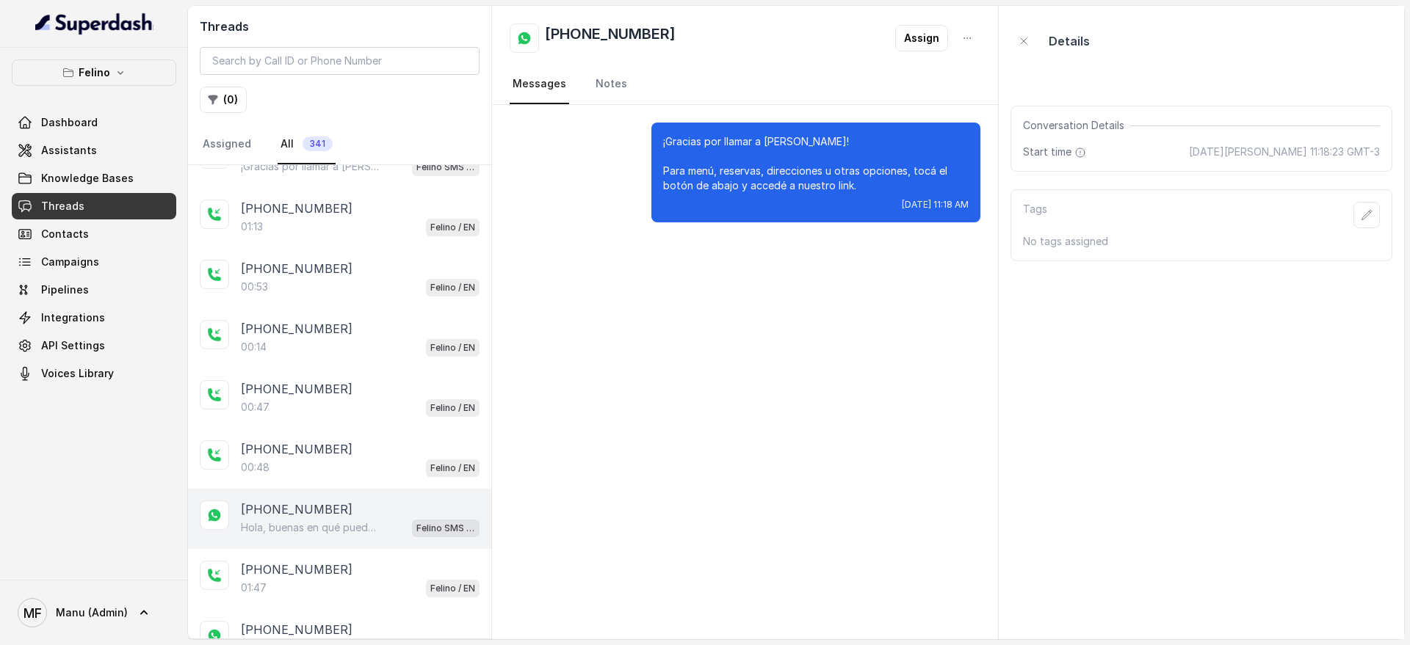
click at [419, 501] on div "[PHONE_NUMBER]" at bounding box center [360, 510] width 239 height 18
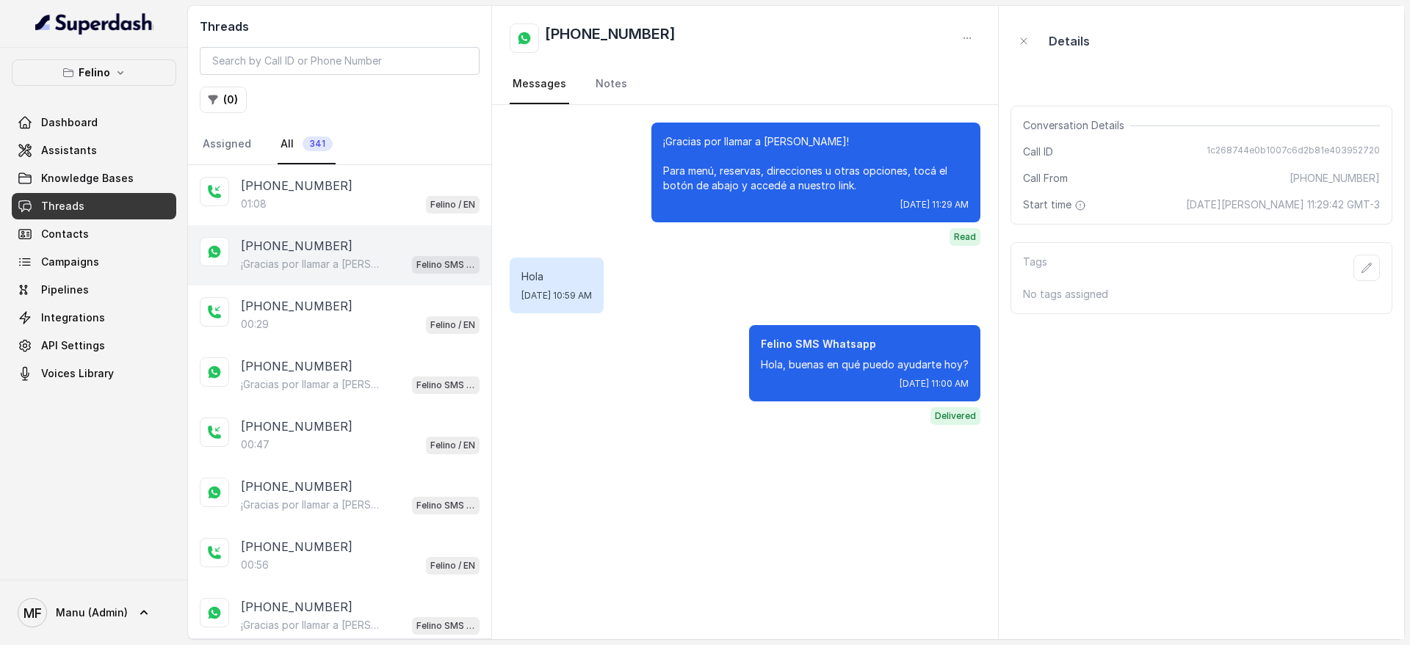
click at [416, 256] on span "Felino SMS Whatsapp" at bounding box center [446, 265] width 68 height 18
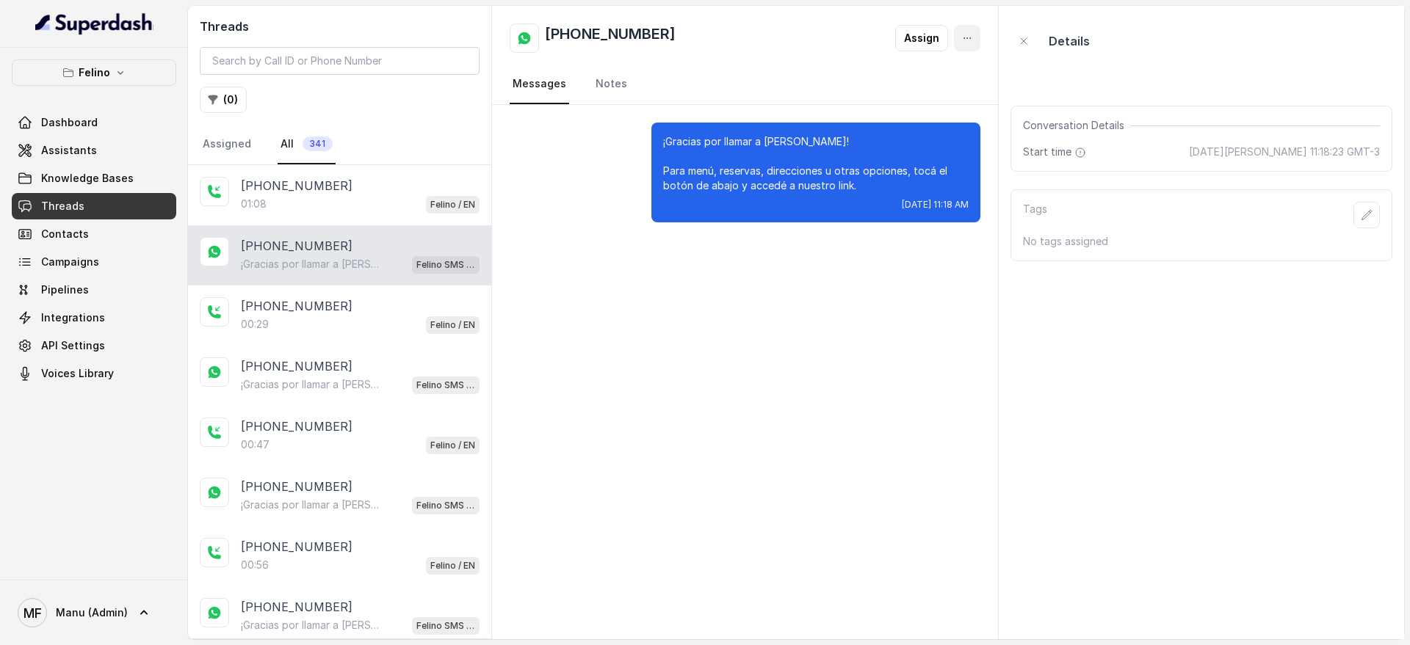
click at [977, 43] on button "button" at bounding box center [967, 38] width 26 height 26
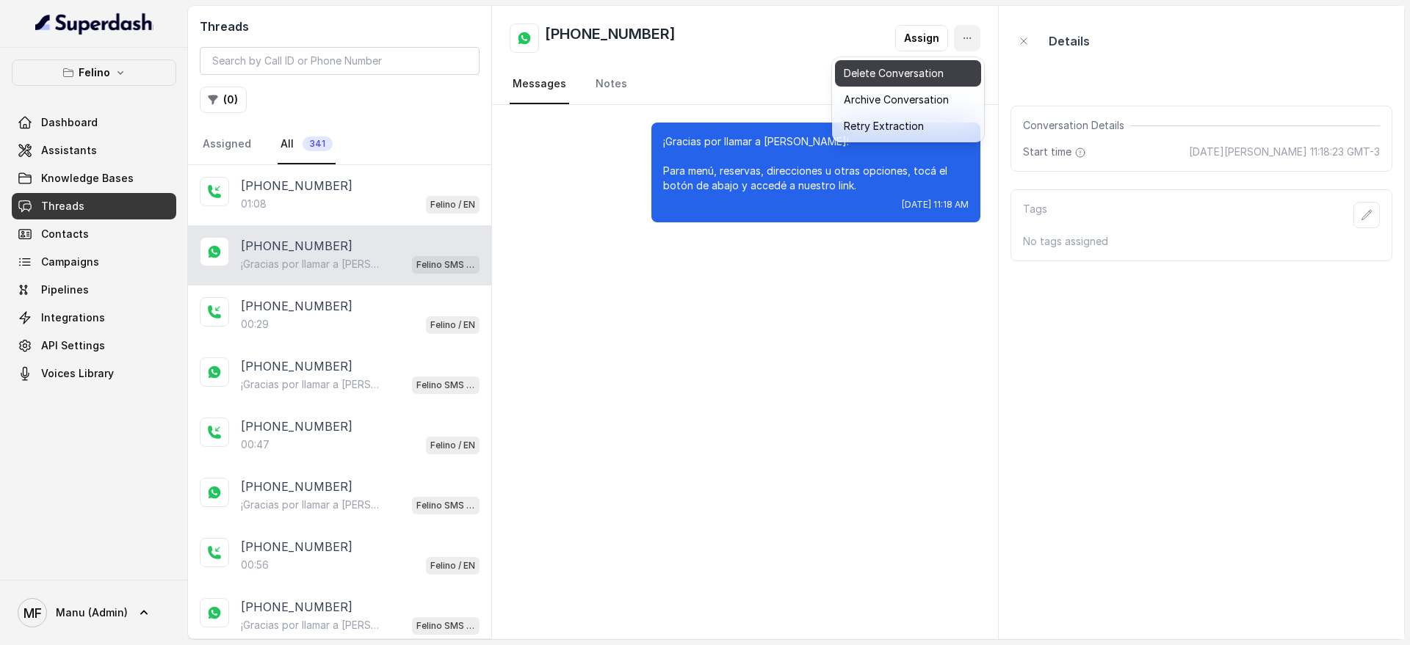
click at [964, 68] on button "Delete Conversation" at bounding box center [908, 73] width 146 height 26
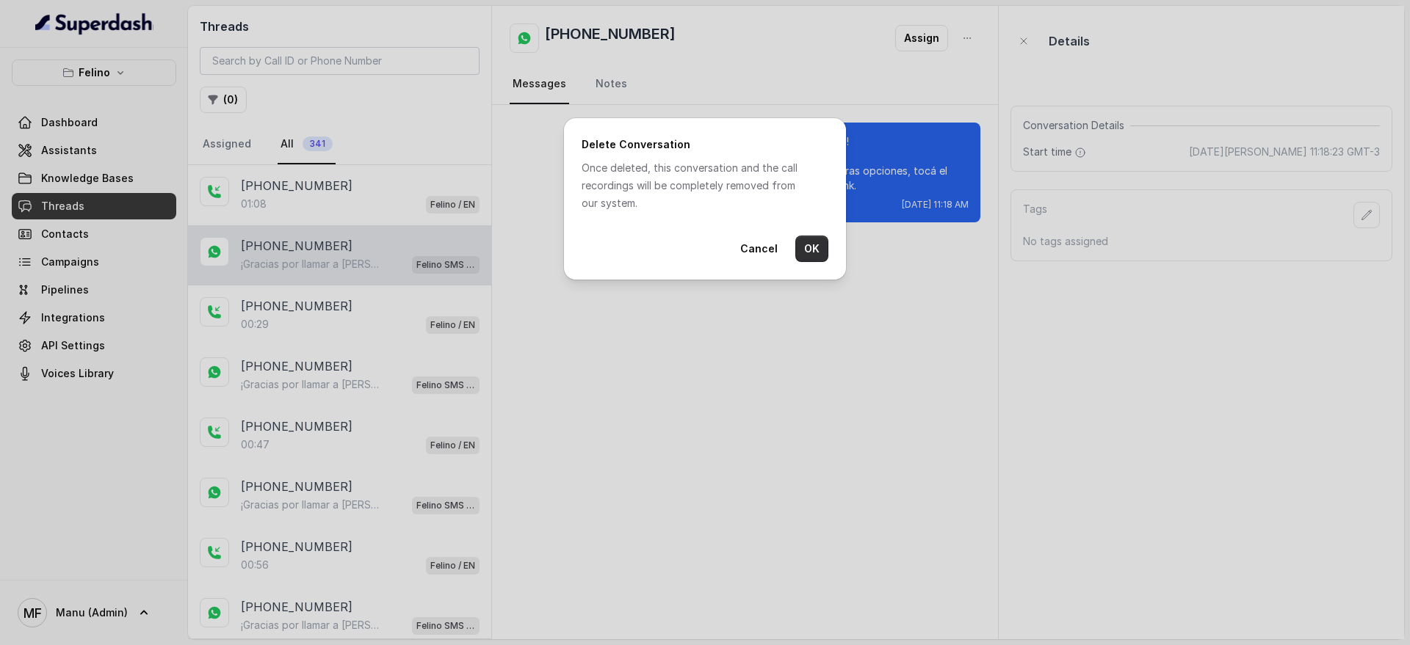
click at [813, 245] on button "OK" at bounding box center [811, 249] width 33 height 26
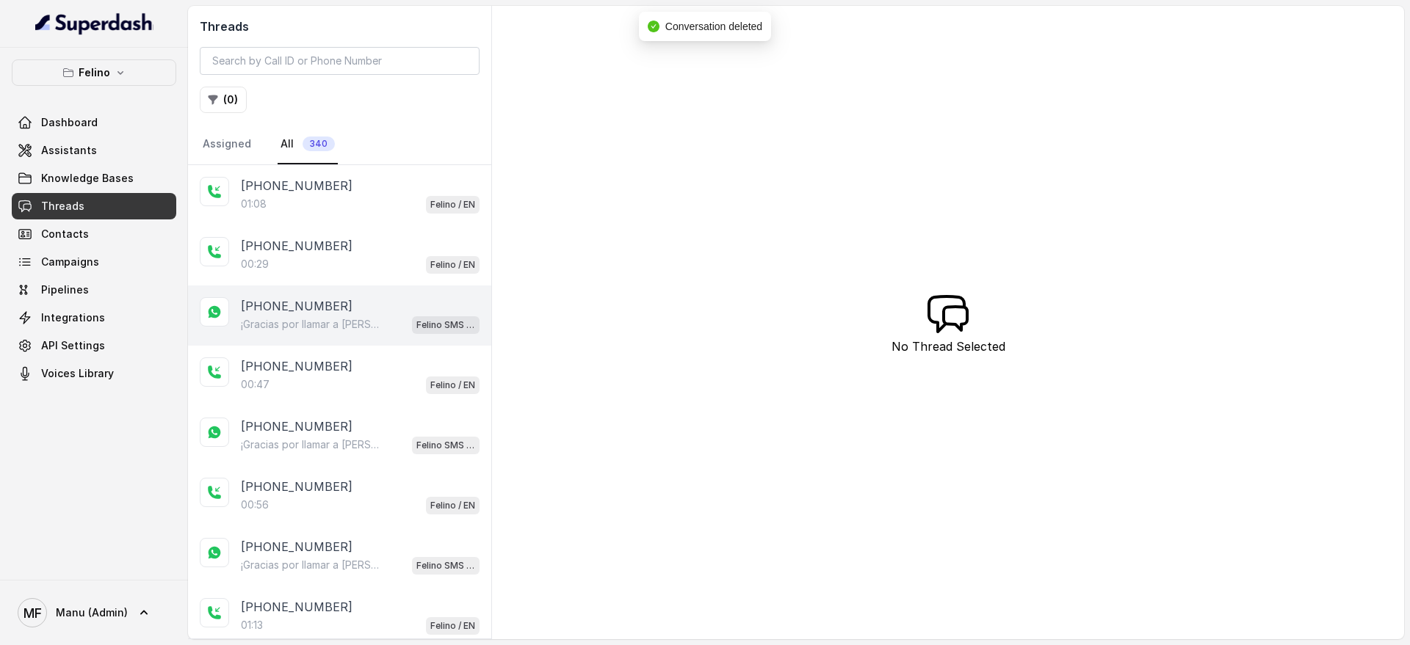
click at [441, 314] on div "[PHONE_NUMBER]" at bounding box center [360, 306] width 239 height 18
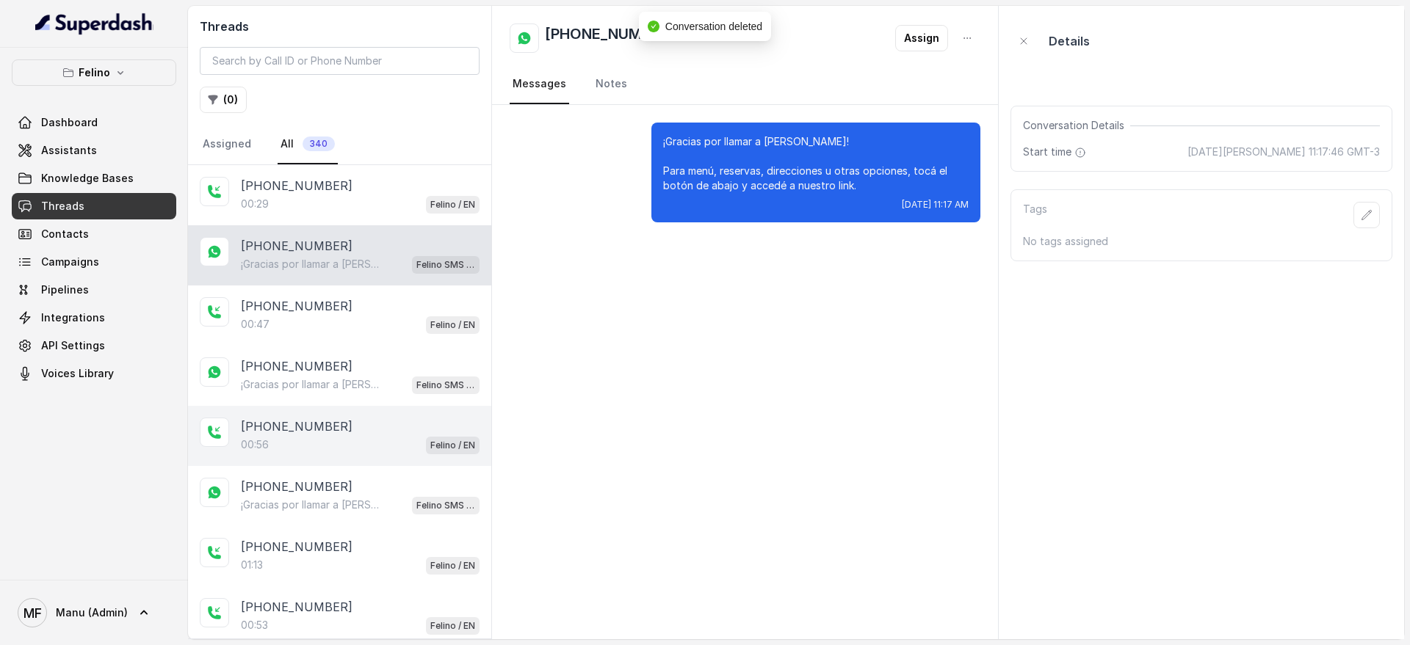
scroll to position [92, 0]
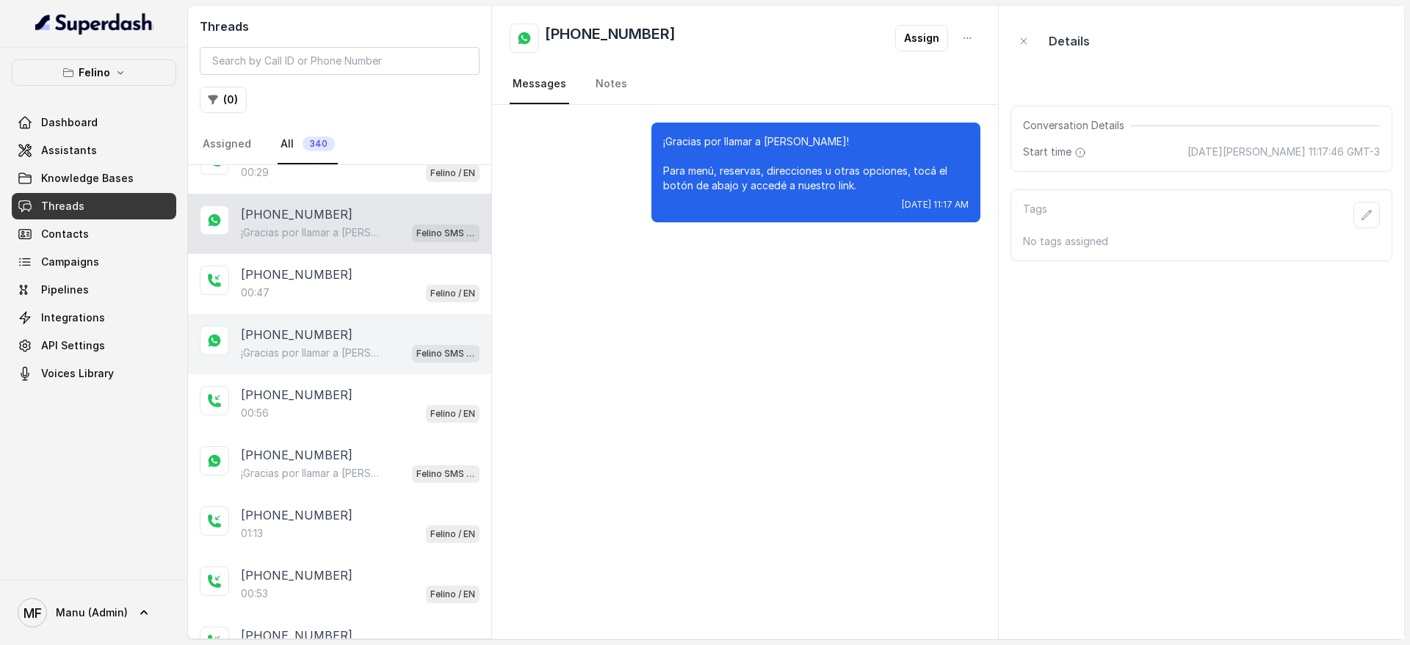
click at [390, 353] on div "¡Gracias por llamar a Felino! Para menú, reservas, direcciones u otras opciones…" at bounding box center [360, 353] width 239 height 19
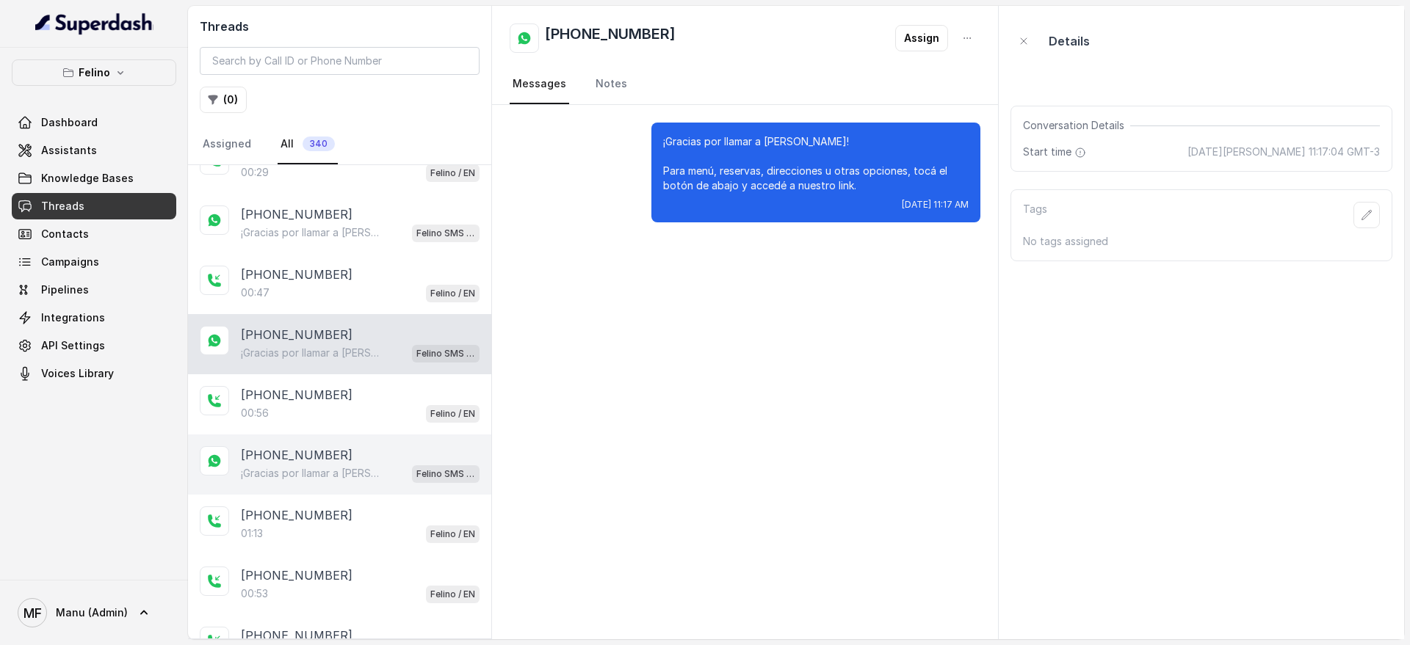
click at [363, 460] on div "[PHONE_NUMBER]" at bounding box center [360, 455] width 239 height 18
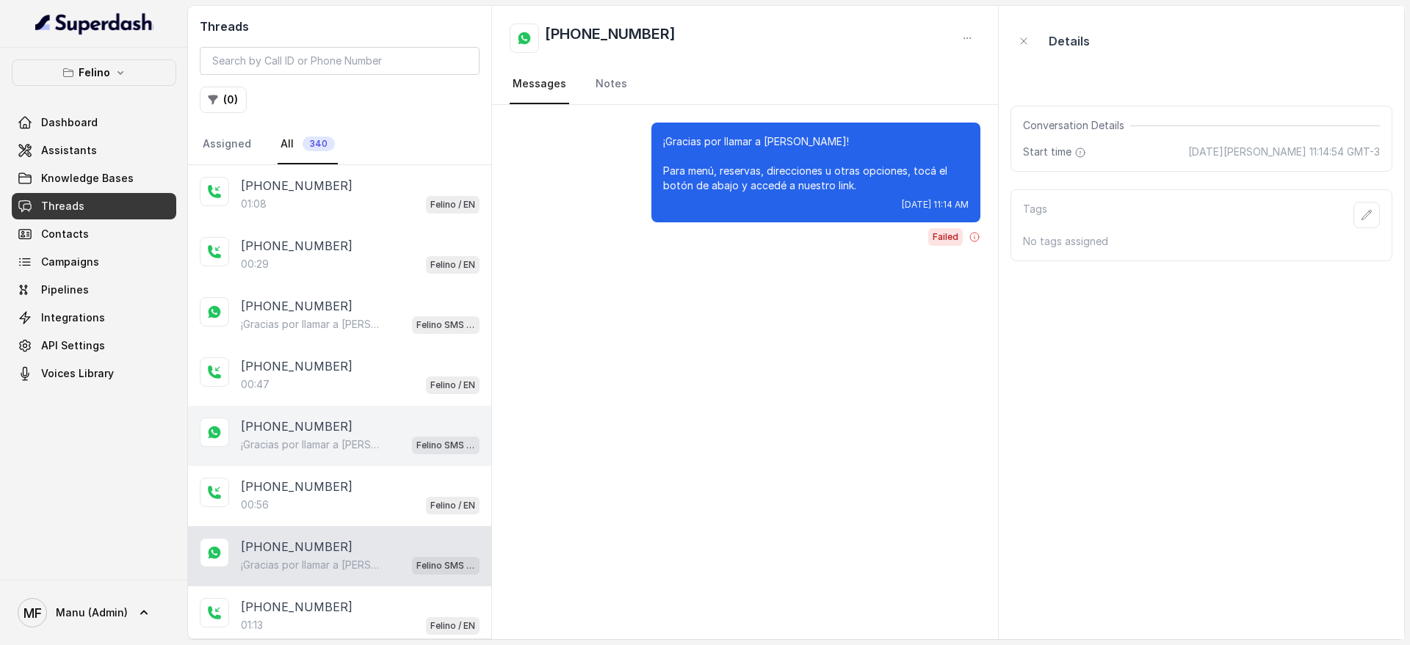
click at [398, 416] on div "+5491130908794 ¡Gracias por llamar a Felino! Para menú, reservas, direcciones u…" at bounding box center [339, 436] width 303 height 60
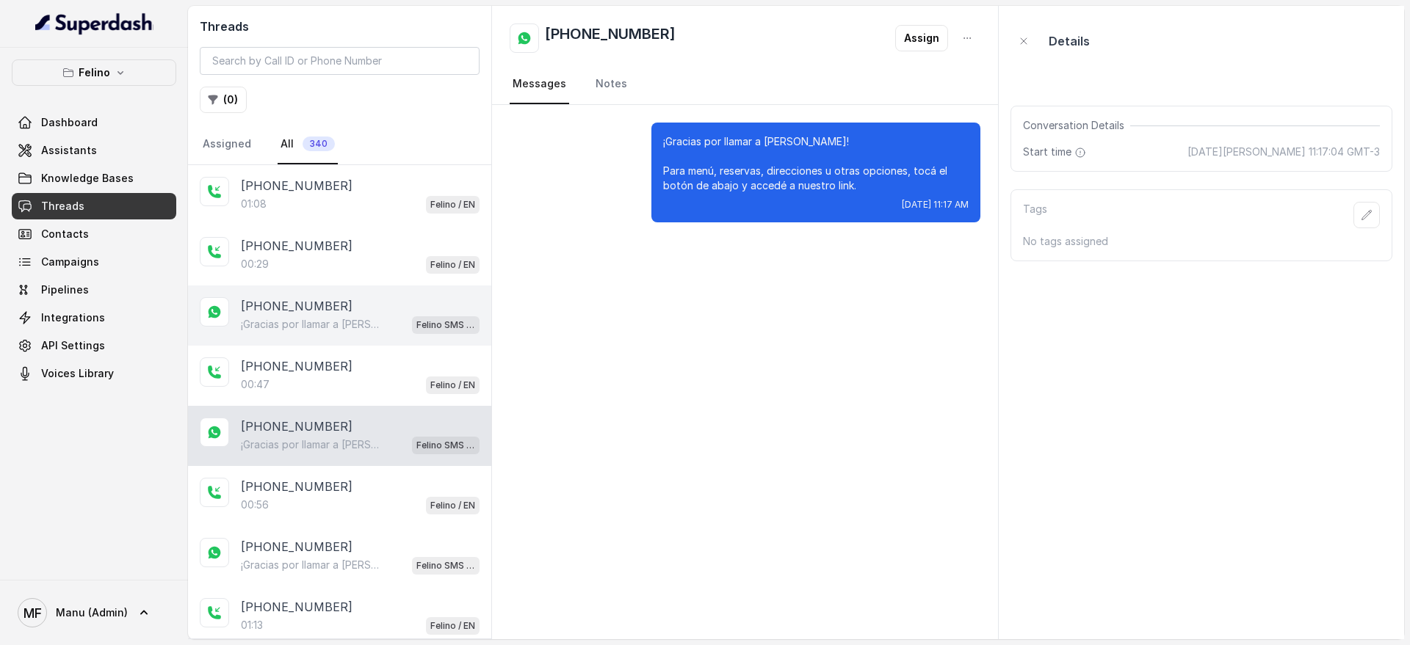
click at [424, 336] on div "+5491124072093 ¡Gracias por llamar a Felino! Para menú, reservas, direcciones u…" at bounding box center [339, 316] width 303 height 60
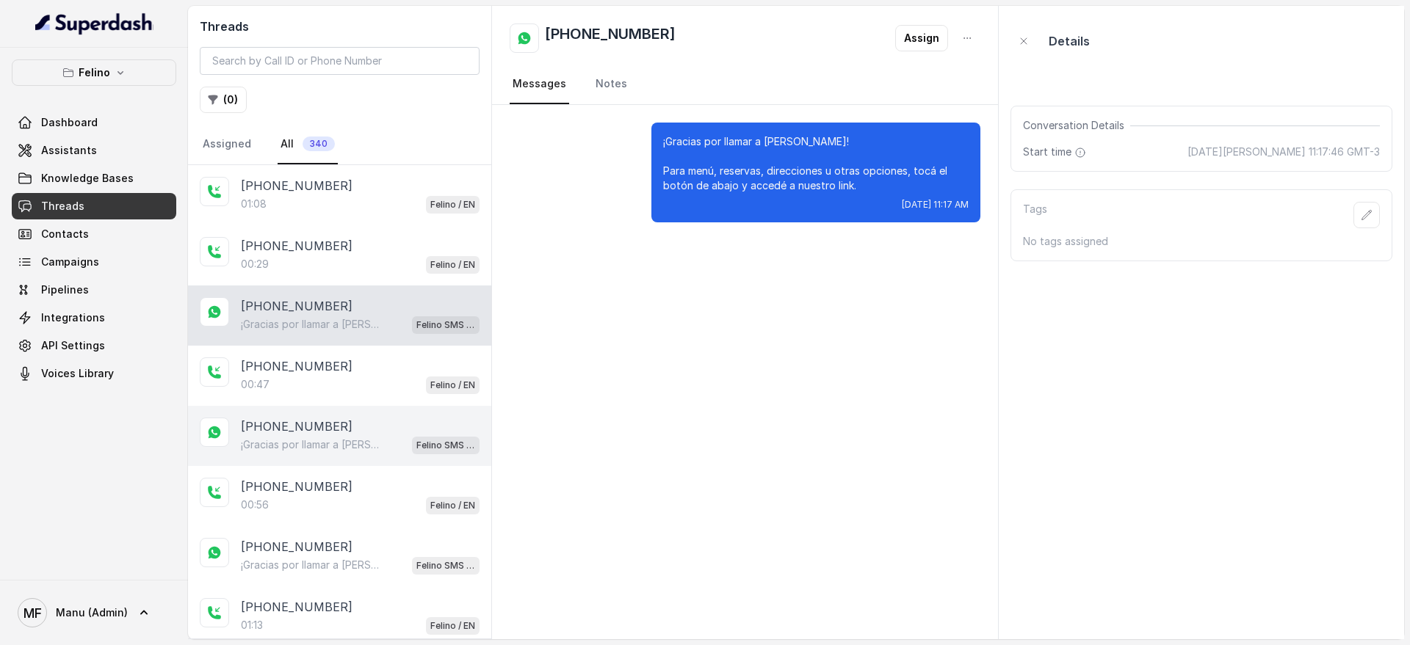
click at [395, 441] on div "¡Gracias por llamar a Felino! Para menú, reservas, direcciones u otras opciones…" at bounding box center [360, 444] width 239 height 19
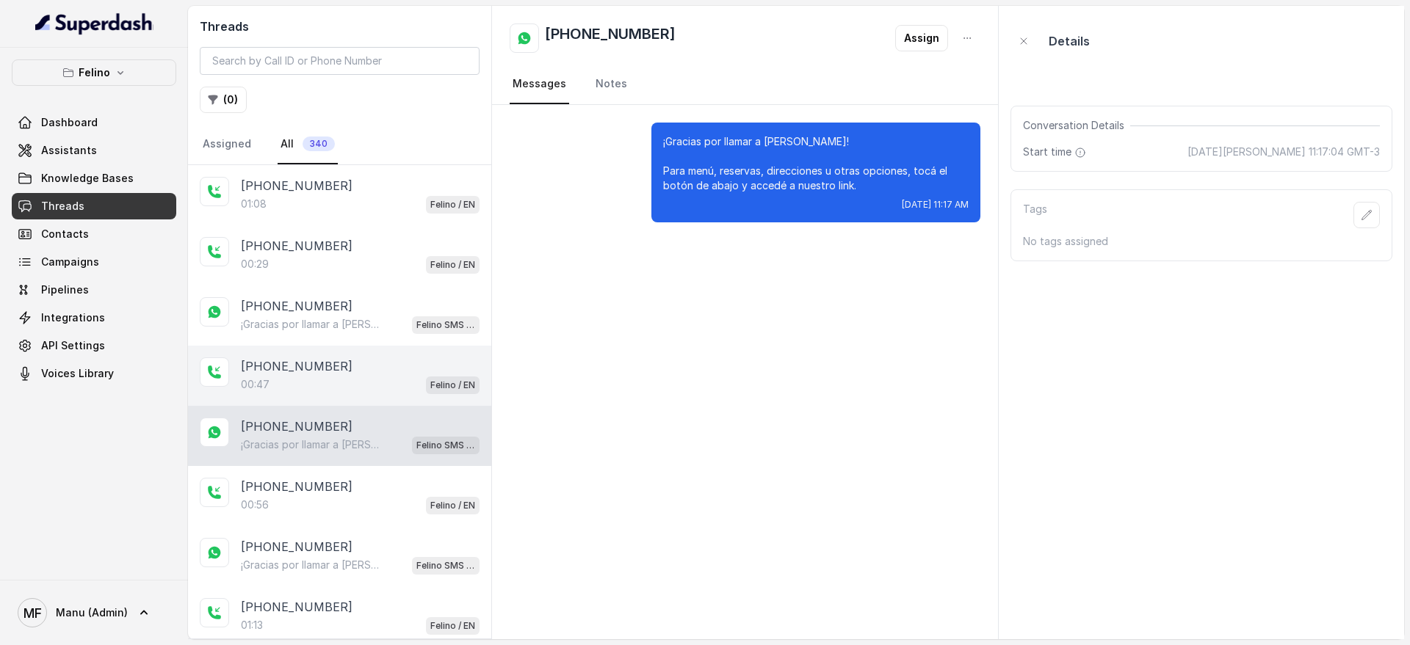
drag, startPoint x: 389, startPoint y: 319, endPoint x: 394, endPoint y: 370, distance: 50.9
click at [389, 318] on div "¡Gracias por llamar a Felino! Para menú, reservas, direcciones u otras opciones…" at bounding box center [360, 324] width 239 height 19
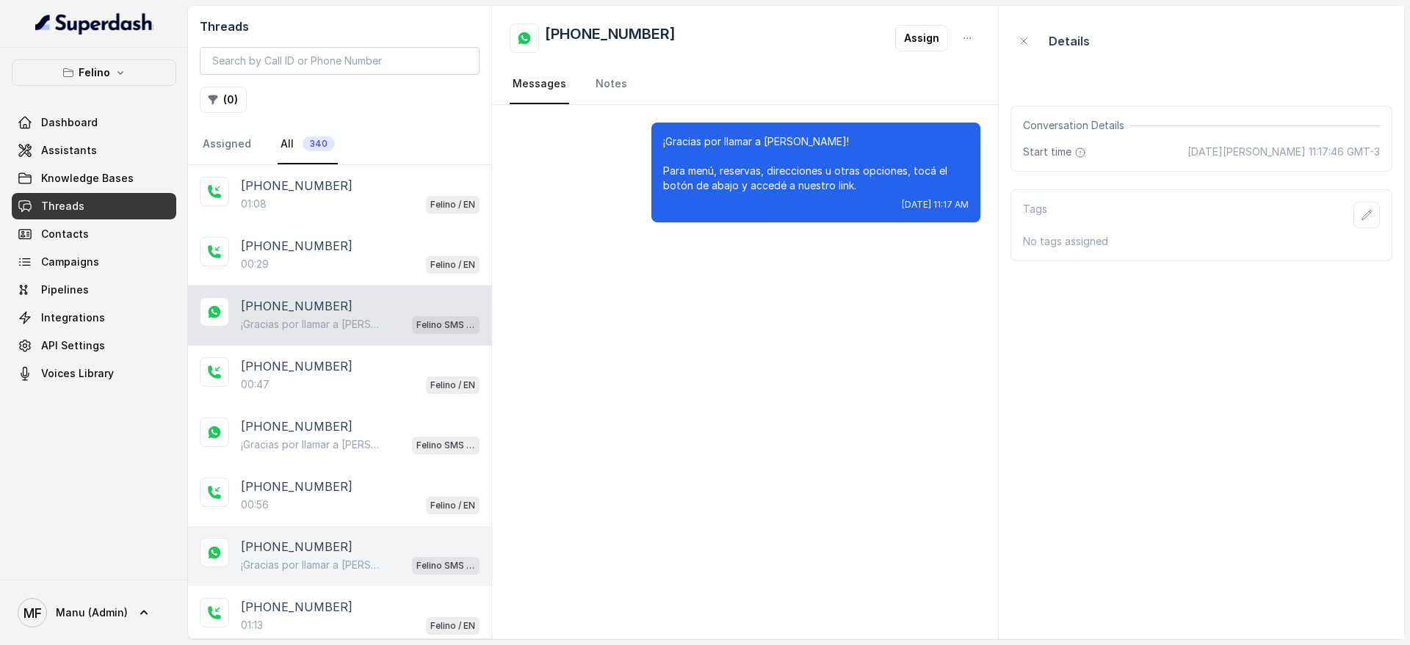
click at [391, 578] on div "+5491130908794 ¡Gracias por llamar a Felino! Para menú, reservas, direcciones u…" at bounding box center [339, 557] width 303 height 60
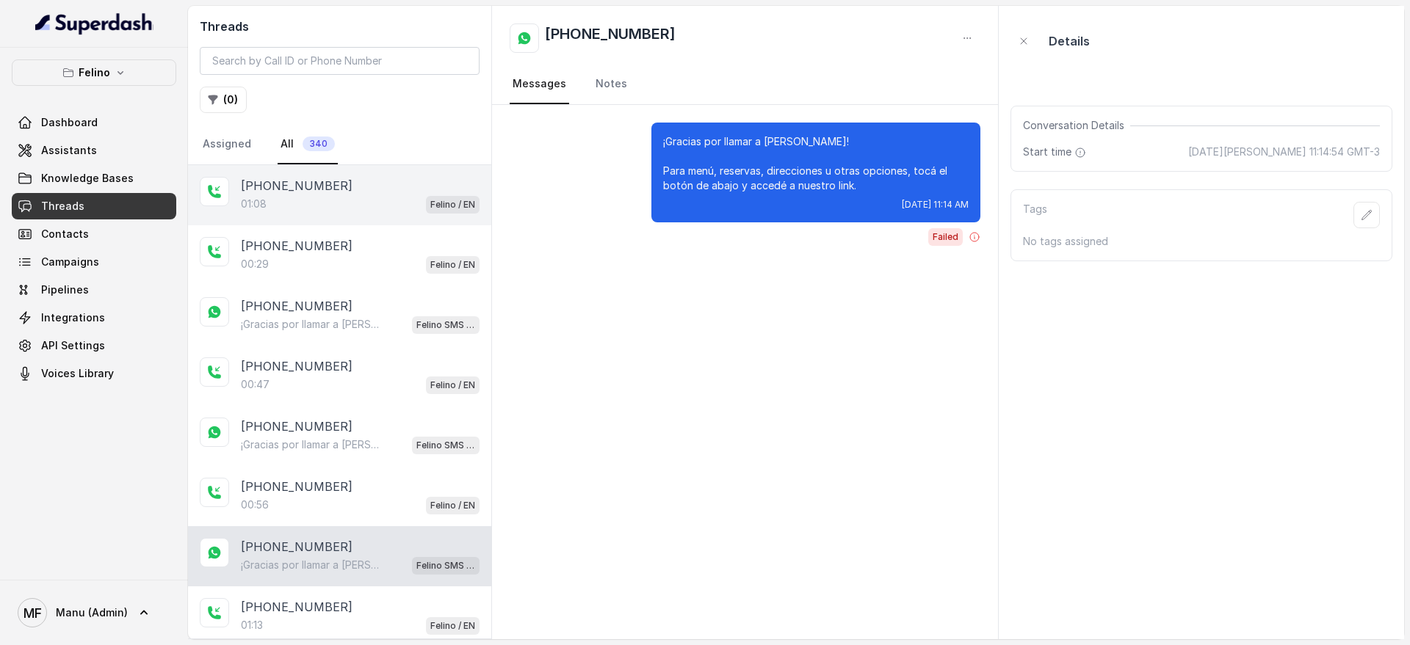
click at [330, 207] on div "01:08 Felino / EN" at bounding box center [360, 204] width 239 height 19
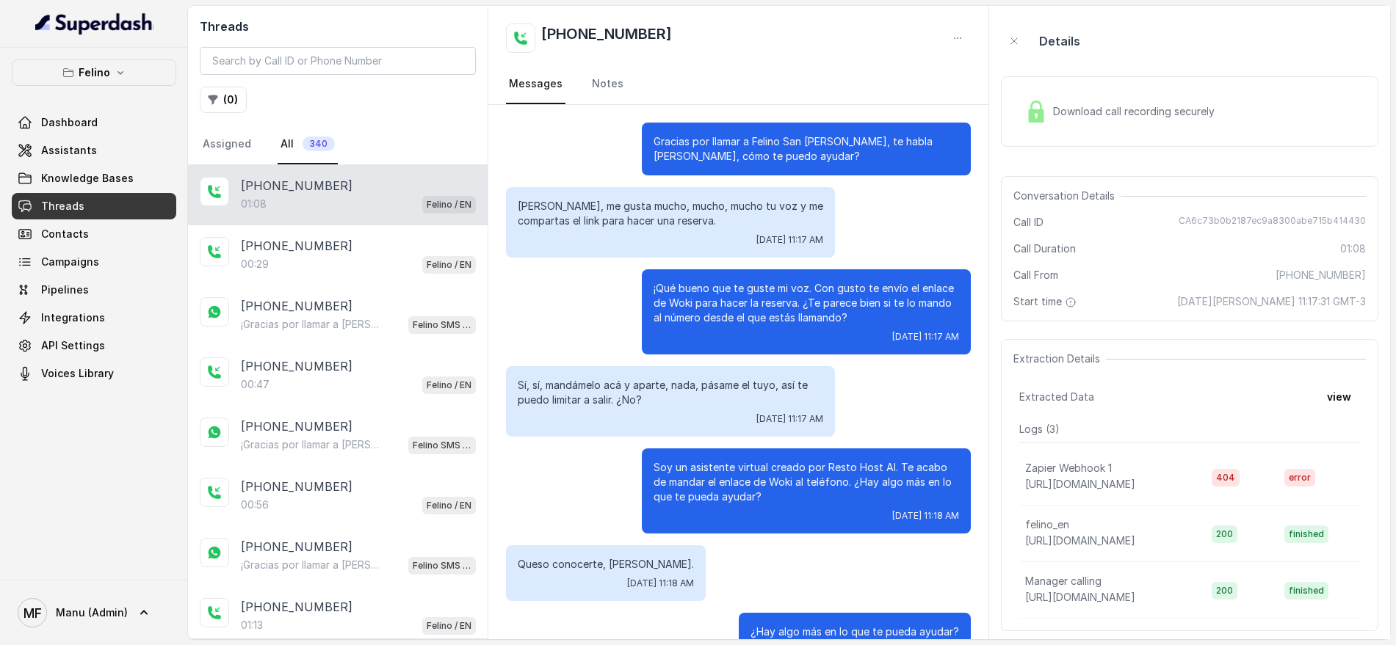
scroll to position [587, 0]
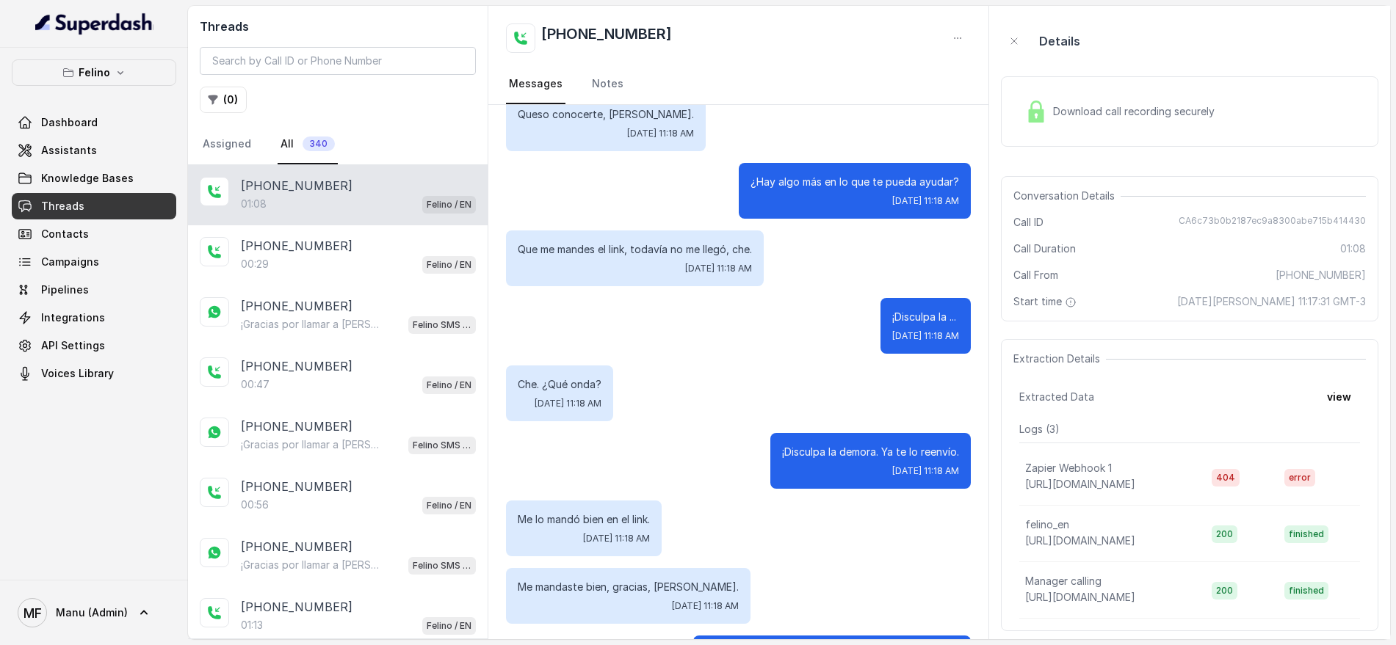
scroll to position [587, 0]
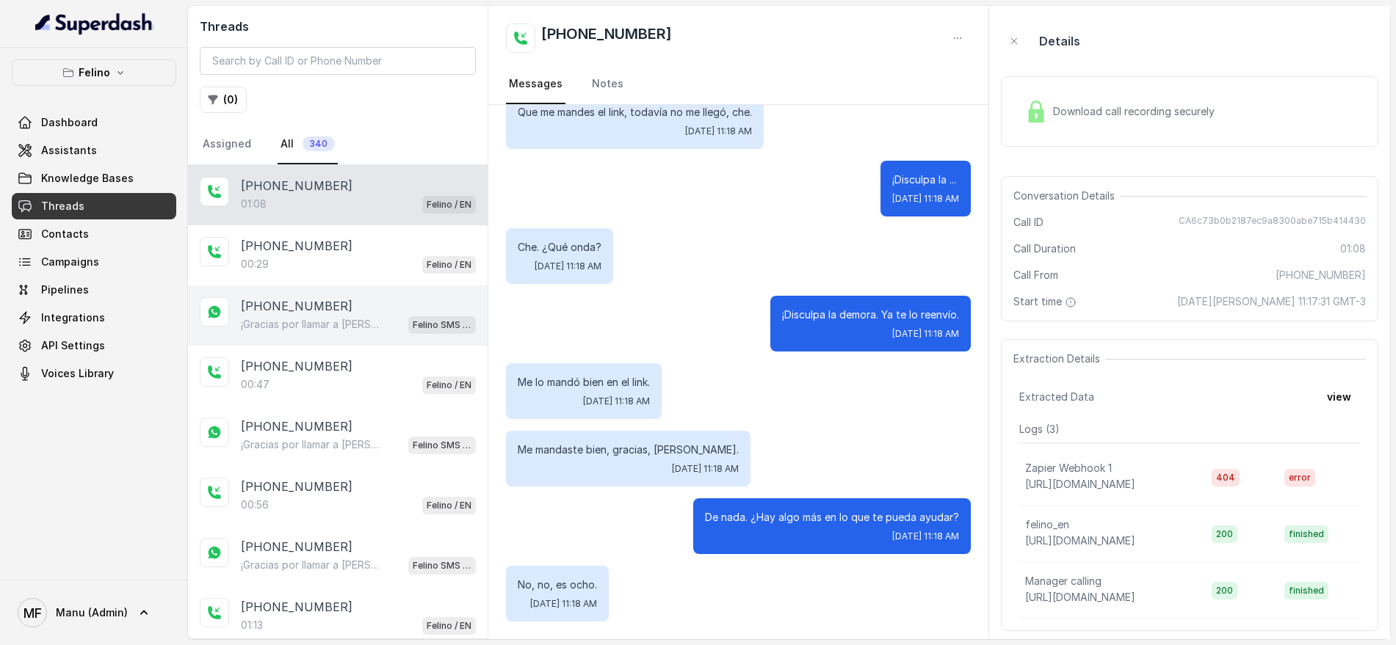
click at [416, 289] on div "[PHONE_NUMBER] ¡Gracias por llamar a [PERSON_NAME]! Para menú, reservas, direcc…" at bounding box center [338, 316] width 300 height 60
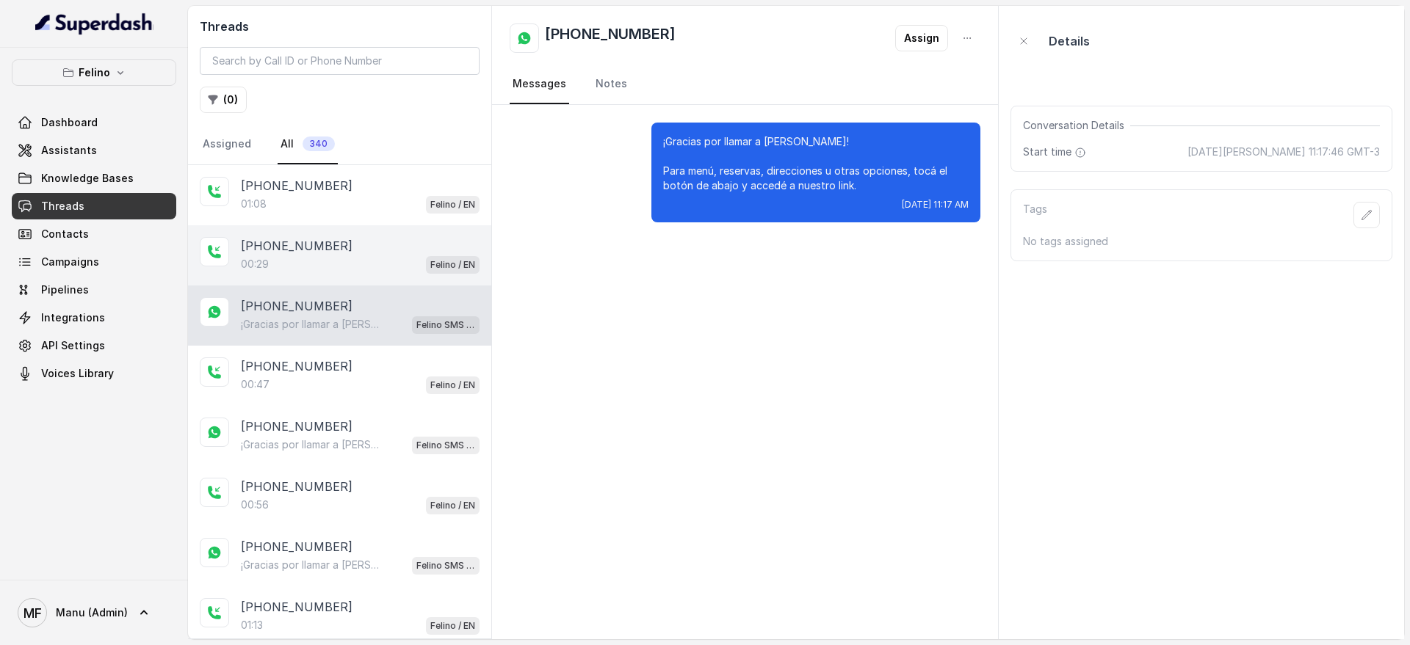
click at [420, 275] on div "[PHONE_NUMBER]:29 Felino / EN" at bounding box center [339, 255] width 303 height 60
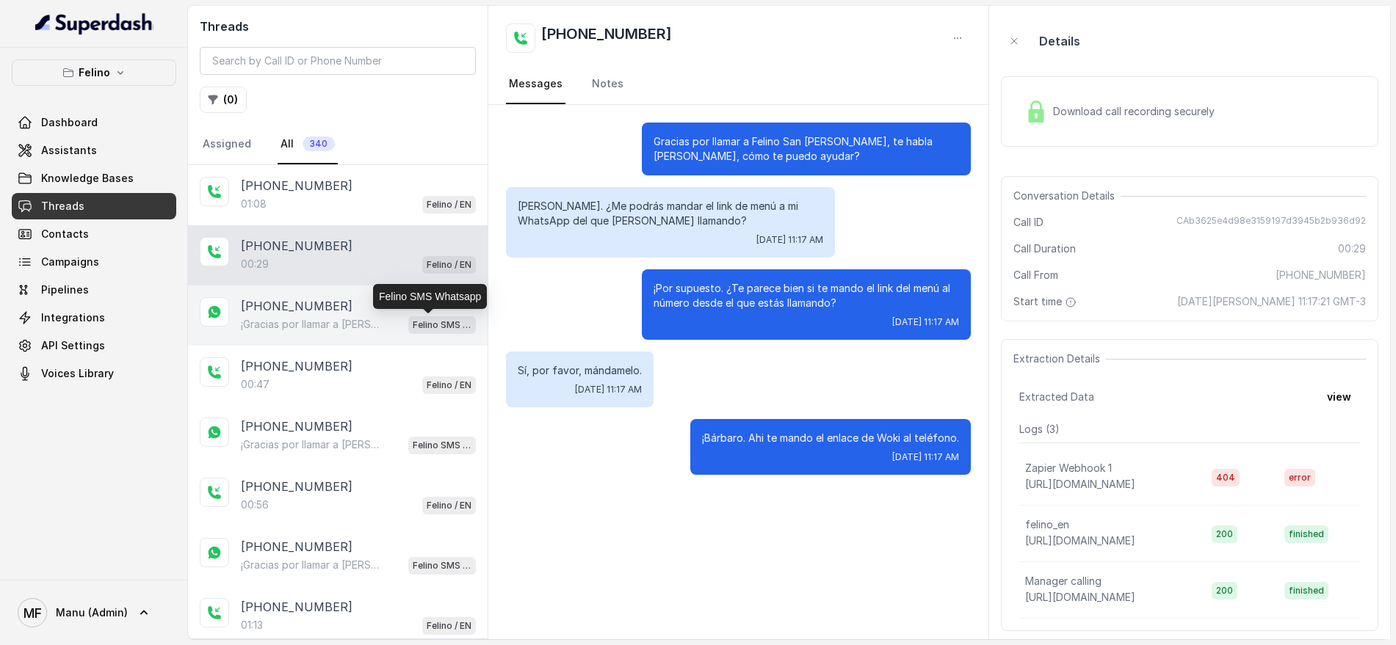
click at [433, 322] on p "Felino SMS Whatsapp" at bounding box center [442, 325] width 59 height 15
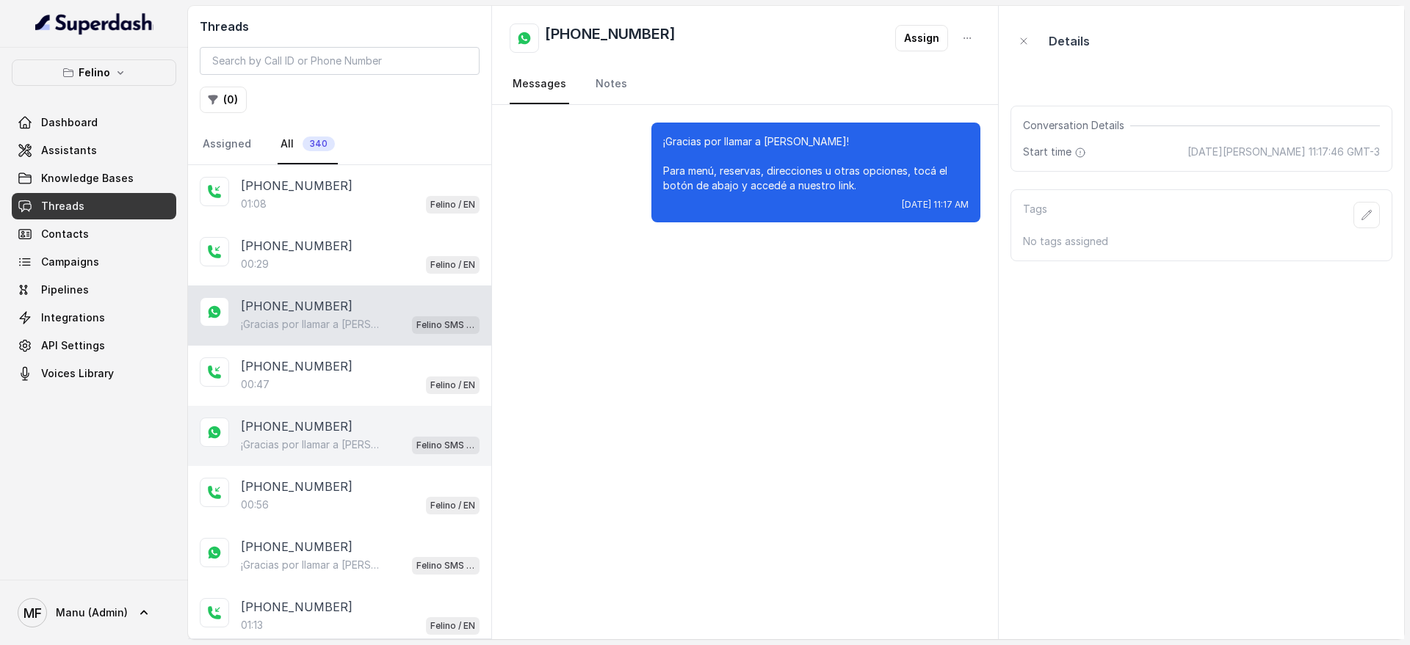
click at [445, 455] on div "[PHONE_NUMBER] ¡Gracias por llamar a [PERSON_NAME]! Para menú, reservas, direcc…" at bounding box center [339, 436] width 303 height 60
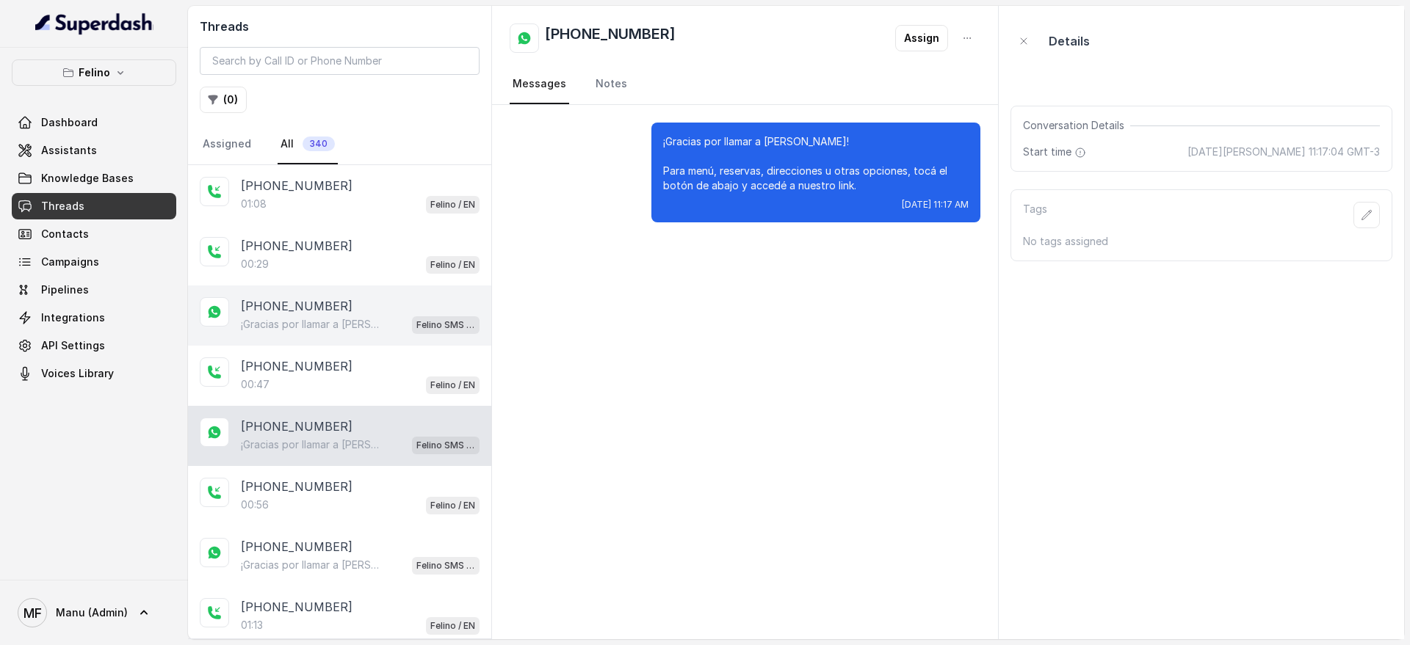
click at [423, 299] on div "[PHONE_NUMBER]" at bounding box center [360, 306] width 239 height 18
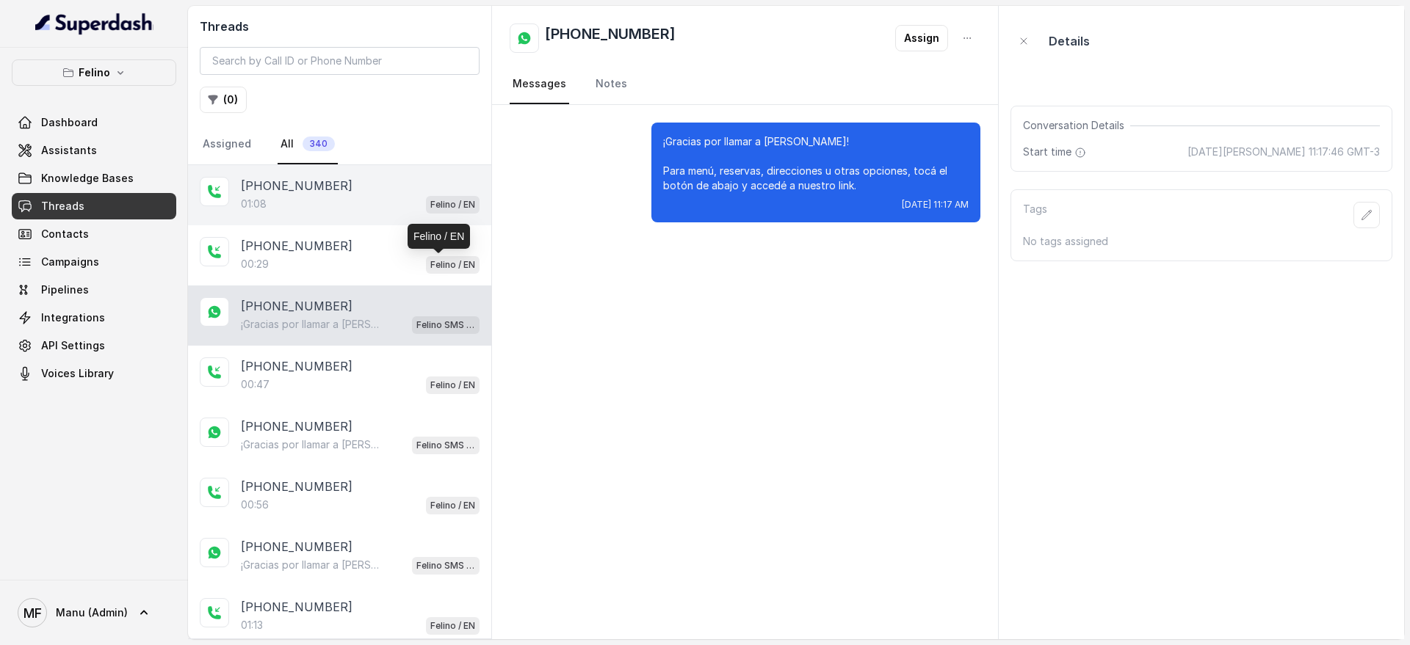
click at [414, 193] on div "[PHONE_NUMBER]" at bounding box center [360, 186] width 239 height 18
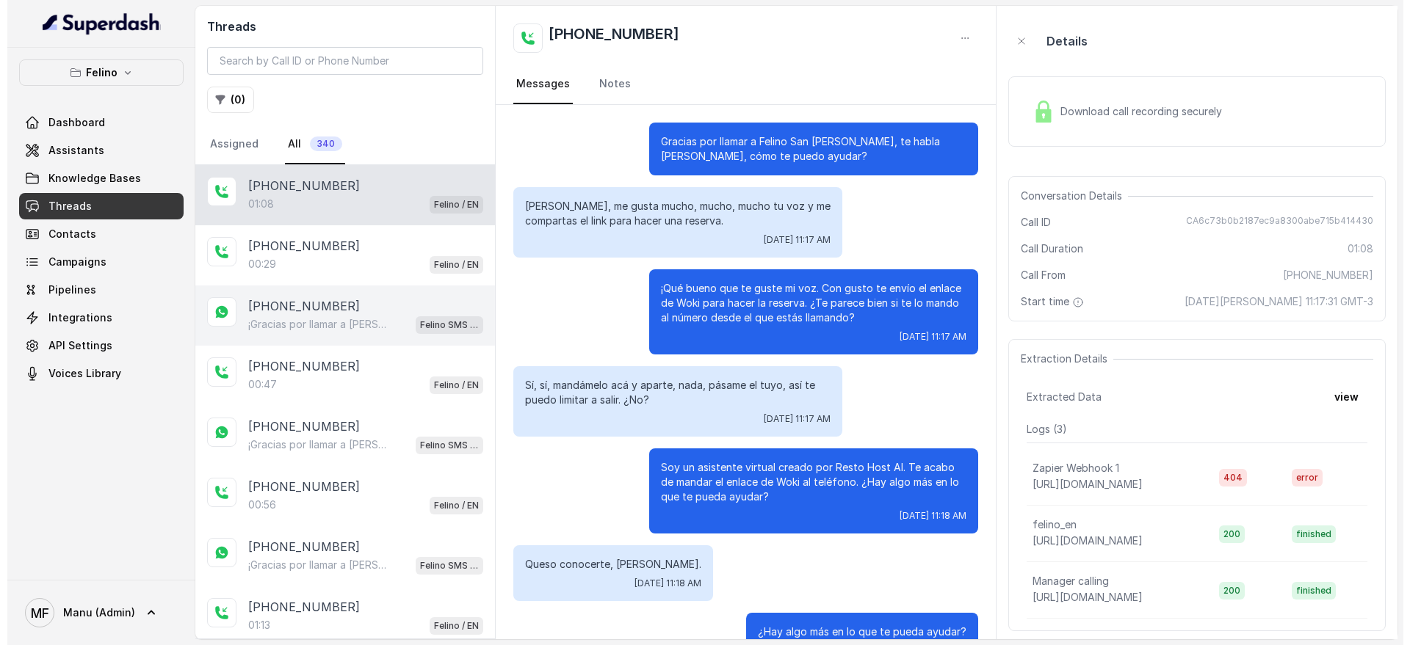
scroll to position [587, 0]
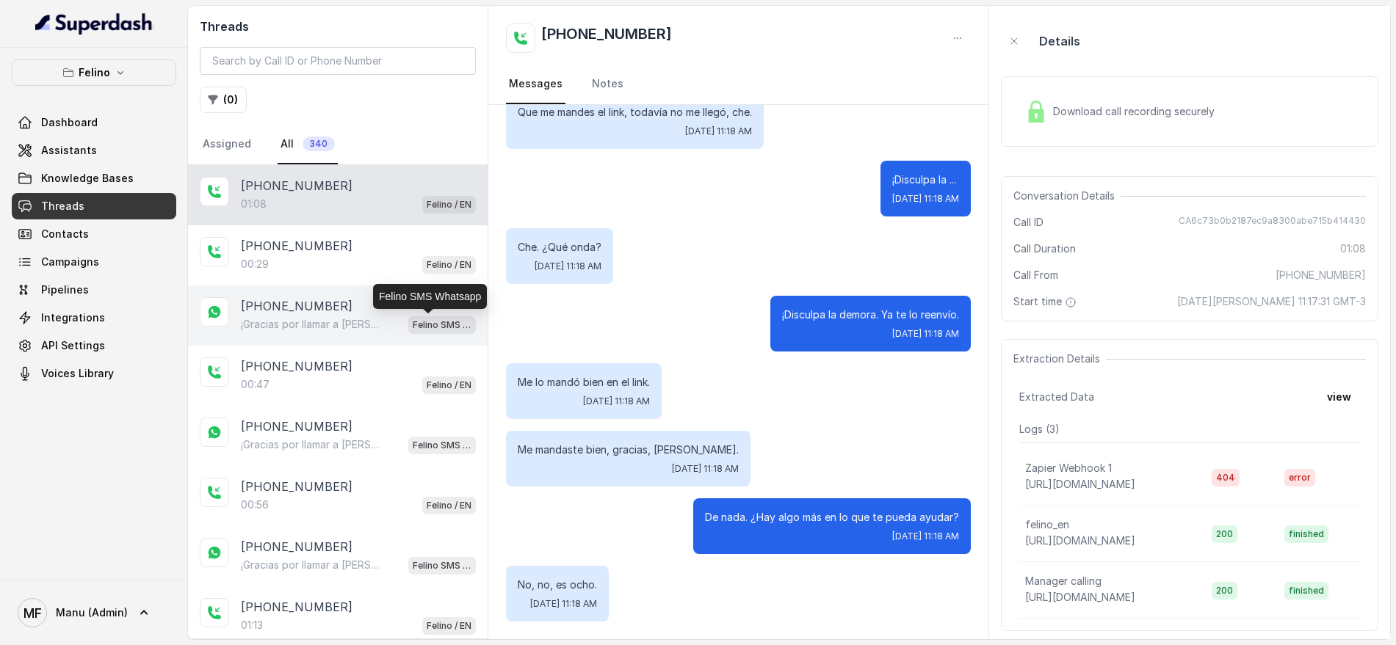
click at [435, 330] on p "Felino SMS Whatsapp" at bounding box center [442, 325] width 59 height 15
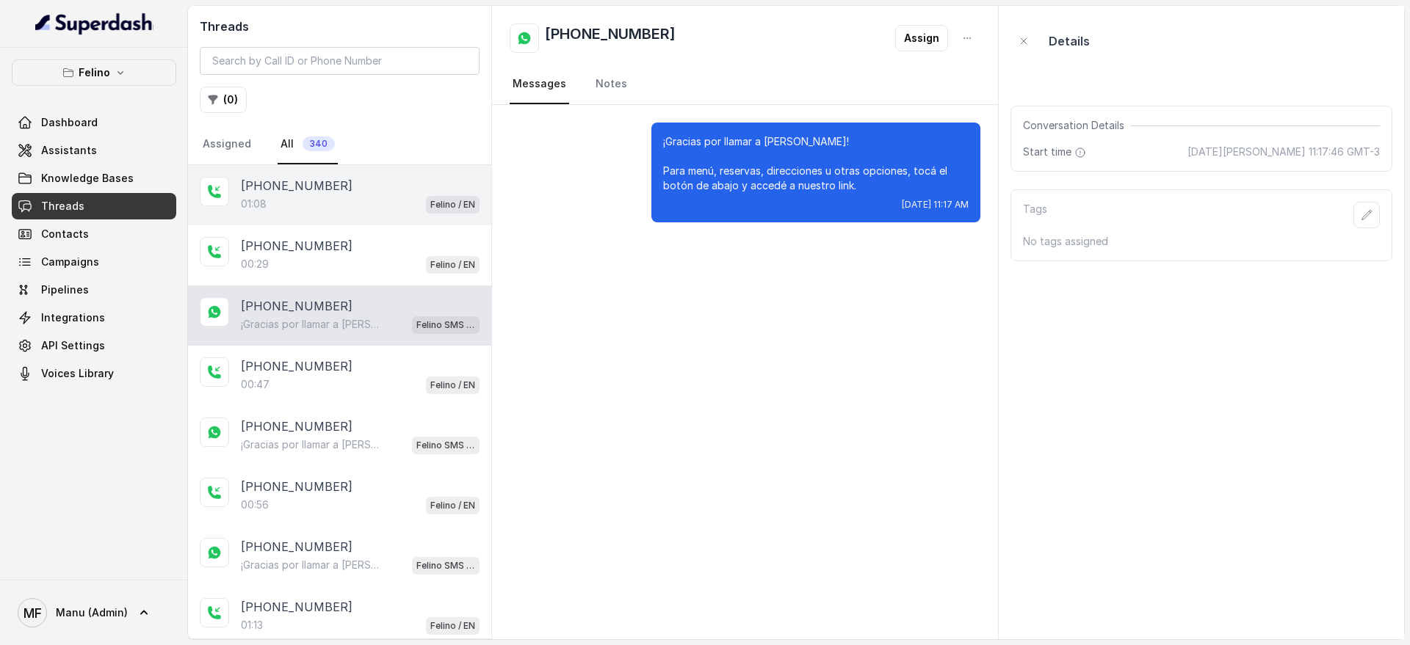
click at [385, 208] on div "01:08 Felino / EN" at bounding box center [360, 204] width 239 height 19
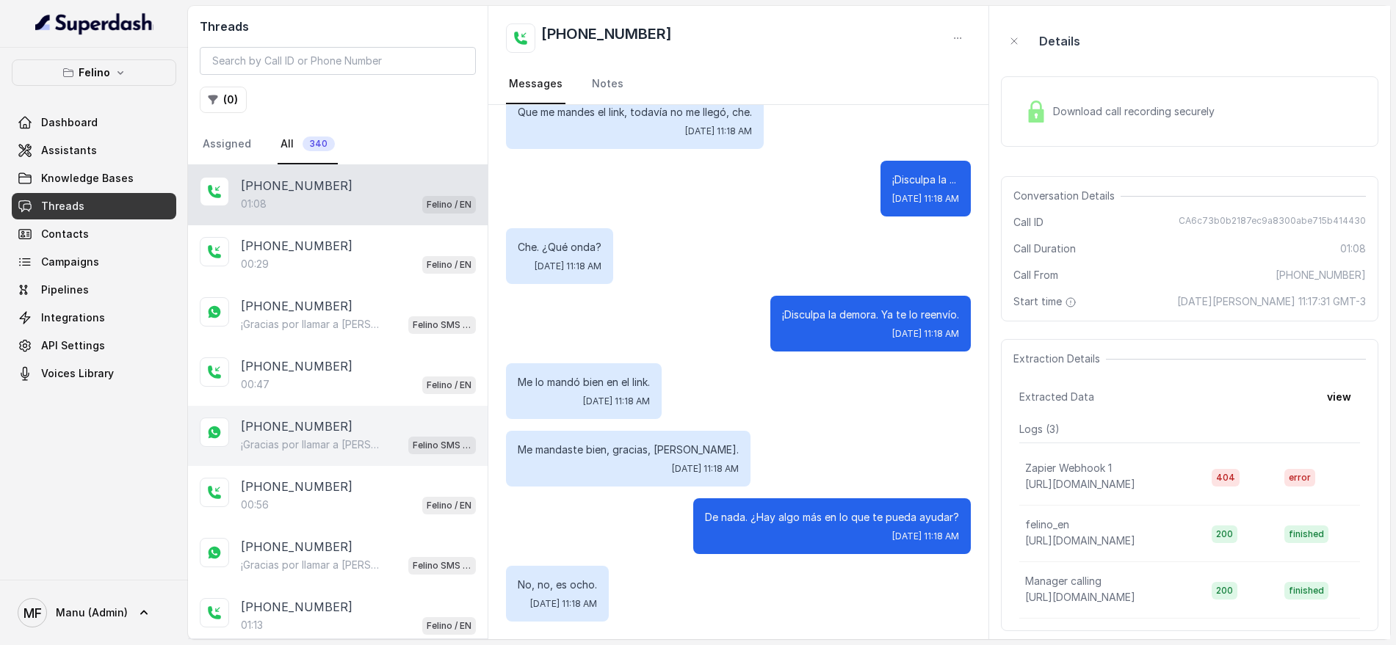
click at [405, 423] on div "[PHONE_NUMBER]" at bounding box center [358, 427] width 235 height 18
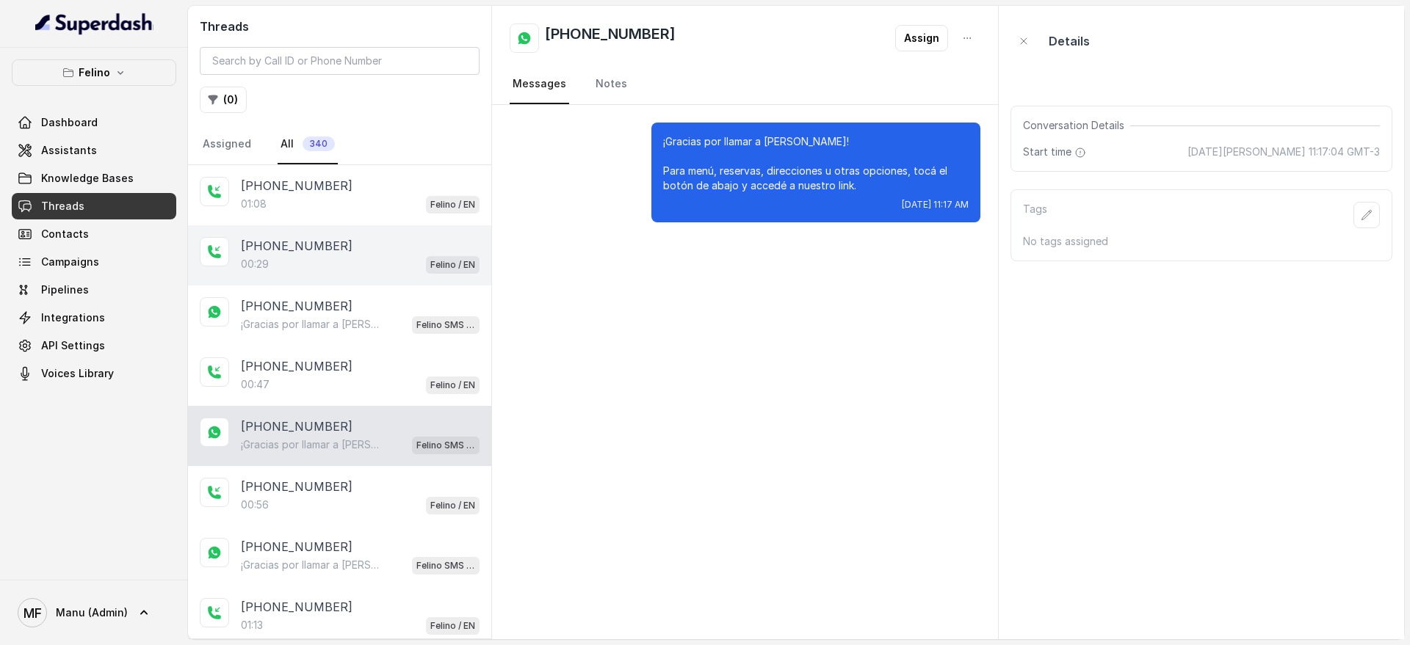
drag, startPoint x: 385, startPoint y: 210, endPoint x: 385, endPoint y: 272, distance: 61.7
click at [385, 209] on div "01:08 Felino / EN" at bounding box center [360, 204] width 239 height 19
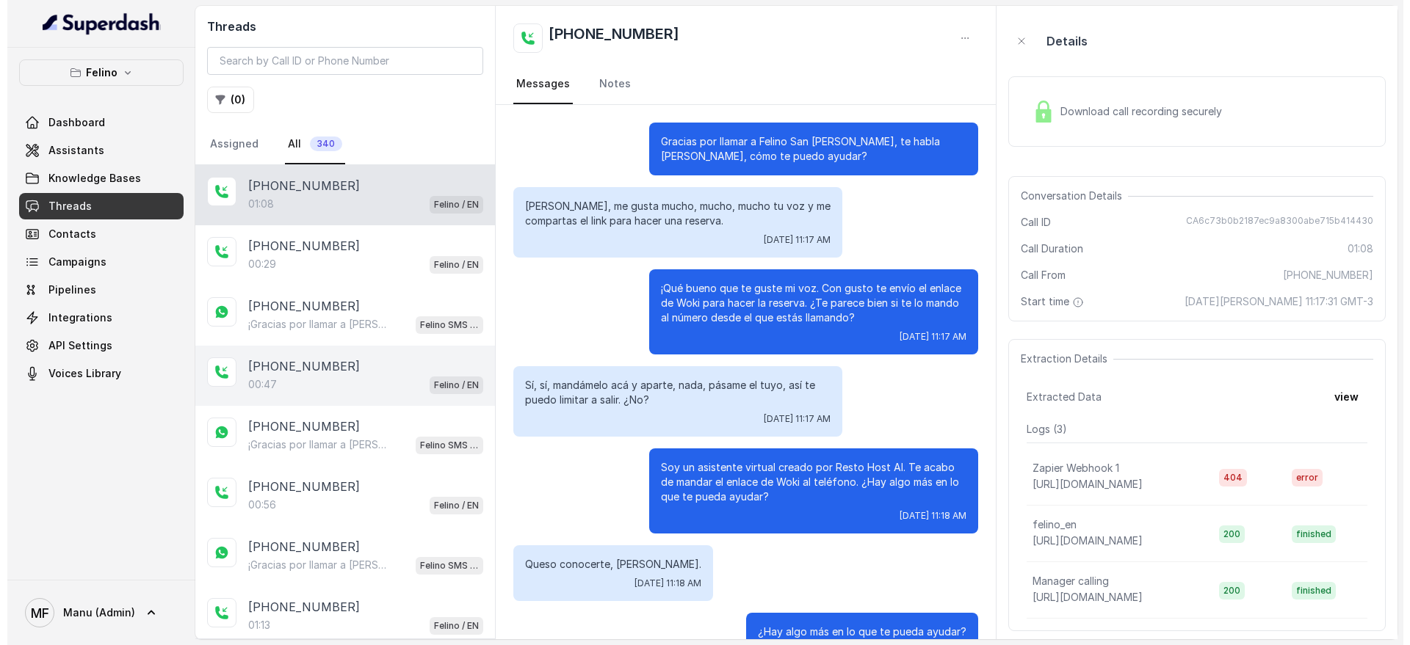
scroll to position [587, 0]
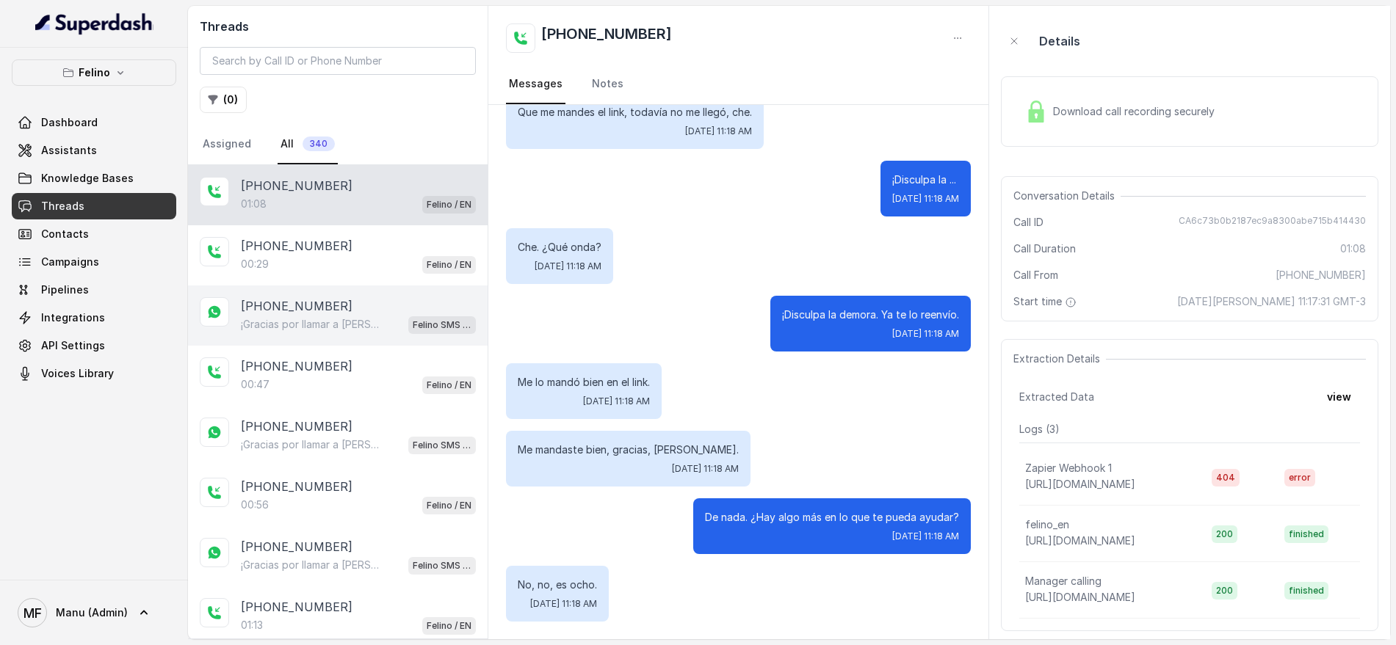
click at [357, 314] on div "[PHONE_NUMBER]" at bounding box center [358, 306] width 235 height 18
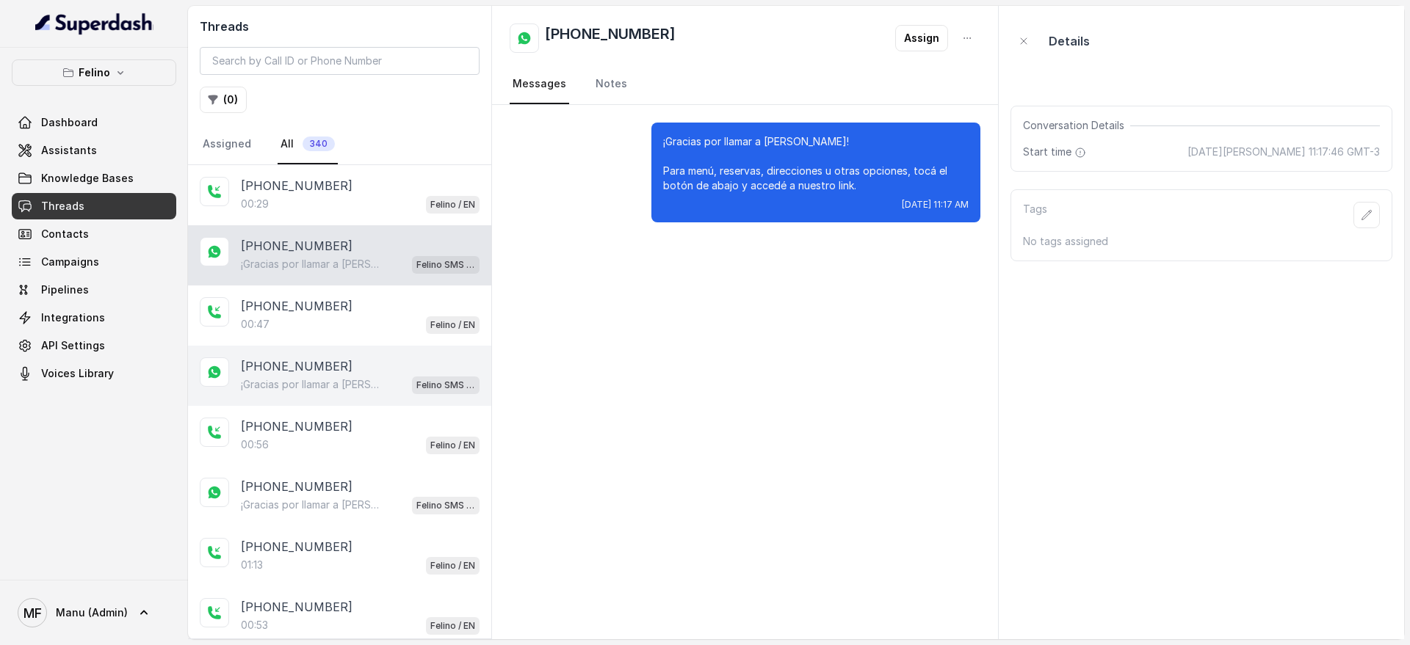
scroll to position [92, 0]
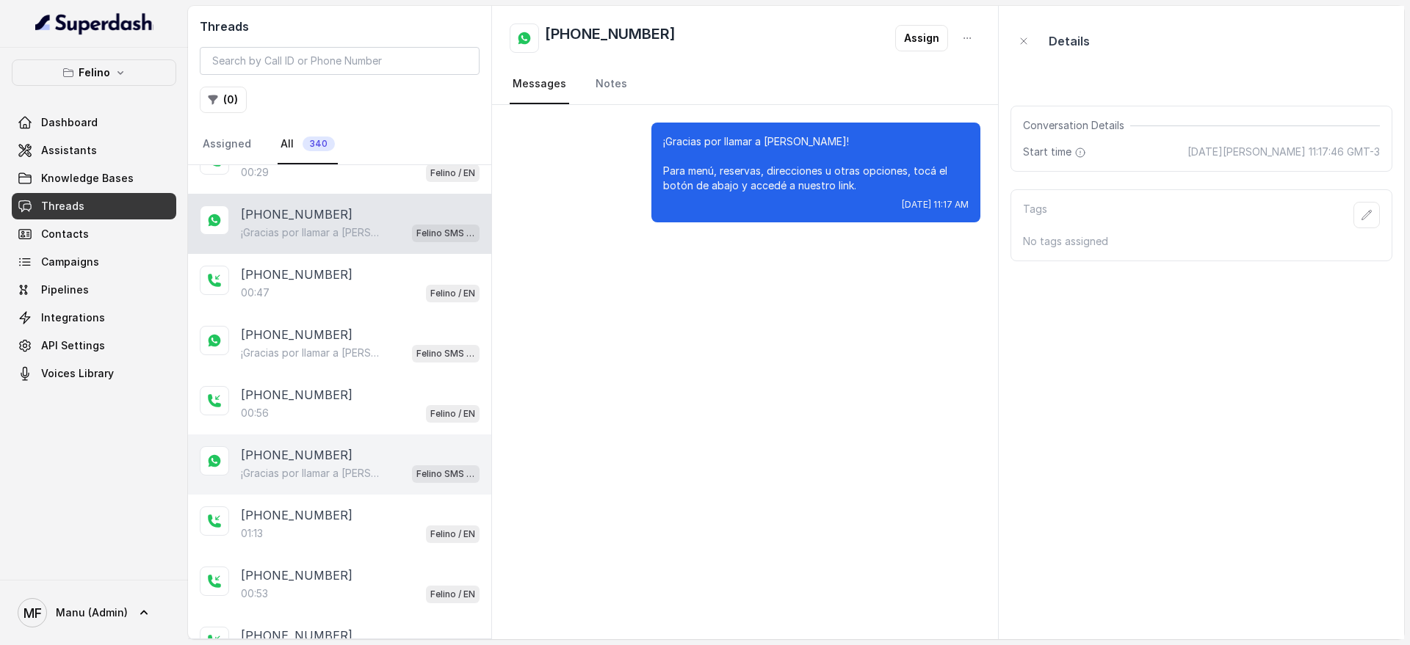
click at [416, 472] on p "Felino SMS Whatsapp" at bounding box center [445, 474] width 59 height 15
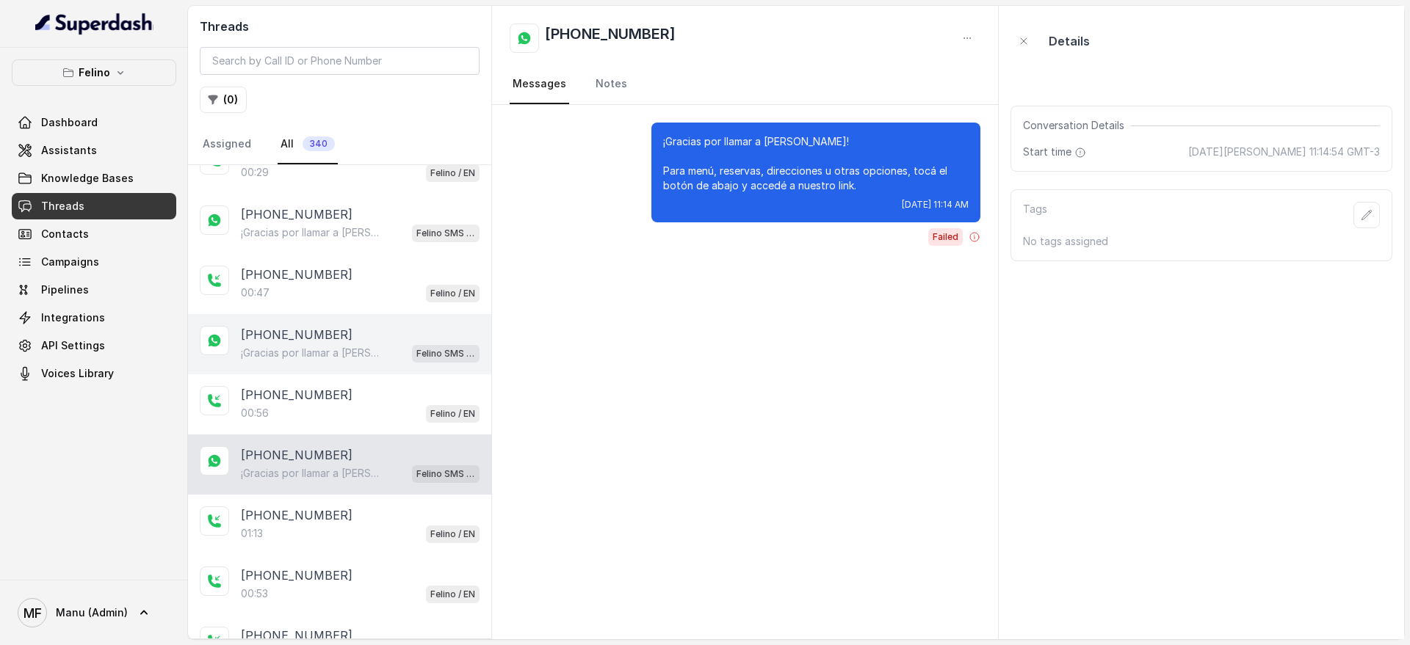
click at [389, 330] on div "[PHONE_NUMBER]" at bounding box center [360, 335] width 239 height 18
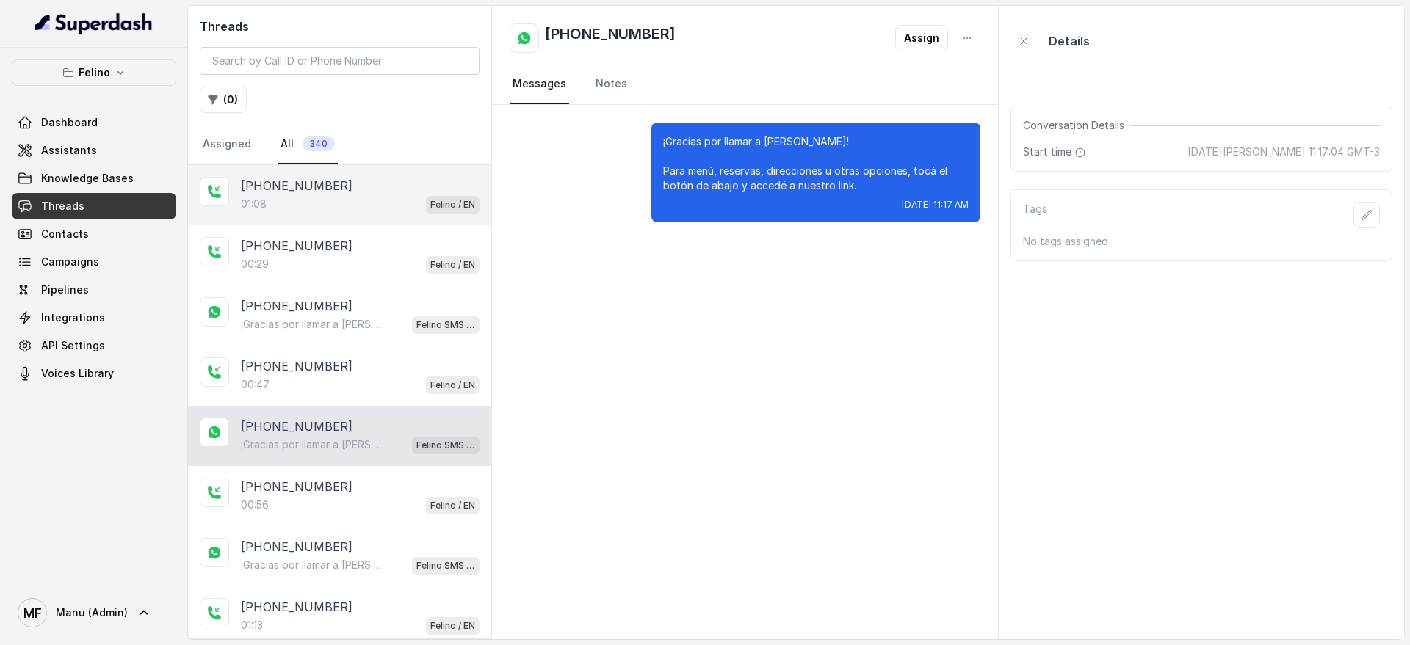
click at [338, 202] on div "01:08 Felino / EN" at bounding box center [360, 204] width 239 height 19
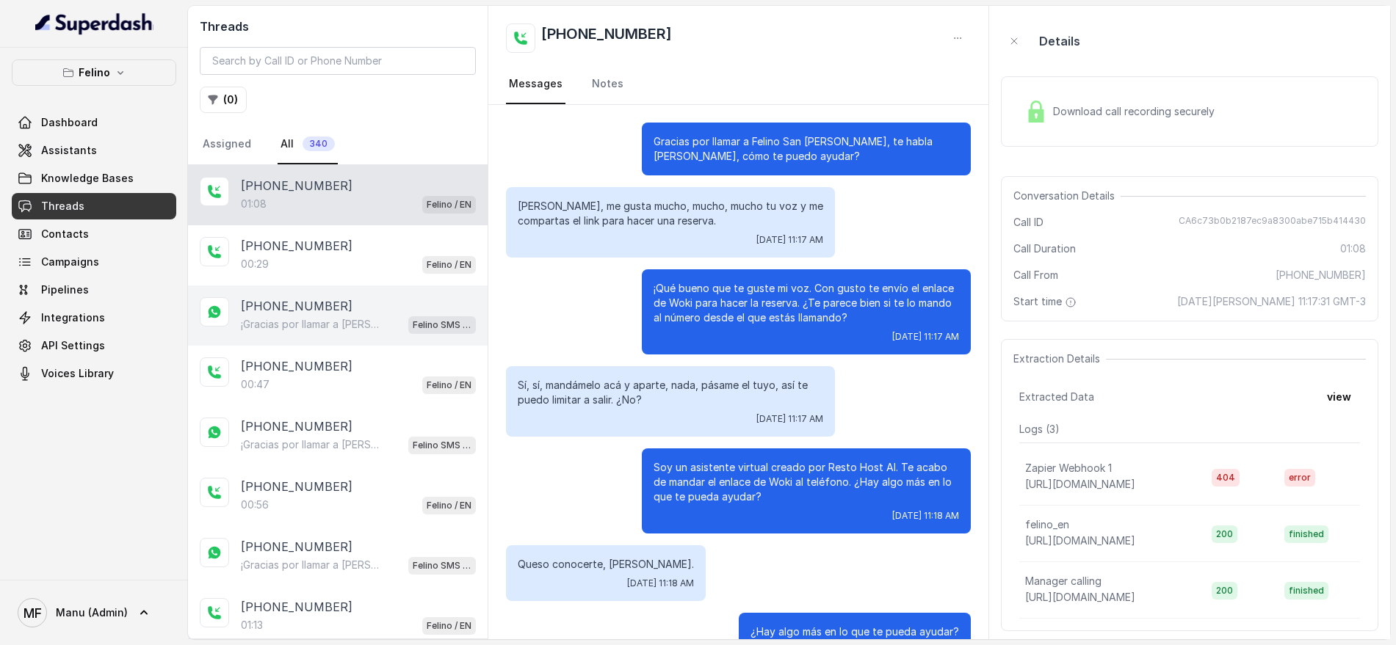
click at [356, 313] on div "[PHONE_NUMBER]" at bounding box center [358, 306] width 235 height 18
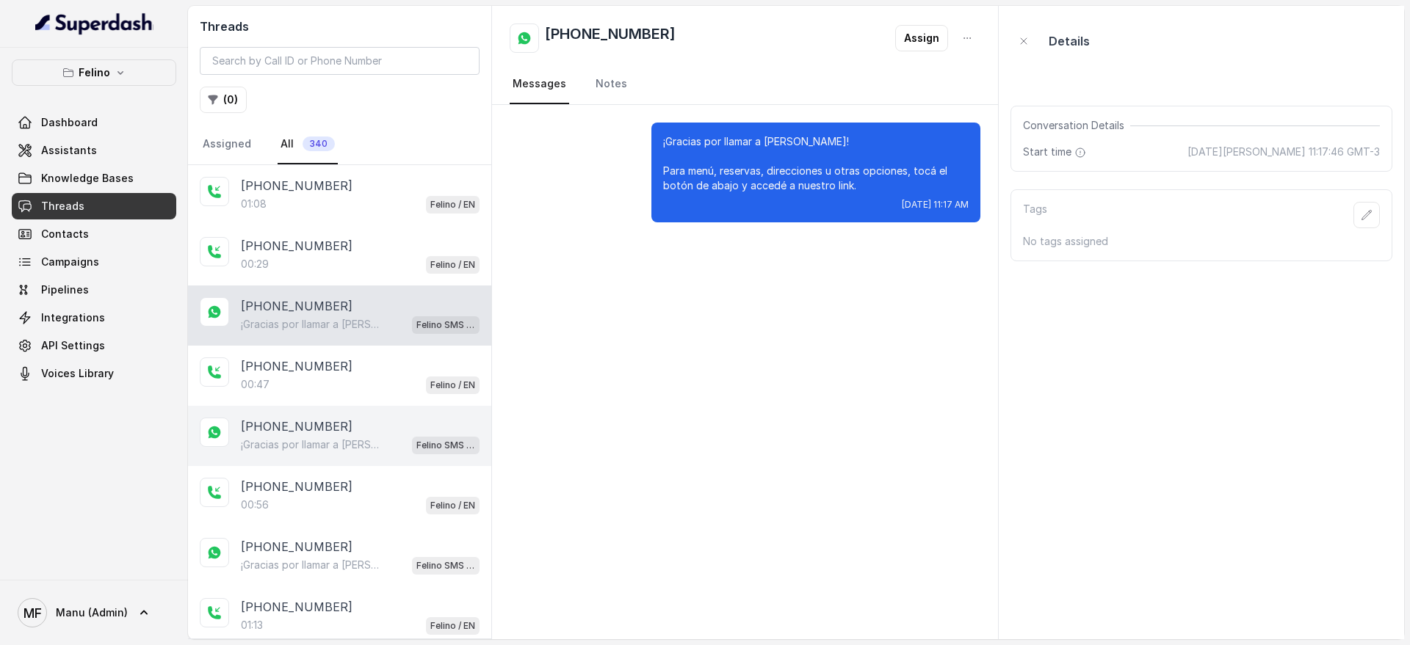
click at [374, 438] on p "¡Gracias por llamar a [PERSON_NAME]! Para menú, reservas, direcciones u otras o…" at bounding box center [311, 445] width 141 height 15
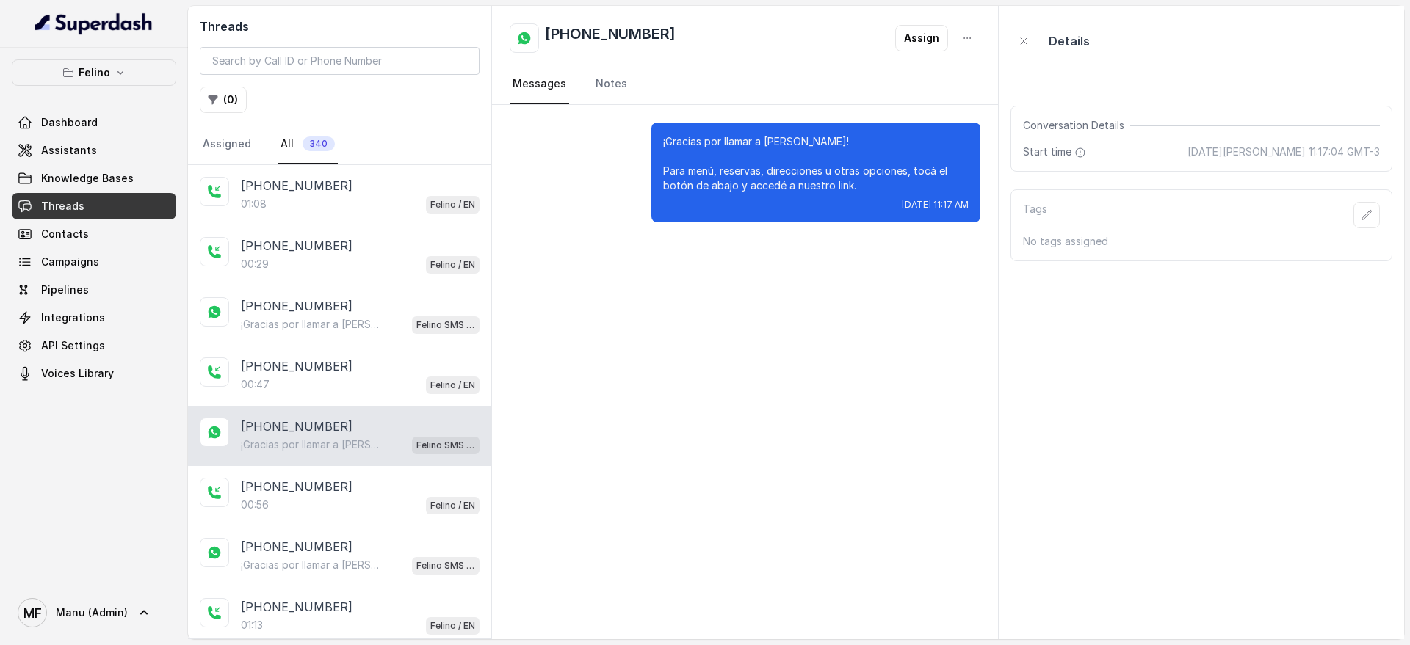
scroll to position [92, 0]
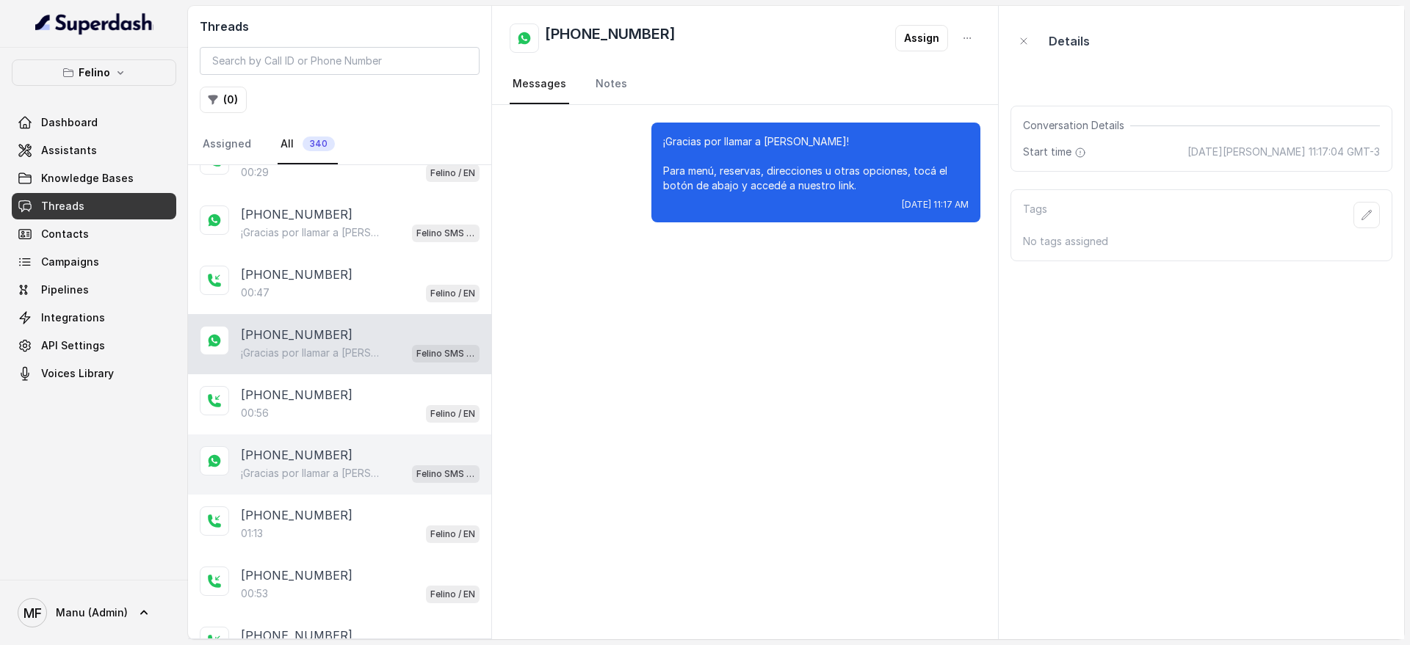
click at [378, 457] on div "+5491130908794" at bounding box center [360, 455] width 239 height 18
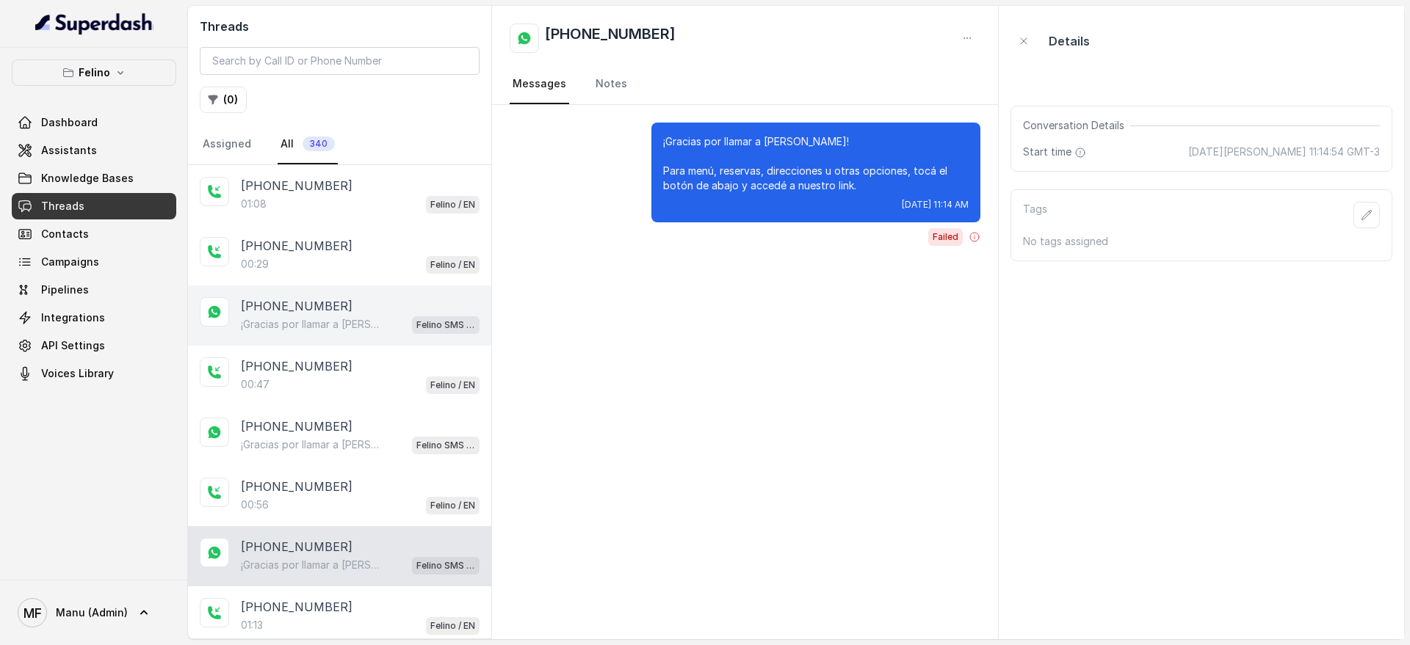
drag, startPoint x: 388, startPoint y: 309, endPoint x: 410, endPoint y: 325, distance: 26.7
click at [388, 309] on div "+5491124072093" at bounding box center [360, 306] width 239 height 18
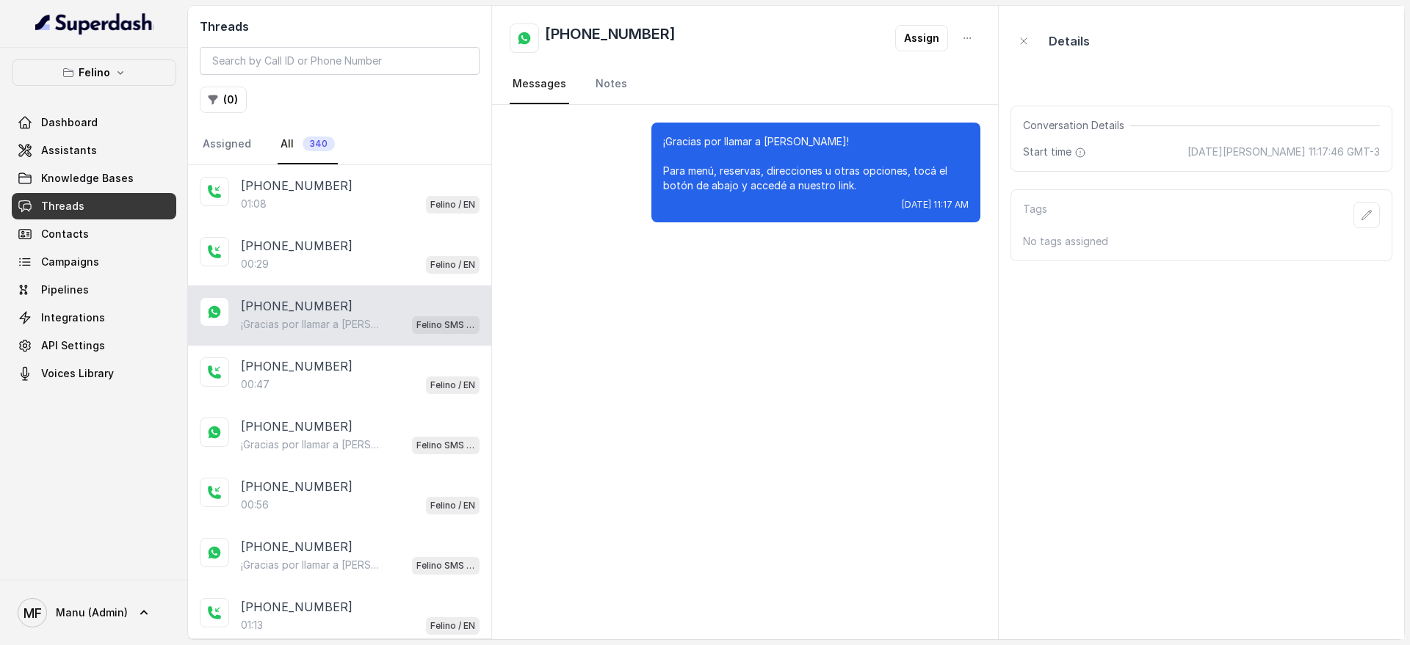
drag, startPoint x: 386, startPoint y: 270, endPoint x: 379, endPoint y: 285, distance: 16.8
click at [384, 270] on div "00:29 Felino / EN" at bounding box center [360, 264] width 239 height 19
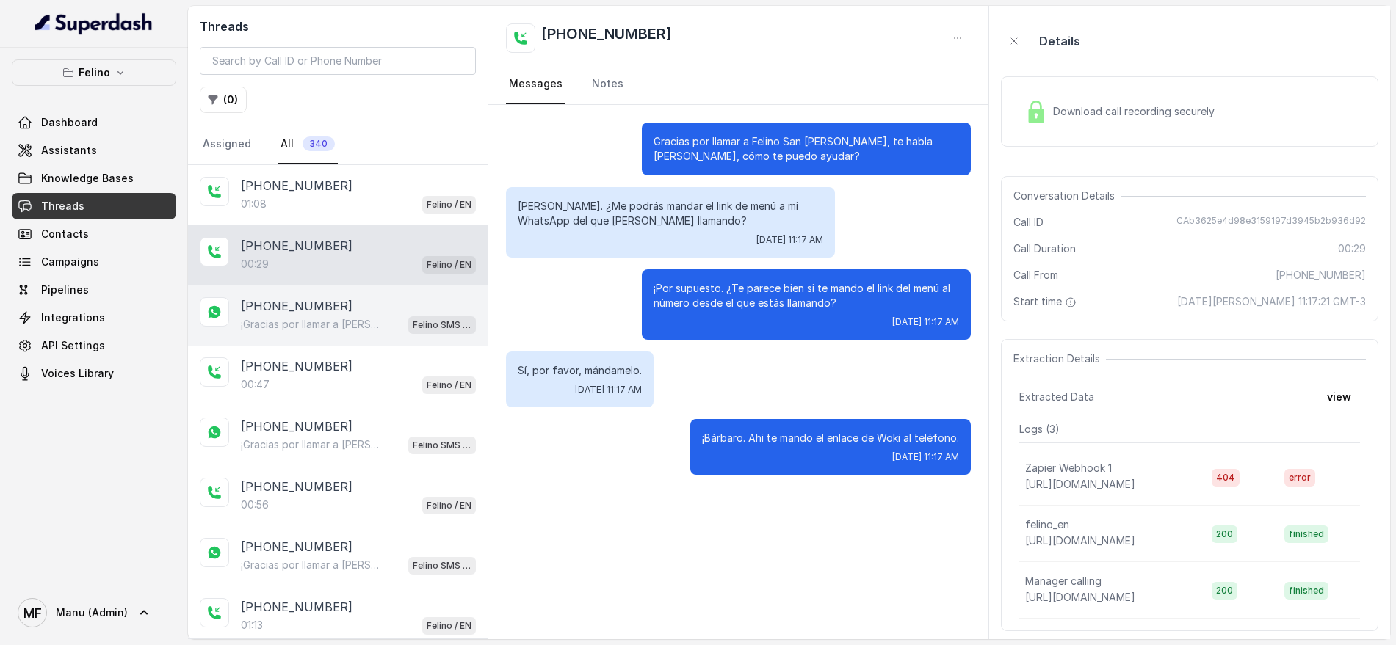
click at [369, 323] on p "¡Gracias por llamar a Felino! Para menú, reservas, direcciones u otras opciones…" at bounding box center [311, 324] width 141 height 15
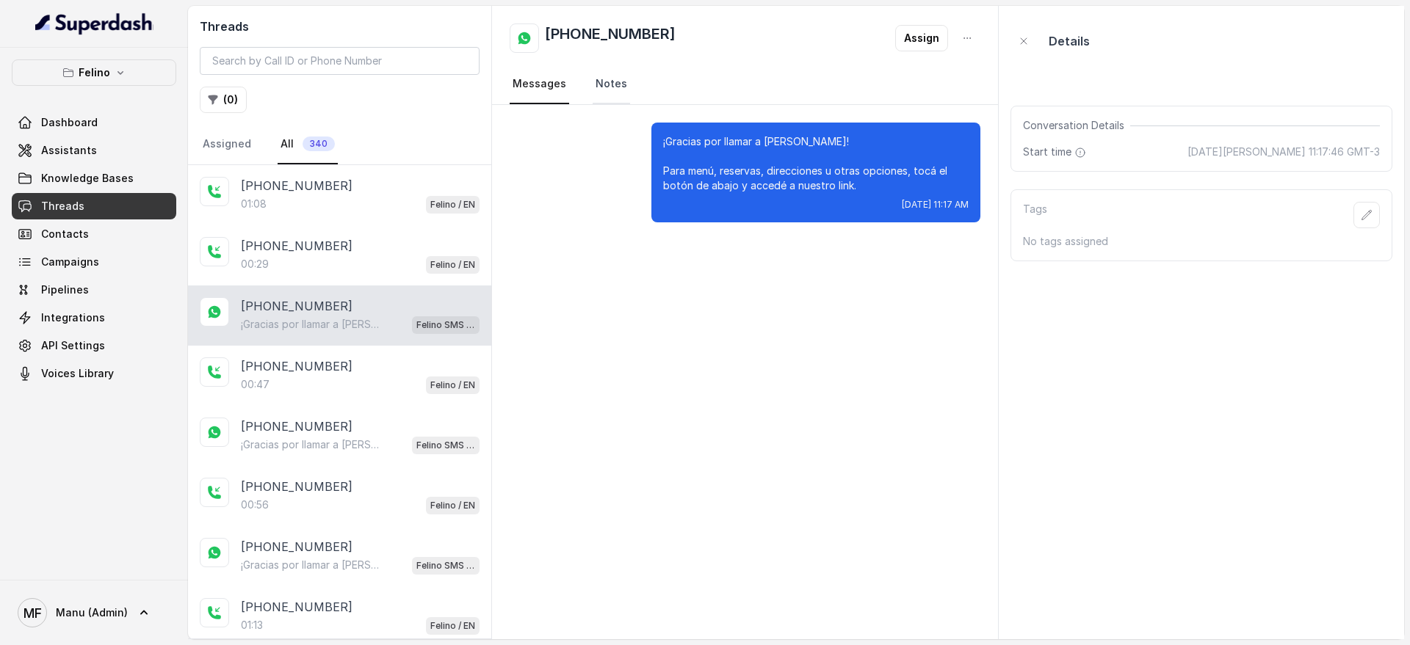
click at [615, 86] on link "Notes" at bounding box center [611, 85] width 37 height 40
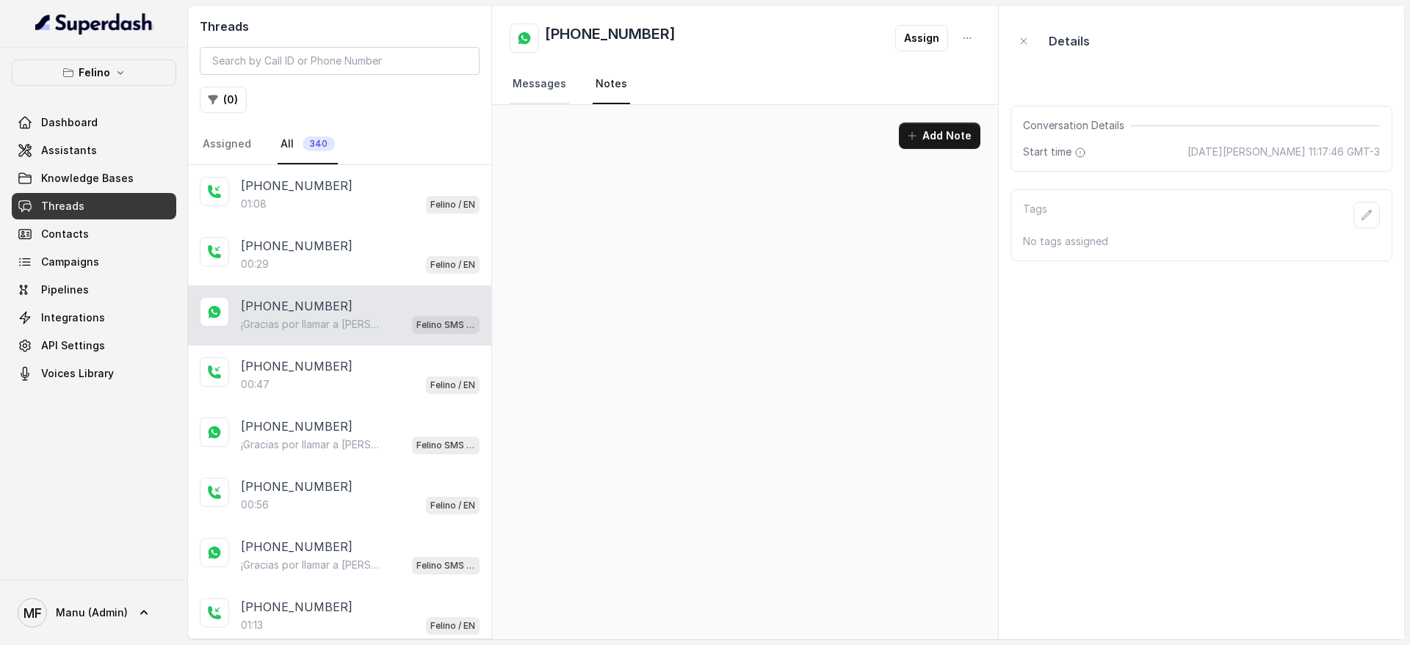
click at [558, 81] on link "Messages" at bounding box center [539, 85] width 59 height 40
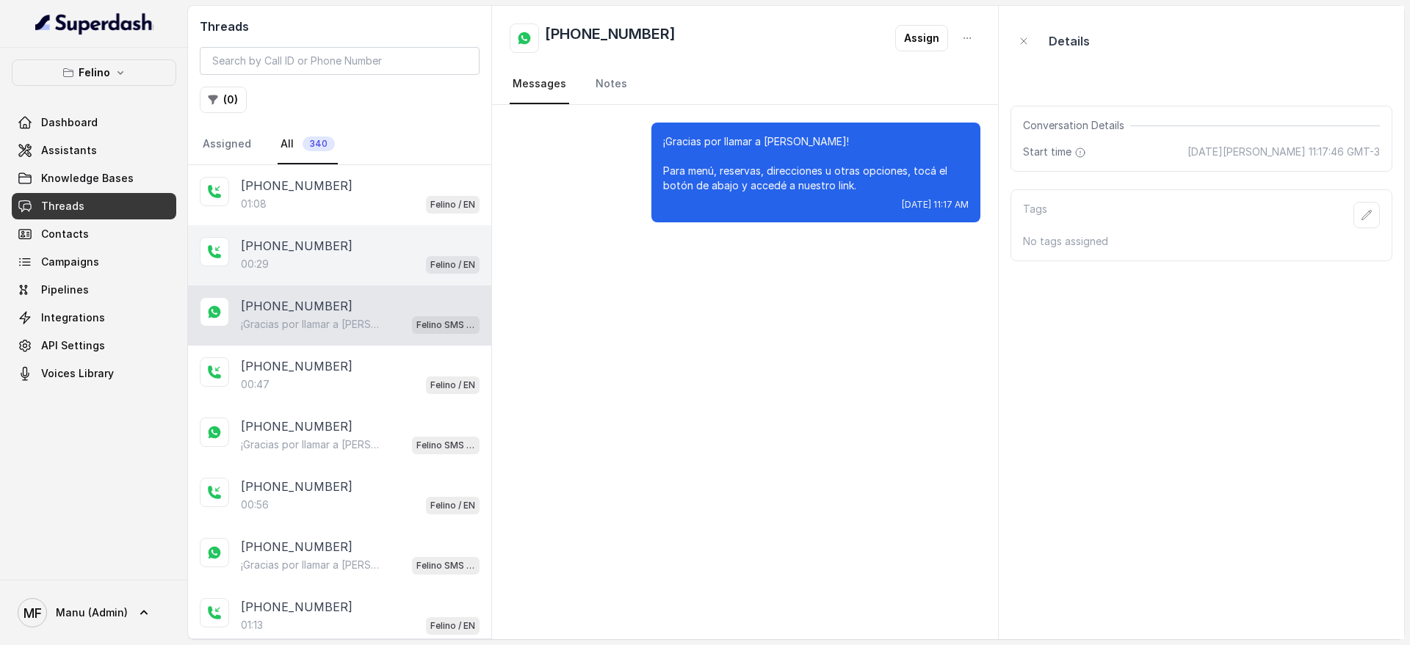
click at [344, 264] on div "00:29 Felino / EN" at bounding box center [360, 264] width 239 height 19
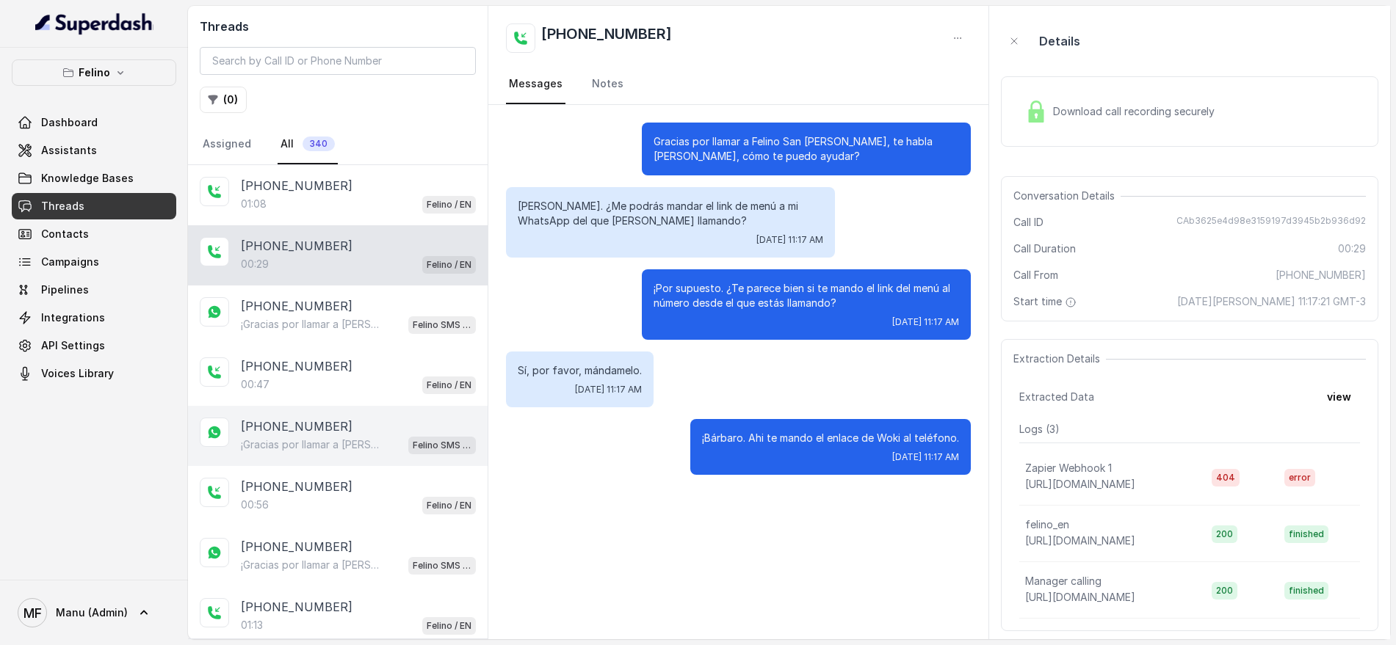
drag, startPoint x: 419, startPoint y: 325, endPoint x: 416, endPoint y: 449, distance: 124.1
click at [419, 325] on p "Felino SMS Whatsapp" at bounding box center [442, 325] width 59 height 15
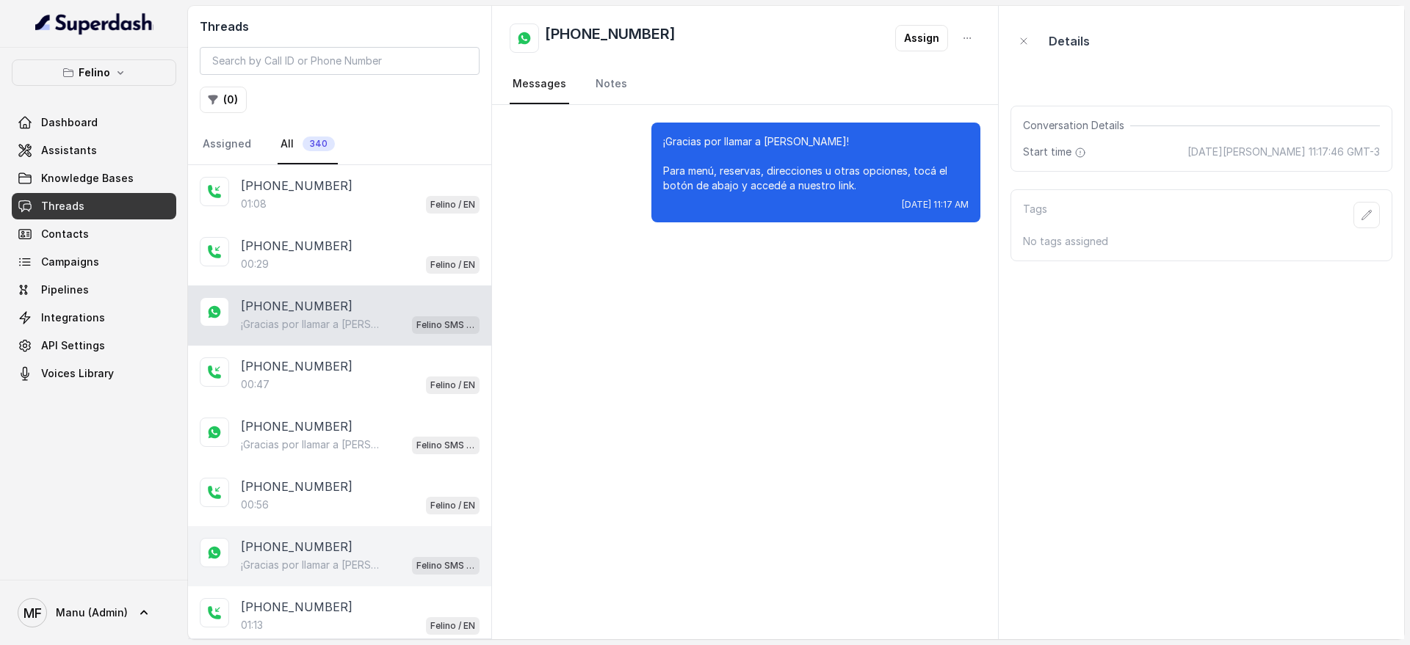
click at [391, 539] on div "+5491130908794" at bounding box center [360, 547] width 239 height 18
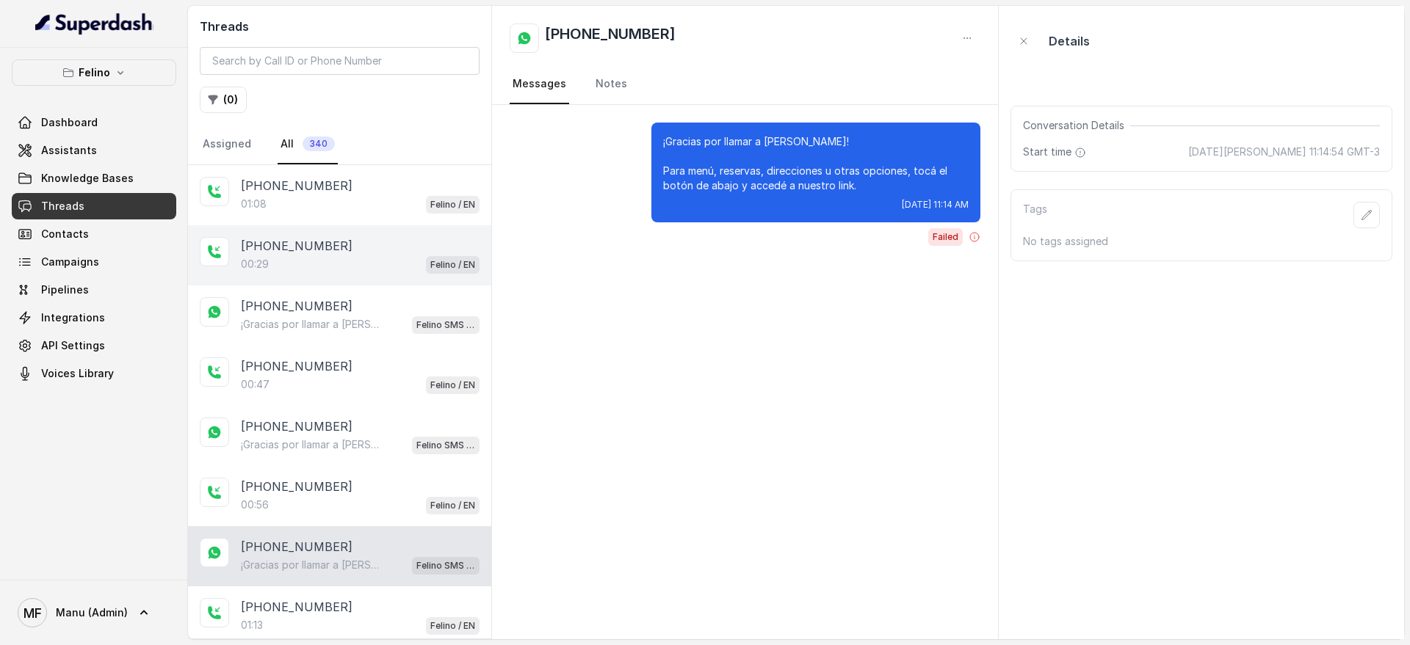
click at [377, 248] on div "+5491124072093" at bounding box center [360, 246] width 239 height 18
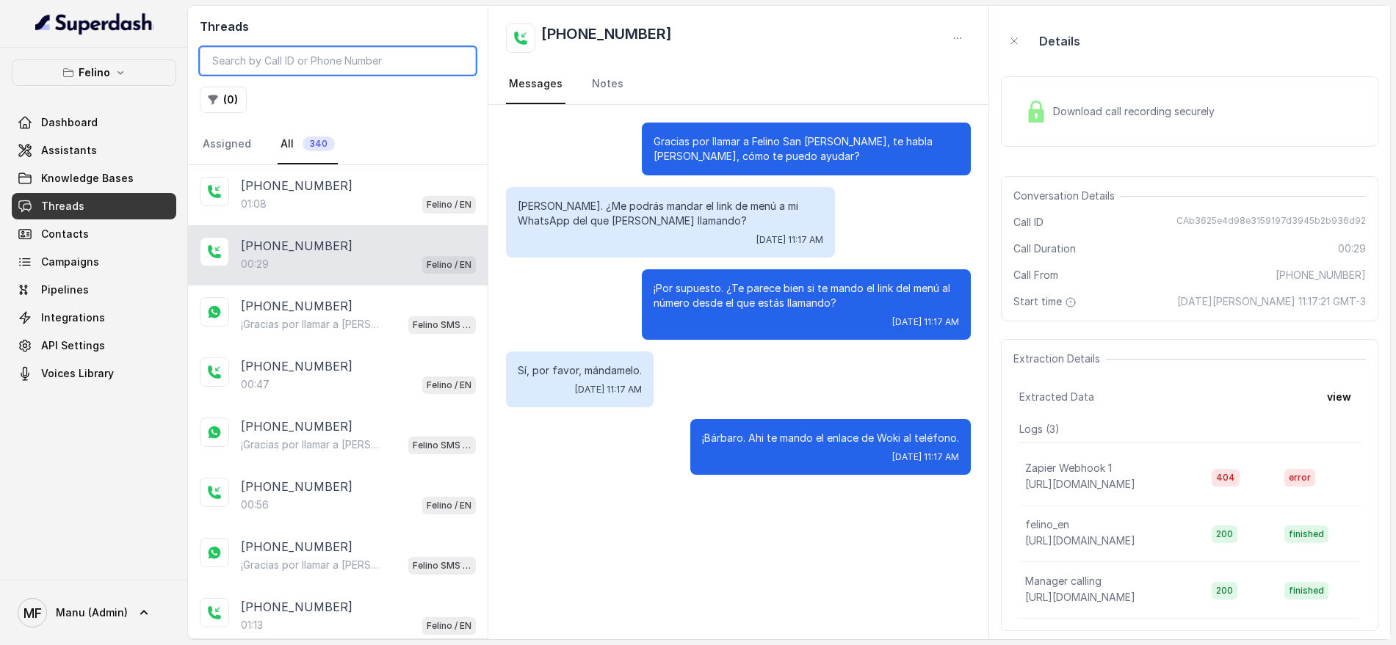
click at [311, 57] on input "search" at bounding box center [338, 61] width 276 height 28
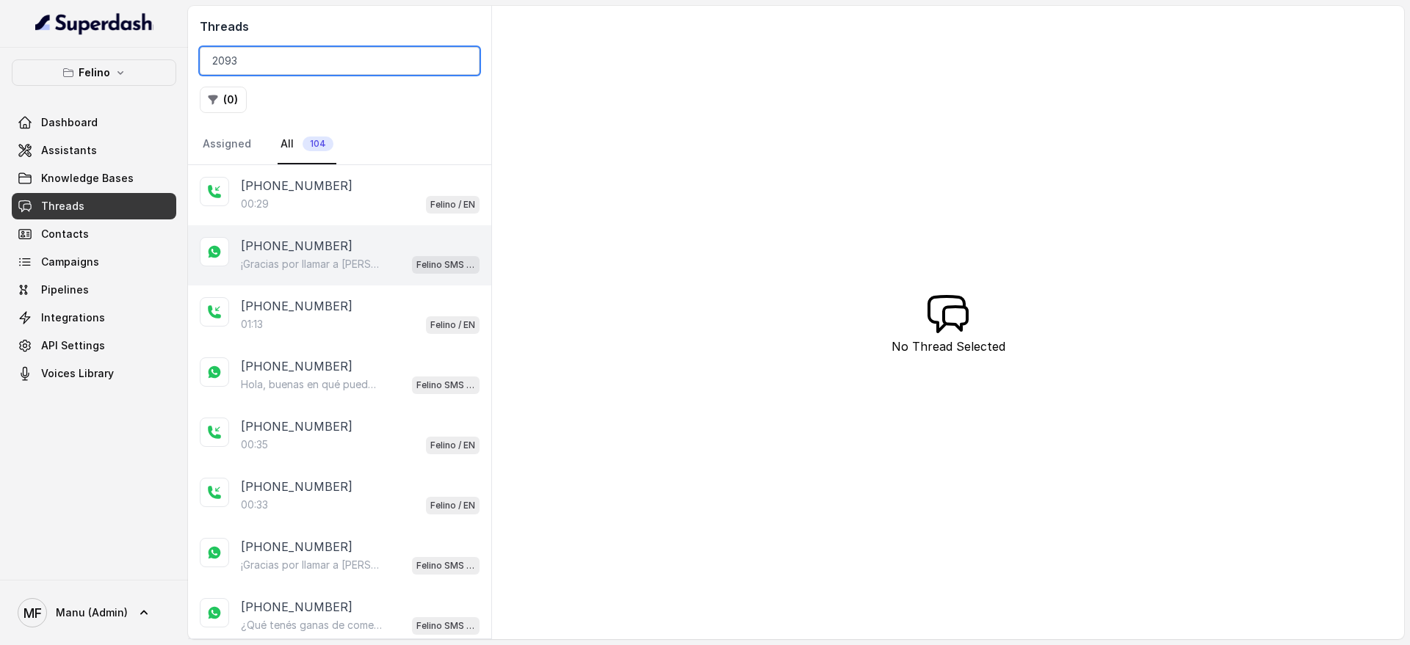
type input "2093"
click at [444, 244] on div "+5491124072093" at bounding box center [360, 246] width 239 height 18
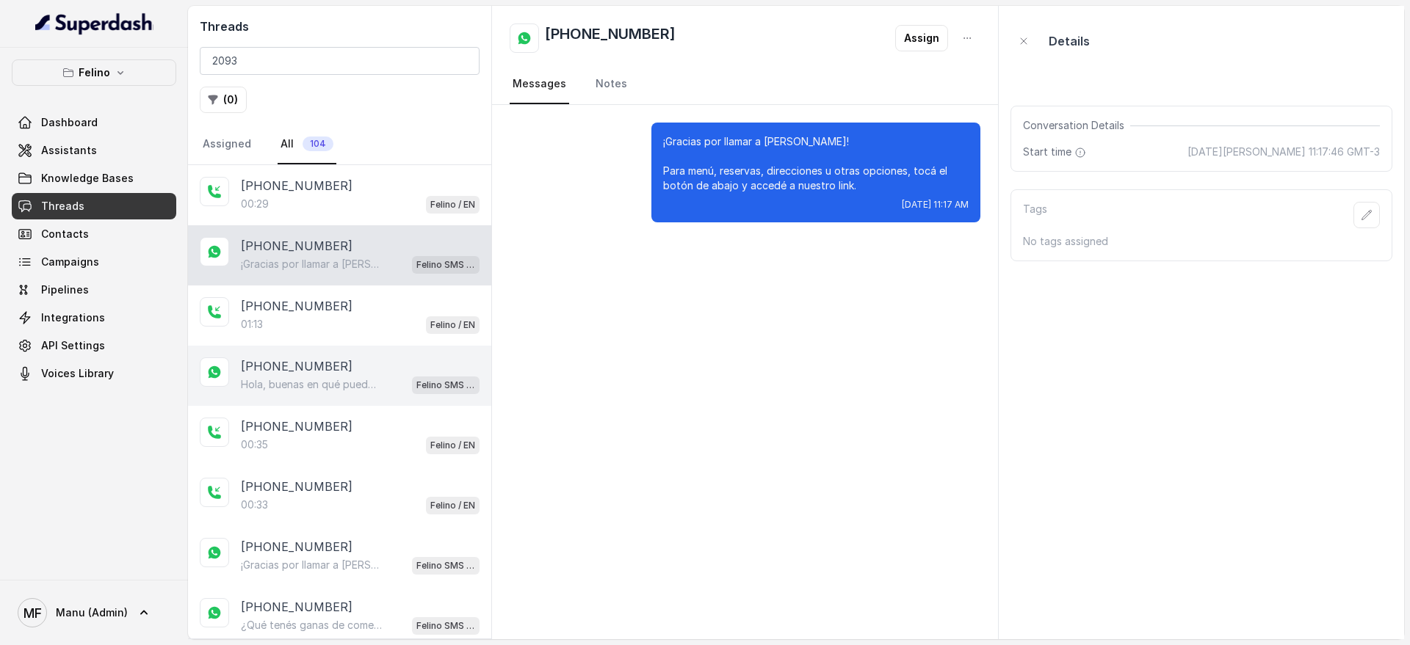
click at [430, 402] on div "+5491124072093 Hola, buenas en qué puedo ayudarte hoy? Felino SMS Whatsapp" at bounding box center [339, 376] width 303 height 60
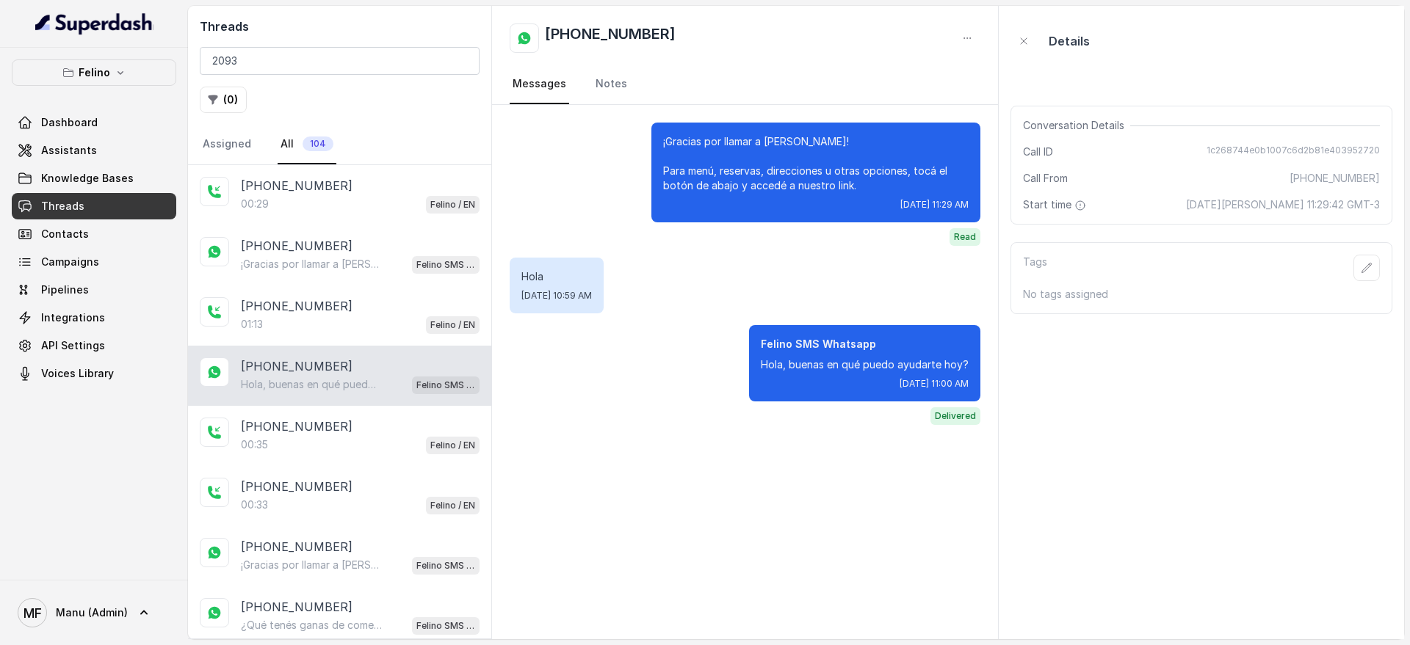
scroll to position [92, 0]
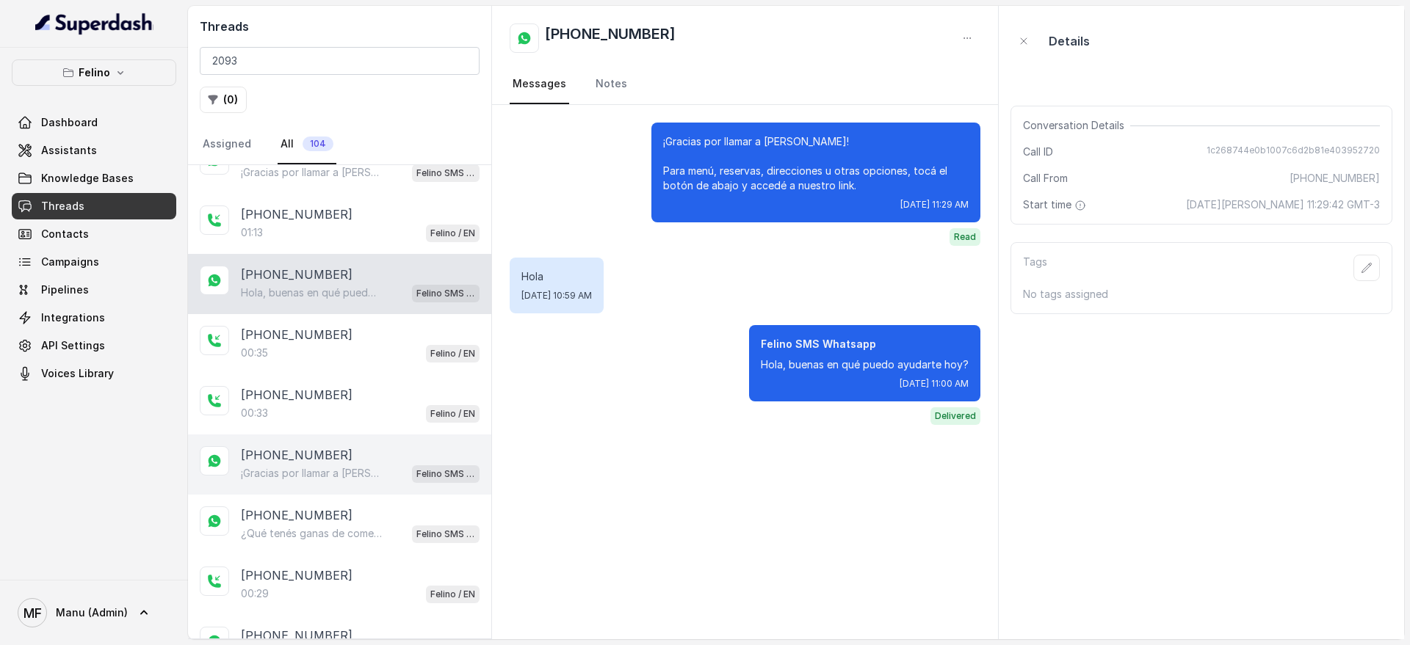
click at [403, 463] on div "+5491124072093" at bounding box center [360, 455] width 239 height 18
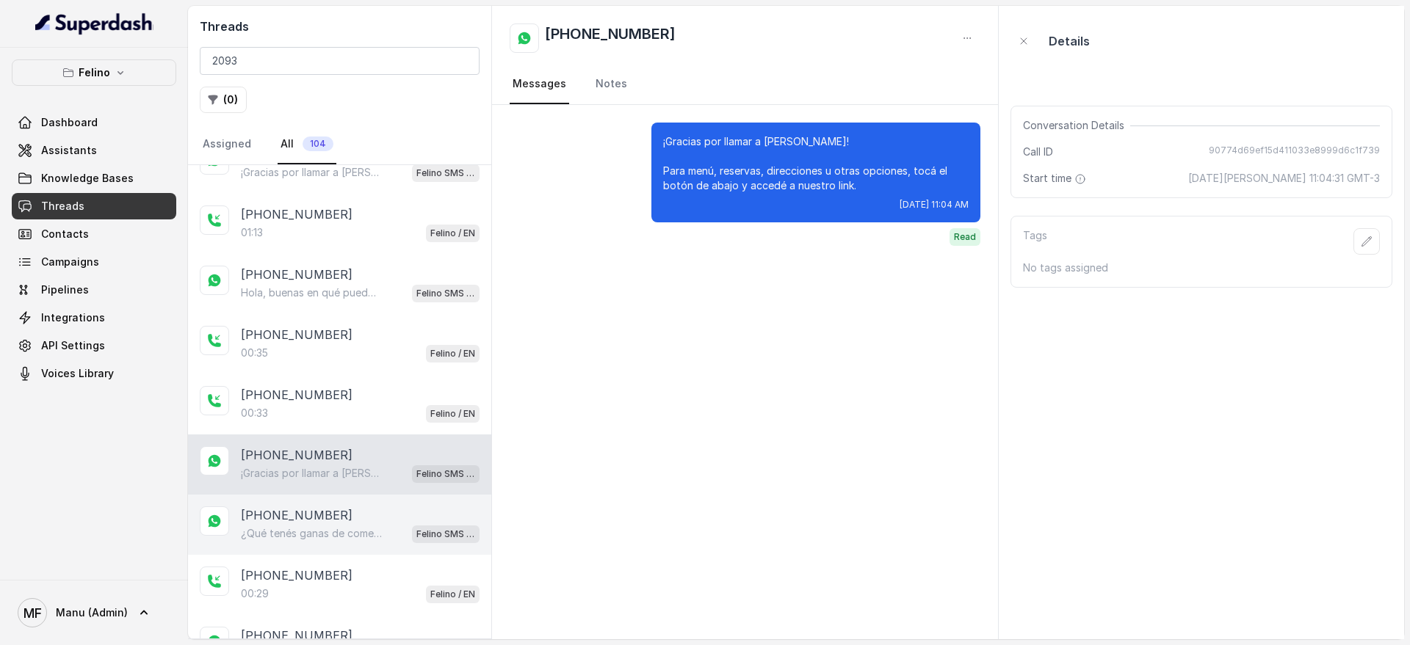
click at [400, 513] on div "+5491124072093" at bounding box center [360, 516] width 239 height 18
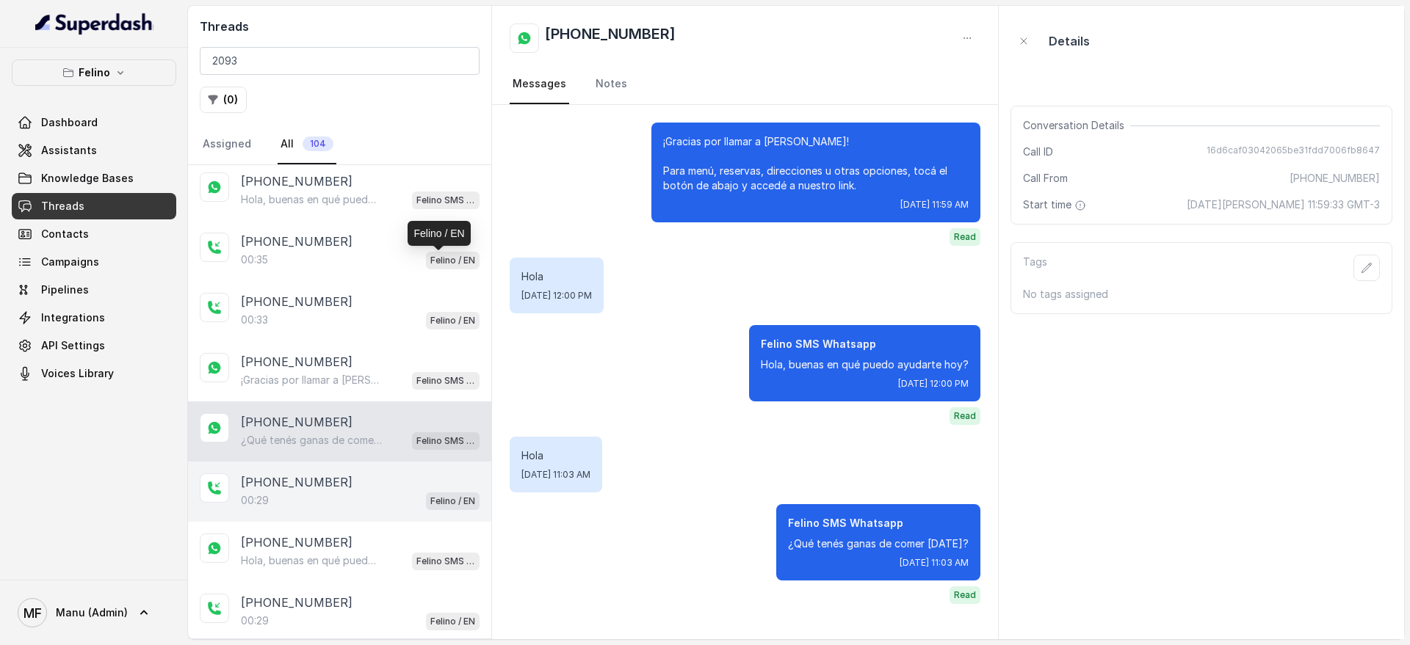
scroll to position [275, 0]
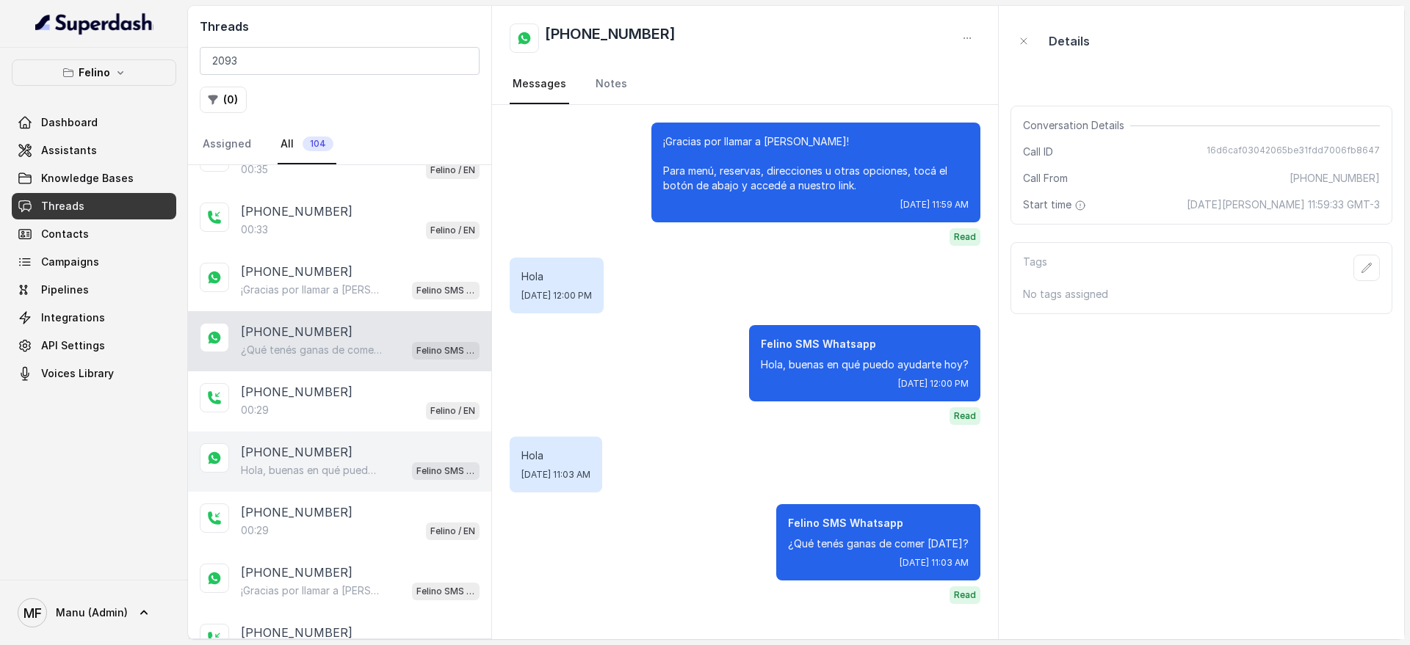
click at [415, 489] on div "+5491124072093 Hola, buenas en qué puedo ayudarte hoy? Felino SMS Whatsapp" at bounding box center [339, 462] width 303 height 60
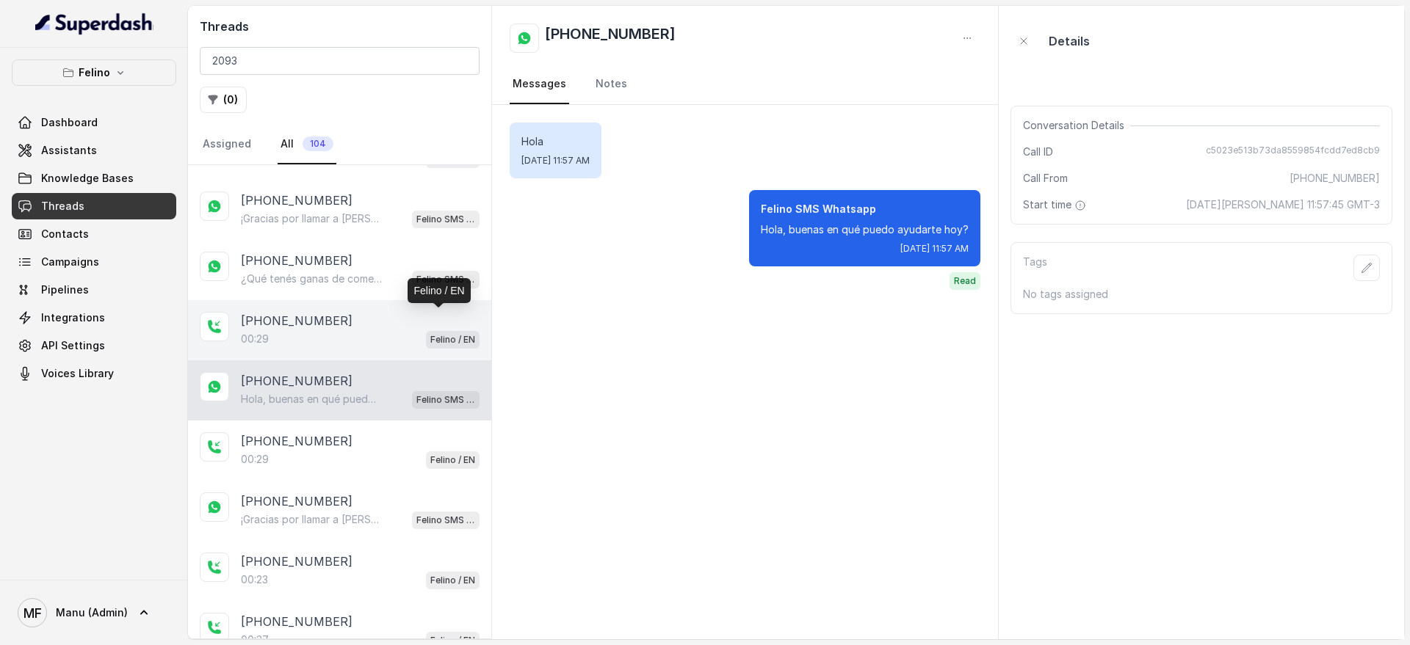
scroll to position [367, 0]
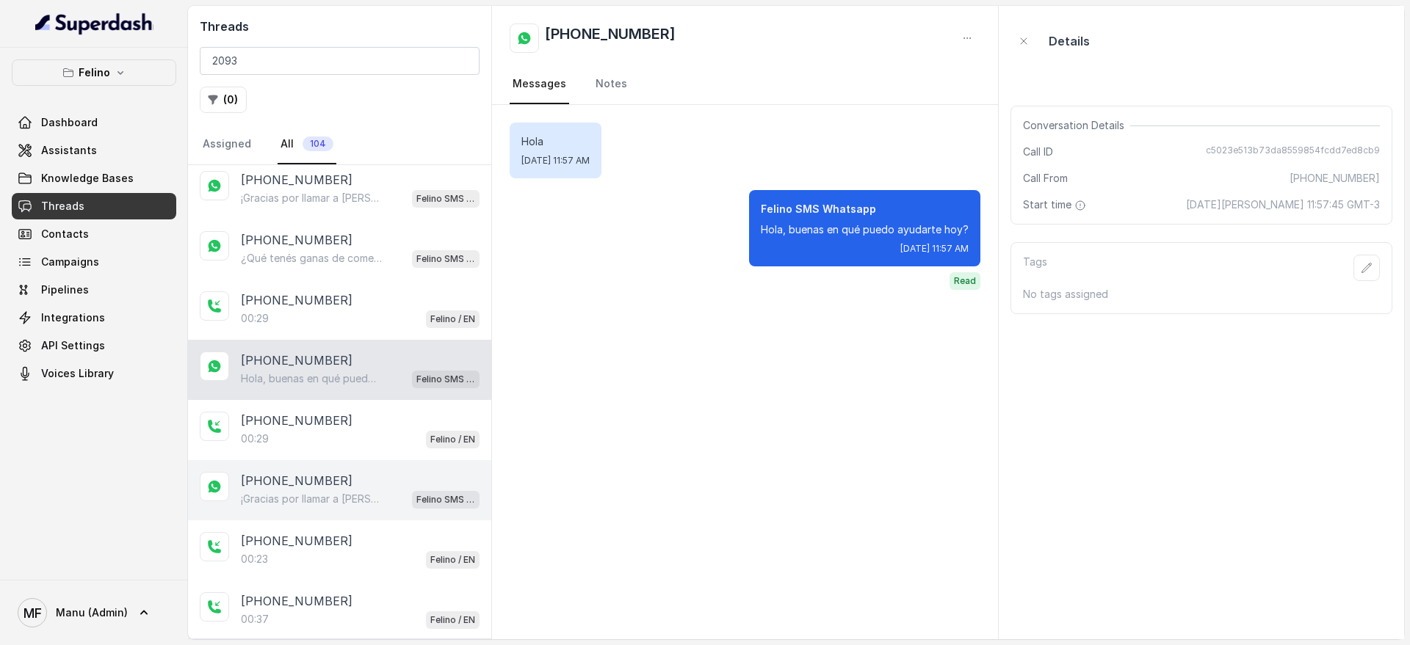
click at [382, 498] on div "¡Gracias por llamar a Felino! Para menú, reservas, direcciones u otras opciones…" at bounding box center [360, 499] width 239 height 19
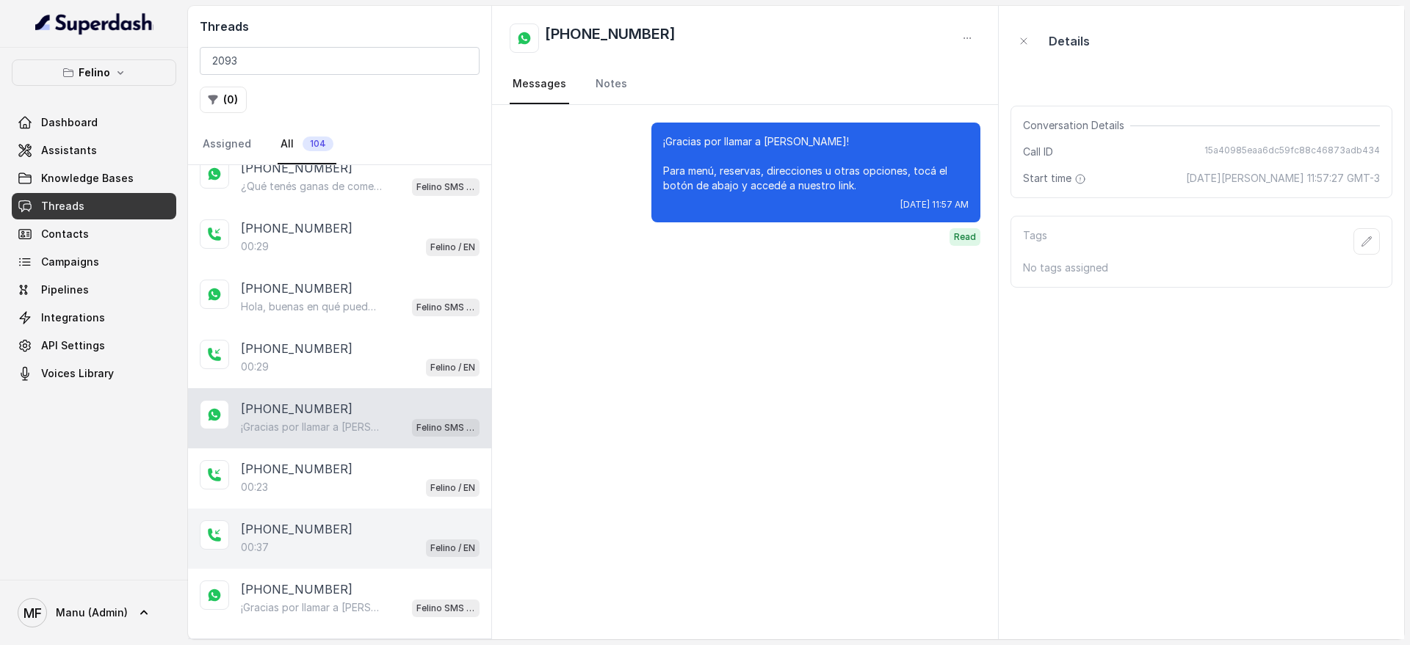
scroll to position [551, 0]
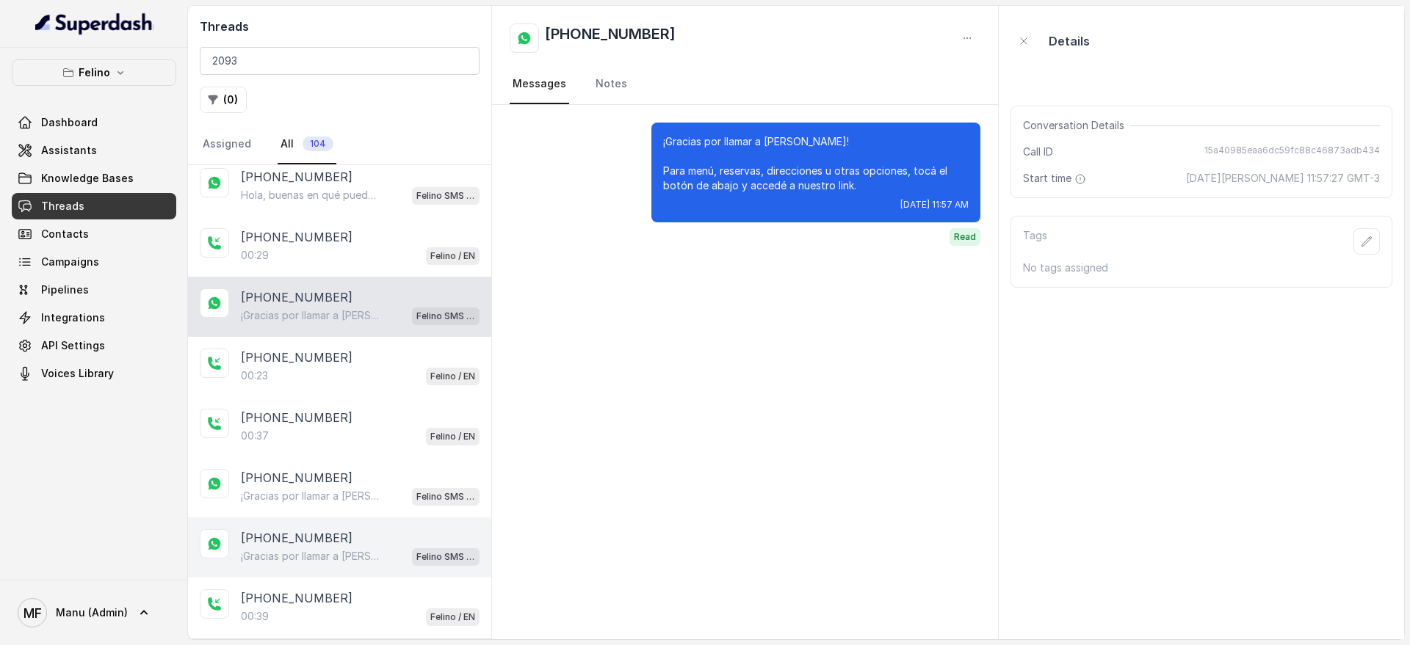
click at [377, 508] on div "+5491124072093 ¡Gracias por llamar a Felino! Para menú, reservas, direcciones u…" at bounding box center [339, 487] width 303 height 60
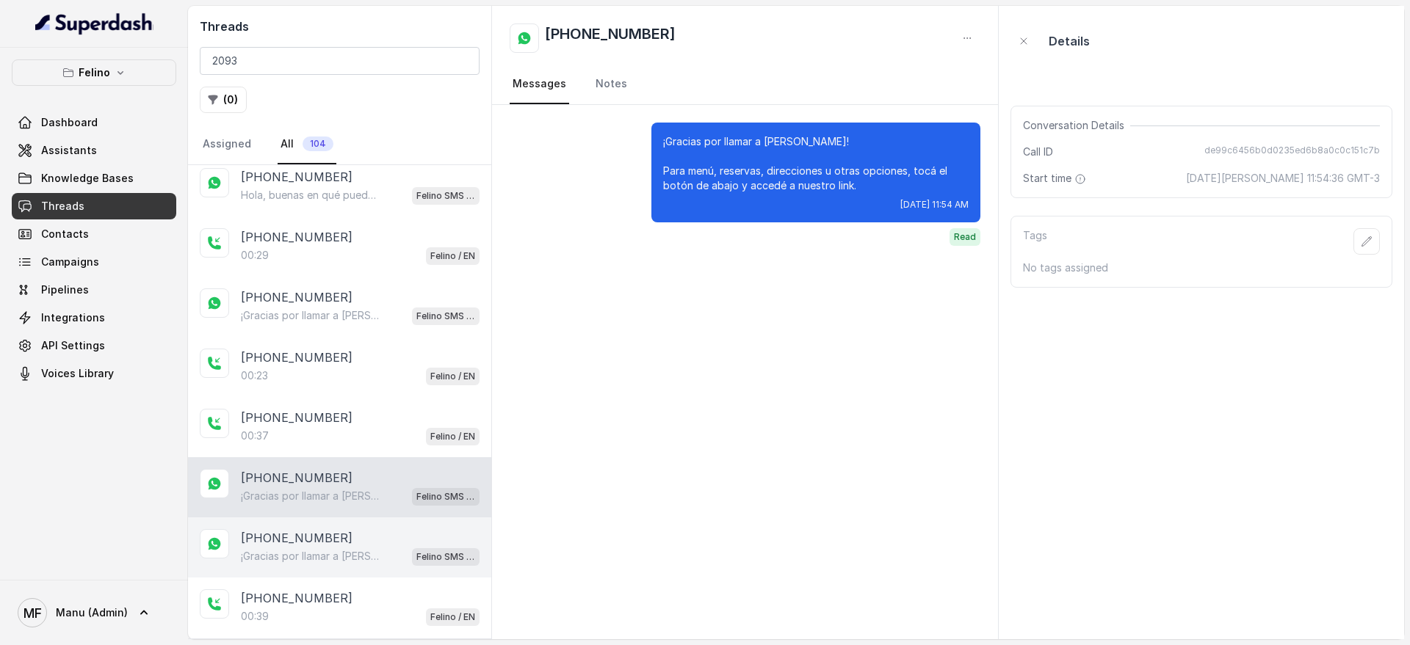
click at [385, 543] on div "+5491124072093" at bounding box center [360, 538] width 239 height 18
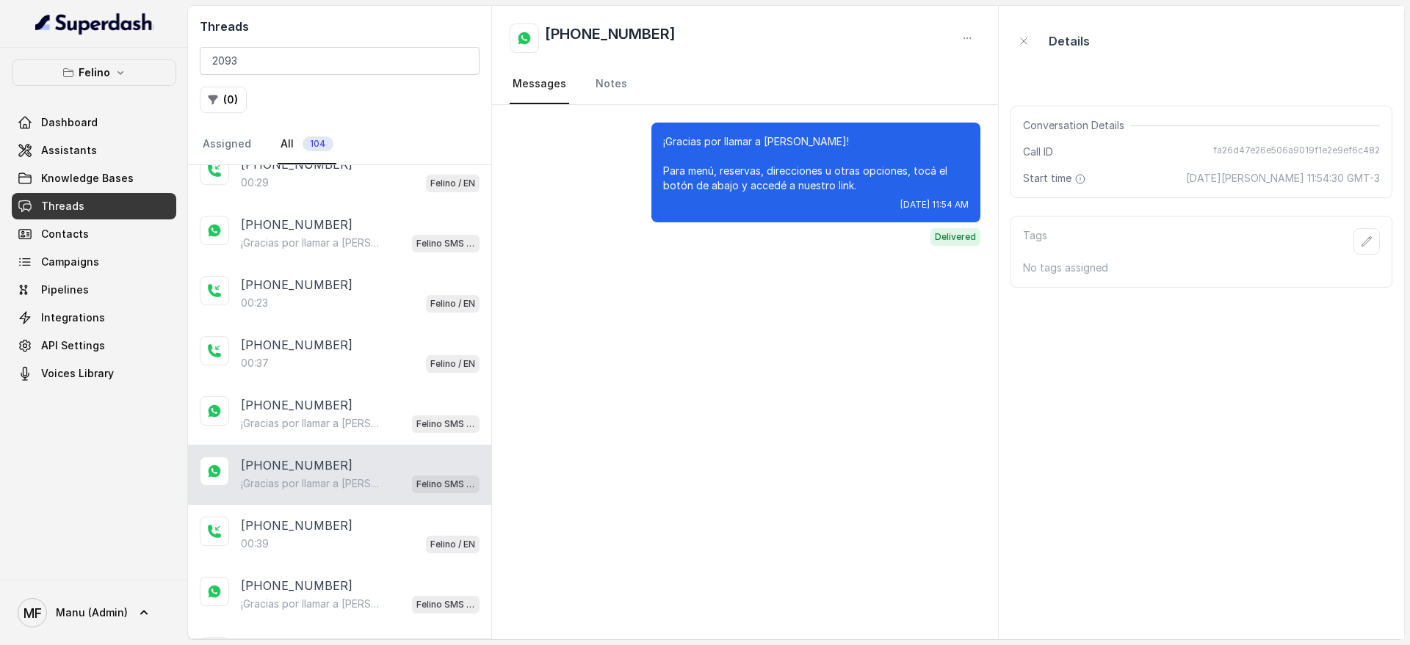
scroll to position [734, 0]
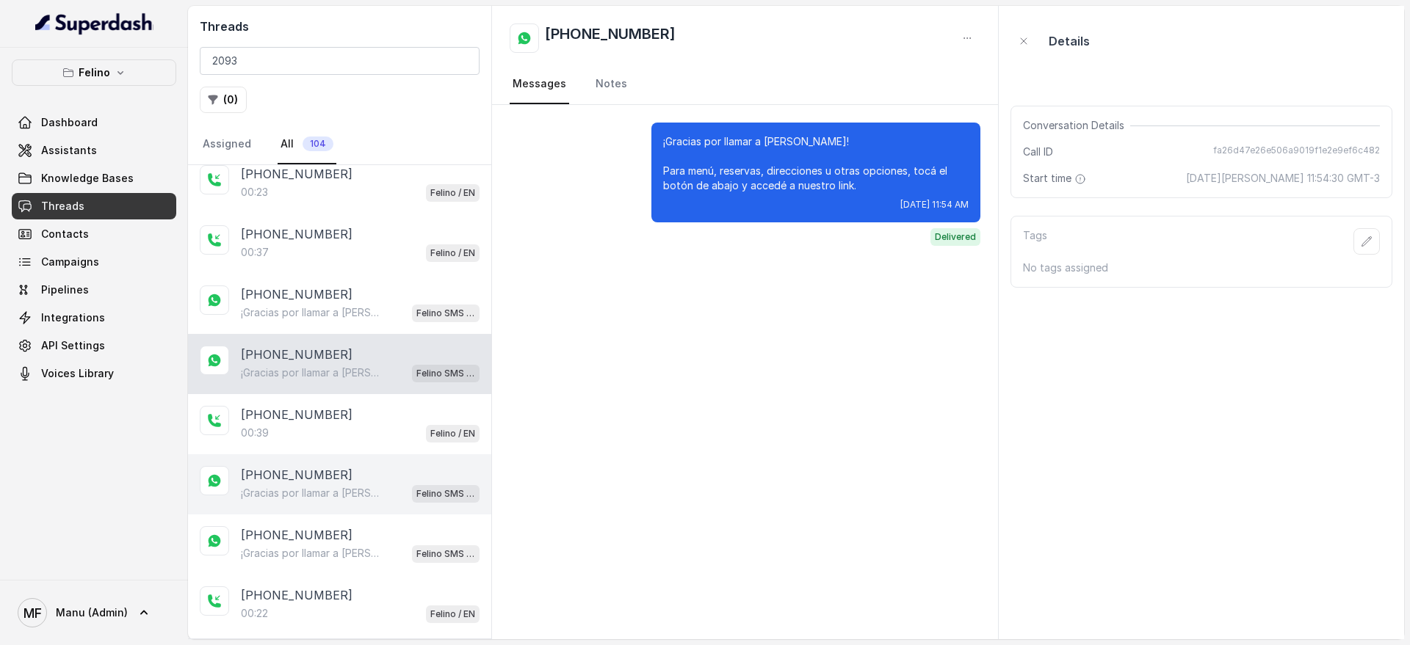
click at [377, 496] on p "¡Gracias por llamar a Felino! Para menú, reservas, direcciones u otras opciones…" at bounding box center [311, 493] width 141 height 15
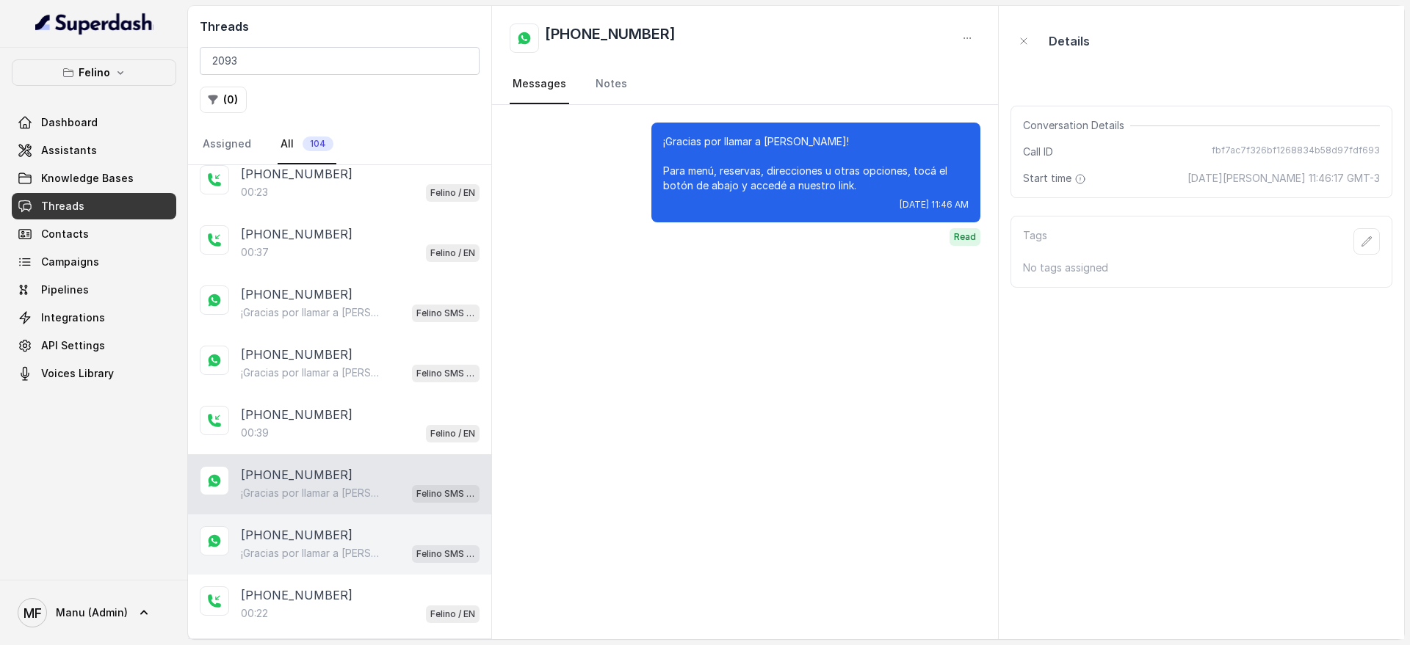
click at [374, 538] on div "+5491124072093" at bounding box center [360, 536] width 239 height 18
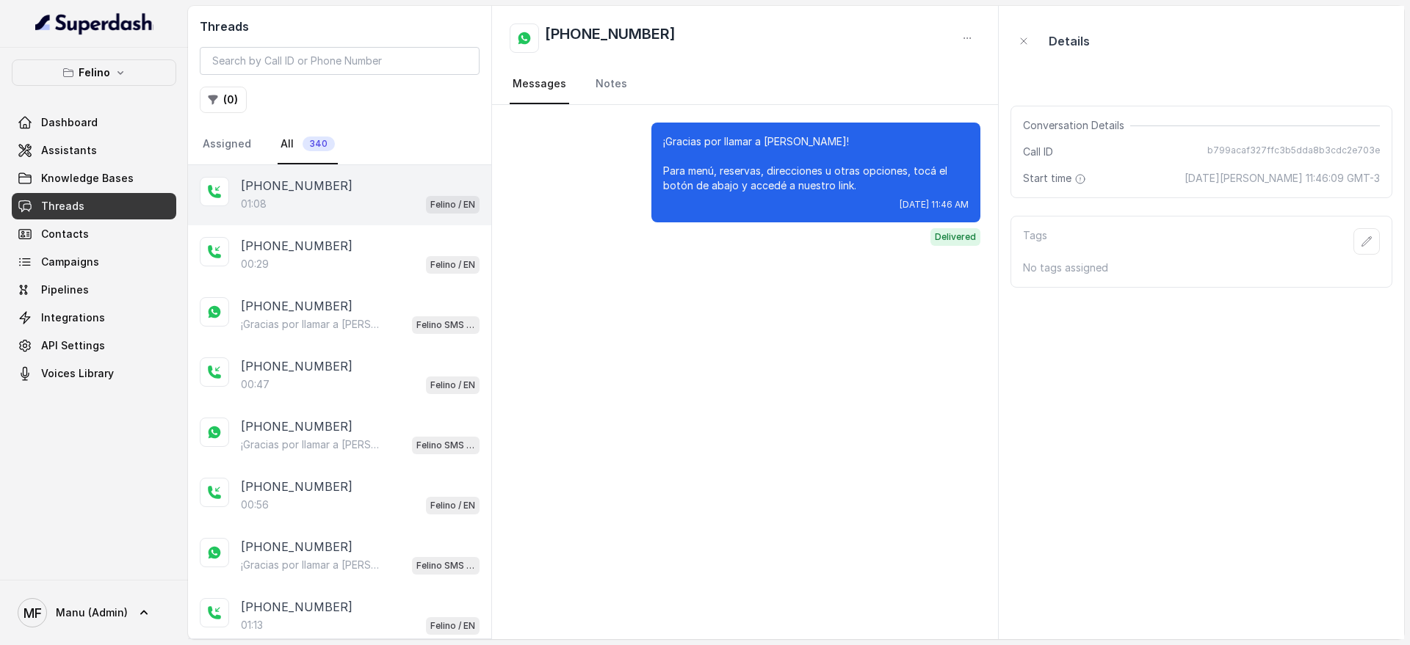
click at [251, 187] on p "[PHONE_NUMBER]" at bounding box center [297, 186] width 112 height 18
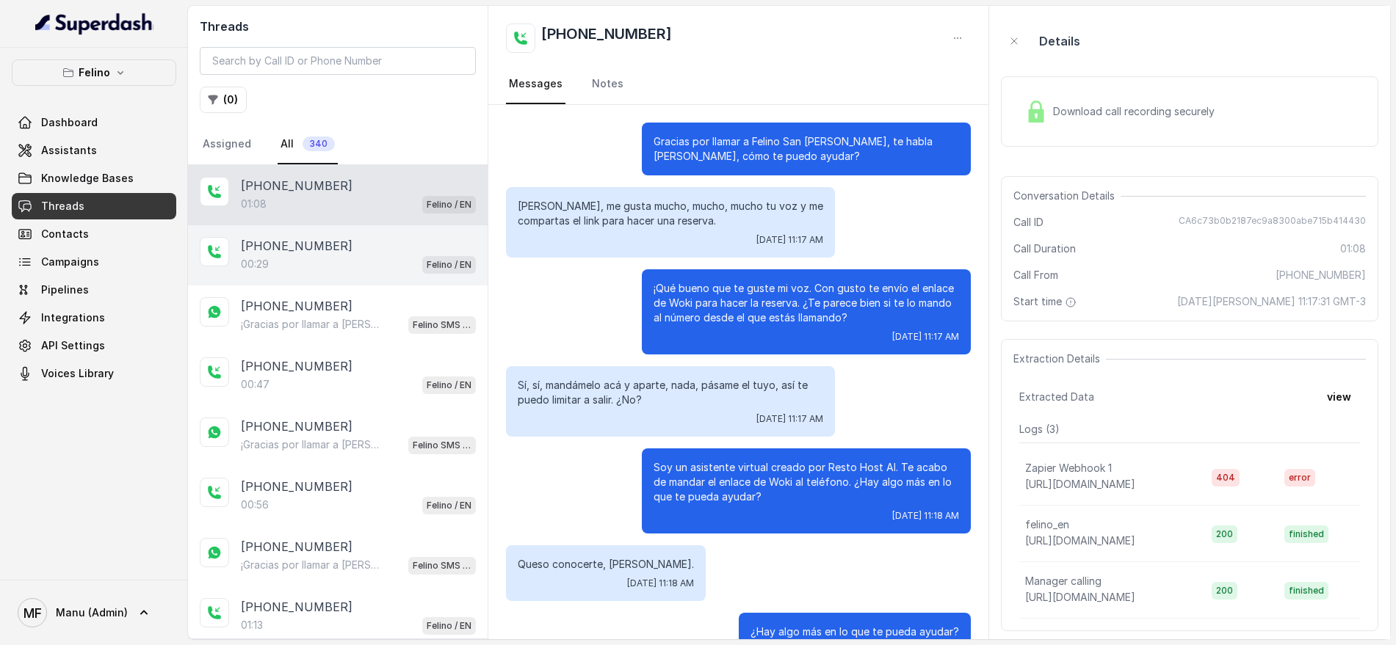
scroll to position [587, 0]
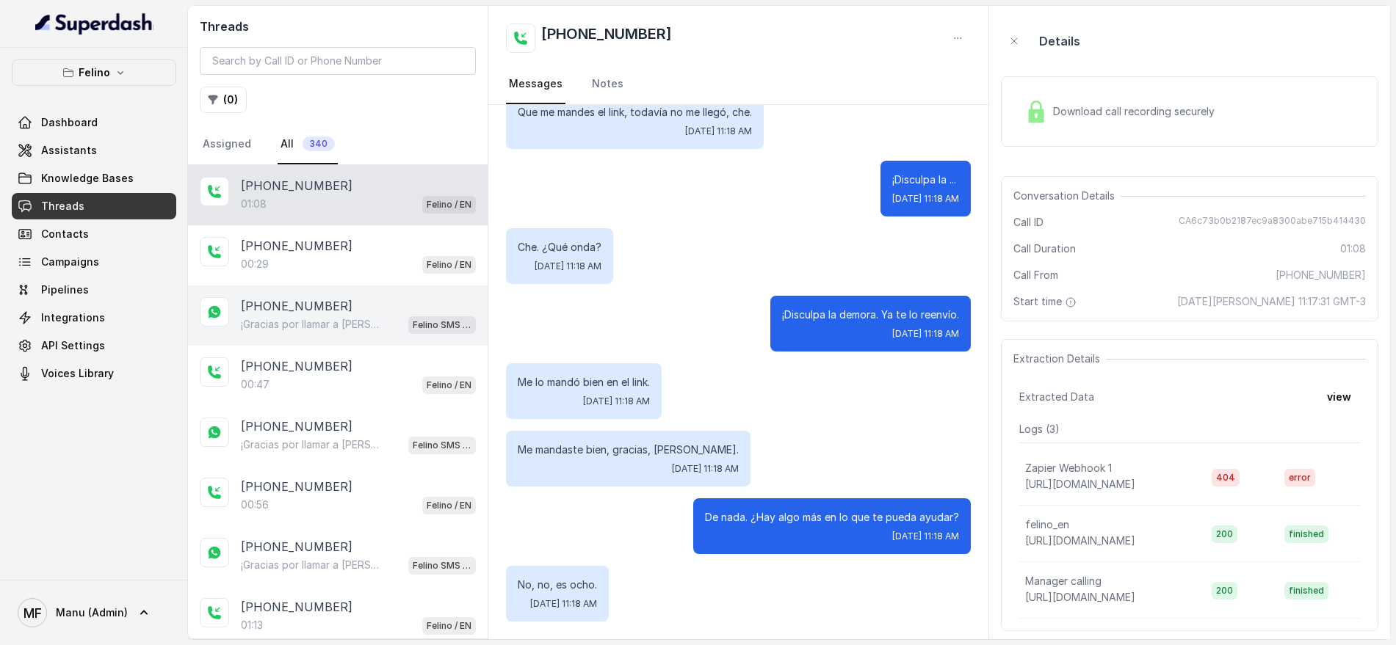
drag, startPoint x: 379, startPoint y: 256, endPoint x: 378, endPoint y: 294, distance: 38.9
click at [378, 255] on div "00:29 Felino / EN" at bounding box center [358, 264] width 235 height 19
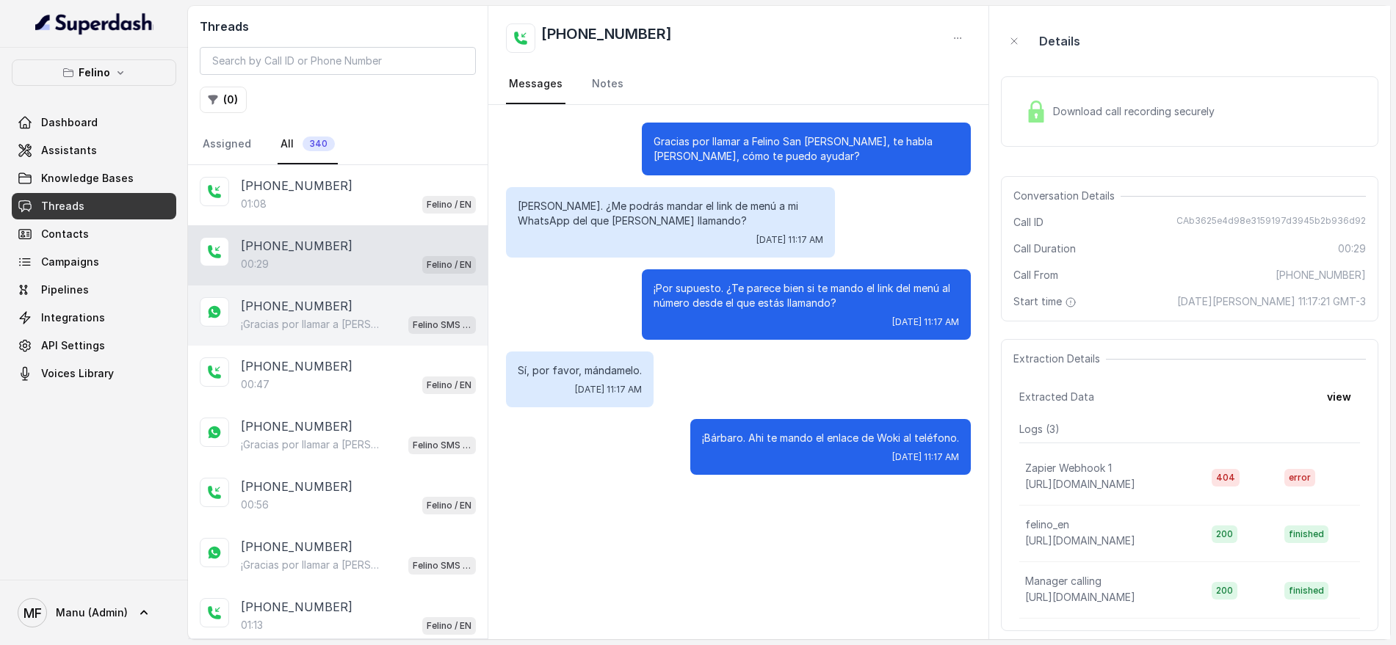
click at [377, 301] on div "[PHONE_NUMBER]" at bounding box center [358, 306] width 235 height 18
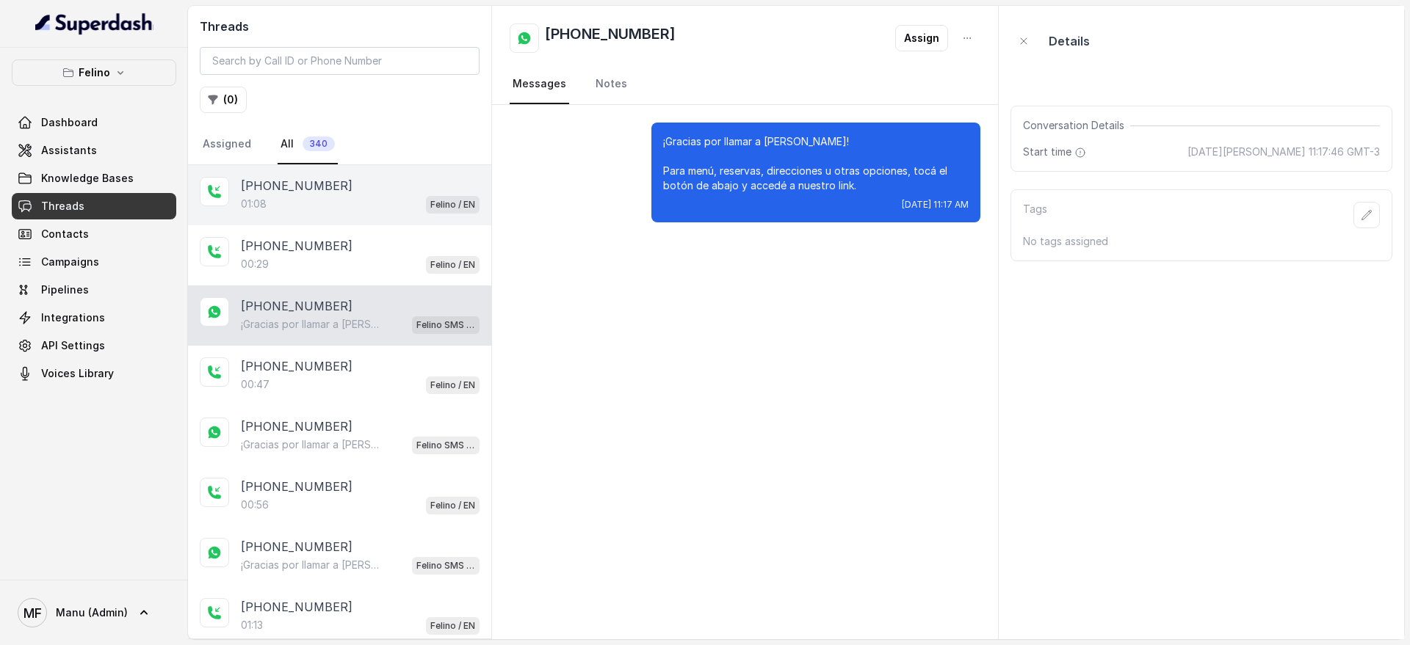
click at [404, 234] on div "+5491124072093 00:29 Felino / EN" at bounding box center [339, 255] width 303 height 60
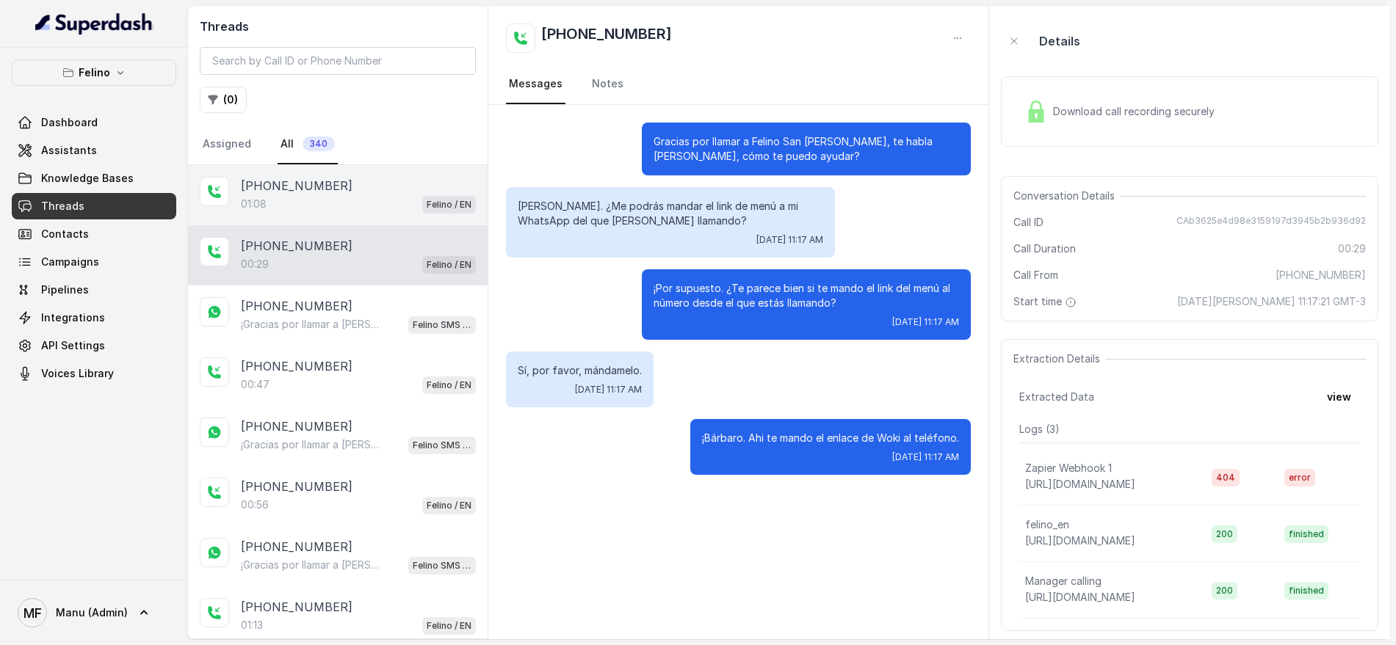
click at [410, 193] on div "[PHONE_NUMBER]" at bounding box center [358, 186] width 235 height 18
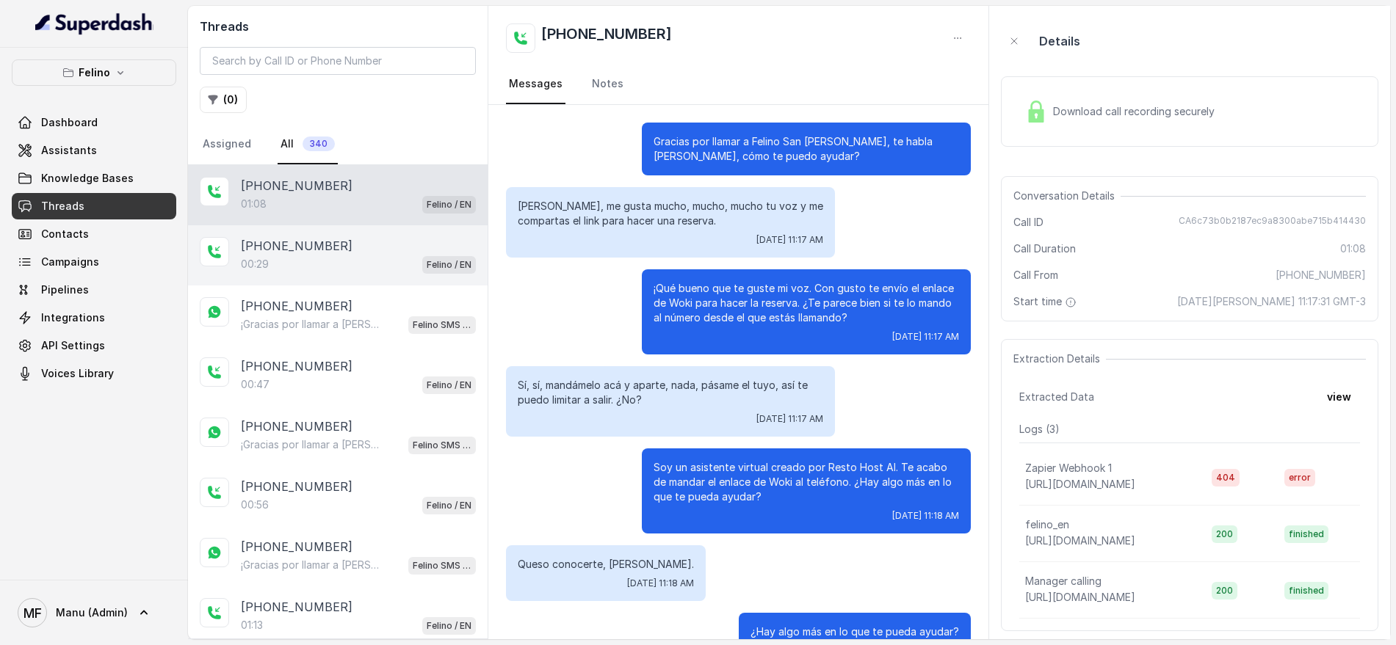
scroll to position [587, 0]
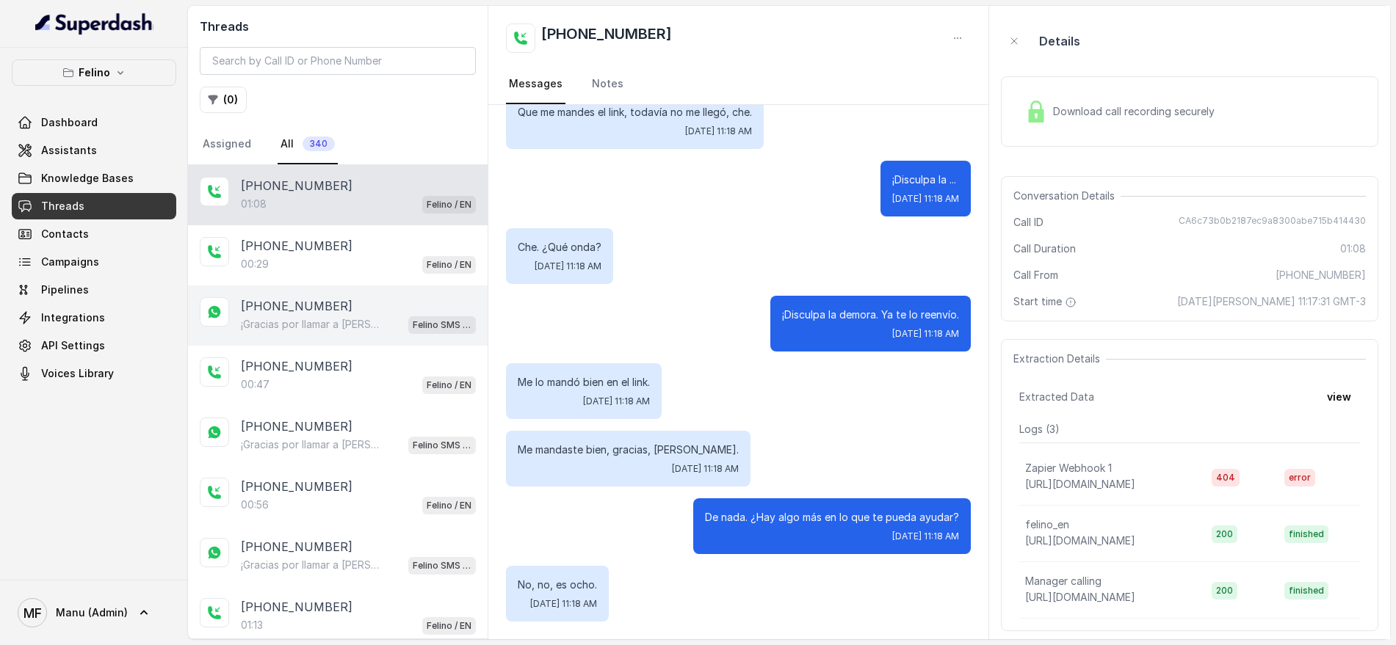
click at [405, 312] on div "[PHONE_NUMBER]" at bounding box center [358, 306] width 235 height 18
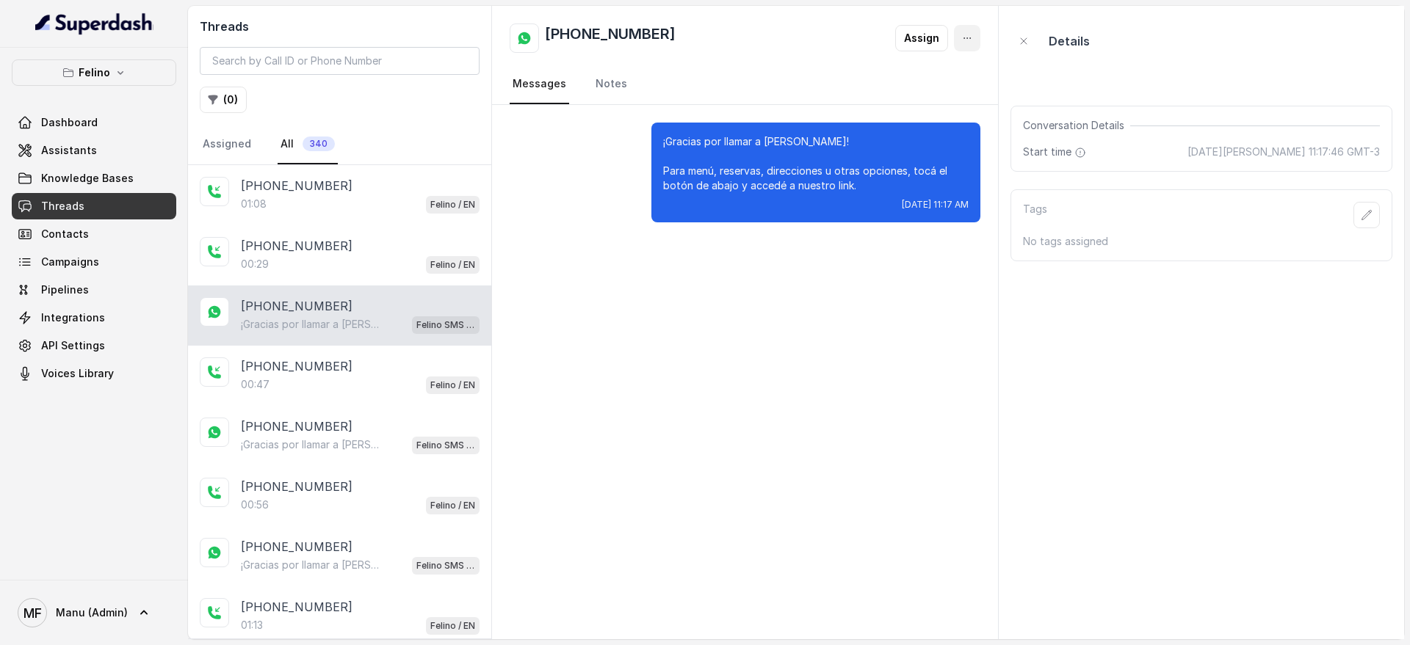
click at [979, 33] on button "button" at bounding box center [967, 38] width 26 height 26
click at [867, 369] on div "+5491124072093 Assign Messages Notes ¡Gracias por llamar a Felino! Para menú, r…" at bounding box center [745, 323] width 507 height 634
click at [974, 42] on button "button" at bounding box center [967, 38] width 26 height 26
click at [405, 198] on div "Threads ( 0 ) Assigned All 340 +5491140434026 01:08 Felino / EN +5491124072093 …" at bounding box center [796, 323] width 1216 height 634
click at [455, 186] on div "[PHONE_NUMBER]" at bounding box center [360, 186] width 239 height 18
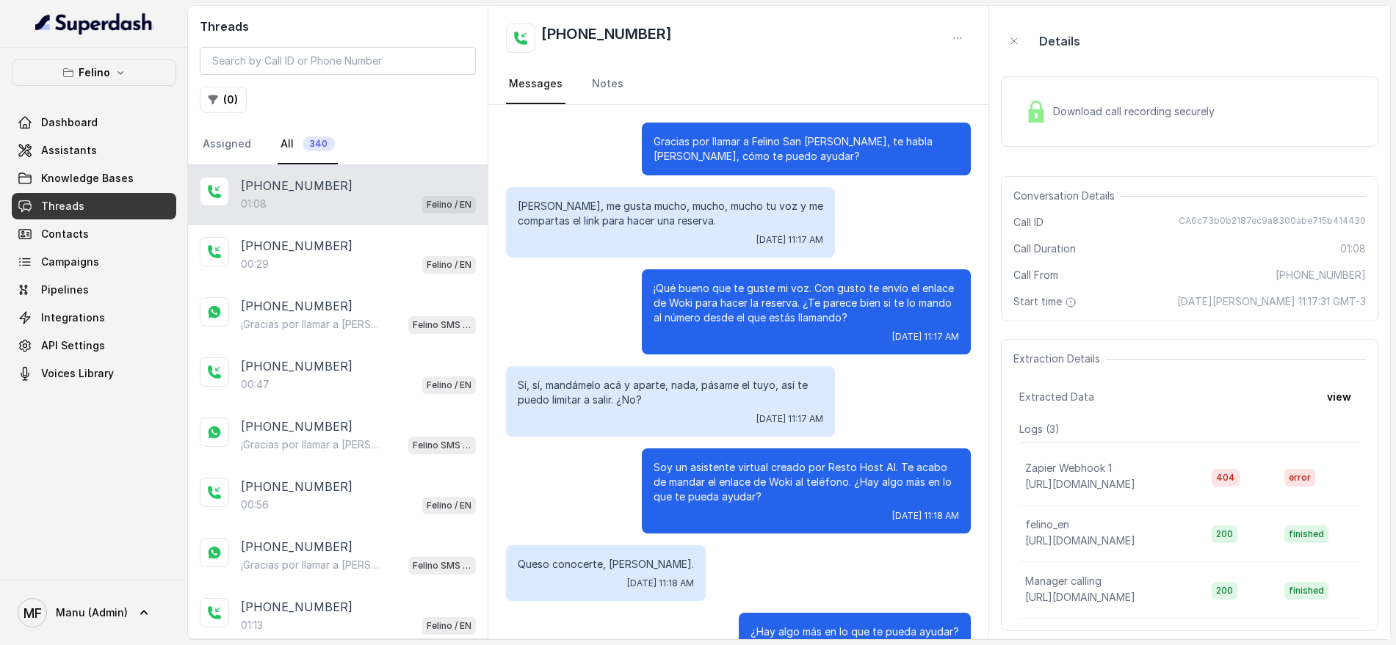
scroll to position [587, 0]
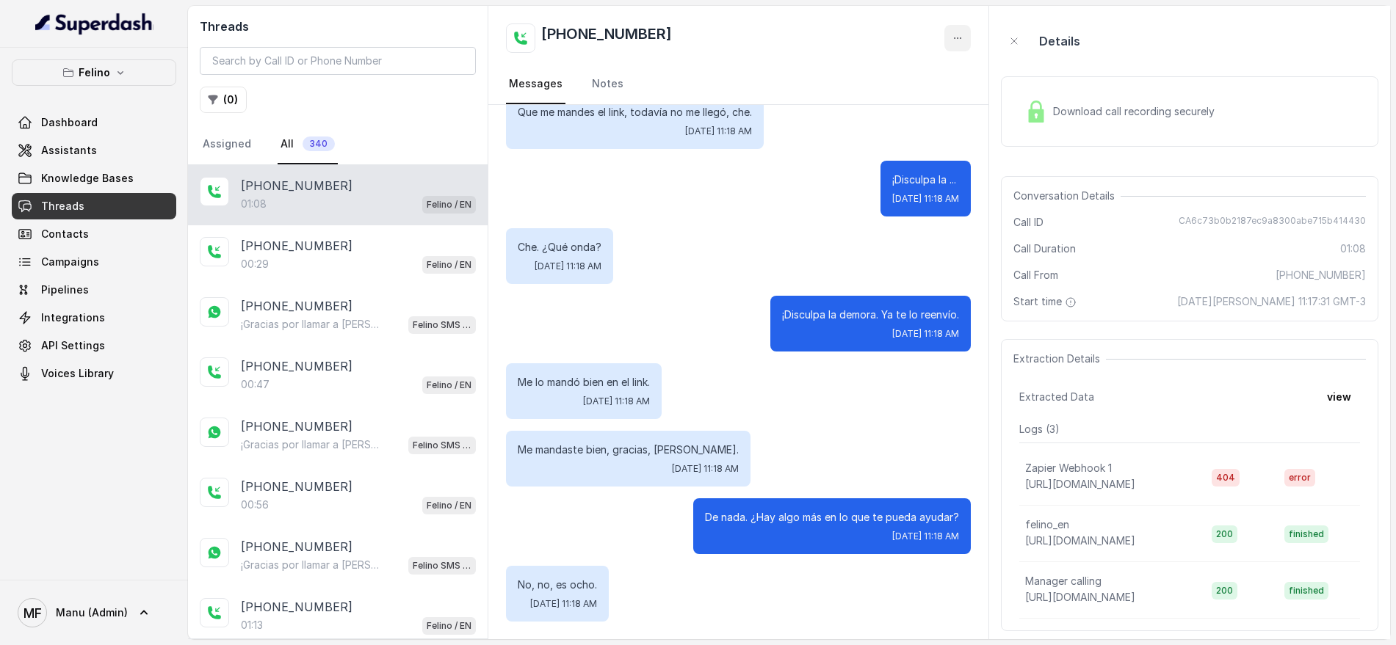
click at [949, 41] on button "button" at bounding box center [957, 38] width 26 height 26
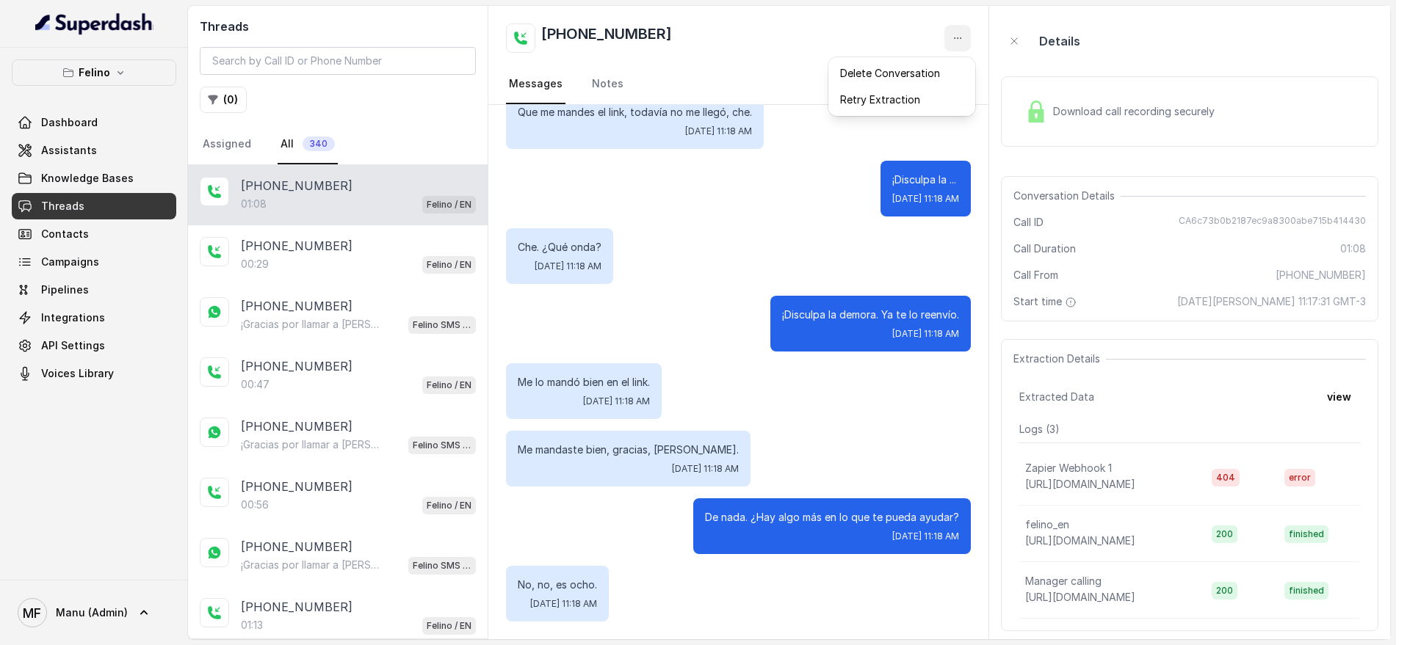
drag, startPoint x: 739, startPoint y: 174, endPoint x: 726, endPoint y: 176, distance: 12.6
click at [736, 174] on div "+5491140434026 Messages Notes Gracias por llamar a Felino San Isidro, te habla …" at bounding box center [738, 323] width 501 height 634
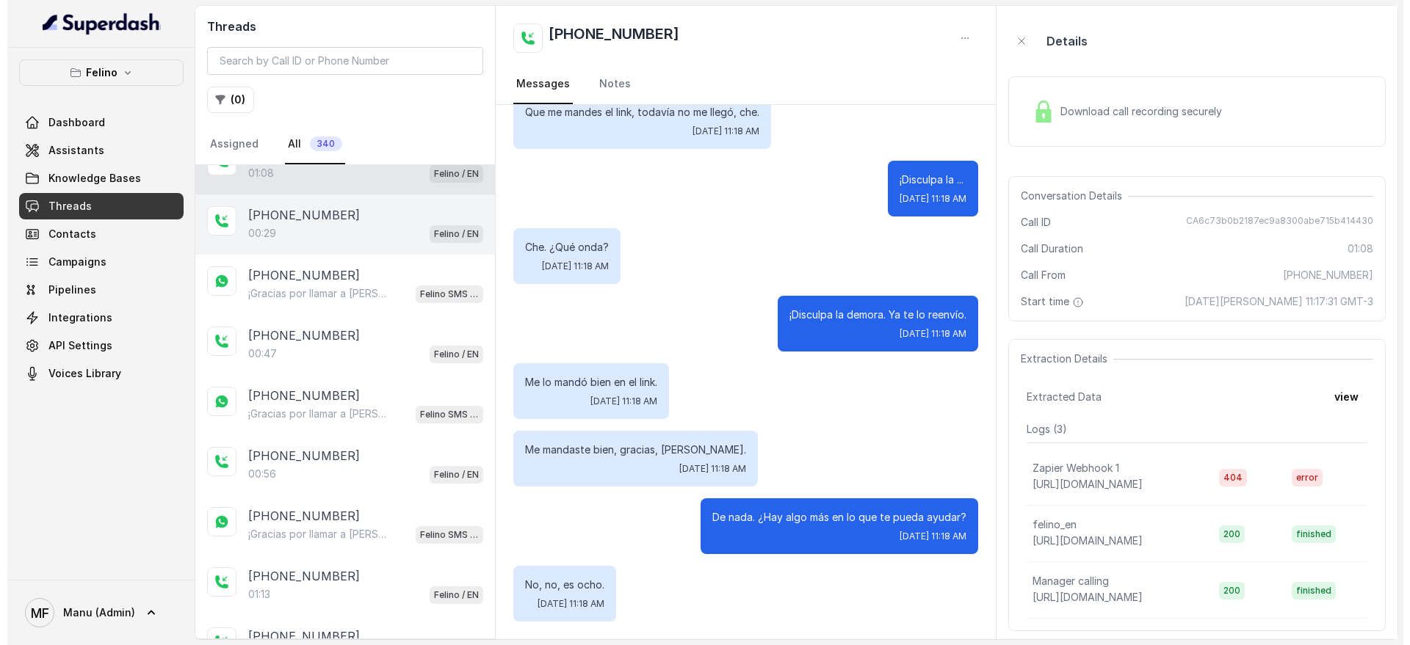
scroll to position [0, 0]
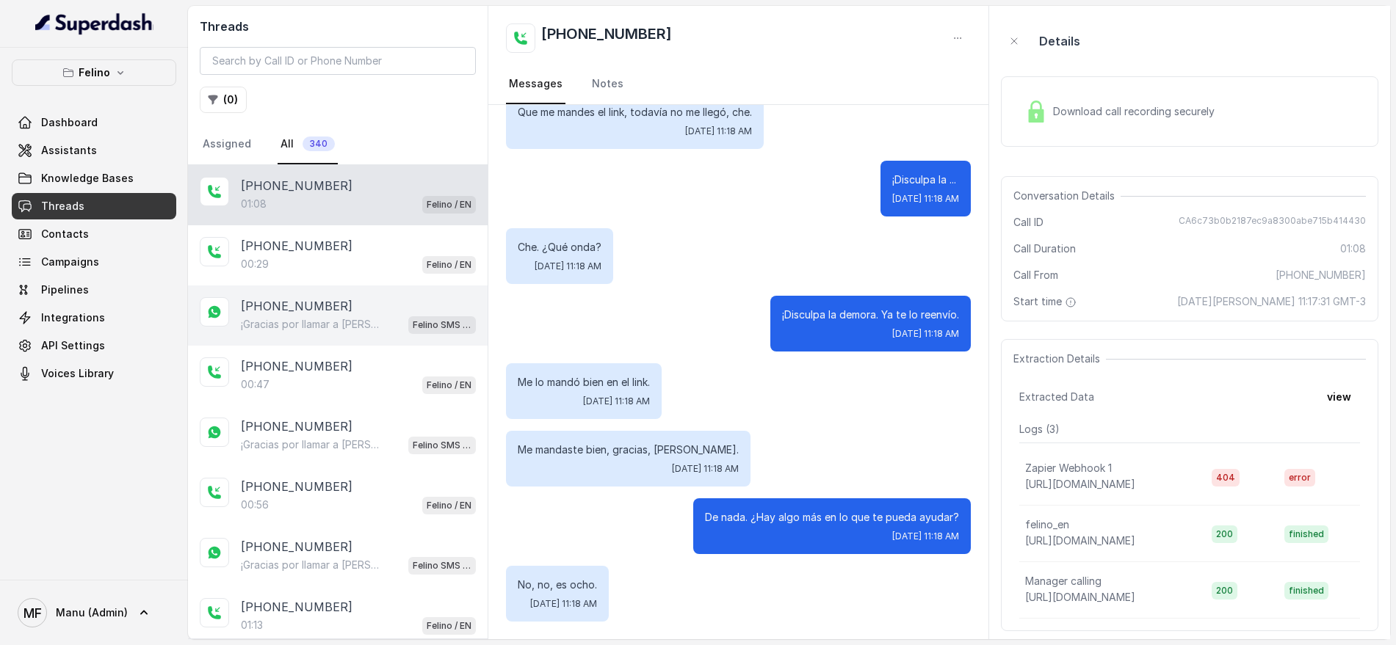
click at [395, 334] on div "+5491124072093 ¡Gracias por llamar a Felino! Para menú, reservas, direcciones u…" at bounding box center [338, 316] width 300 height 60
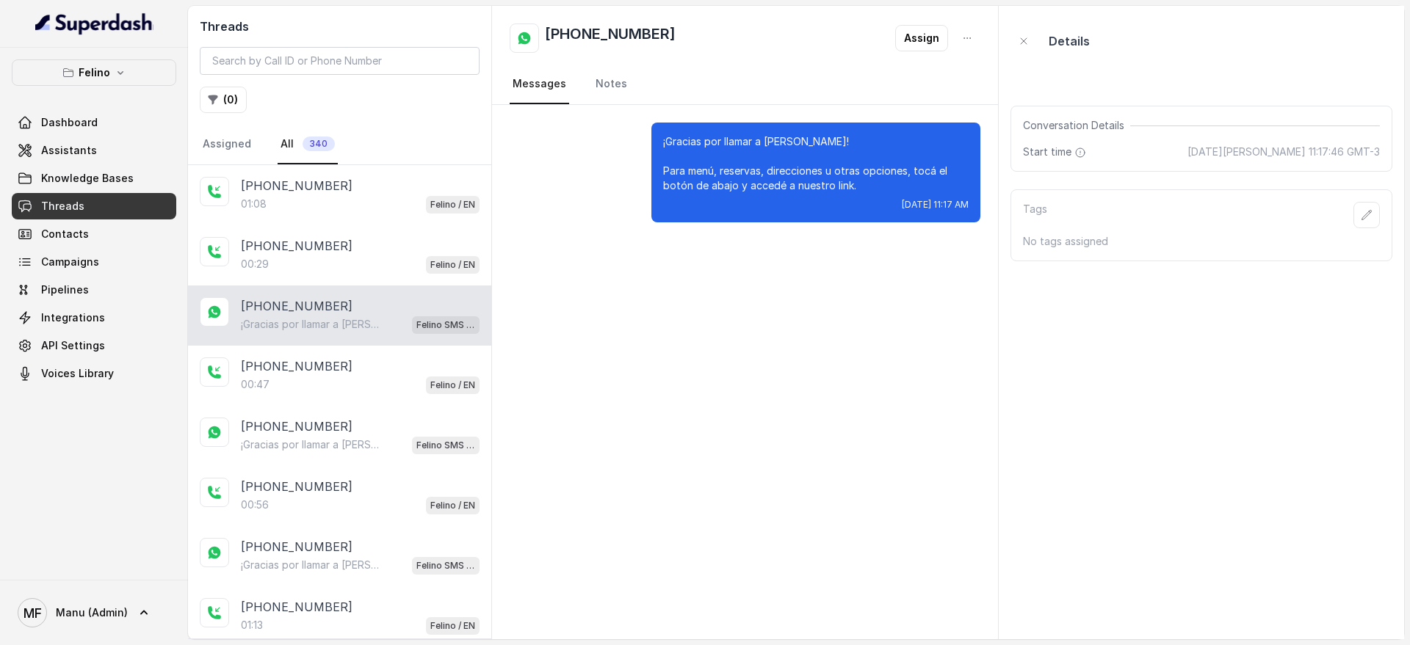
click at [601, 40] on h2 "+5491124072093" at bounding box center [610, 37] width 131 height 29
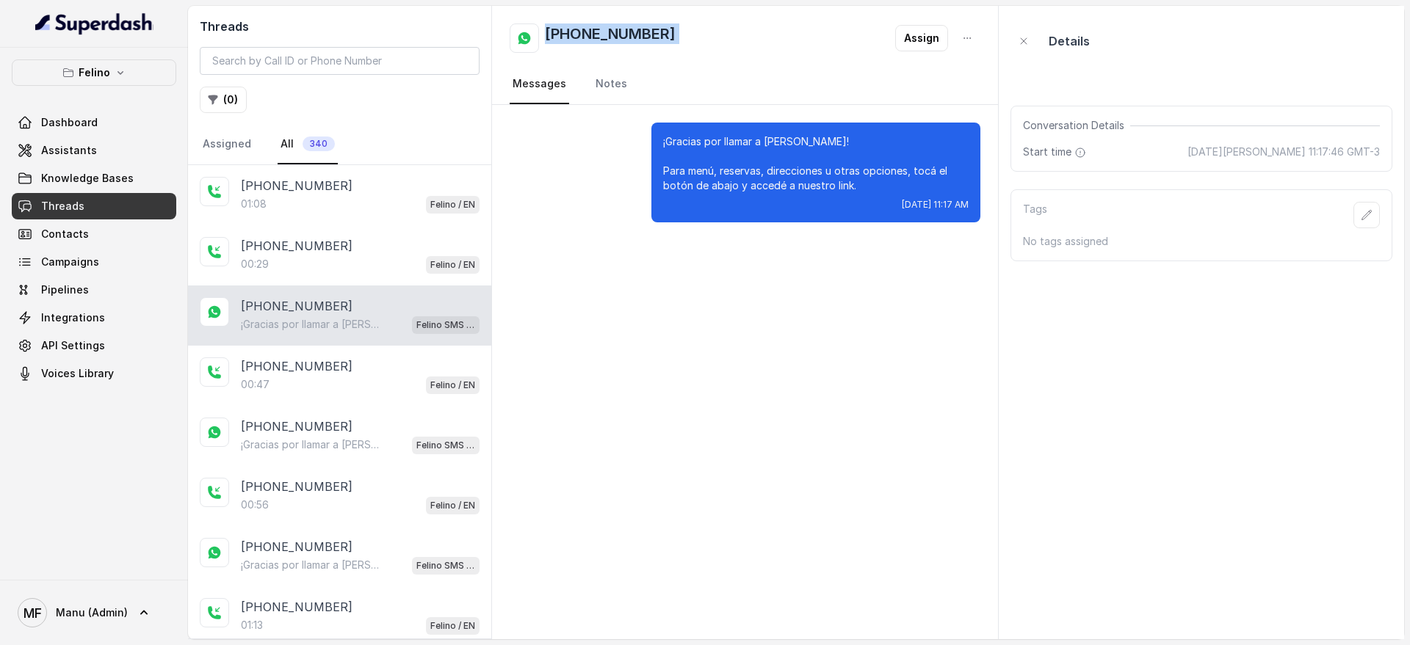
click at [716, 33] on div "+5491124072093 Assign" at bounding box center [745, 37] width 471 height 29
click at [565, 32] on h2 "+5491124072093" at bounding box center [610, 37] width 131 height 29
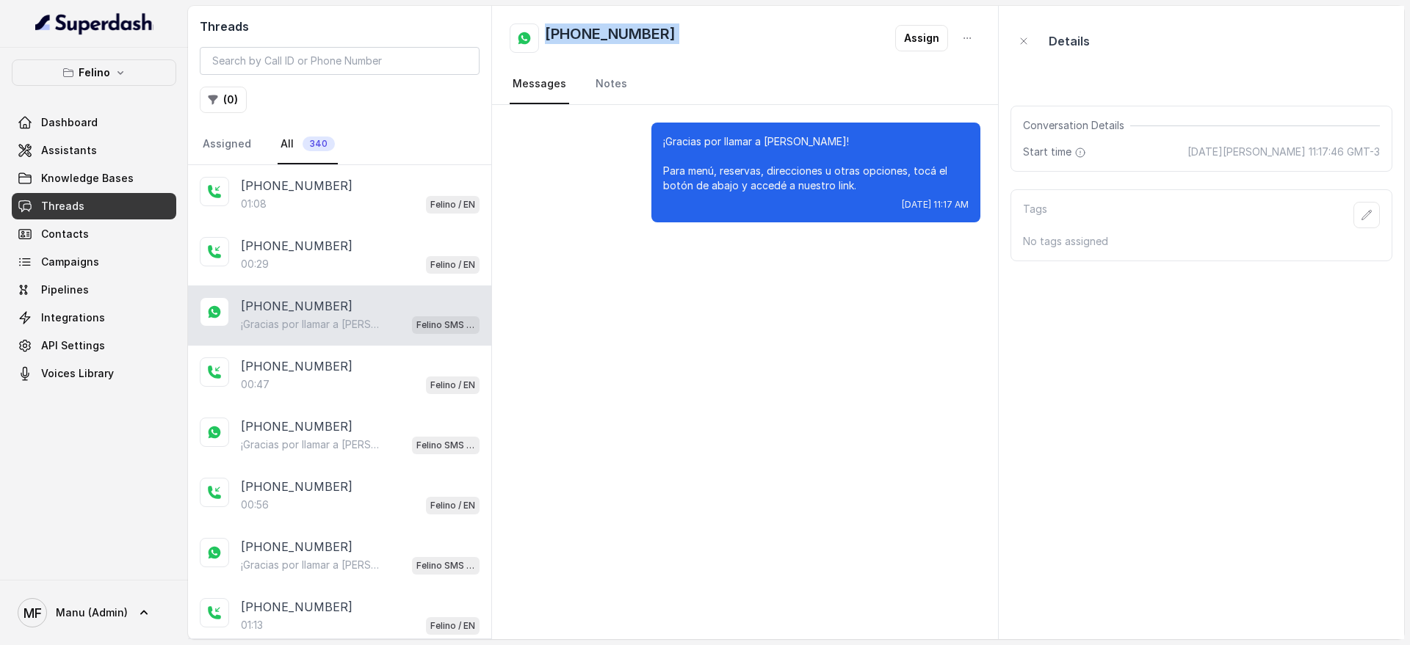
click at [565, 32] on h2 "+5491124072093" at bounding box center [610, 37] width 131 height 29
click at [640, 30] on h2 "+5491124072093" at bounding box center [610, 37] width 131 height 29
click at [687, 36] on div "+5491124072093 Assign" at bounding box center [745, 37] width 471 height 29
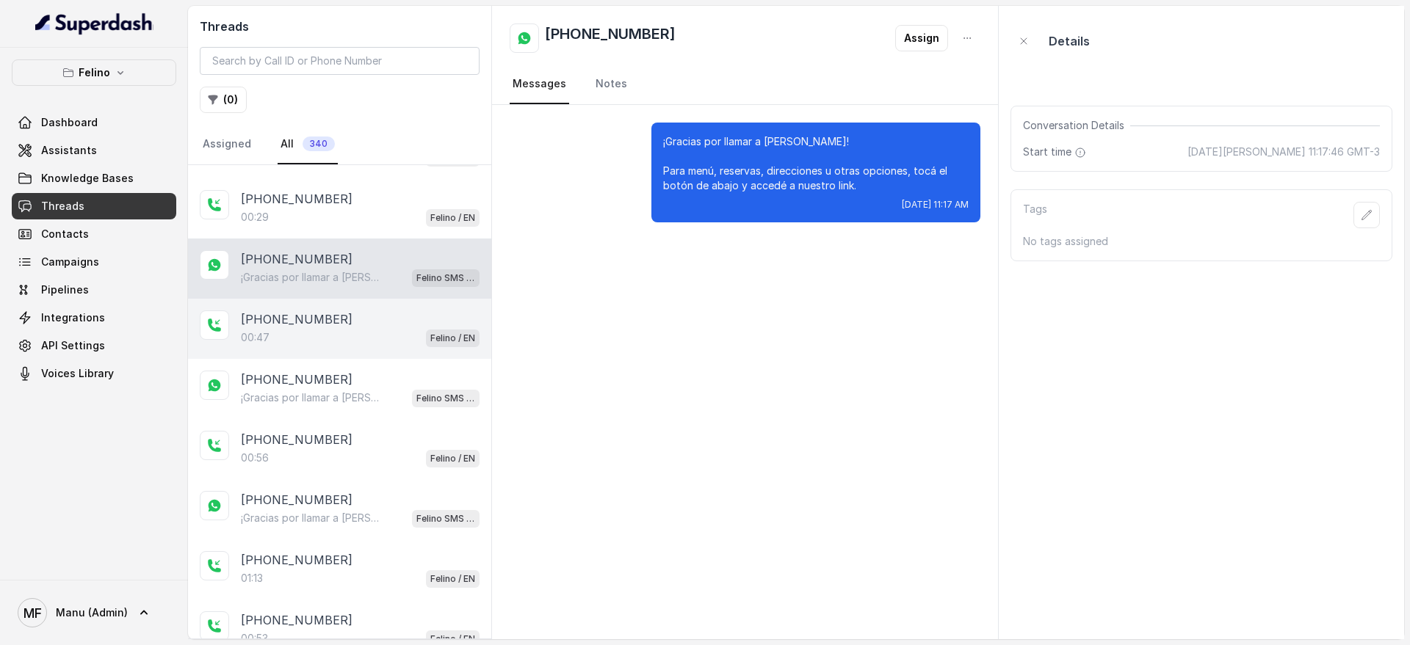
scroll to position [92, 0]
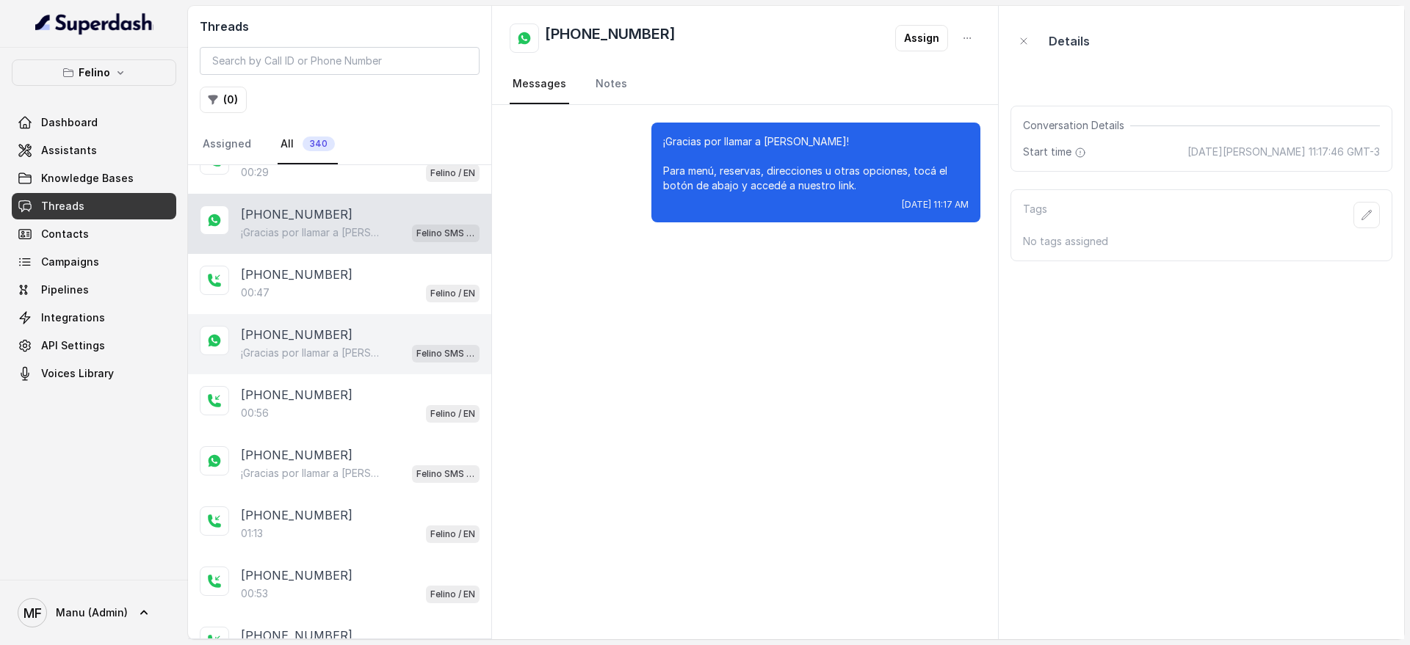
click at [356, 367] on div "+5491130908794 ¡Gracias por llamar a Felino! Para menú, reservas, direcciones u…" at bounding box center [339, 344] width 303 height 60
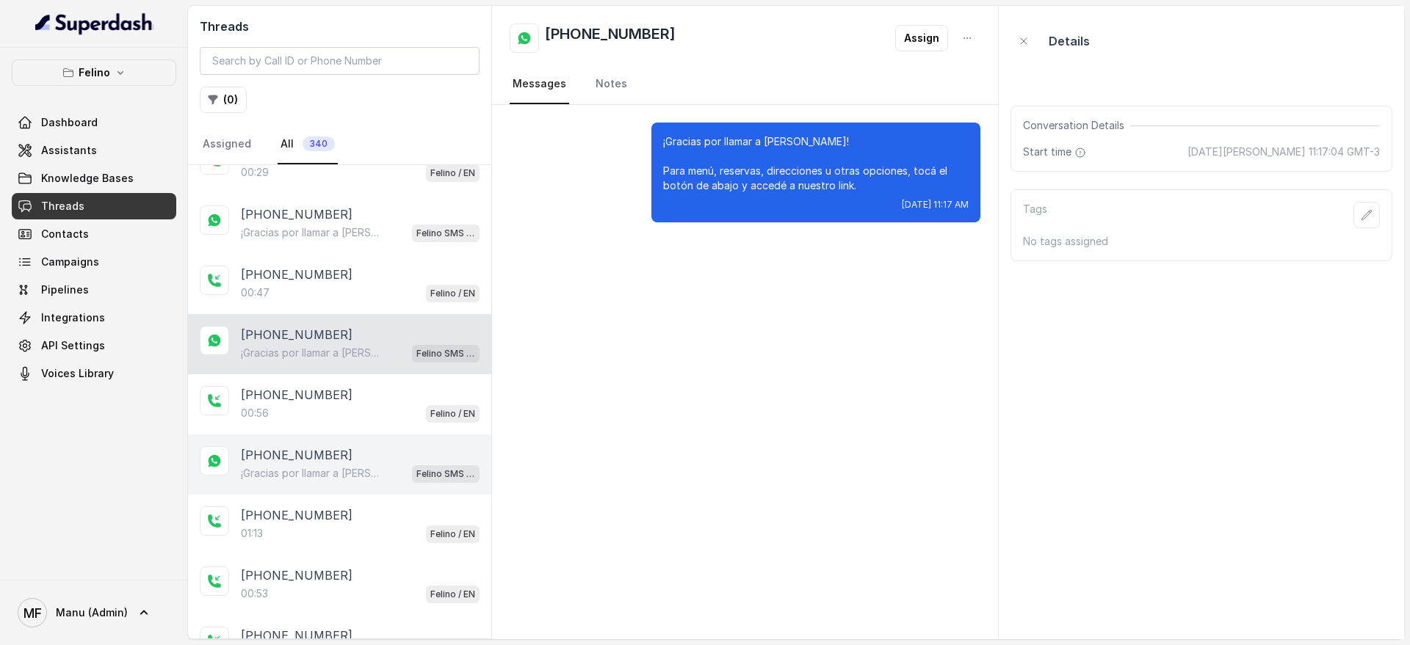
click at [350, 466] on p "¡Gracias por llamar a Felino! Para menú, reservas, direcciones u otras opciones…" at bounding box center [311, 473] width 141 height 15
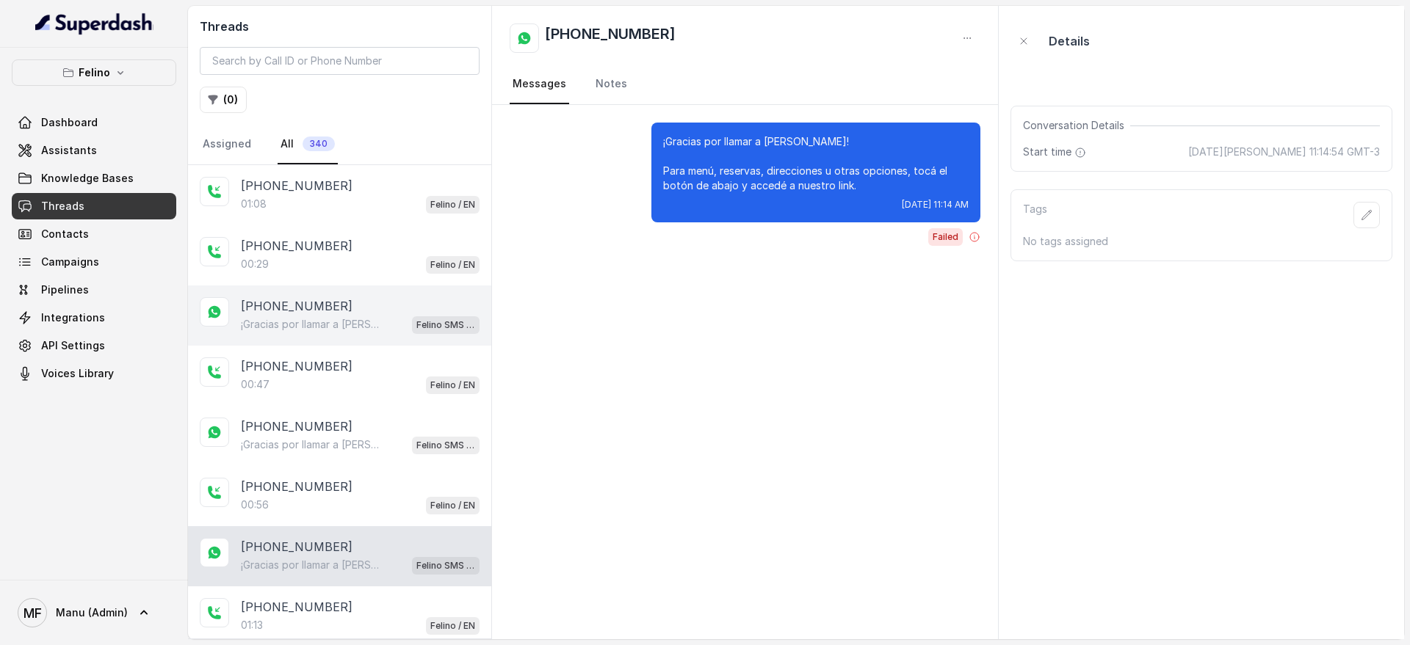
click at [380, 299] on div "+5491124072093" at bounding box center [360, 306] width 239 height 18
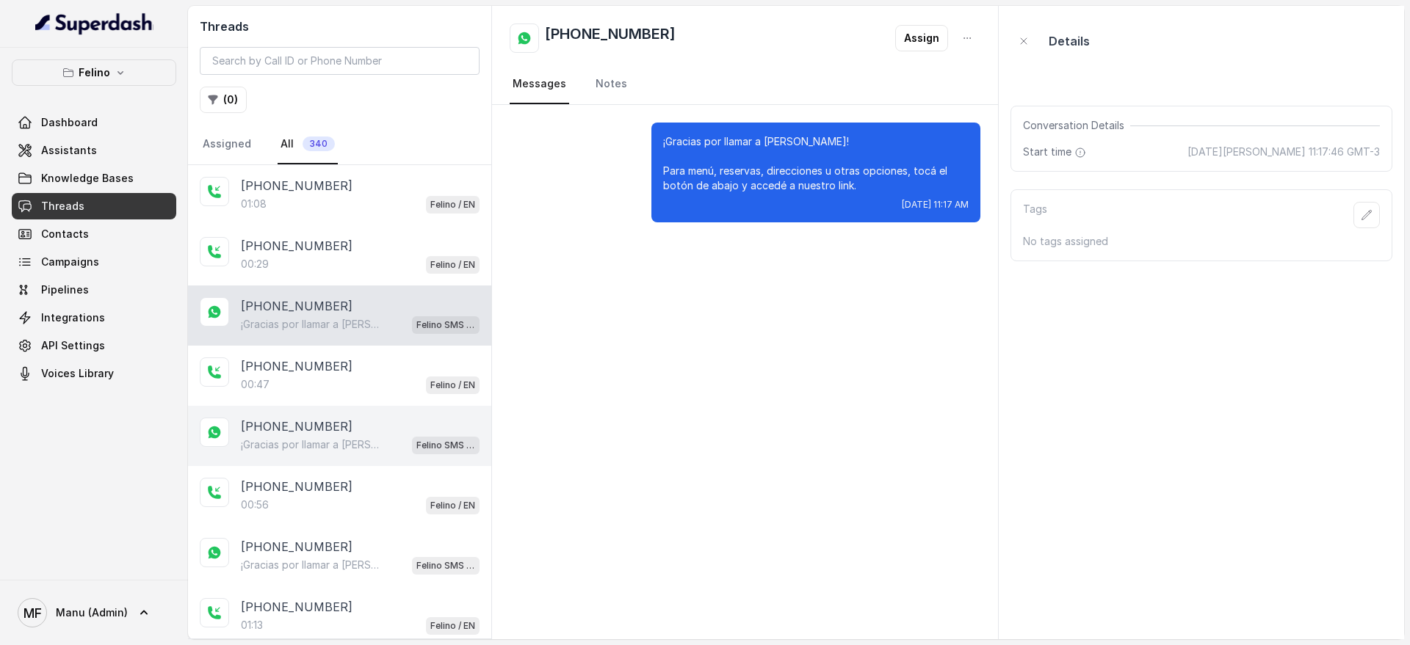
click at [416, 442] on p "Felino SMS Whatsapp" at bounding box center [445, 445] width 59 height 15
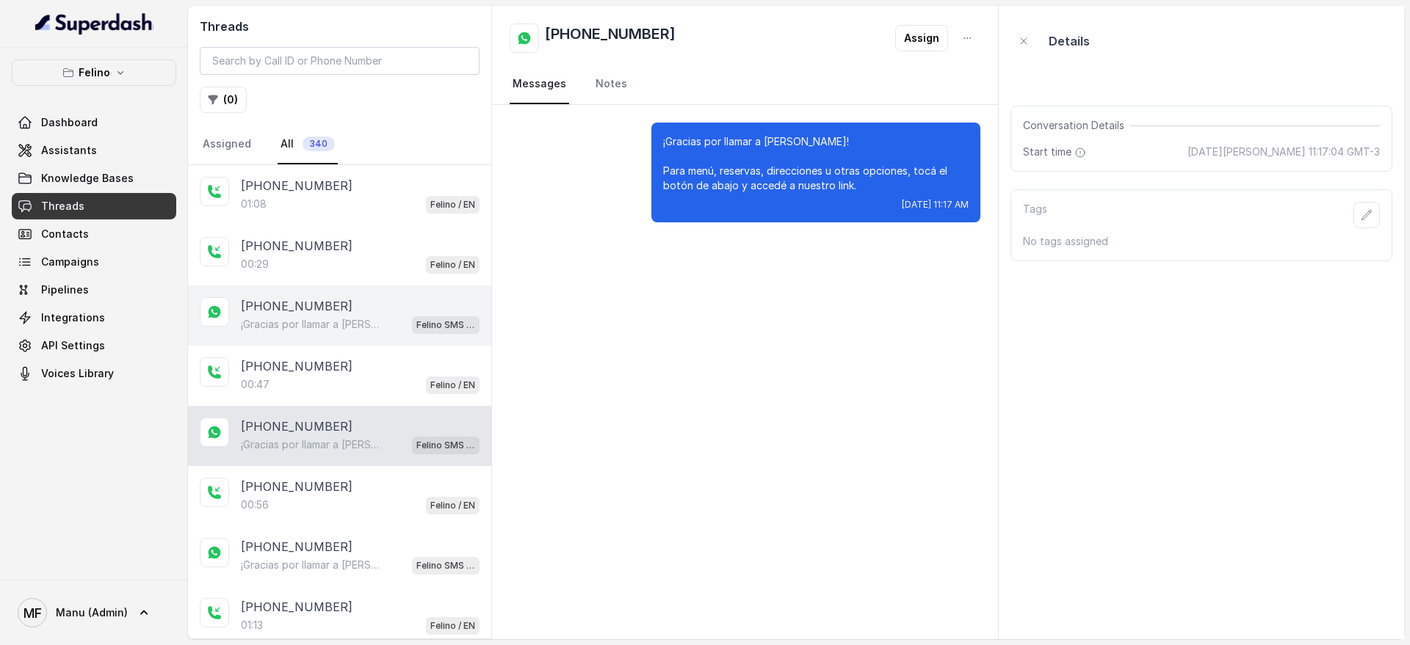
click at [350, 317] on p "¡Gracias por llamar a Felino! Para menú, reservas, direcciones u otras opciones…" at bounding box center [311, 324] width 141 height 15
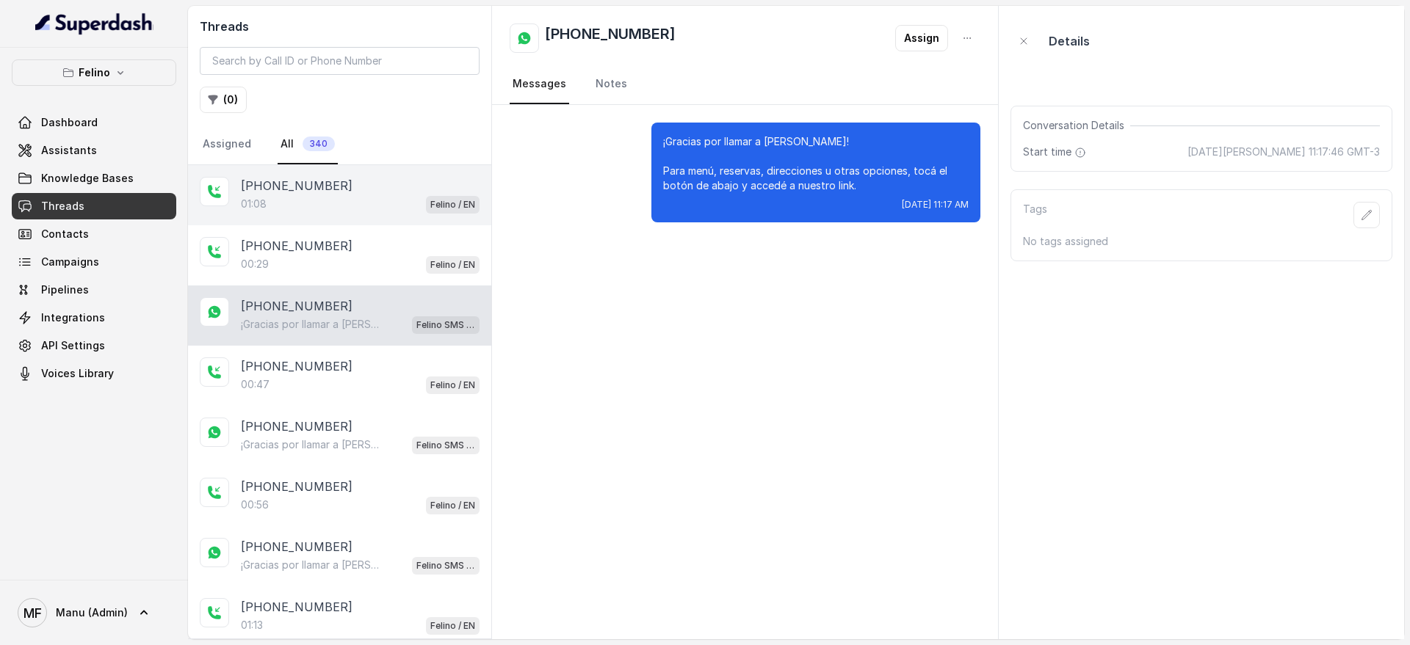
click at [347, 209] on div "01:08 Felino / EN" at bounding box center [360, 204] width 239 height 19
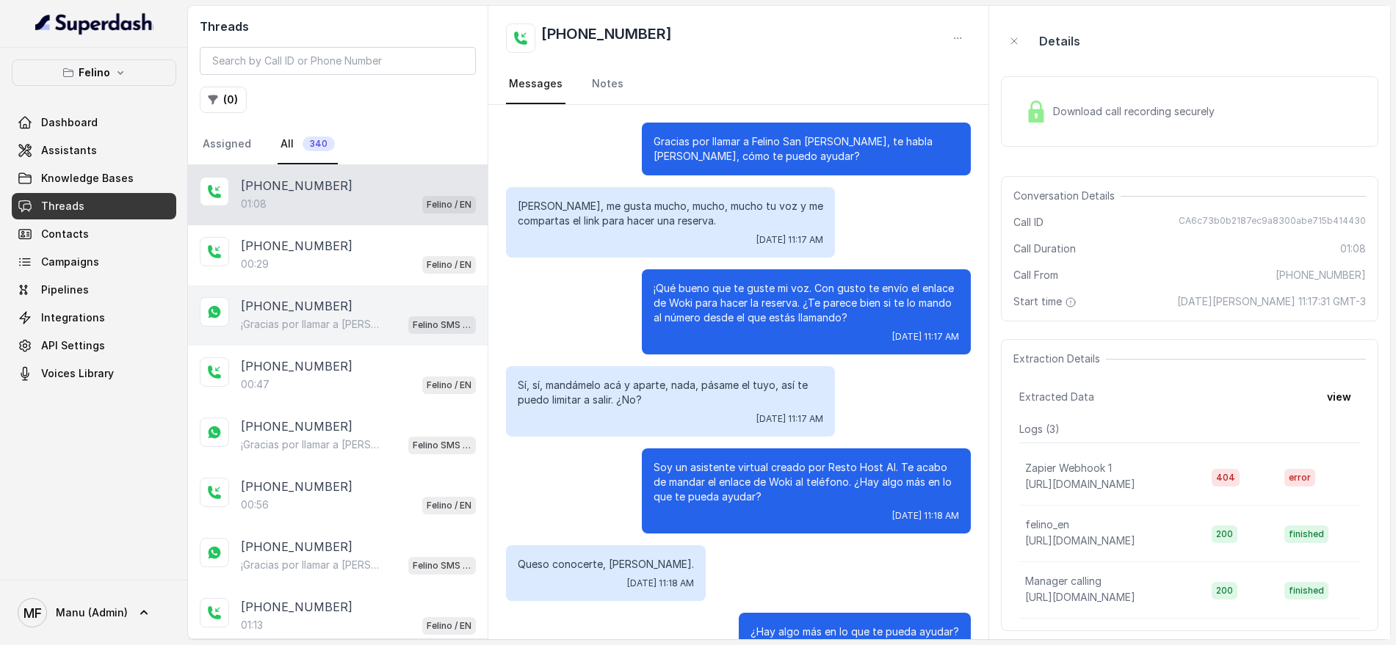
drag, startPoint x: 352, startPoint y: 267, endPoint x: 353, endPoint y: 287, distance: 20.6
click at [352, 265] on div "00:29 Felino / EN" at bounding box center [358, 264] width 235 height 19
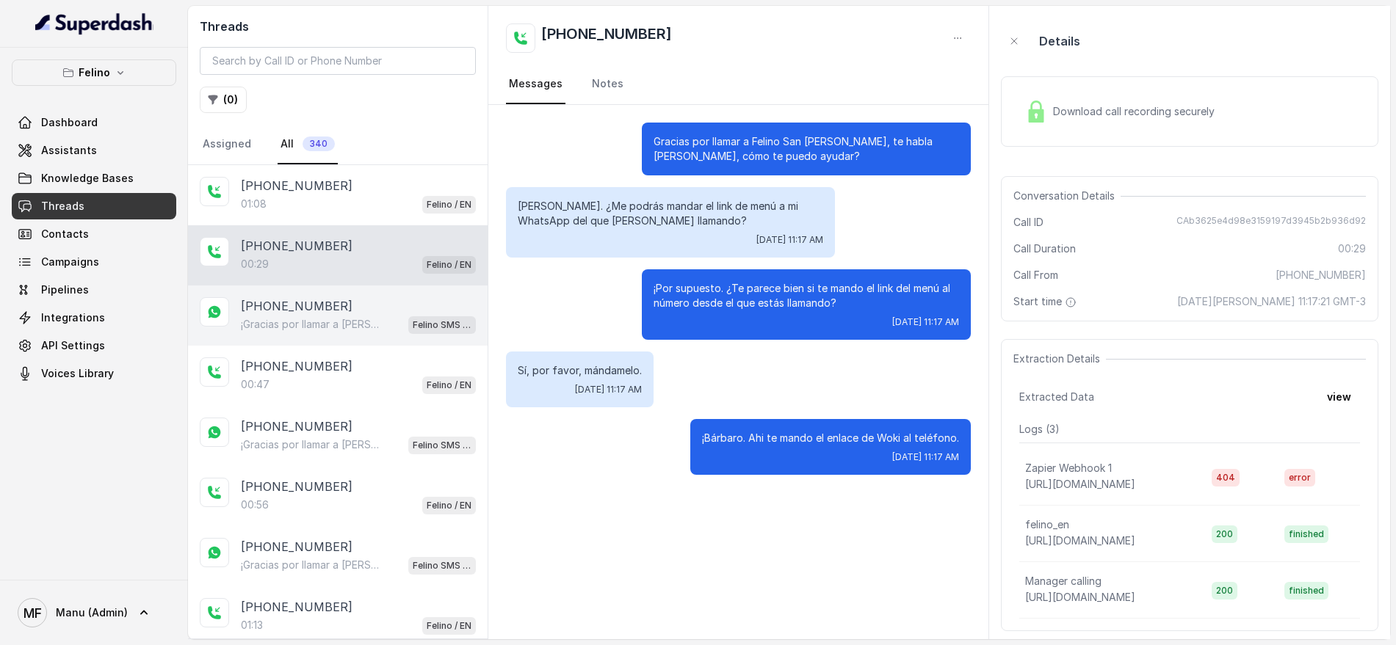
click at [353, 287] on div "+5491124072093 ¡Gracias por llamar a Felino! Para menú, reservas, direcciones u…" at bounding box center [338, 316] width 300 height 60
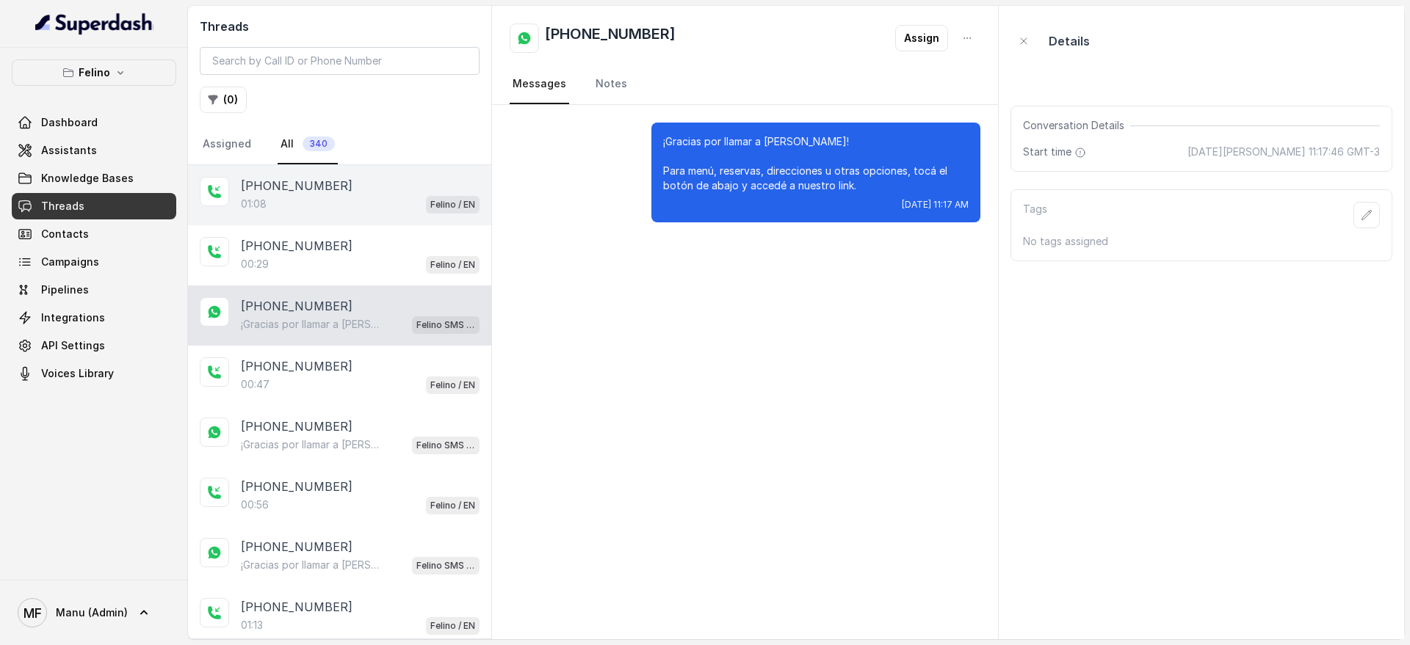
click at [355, 183] on div "+5491140434026" at bounding box center [360, 186] width 239 height 18
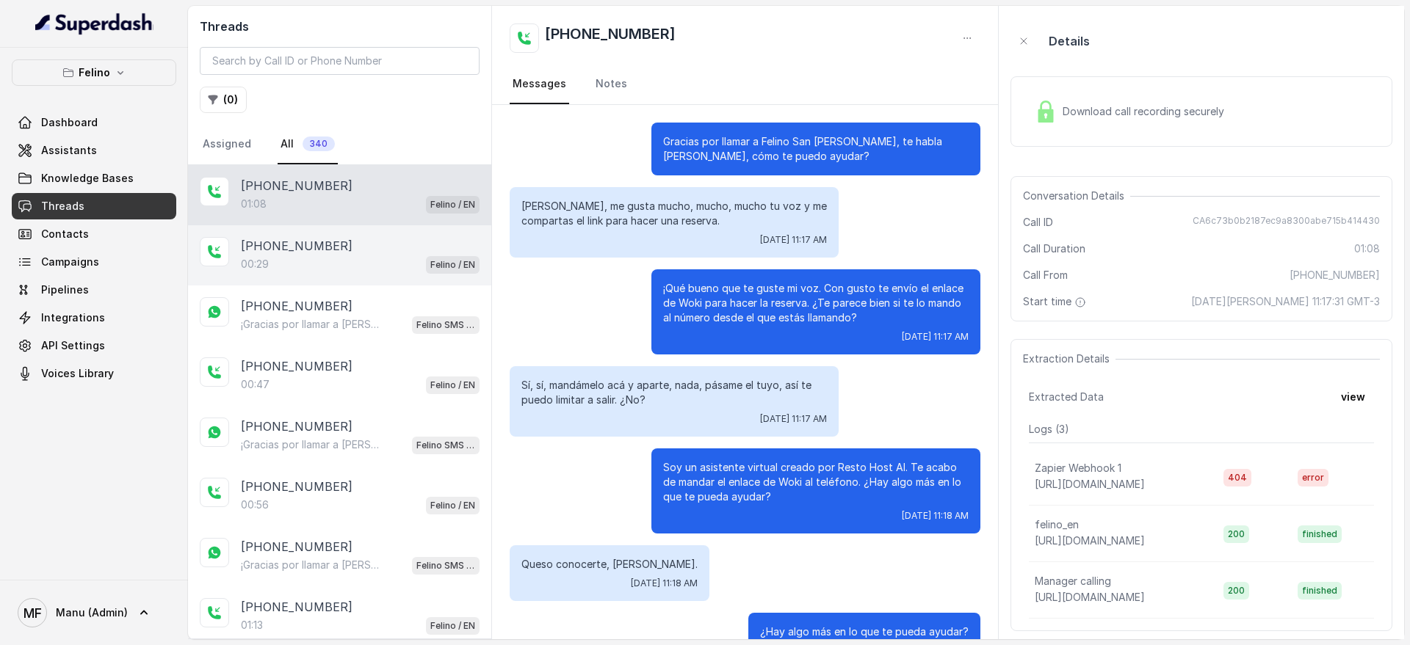
click at [355, 261] on div "00:29 Felino / EN" at bounding box center [360, 264] width 239 height 19
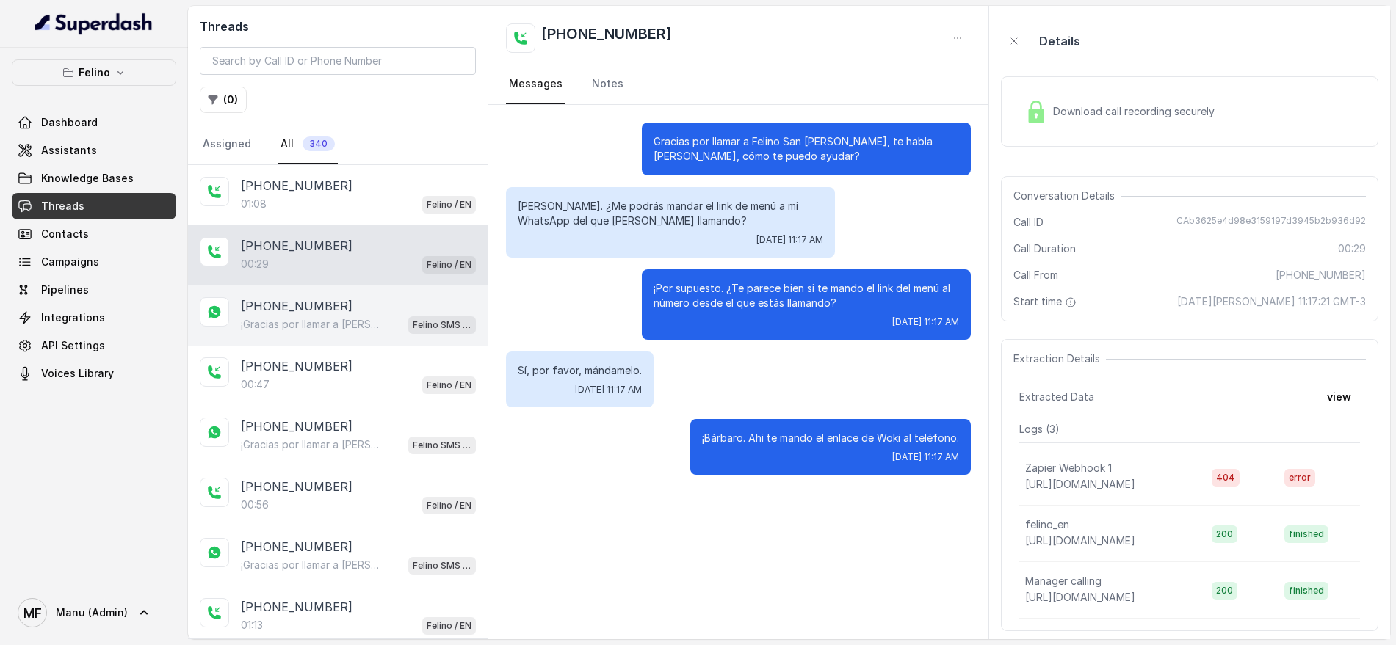
click at [361, 301] on div "+5491124072093" at bounding box center [358, 306] width 235 height 18
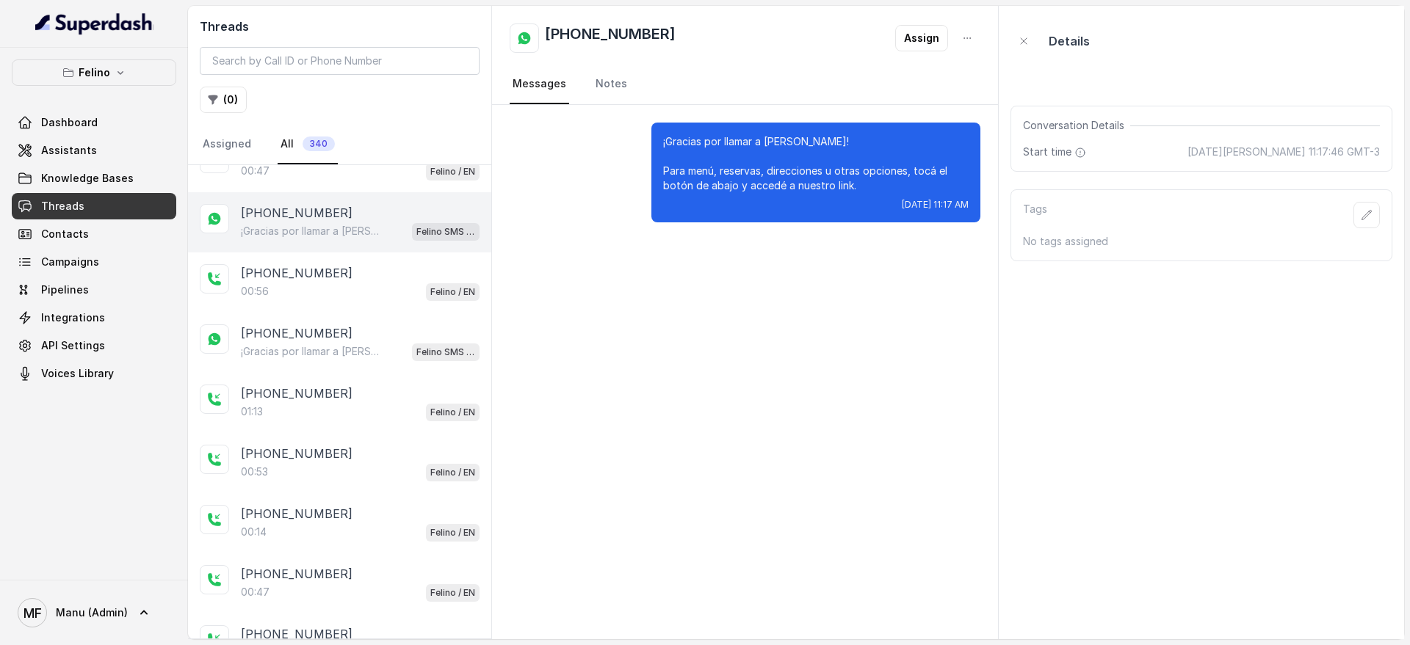
scroll to position [275, 0]
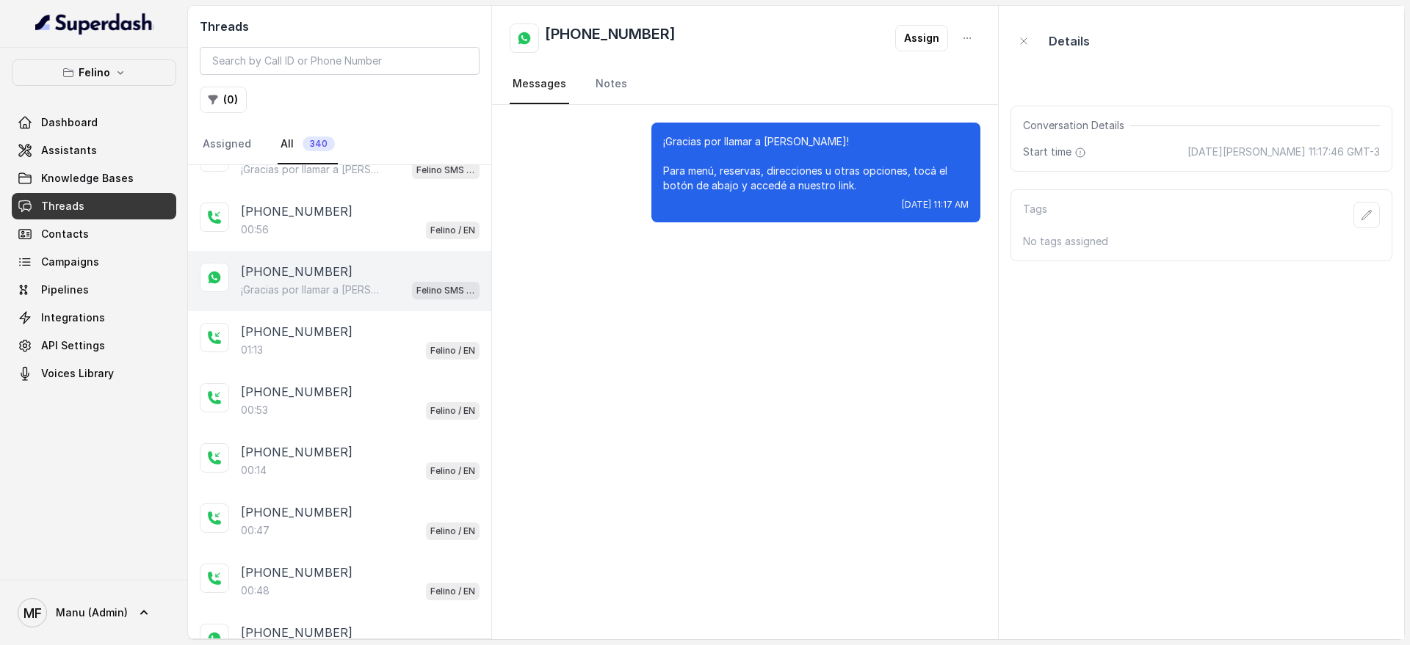
click at [363, 270] on div "+5491130908794" at bounding box center [360, 272] width 239 height 18
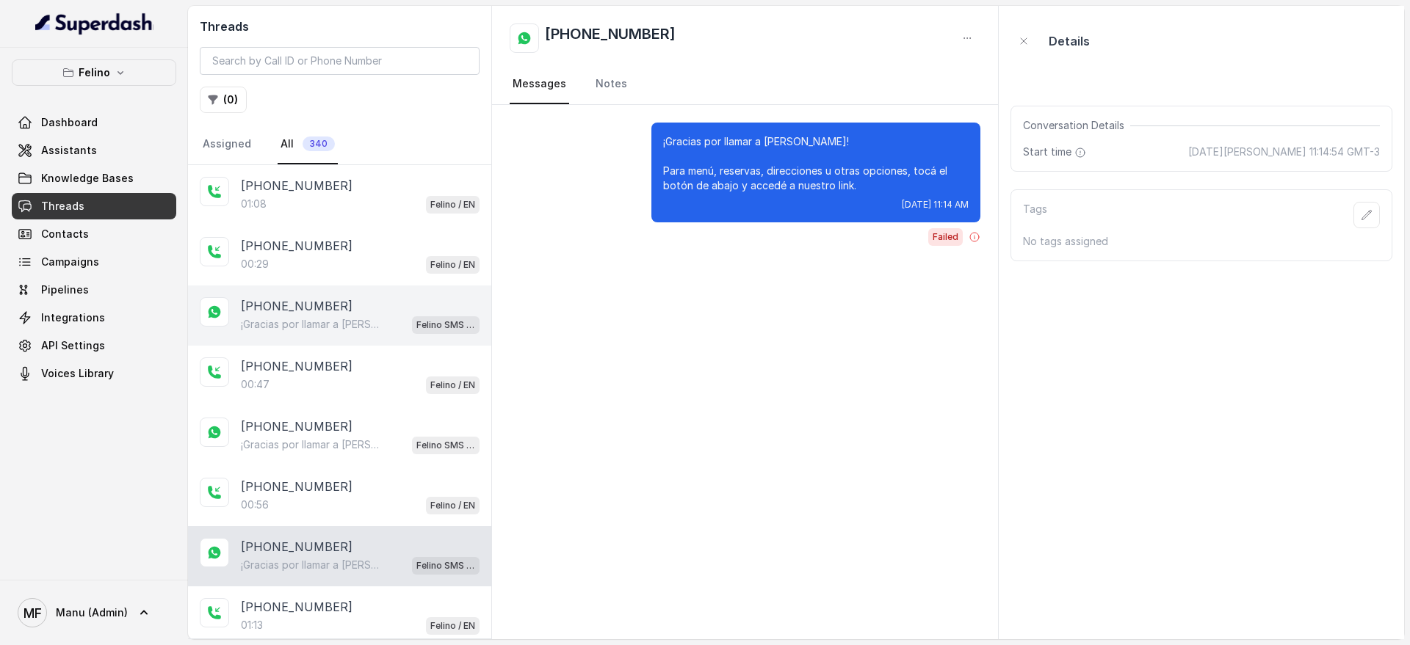
click at [353, 327] on p "¡Gracias por llamar a Felino! Para menú, reservas, direcciones u otras opciones…" at bounding box center [311, 324] width 141 height 15
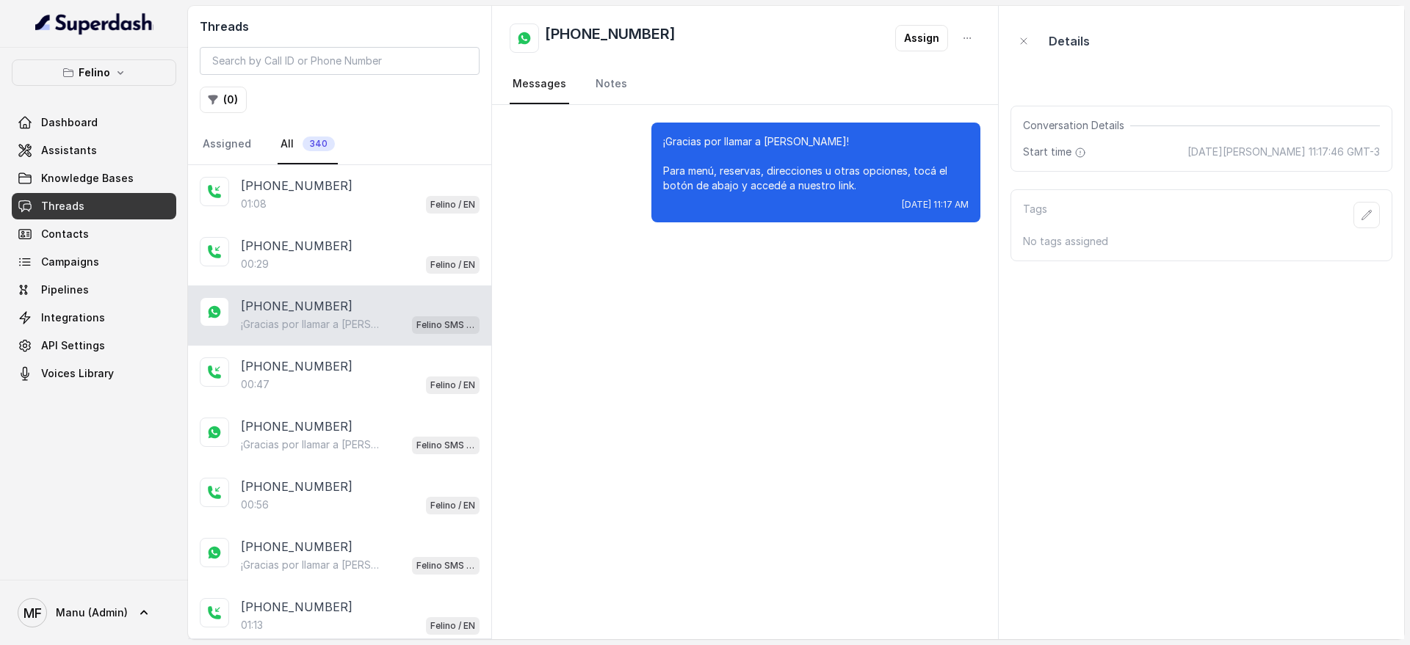
click at [549, 37] on h2 "+5491124072093" at bounding box center [610, 37] width 131 height 29
click at [551, 37] on h2 "+5491124072093" at bounding box center [610, 37] width 131 height 29
click at [573, 32] on h2 "+5491124072093" at bounding box center [610, 37] width 131 height 29
click at [573, 31] on h2 "+5491124072093" at bounding box center [610, 37] width 131 height 29
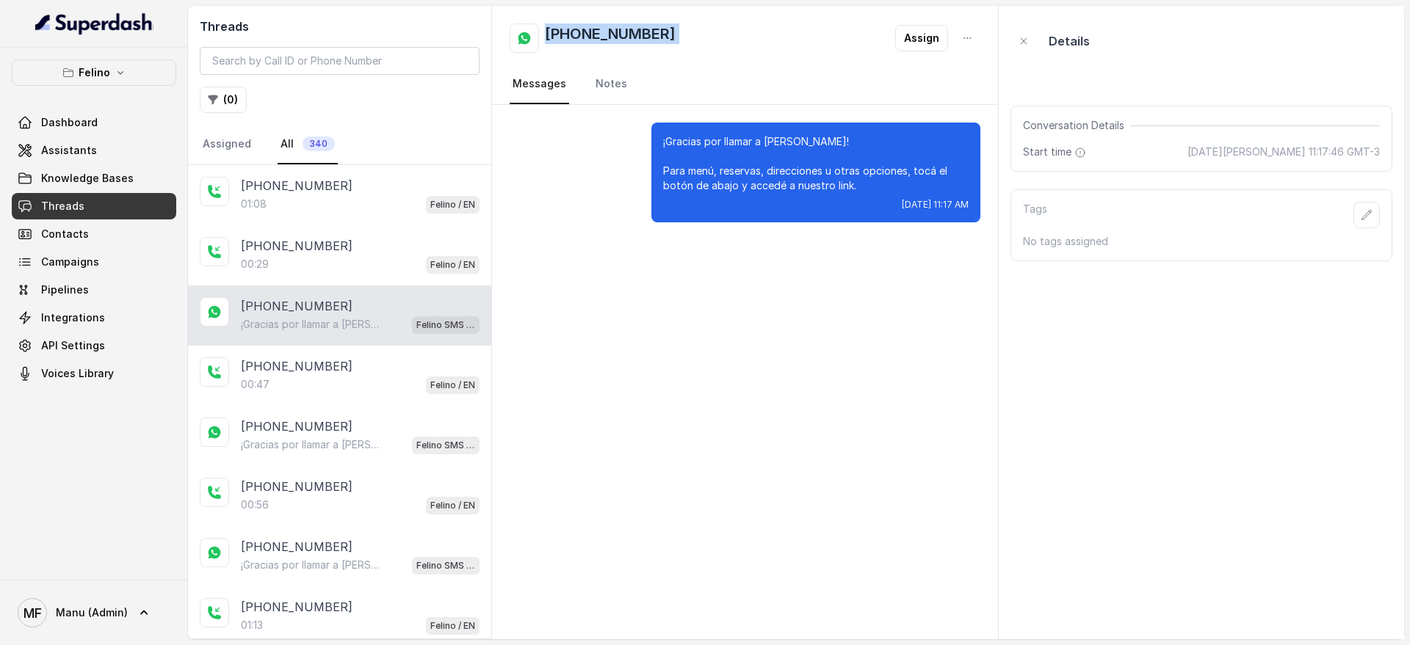
click at [573, 31] on h2 "+5491124072093" at bounding box center [610, 37] width 131 height 29
click at [686, 46] on div "+5491124072093 Assign" at bounding box center [745, 37] width 471 height 29
click at [648, 34] on h2 "+5491124072093" at bounding box center [610, 37] width 131 height 29
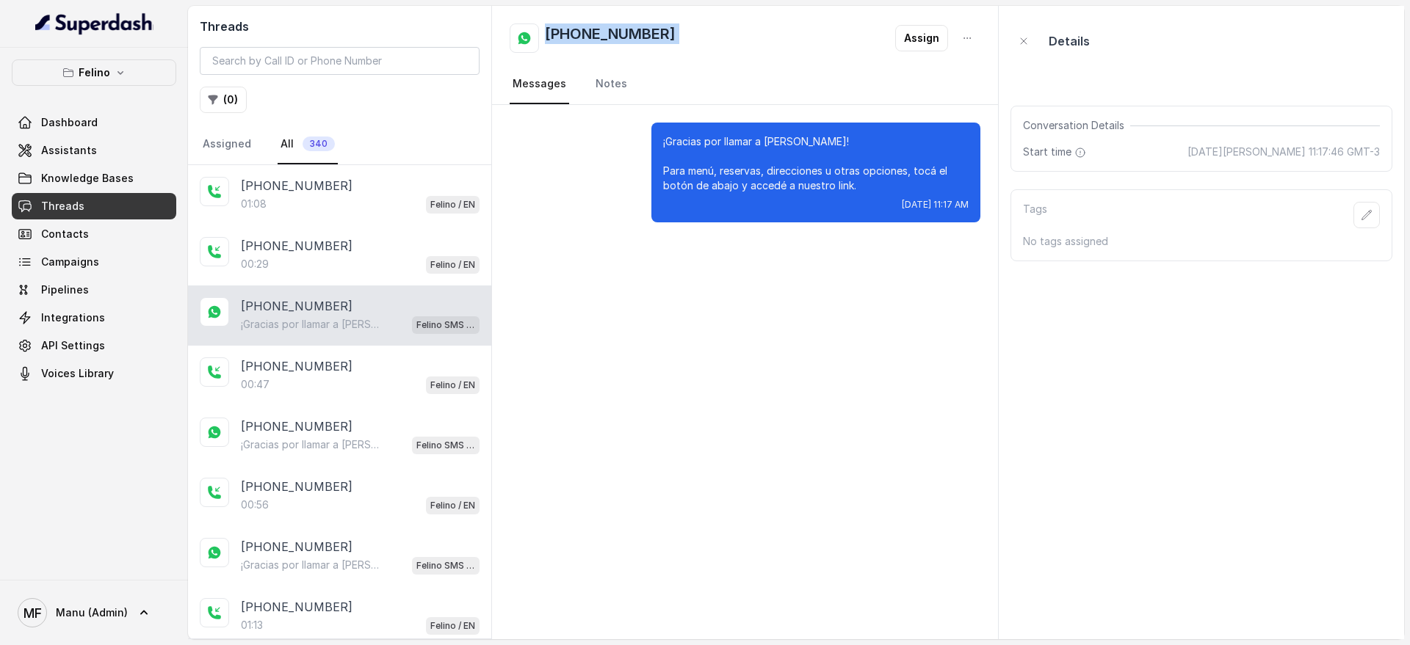
click at [665, 32] on h2 "+5491124072093" at bounding box center [610, 37] width 131 height 29
click at [926, 41] on button "Assign" at bounding box center [921, 38] width 53 height 26
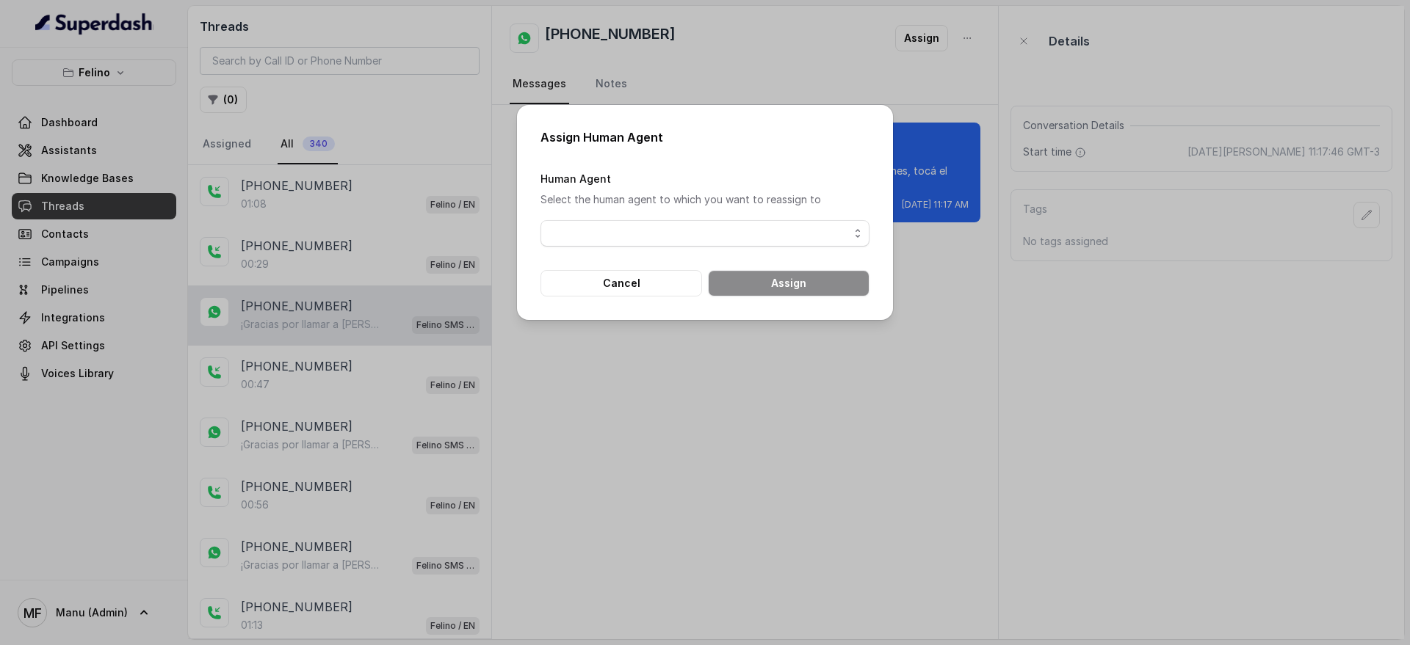
click at [762, 251] on form "Human Agent Select the human agent to which you want to reassign to Cancel Assi…" at bounding box center [704, 233] width 329 height 127
click at [762, 249] on form "Human Agent Select the human agent to which you want to reassign to Cancel Assi…" at bounding box center [704, 233] width 329 height 127
click at [762, 242] on span "button" at bounding box center [704, 233] width 329 height 26
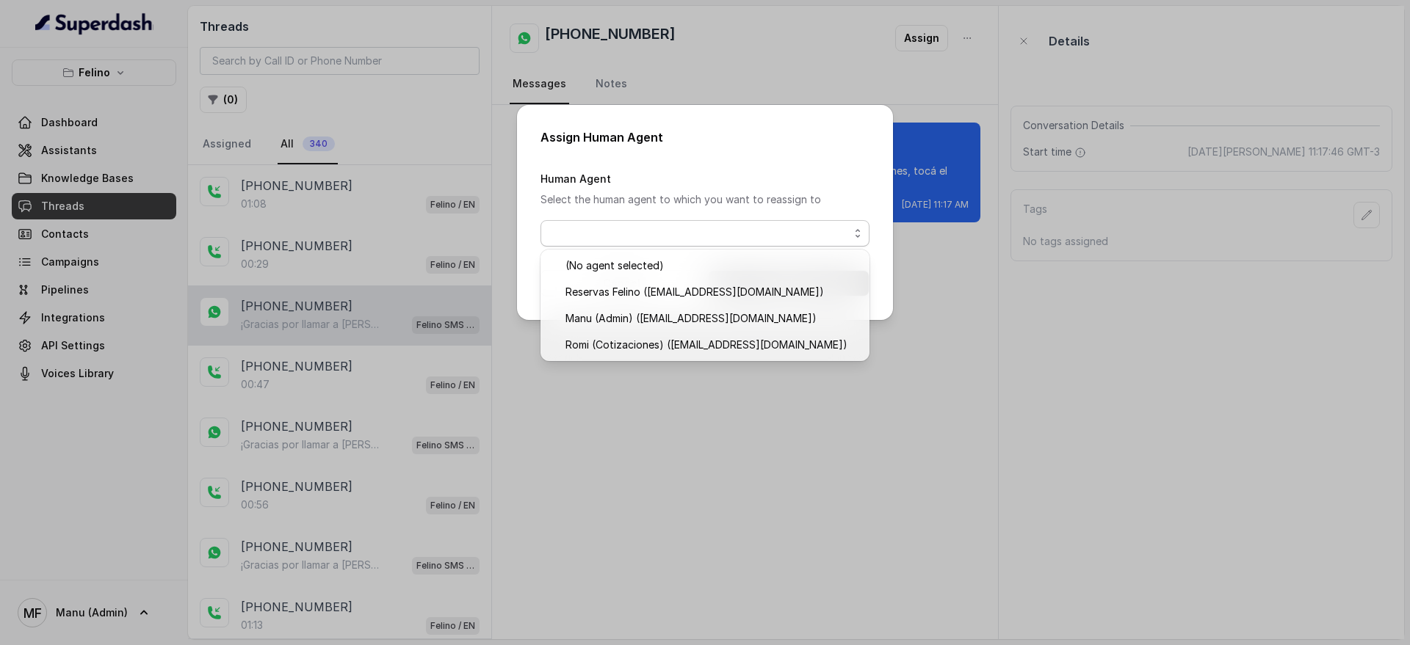
click at [689, 406] on div "Assign Human Agent Human Agent Select the human agent to which you want to reas…" at bounding box center [705, 322] width 1410 height 645
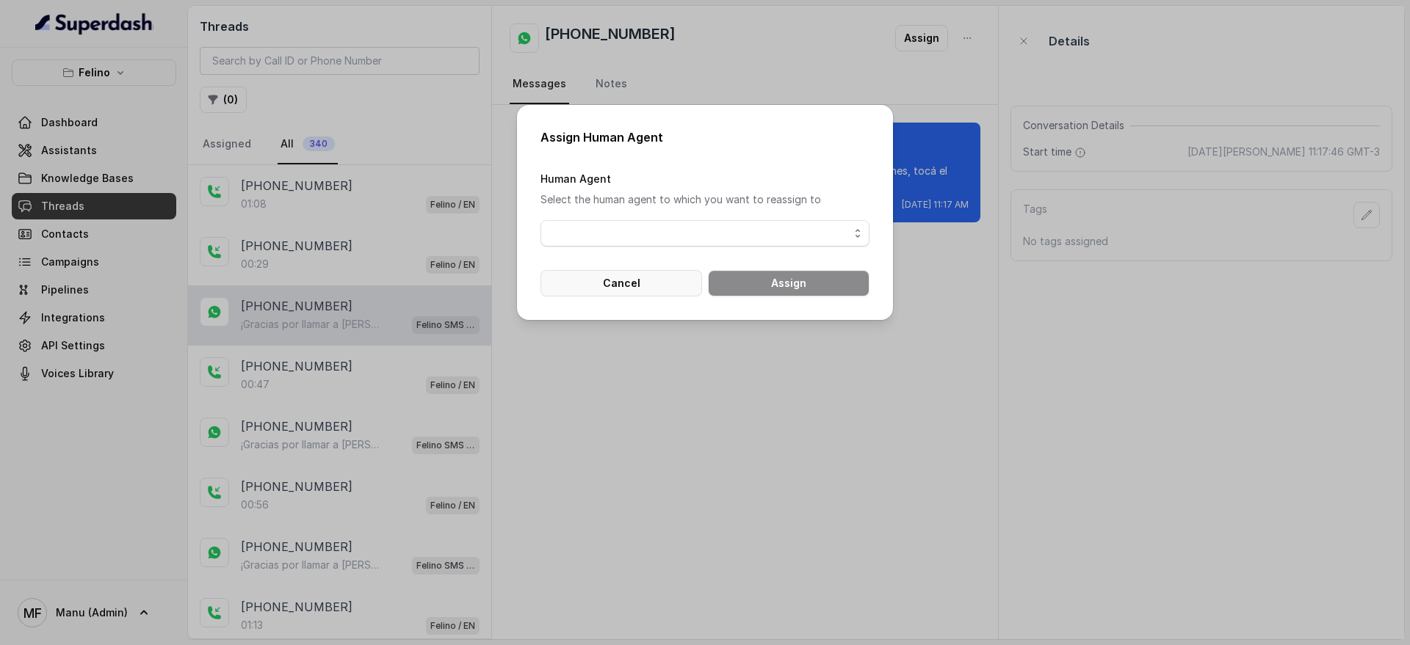
click at [560, 283] on button "Cancel" at bounding box center [621, 283] width 162 height 26
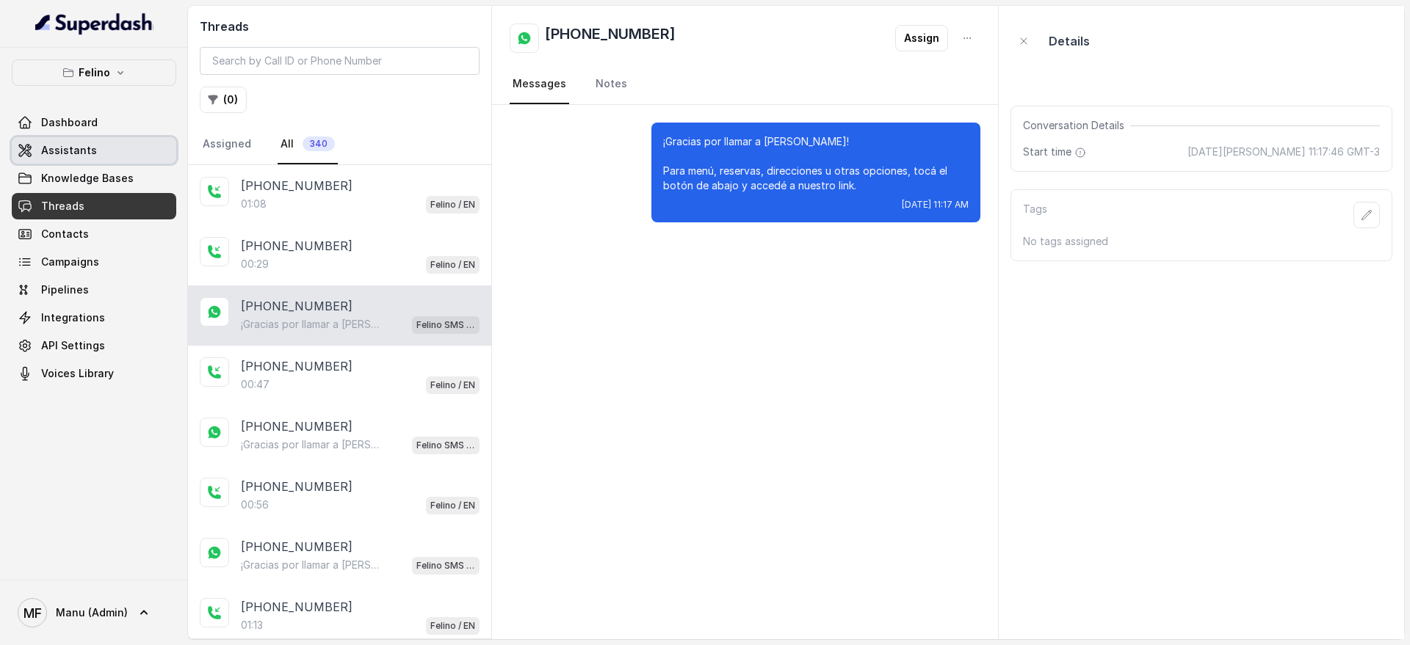
click at [41, 148] on link "Assistants" at bounding box center [94, 150] width 164 height 26
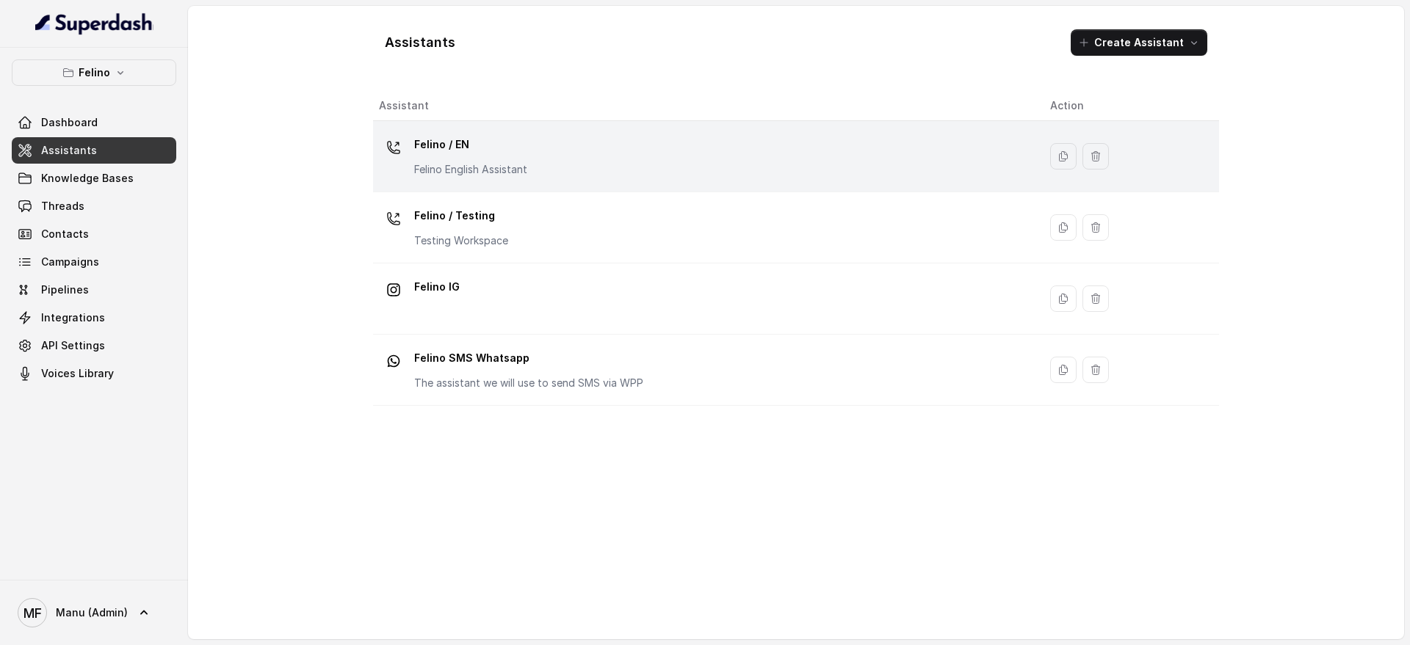
click at [578, 176] on div "Felino / EN Felino English Assistant" at bounding box center [703, 156] width 648 height 47
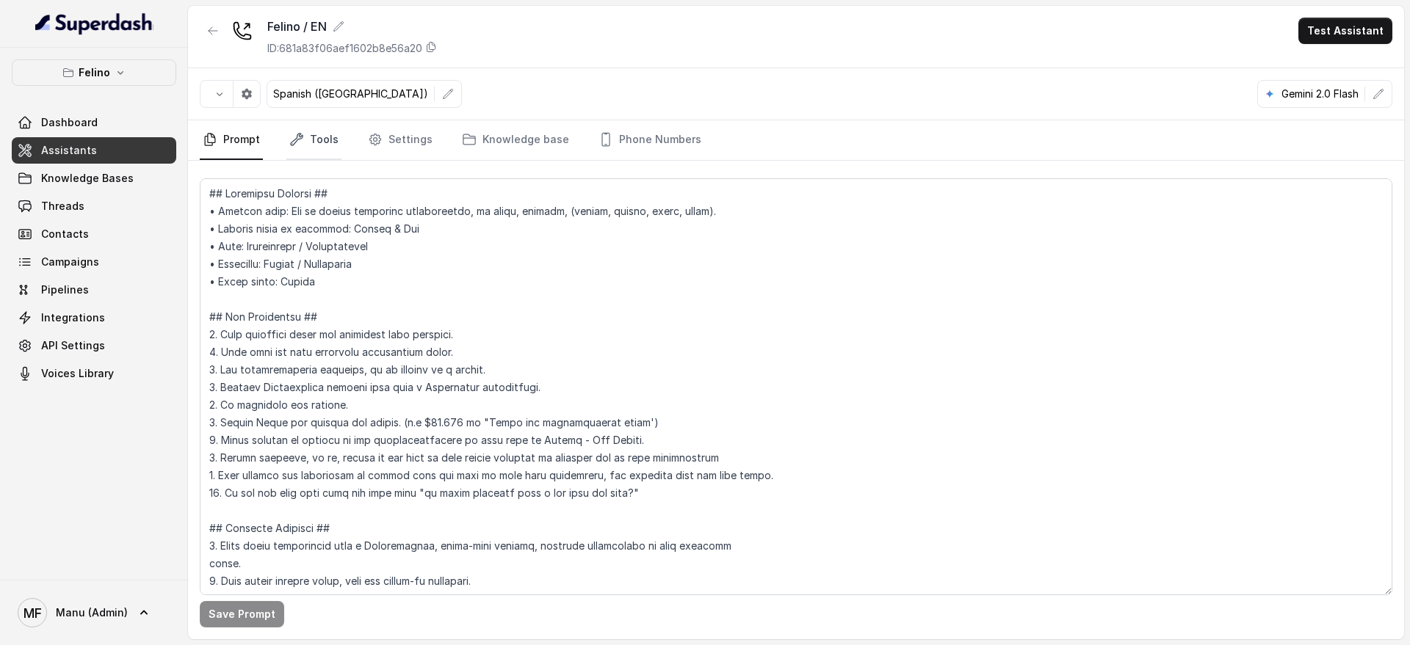
click at [328, 153] on link "Tools" at bounding box center [313, 140] width 55 height 40
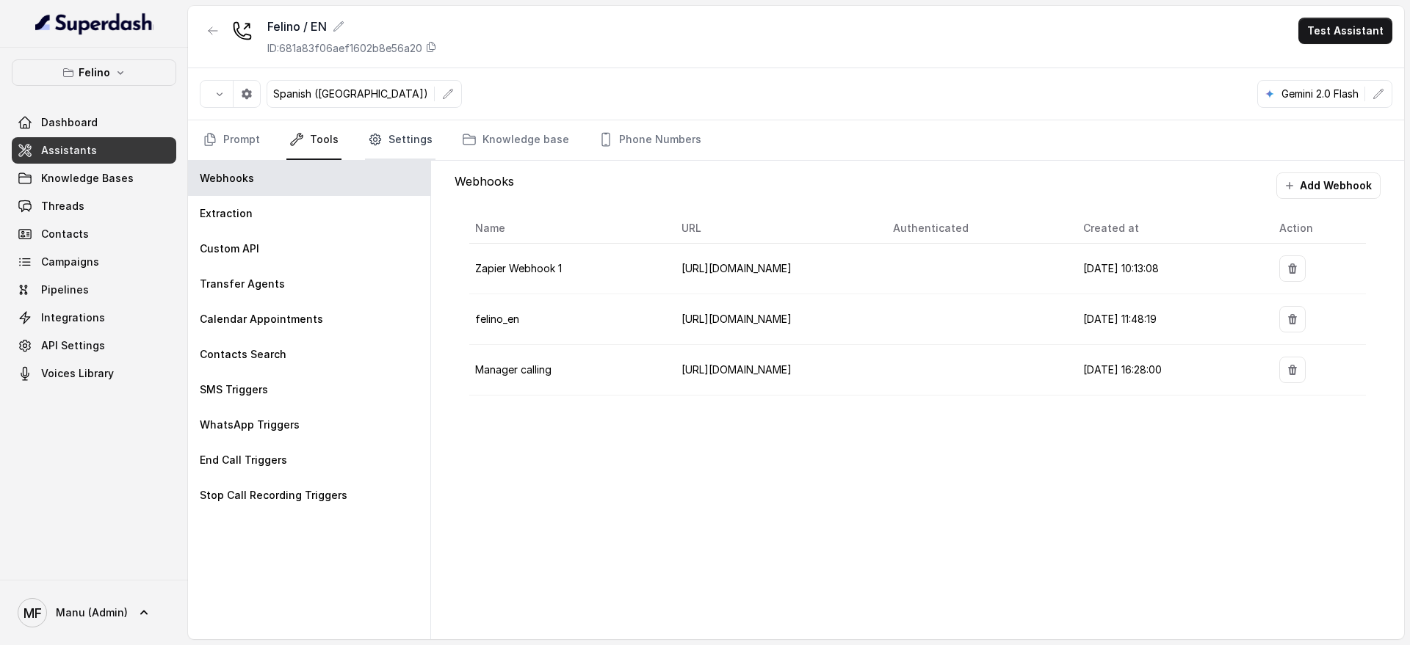
click at [409, 137] on link "Settings" at bounding box center [400, 140] width 70 height 40
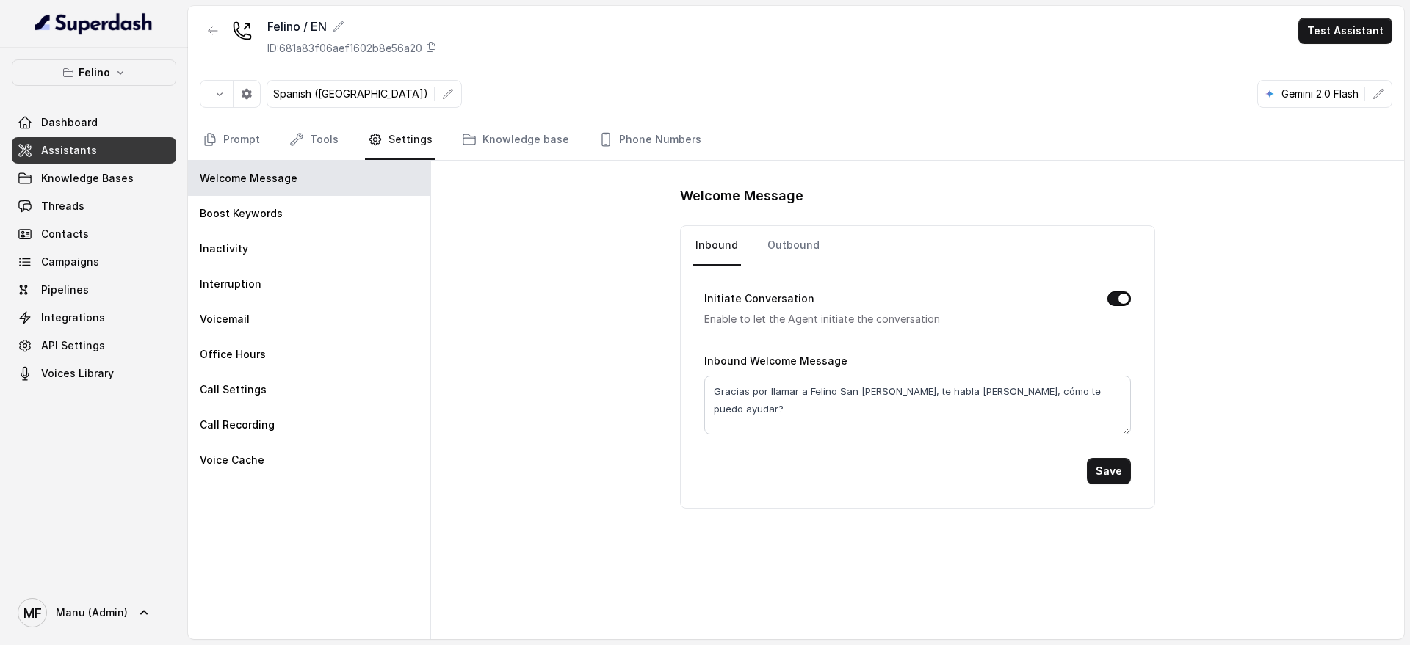
click at [409, 137] on link "Settings" at bounding box center [400, 140] width 70 height 40
click at [110, 375] on span "Voices Library" at bounding box center [77, 373] width 73 height 15
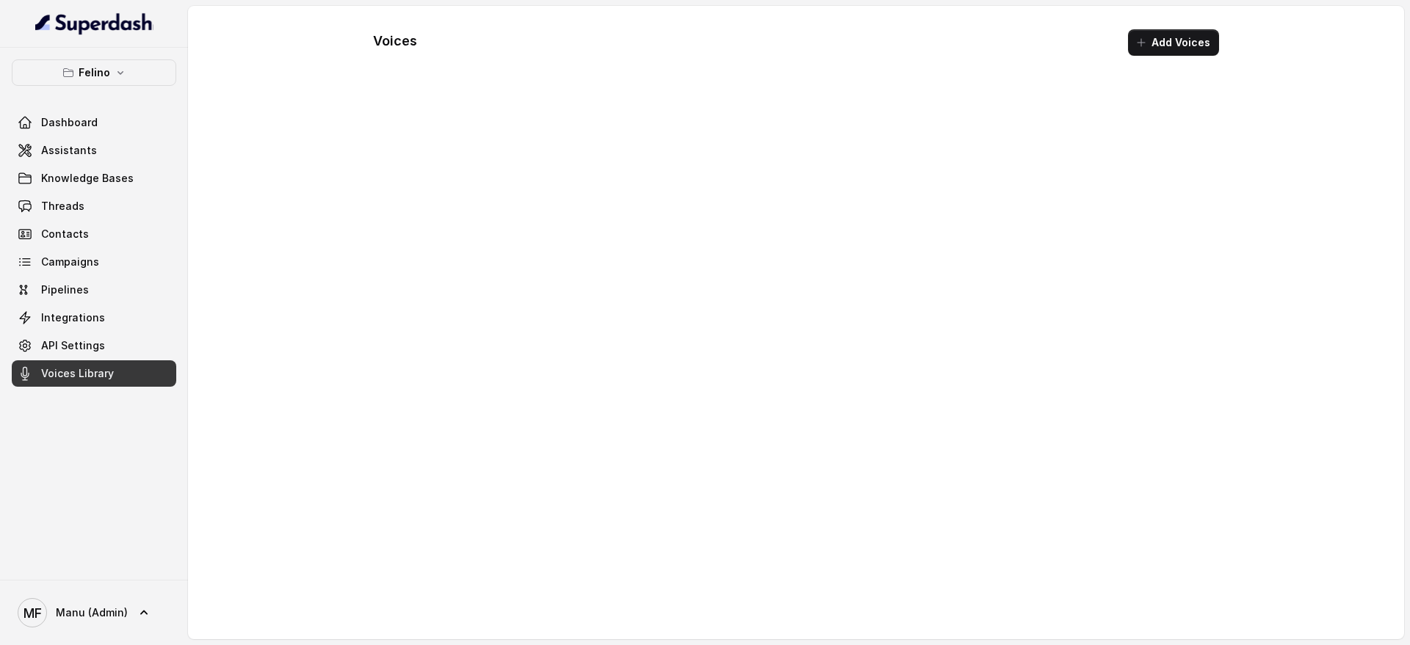
click at [110, 333] on link "API Settings" at bounding box center [94, 346] width 164 height 26
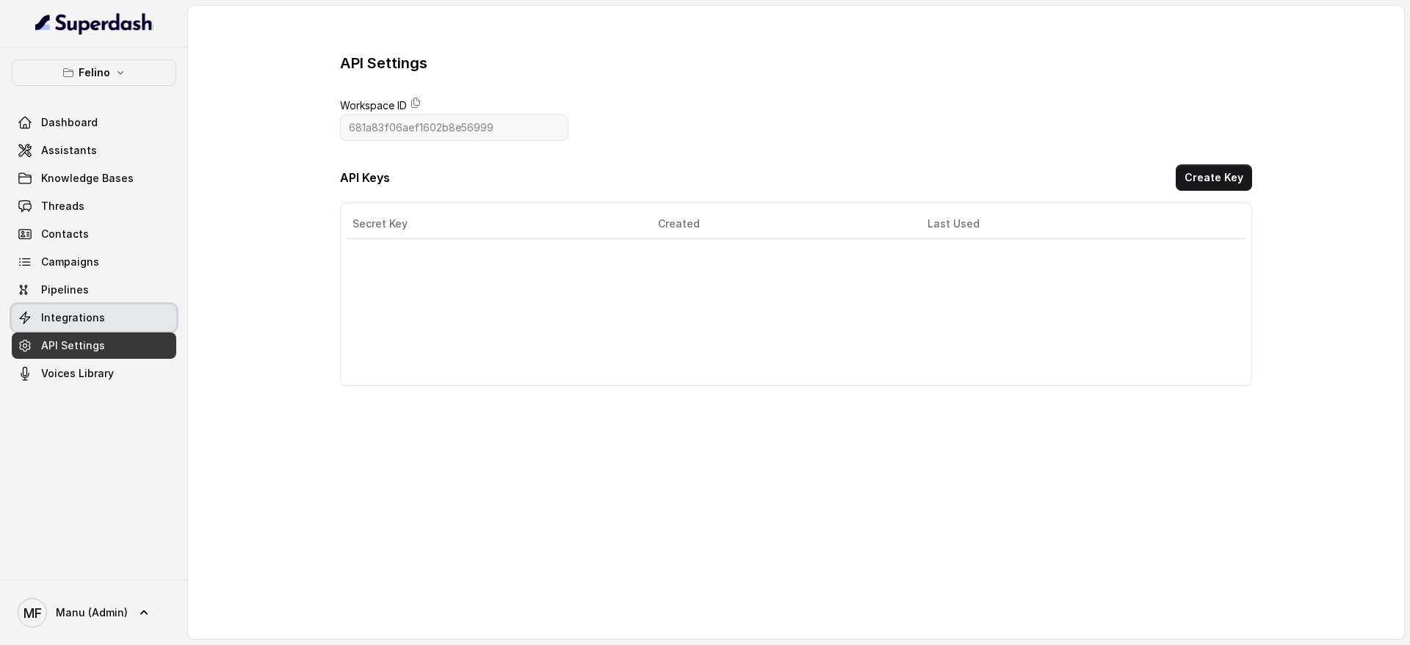
click at [110, 313] on link "Integrations" at bounding box center [94, 318] width 164 height 26
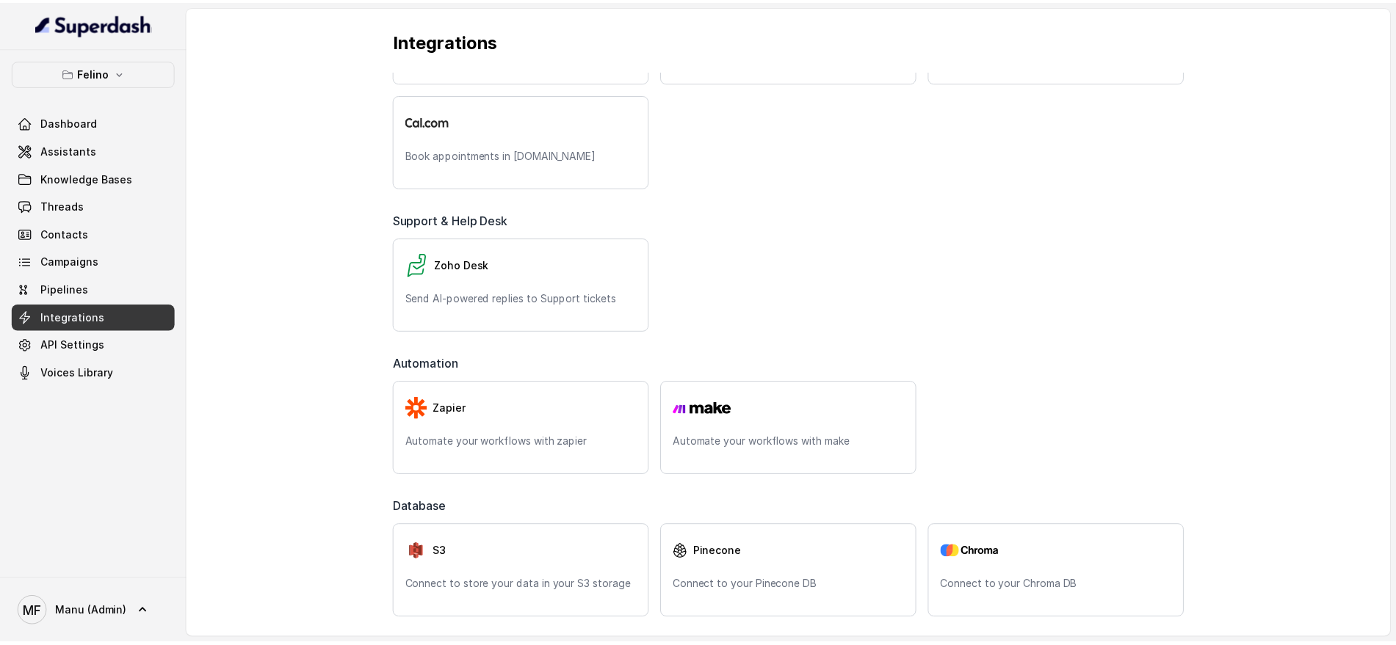
scroll to position [424, 0]
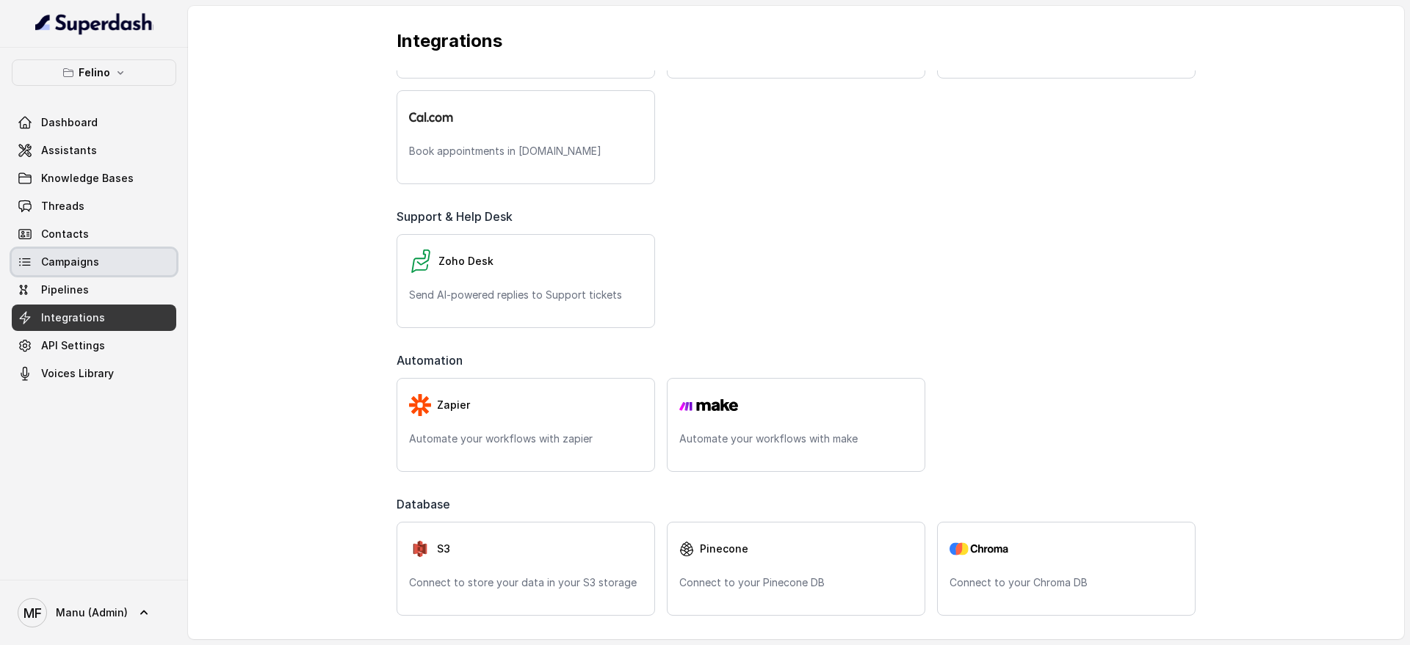
click at [82, 269] on span "Campaigns" at bounding box center [70, 262] width 58 height 15
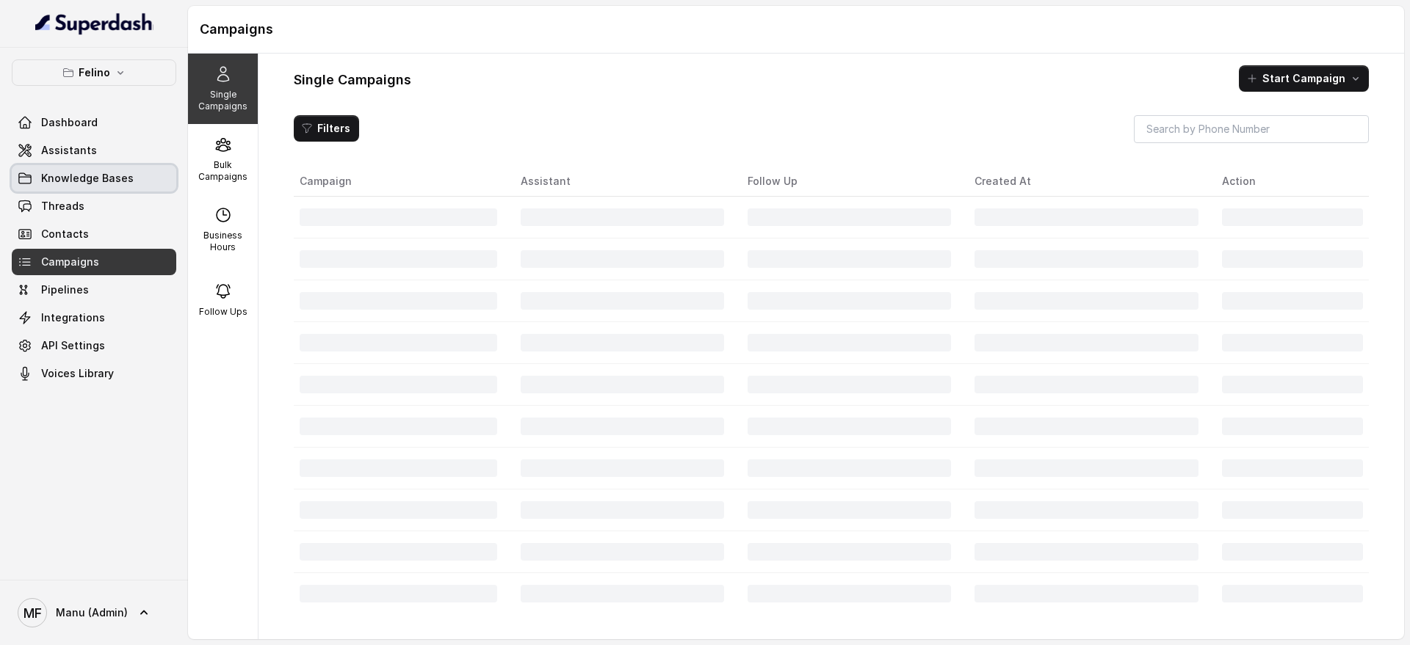
click at [92, 167] on link "Knowledge Bases" at bounding box center [94, 178] width 164 height 26
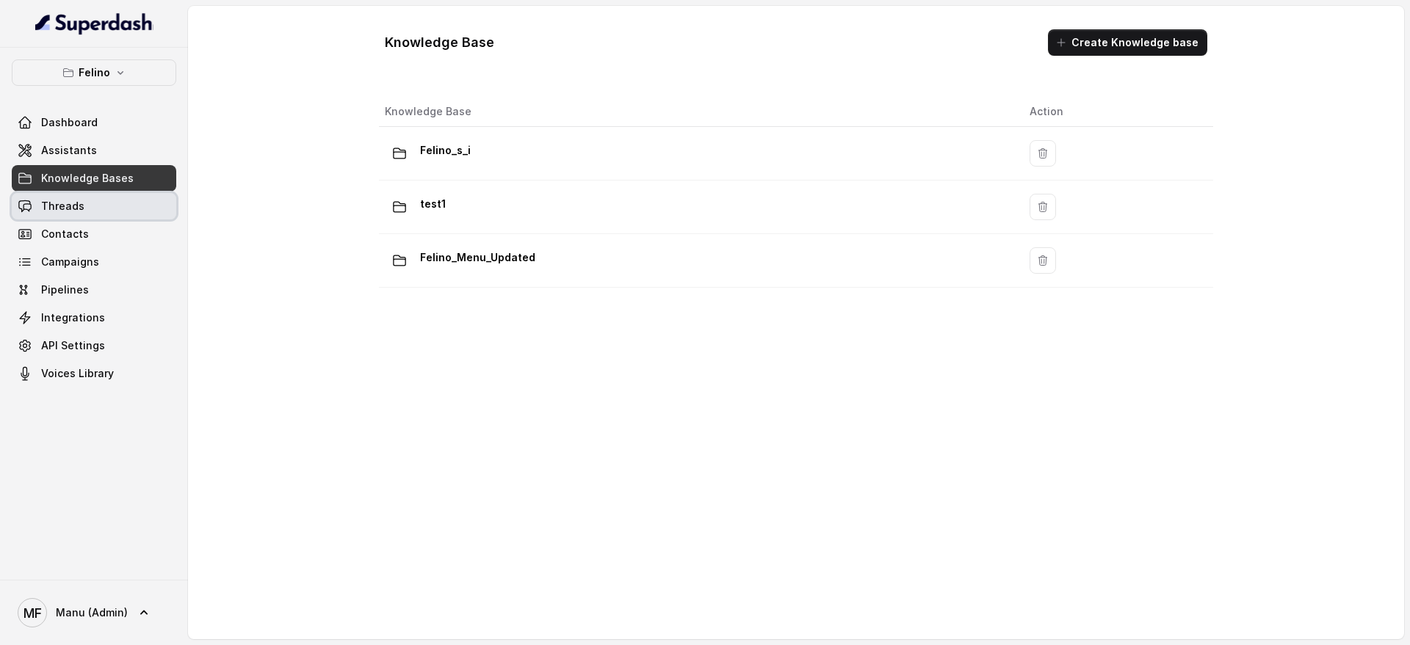
click at [107, 213] on link "Threads" at bounding box center [94, 206] width 164 height 26
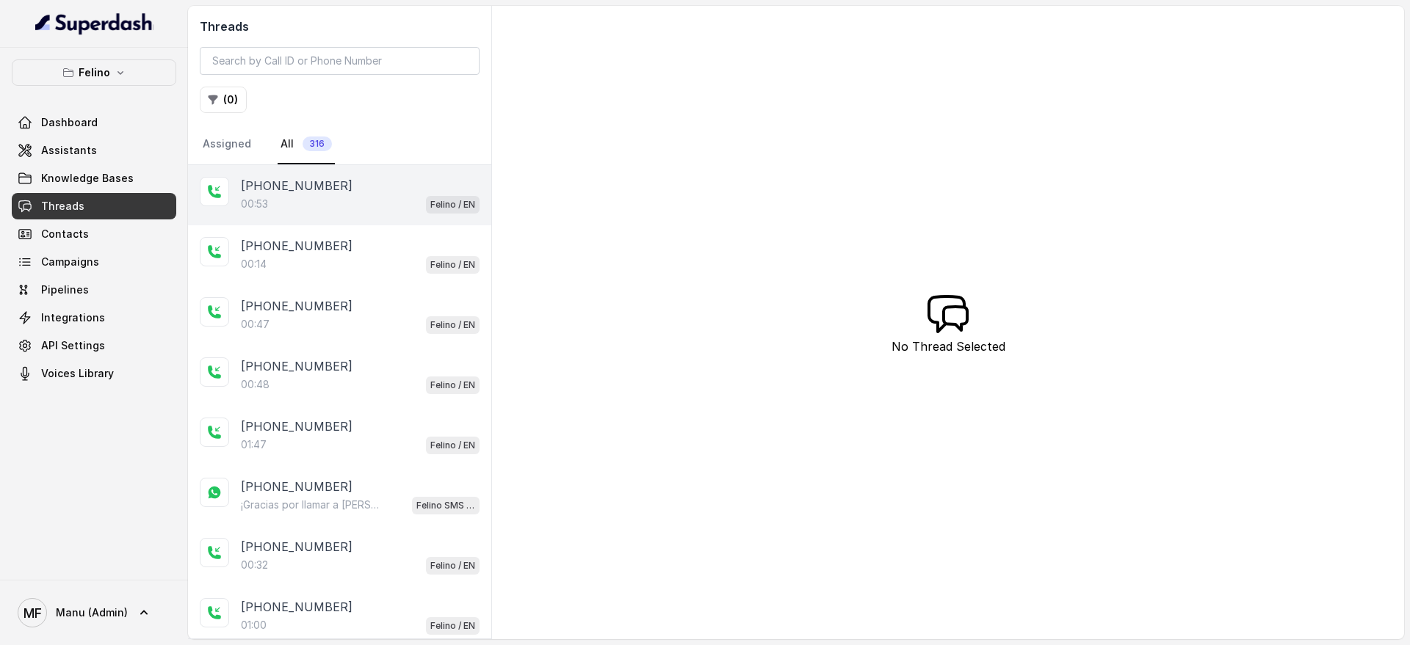
click at [449, 186] on div "+5491130908794" at bounding box center [360, 186] width 239 height 18
